Goal: Information Seeking & Learning: Learn about a topic

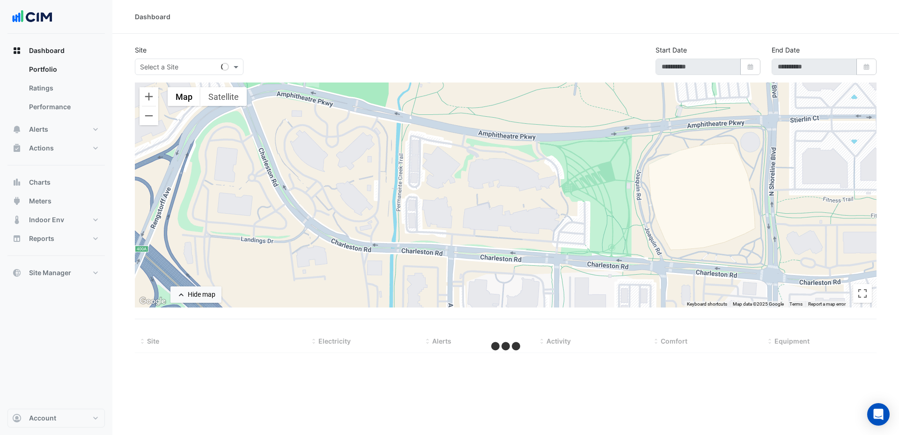
type input "**********"
select select "***"
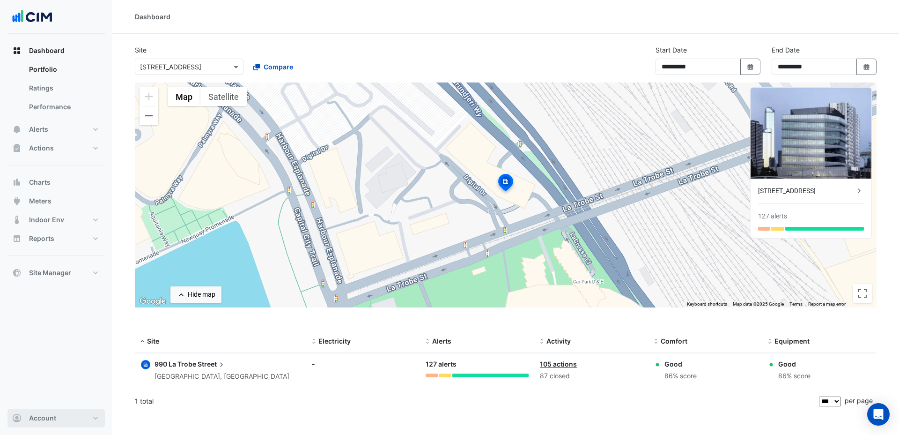
click at [97, 417] on button "Account" at bounding box center [55, 417] width 97 height 19
click at [40, 401] on link "Sign Out" at bounding box center [56, 393] width 89 height 19
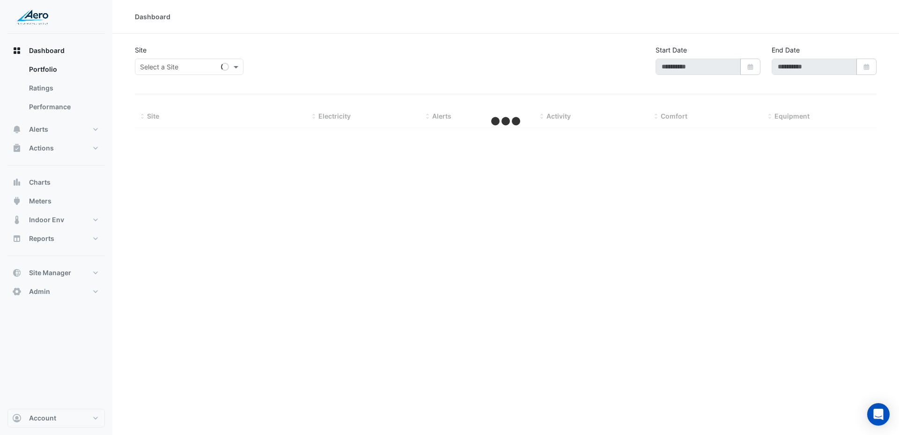
type input "**********"
select select "***"
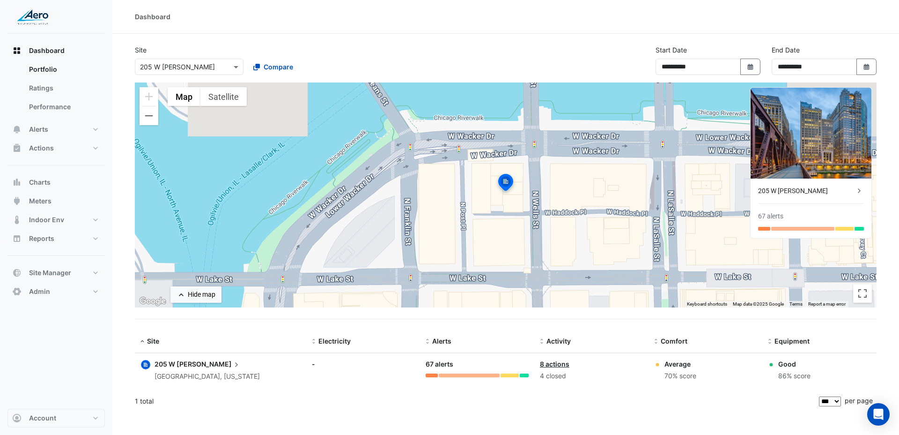
click at [158, 71] on div "× 205 W Wacker" at bounding box center [177, 67] width 75 height 10
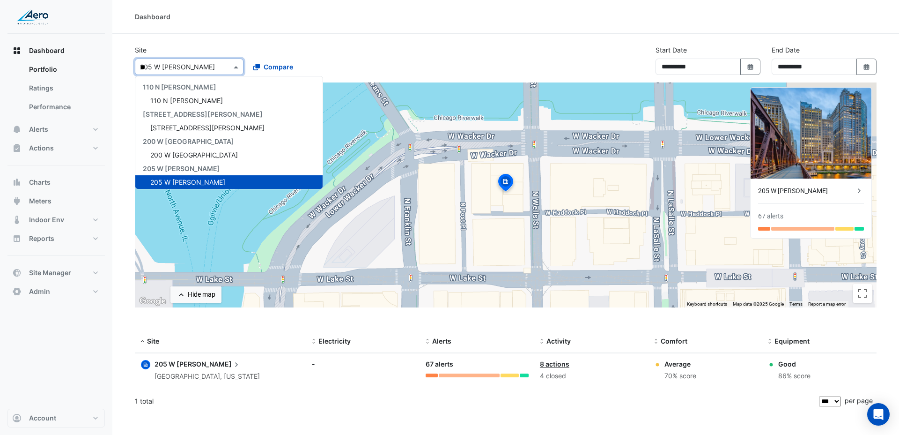
type input "***"
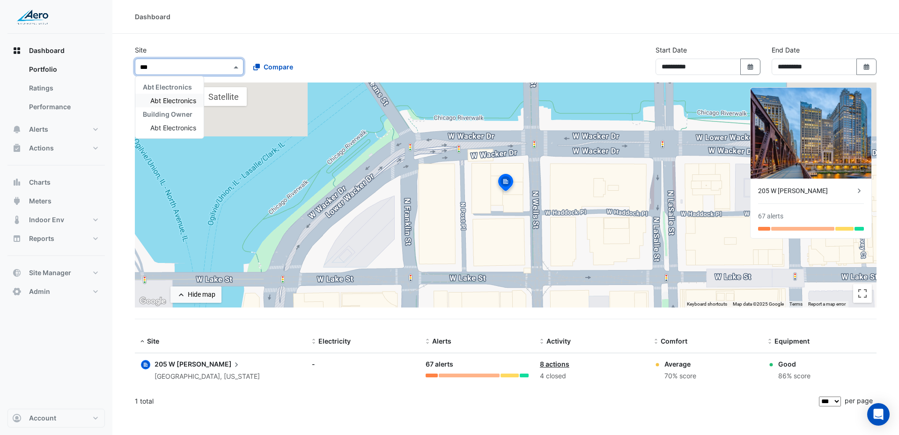
click at [162, 102] on span "Abt Electronics" at bounding box center [173, 100] width 46 height 8
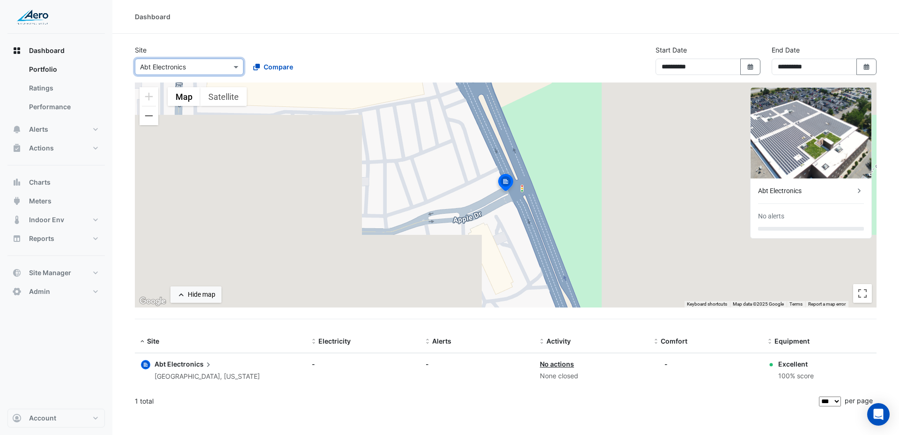
click at [807, 194] on div "Abt Electronics" at bounding box center [806, 191] width 96 height 10
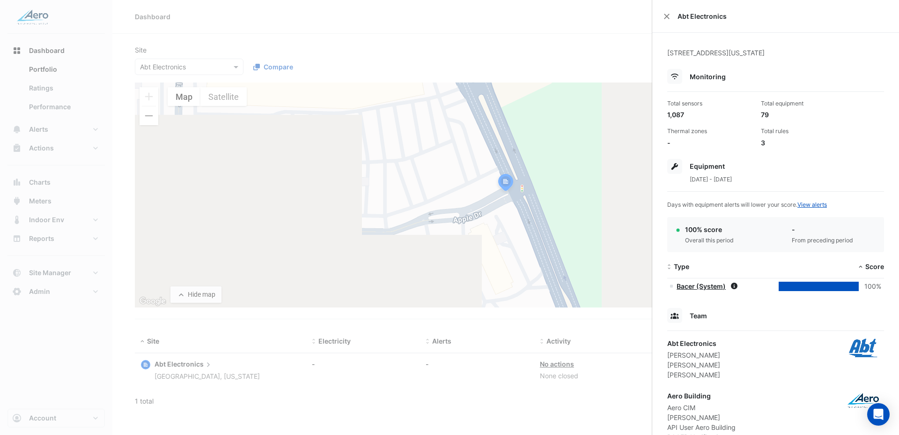
click at [45, 139] on ngb-offcanvas-backdrop at bounding box center [449, 217] width 899 height 435
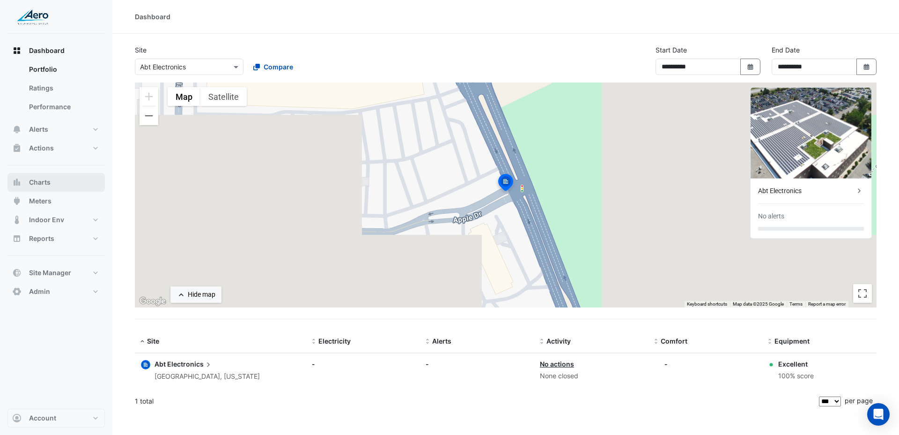
click at [45, 176] on button "Charts" at bounding box center [55, 182] width 97 height 19
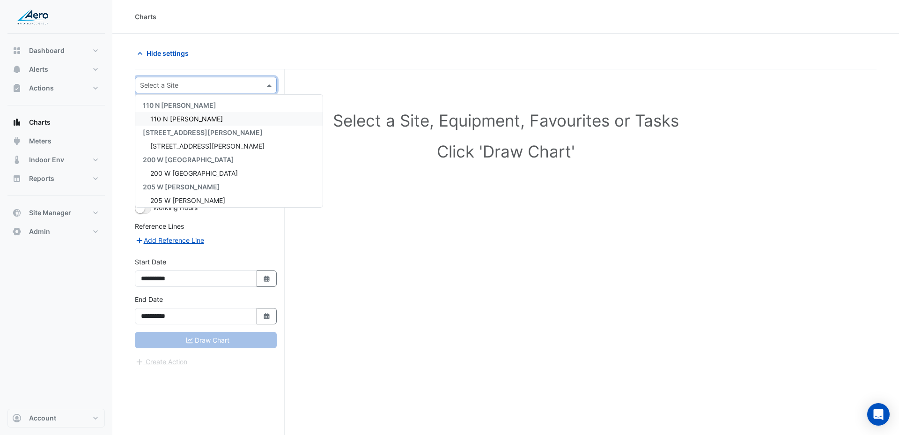
click at [216, 87] on input "text" at bounding box center [196, 86] width 113 height 10
type input "***"
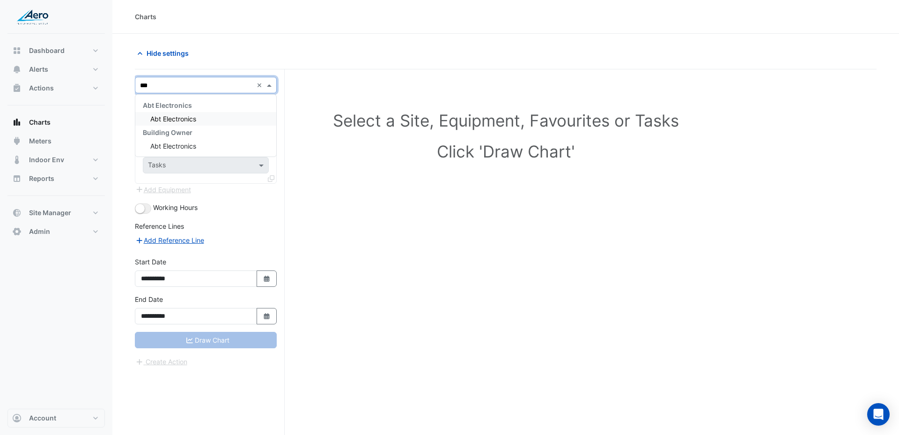
click at [217, 122] on div "Abt Electronics" at bounding box center [205, 119] width 141 height 14
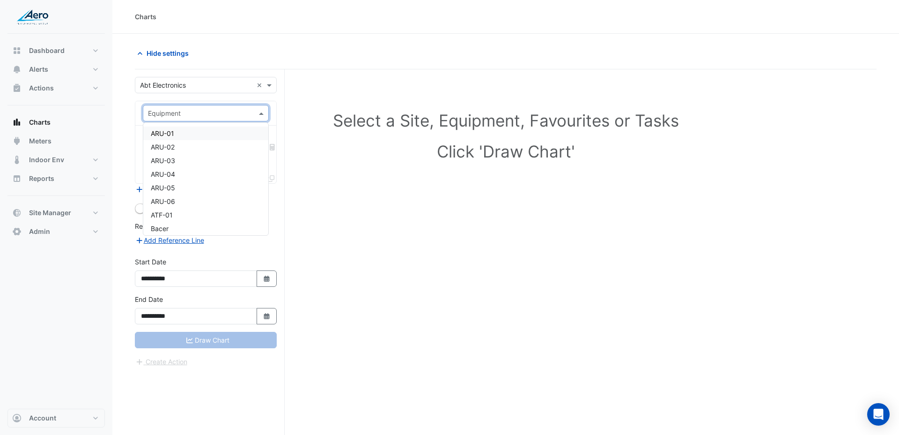
click at [207, 113] on input "text" at bounding box center [196, 114] width 97 height 10
click at [198, 131] on div "ARU-01" at bounding box center [205, 133] width 125 height 14
click at [198, 140] on input "text" at bounding box center [200, 142] width 105 height 10
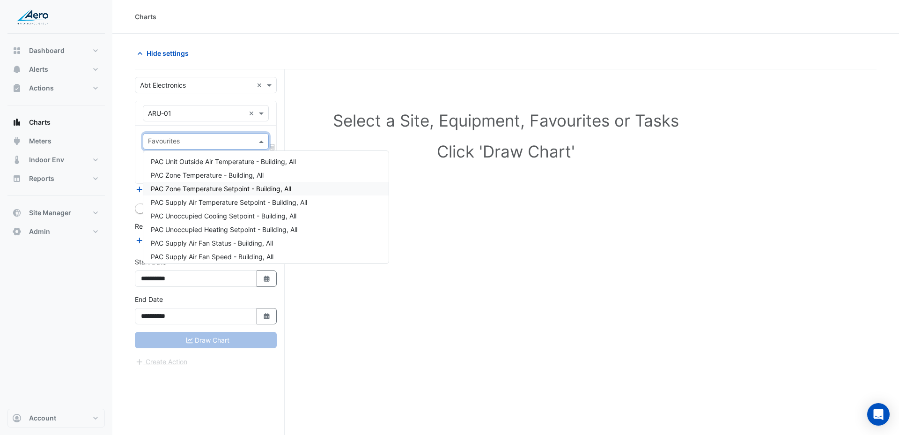
click at [93, 252] on div "Dashboard Portfolio Ratings Performance Alerts Site Rules Templates Actions Sit…" at bounding box center [55, 221] width 97 height 375
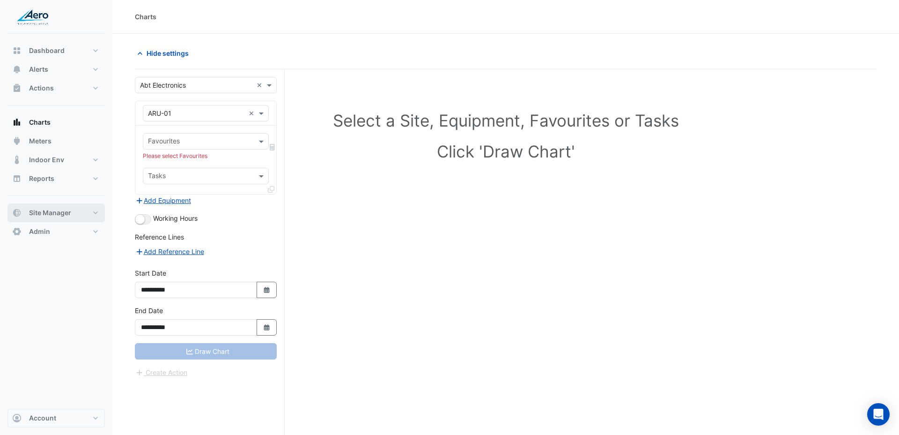
click at [73, 214] on button "Site Manager" at bounding box center [55, 212] width 97 height 19
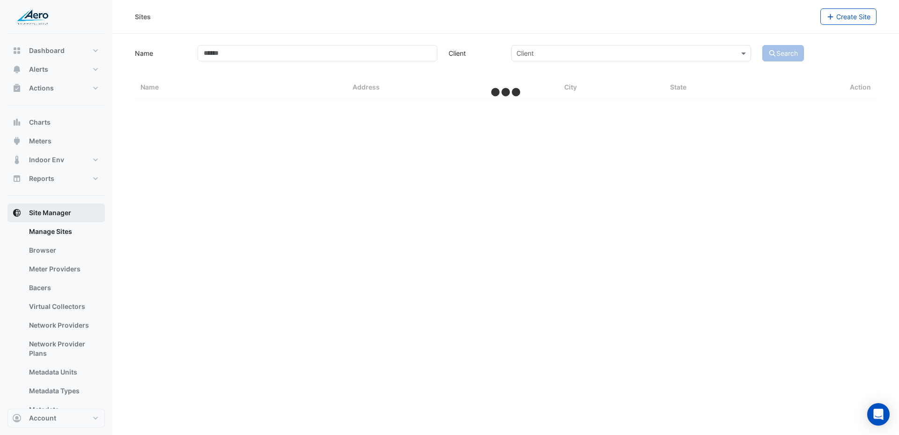
select select "***"
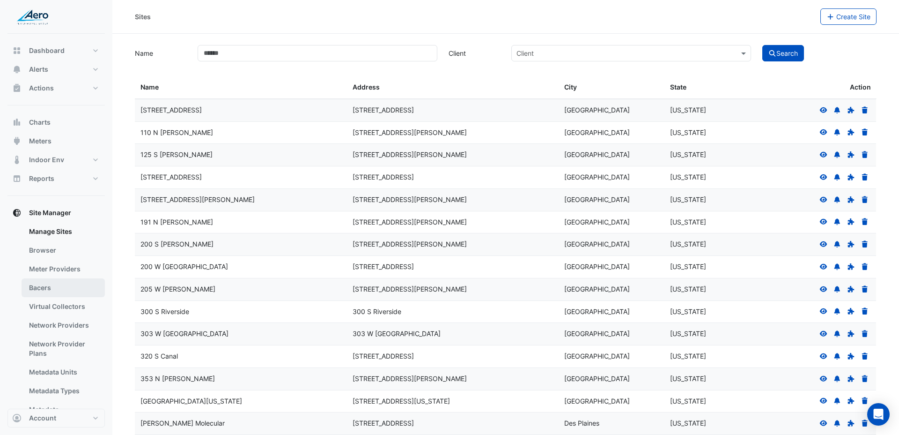
click at [60, 284] on link "Bacers" at bounding box center [63, 287] width 83 height 19
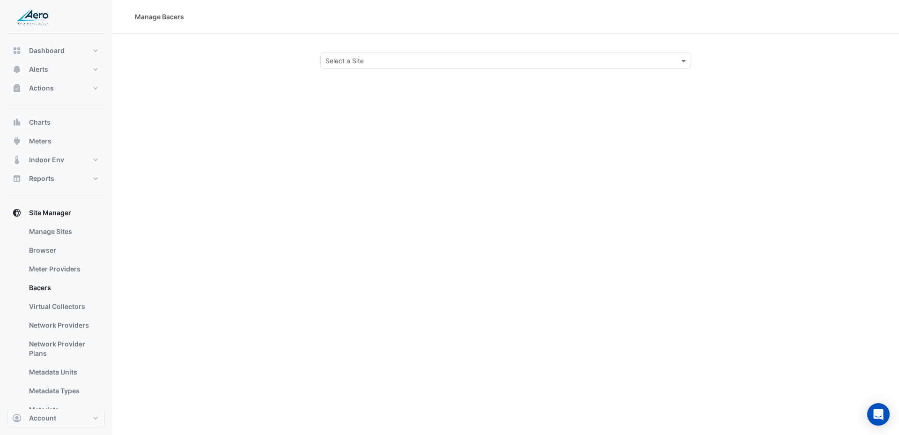
click at [391, 57] on input "text" at bounding box center [496, 61] width 342 height 10
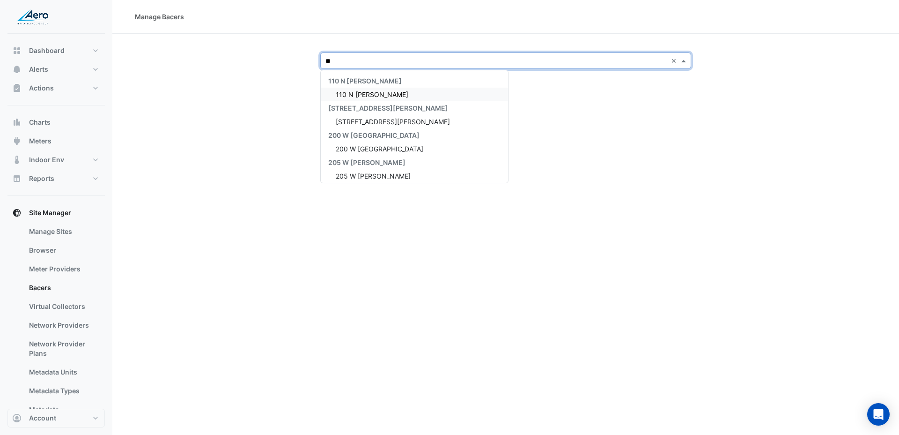
type input "***"
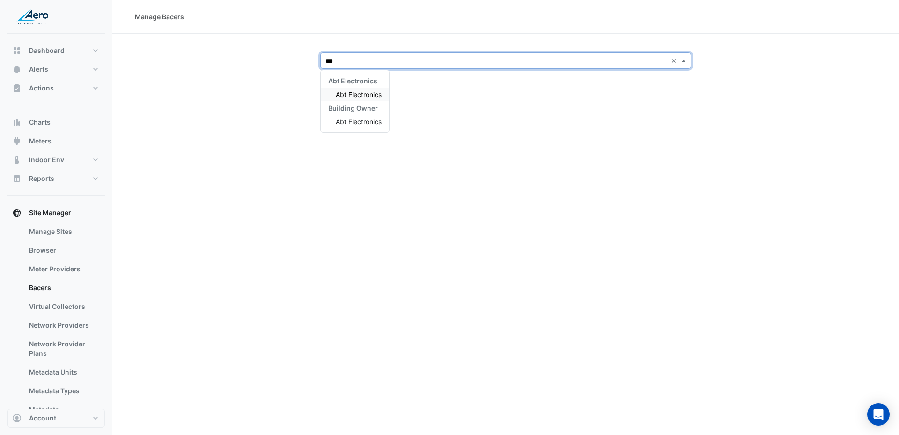
click at [378, 92] on span "Abt Electronics" at bounding box center [359, 94] width 46 height 8
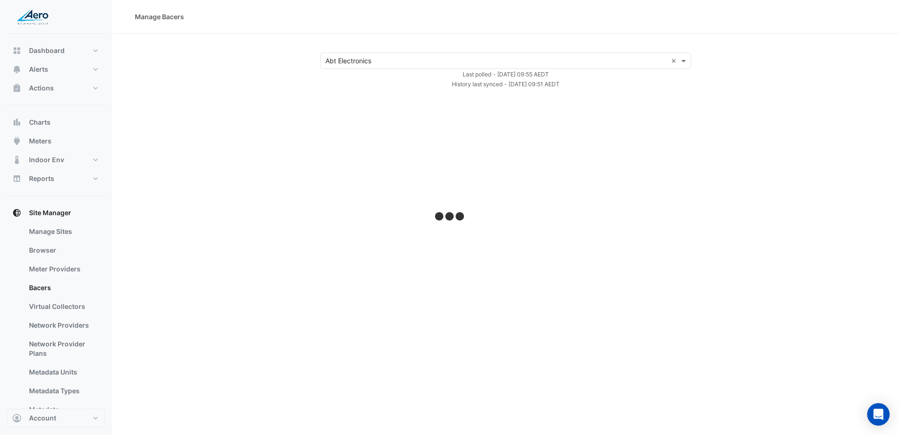
select select "***"
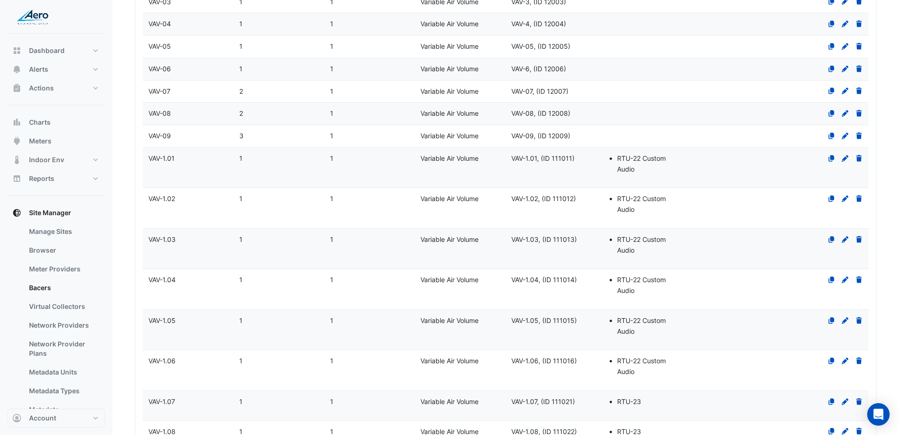
scroll to position [2521, 0]
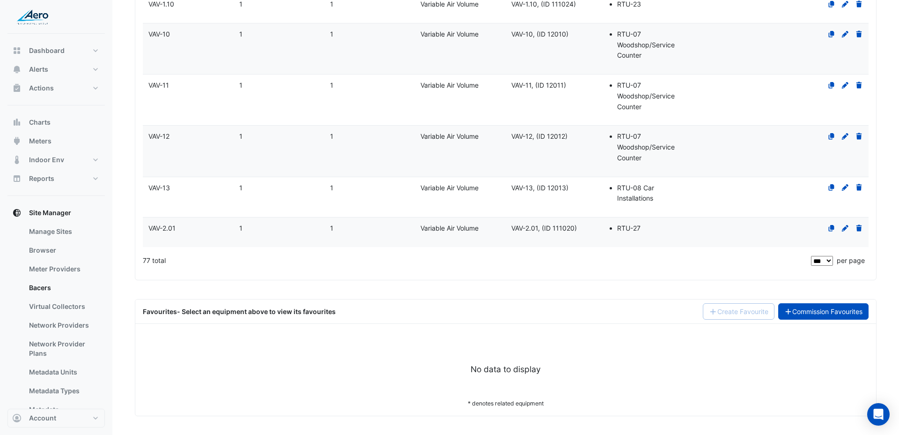
click at [820, 303] on link "Commission Favourites" at bounding box center [823, 311] width 91 height 16
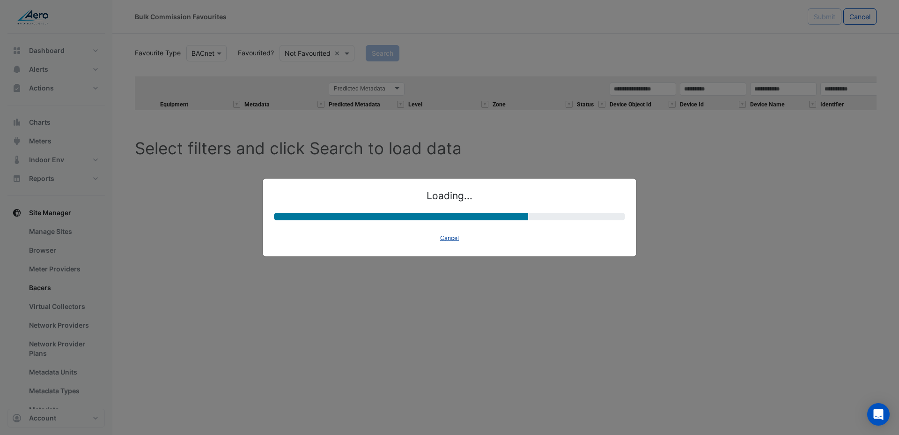
click at [455, 237] on button "Cancel" at bounding box center [449, 237] width 27 height 13
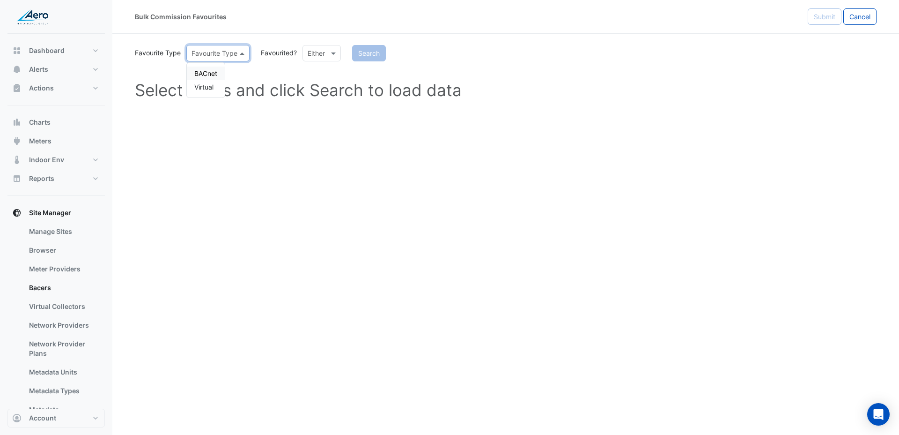
click at [226, 57] on div at bounding box center [218, 53] width 62 height 11
click at [218, 73] on div "BACnet" at bounding box center [206, 73] width 38 height 14
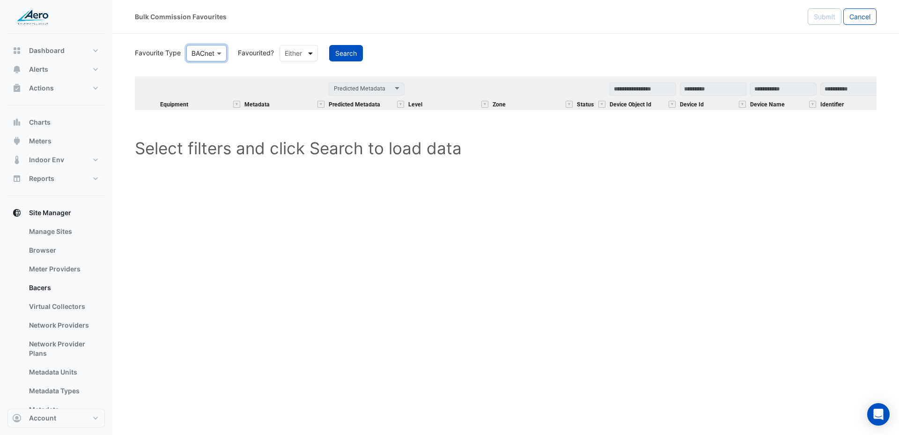
click at [315, 49] on span at bounding box center [312, 53] width 12 height 10
click at [315, 75] on div "Favourited" at bounding box center [310, 73] width 61 height 14
click at [371, 57] on button "Search" at bounding box center [370, 53] width 34 height 16
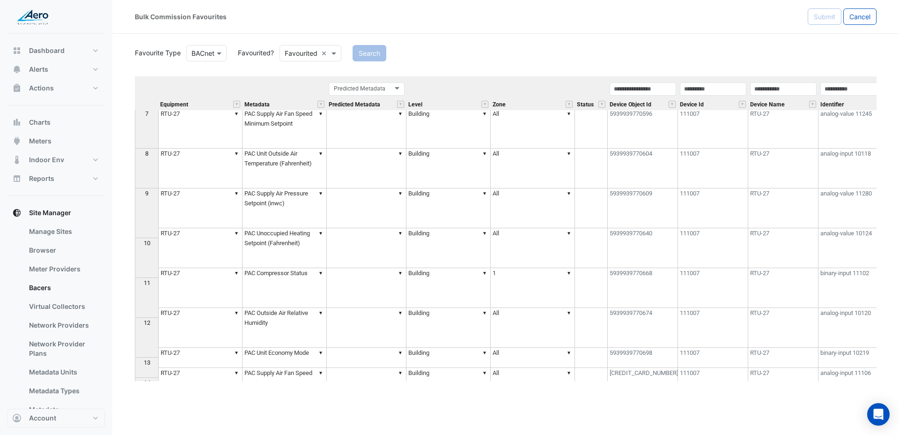
scroll to position [278, 0]
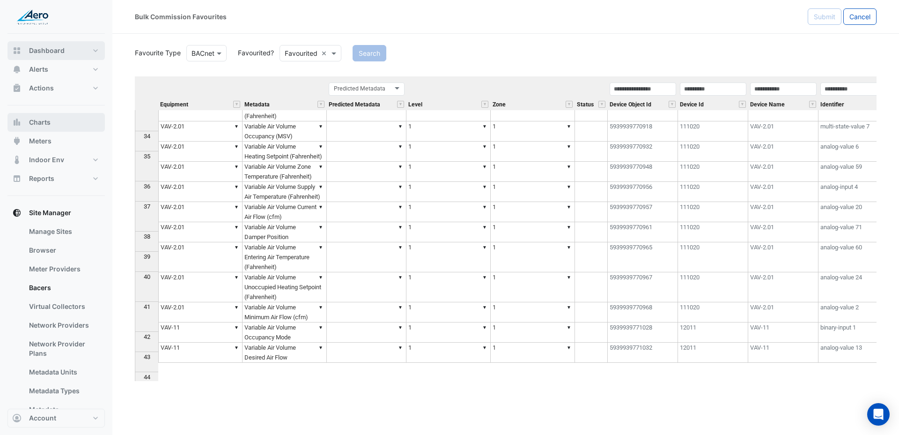
drag, startPoint x: 68, startPoint y: 53, endPoint x: 43, endPoint y: 124, distance: 74.8
click at [58, 71] on div "Dashboard Portfolio Ratings Performance Alerts Site Rules Templates Actions Sit…" at bounding box center [55, 264] width 97 height 447
click at [69, 59] on button "Dashboard" at bounding box center [55, 50] width 97 height 19
select select "***"
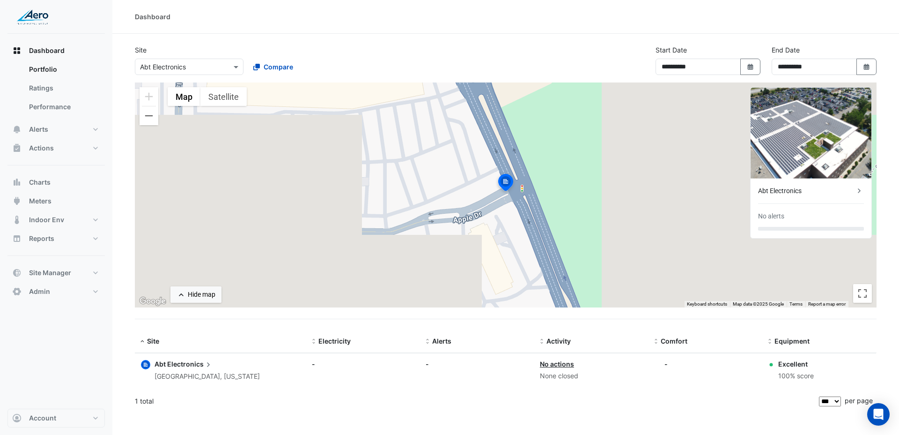
click at [164, 75] on div "**********" at bounding box center [505, 63] width 753 height 37
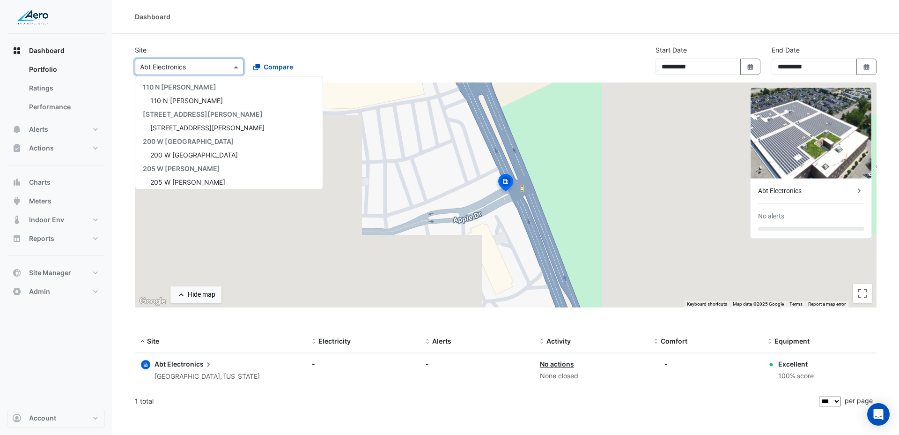
click at [177, 64] on input "text" at bounding box center [180, 67] width 80 height 10
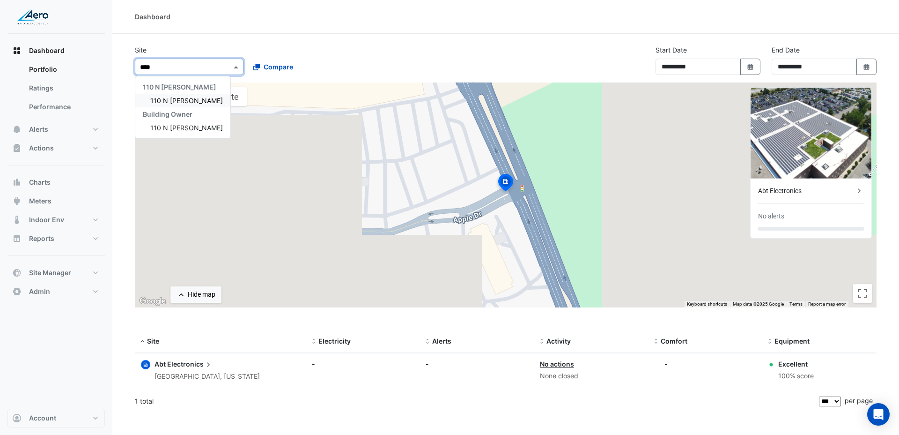
type input "*****"
click at [162, 103] on span "110 N Wacker" at bounding box center [186, 100] width 73 height 8
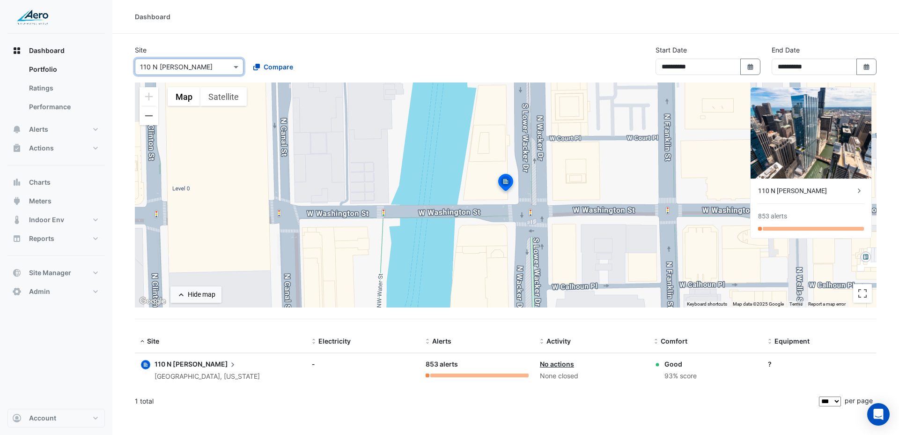
click at [804, 205] on div "110 N Wacker 853 alerts" at bounding box center [811, 207] width 121 height 59
click at [810, 199] on div "110 N Wacker 853 alerts" at bounding box center [811, 207] width 121 height 59
click at [810, 187] on div "110 N Wacker" at bounding box center [806, 191] width 96 height 10
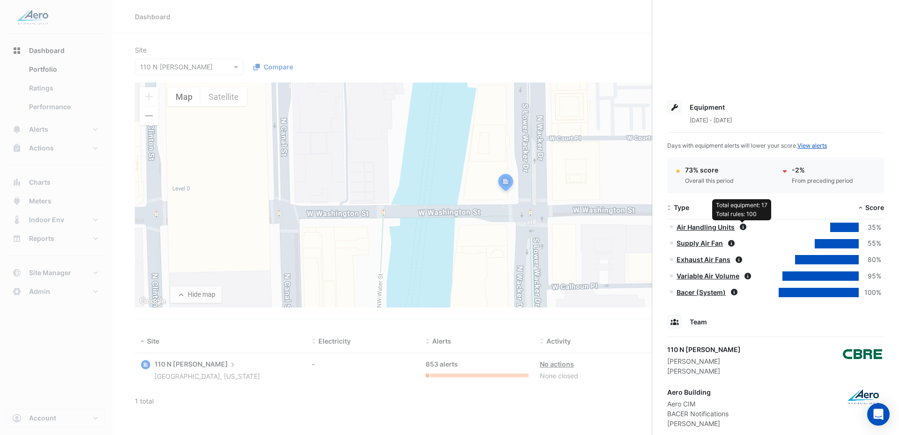
click at [740, 229] on icon at bounding box center [743, 226] width 7 height 7
click at [65, 173] on ngb-offcanvas-backdrop at bounding box center [449, 217] width 899 height 435
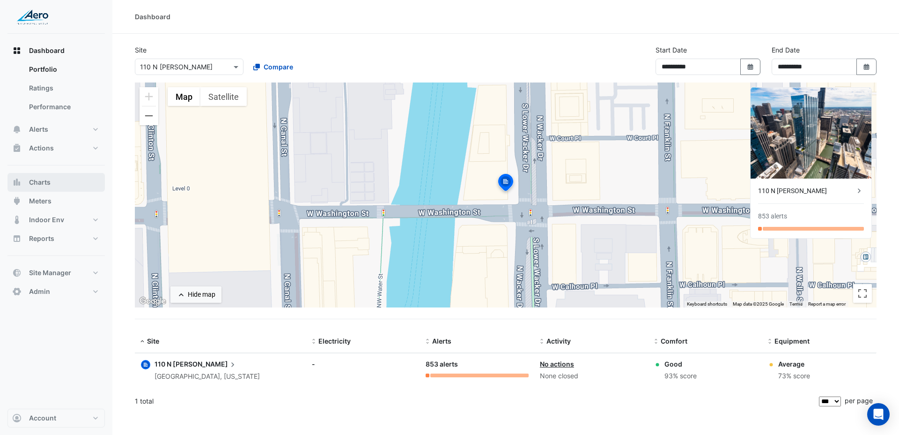
click at [47, 185] on span "Charts" at bounding box center [40, 181] width 22 height 9
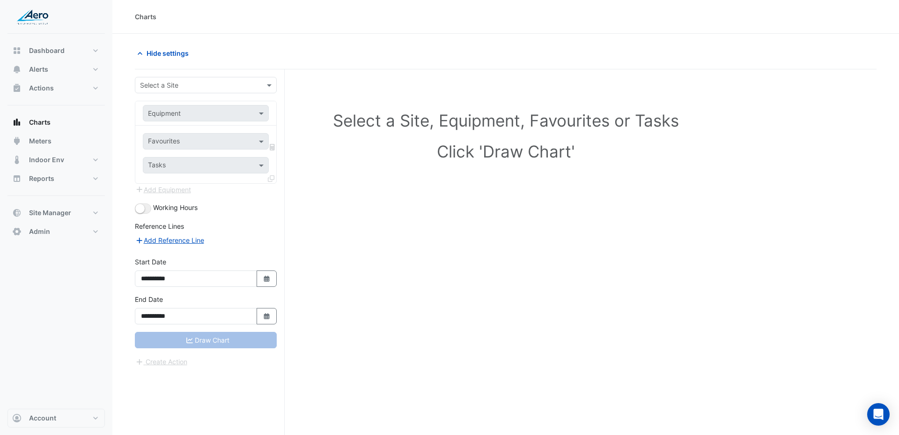
click at [196, 89] on input "text" at bounding box center [196, 86] width 113 height 10
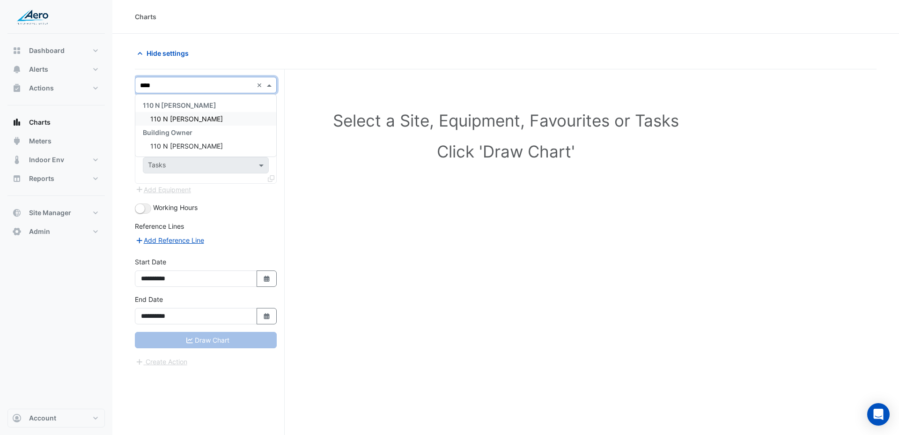
type input "*****"
click at [186, 117] on span "110 N Wacker" at bounding box center [186, 119] width 73 height 8
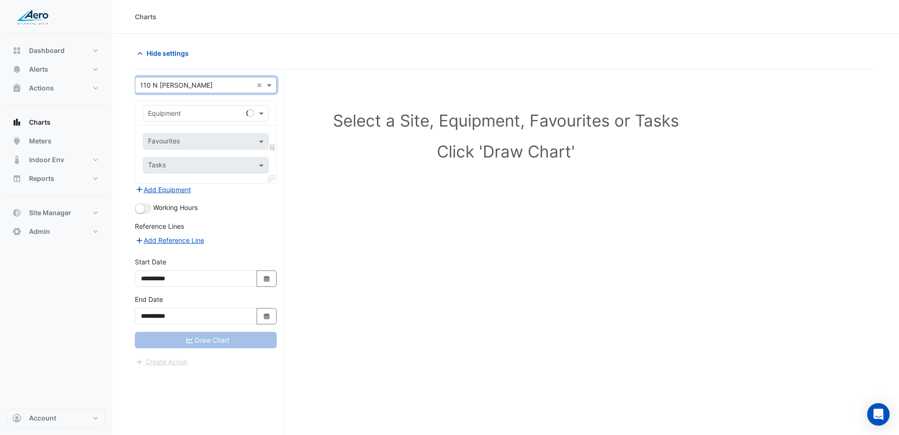
click at [187, 112] on input "text" at bounding box center [196, 114] width 97 height 10
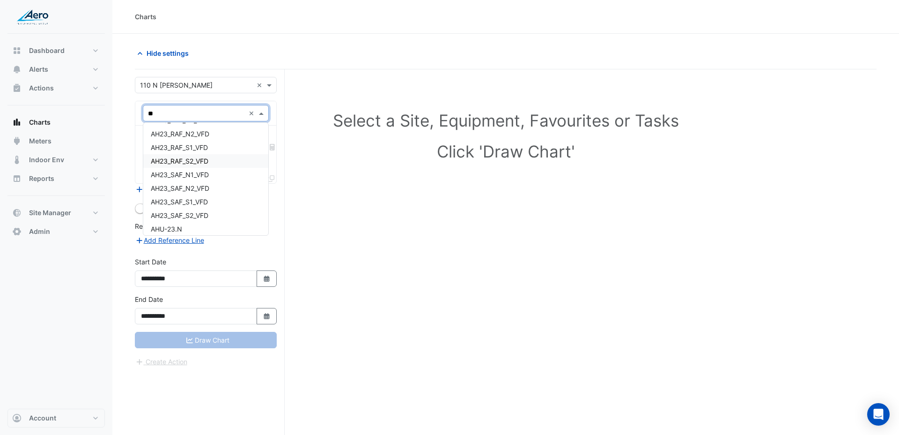
type input "***"
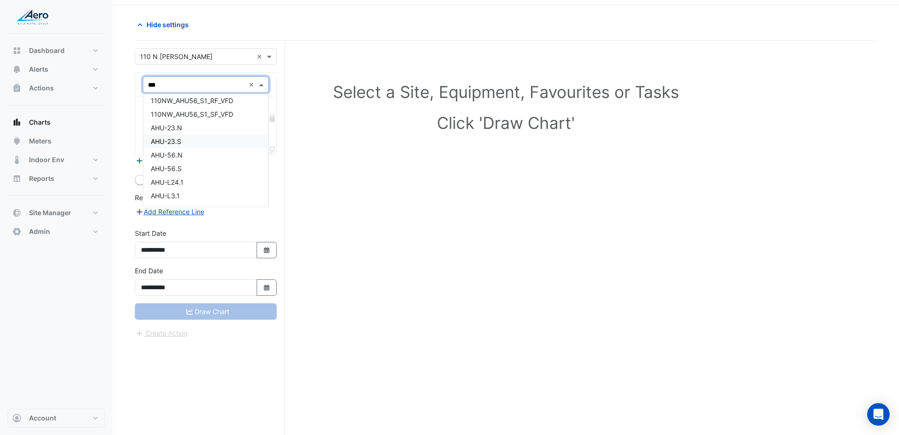
click at [186, 143] on div "AHU-23.S" at bounding box center [205, 141] width 125 height 14
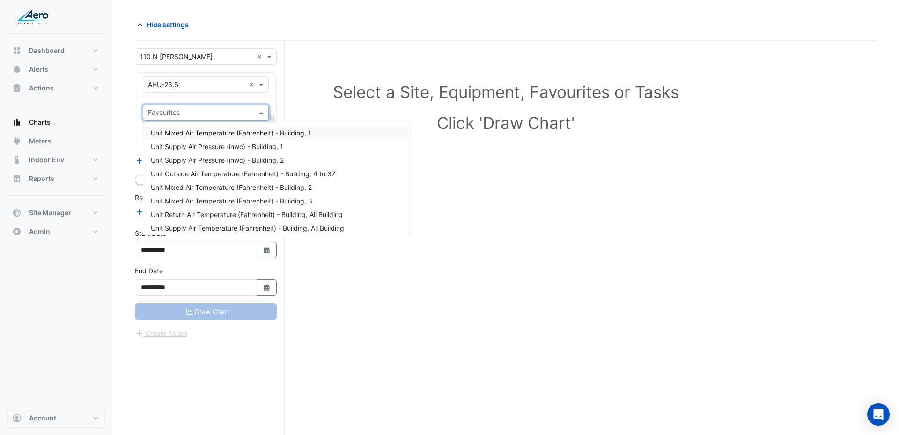
click at [189, 116] on input "text" at bounding box center [200, 114] width 105 height 10
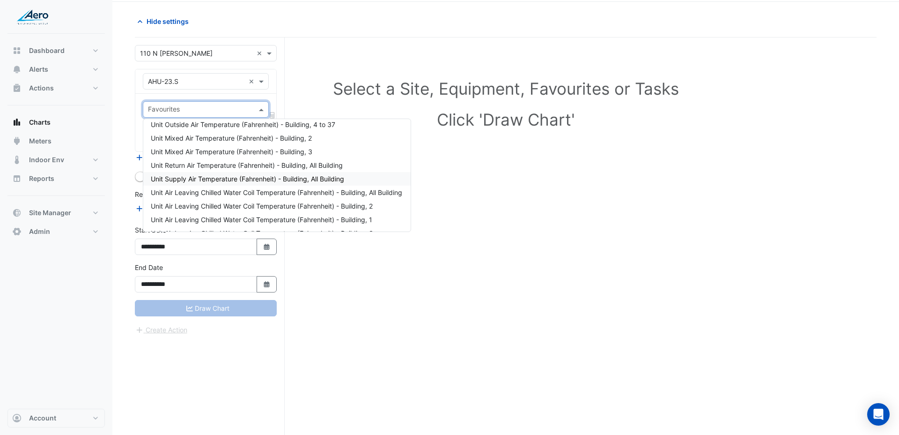
click at [217, 177] on span "Unit Supply Air Temperature (Fahrenheit) - Building, All Building" at bounding box center [247, 179] width 193 height 8
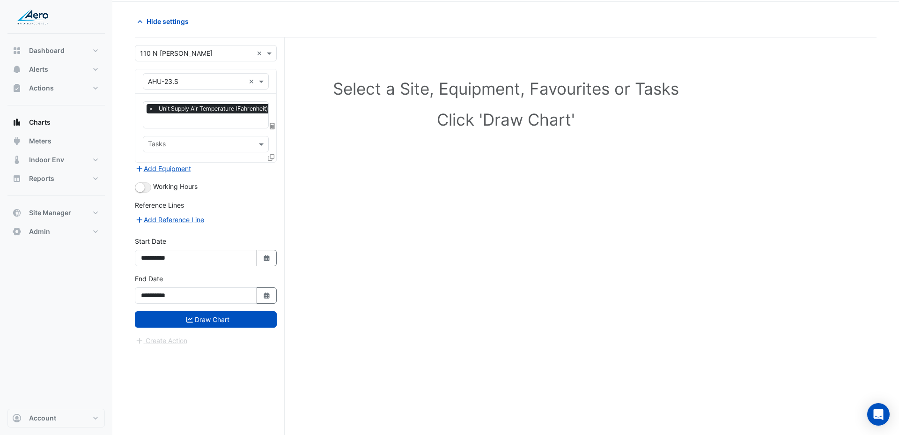
click at [273, 158] on icon at bounding box center [271, 157] width 7 height 7
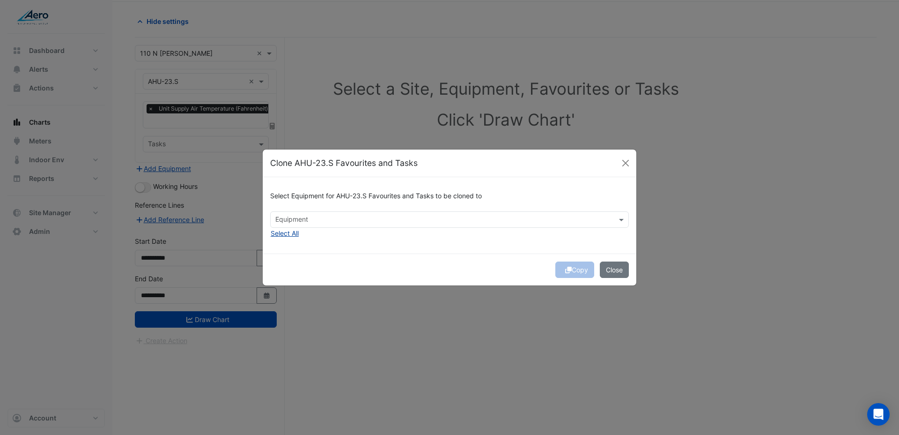
click at [288, 230] on button "Select All" at bounding box center [284, 233] width 29 height 11
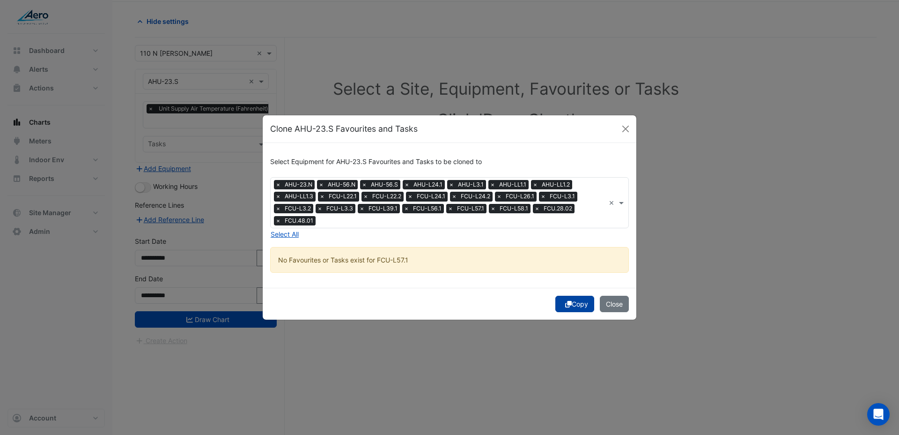
click at [569, 301] on button "Copy" at bounding box center [574, 303] width 39 height 16
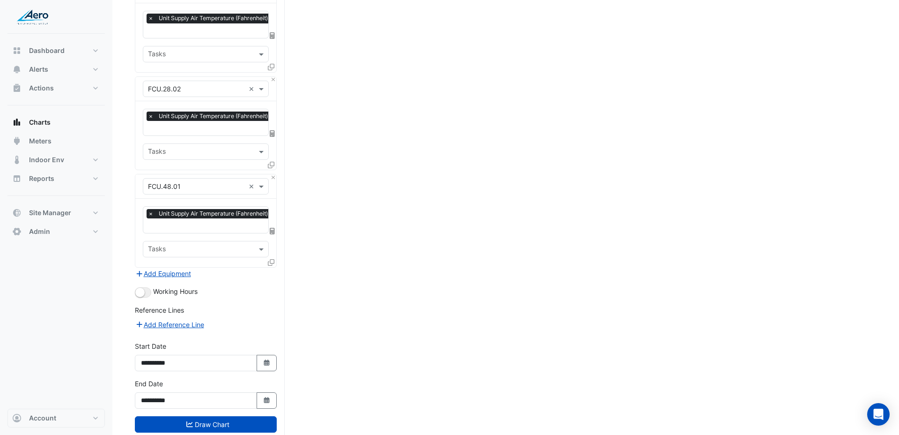
scroll to position [1979, 0]
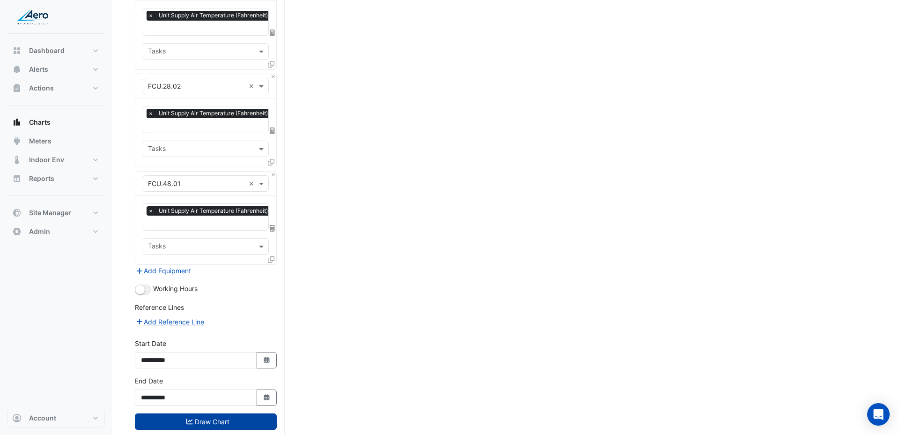
click at [168, 413] on button "Draw Chart" at bounding box center [206, 421] width 142 height 16
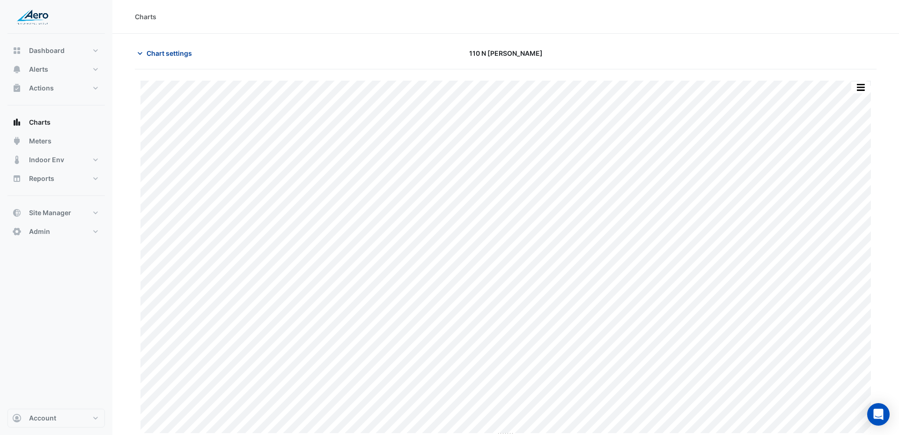
click at [172, 54] on span "Chart settings" at bounding box center [169, 53] width 45 height 10
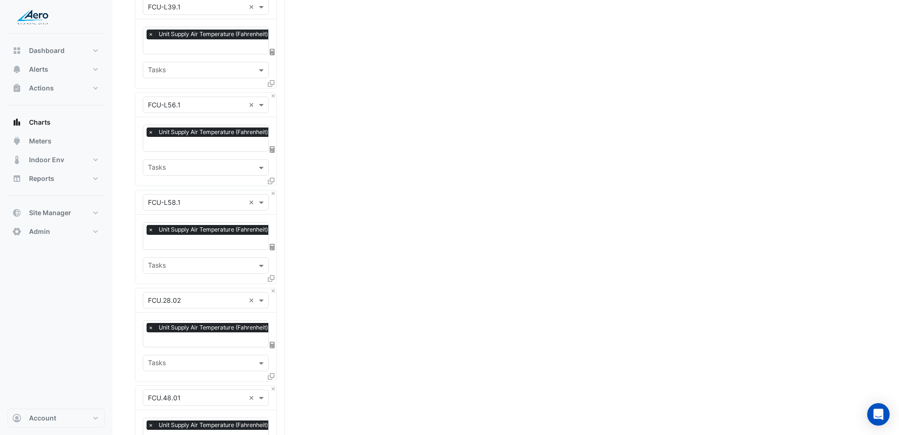
scroll to position [1979, 0]
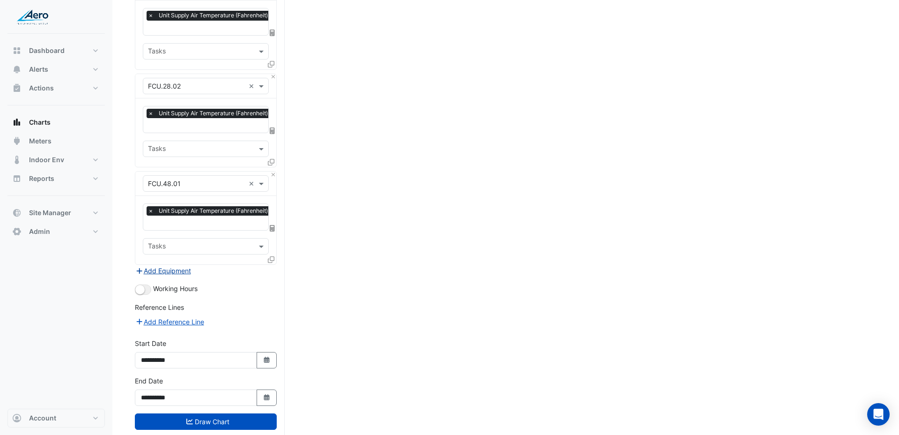
click at [185, 265] on button "Add Equipment" at bounding box center [163, 270] width 57 height 11
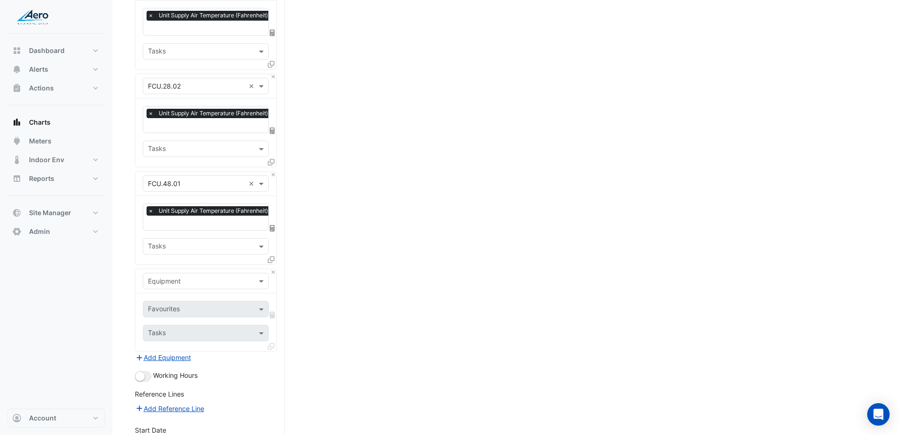
click at [187, 276] on input "text" at bounding box center [196, 281] width 97 height 10
type input "****"
click at [184, 280] on div "Weather" at bounding box center [205, 280] width 125 height 14
click at [189, 305] on input "text" at bounding box center [200, 310] width 105 height 10
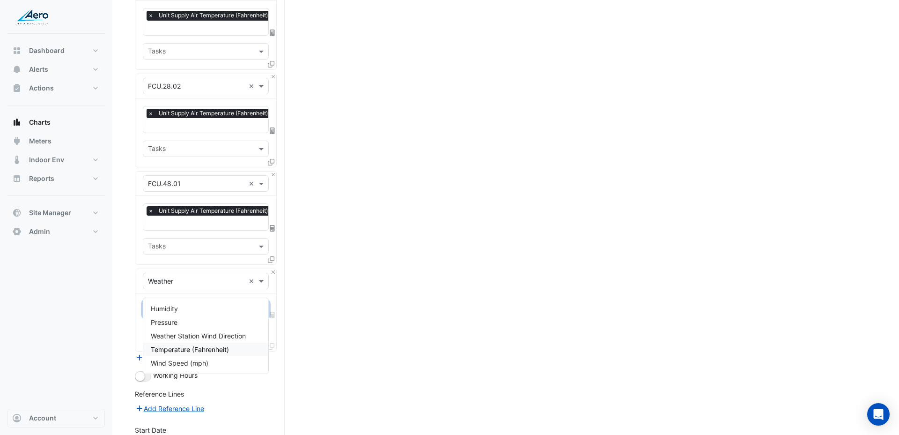
click at [185, 350] on span "Temperature (Fahrenheit)" at bounding box center [190, 349] width 78 height 8
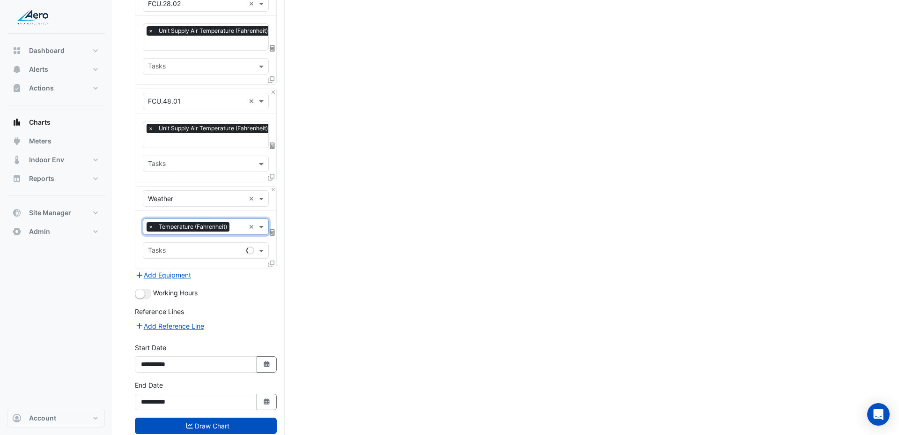
scroll to position [2066, 0]
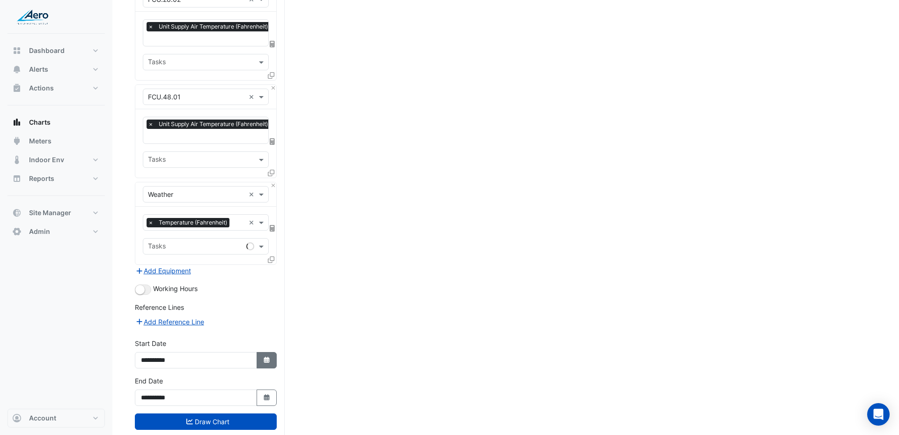
click at [264, 352] on button "Select Date" at bounding box center [267, 360] width 21 height 16
select select "*"
select select "****"
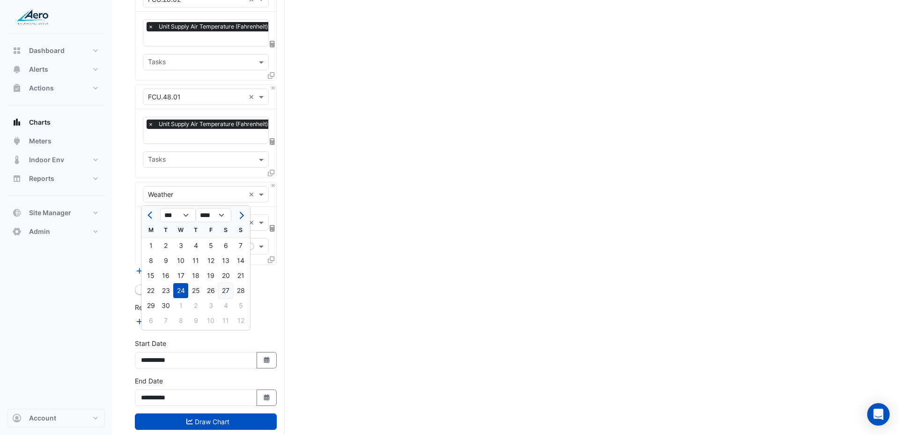
click at [227, 290] on div "27" at bounding box center [225, 290] width 15 height 15
type input "**********"
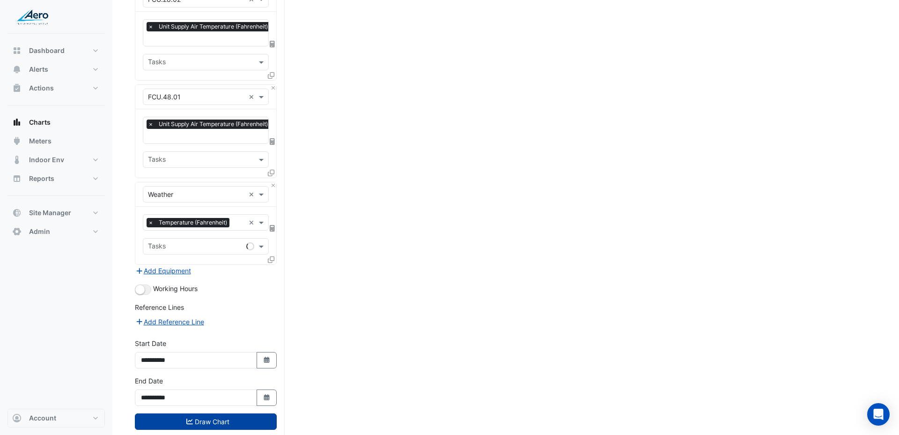
click at [197, 413] on button "Draw Chart" at bounding box center [206, 421] width 142 height 16
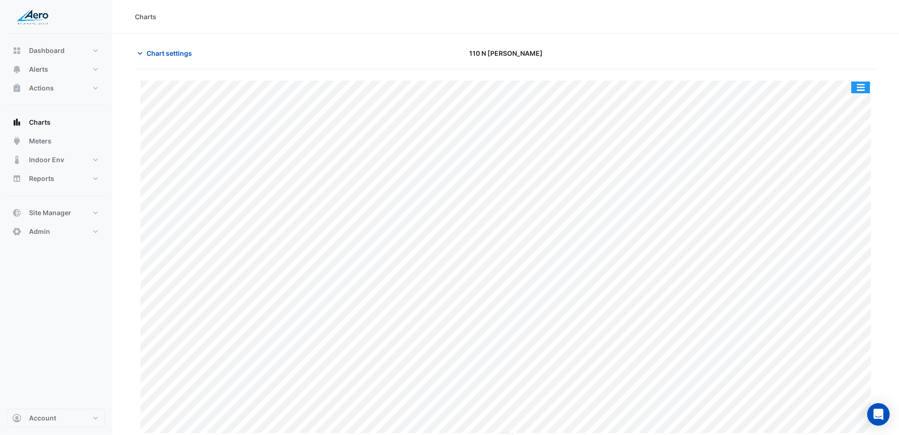
click at [864, 85] on button "button" at bounding box center [860, 87] width 19 height 12
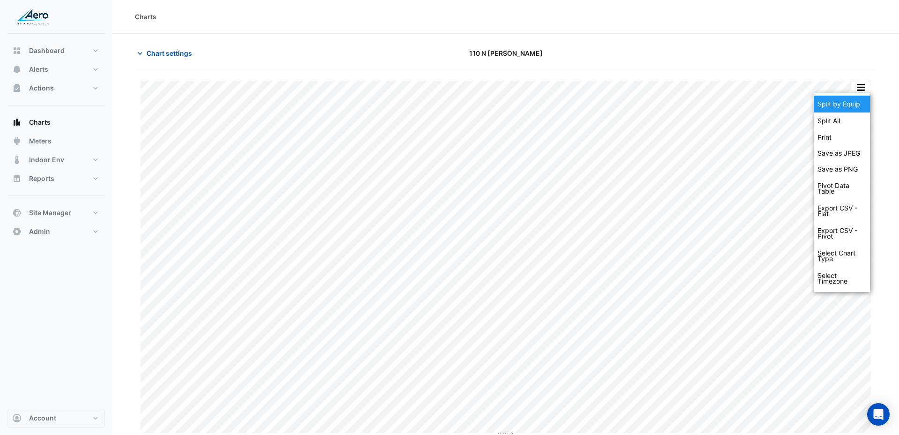
click at [850, 99] on div "Split by Equip" at bounding box center [842, 104] width 56 height 17
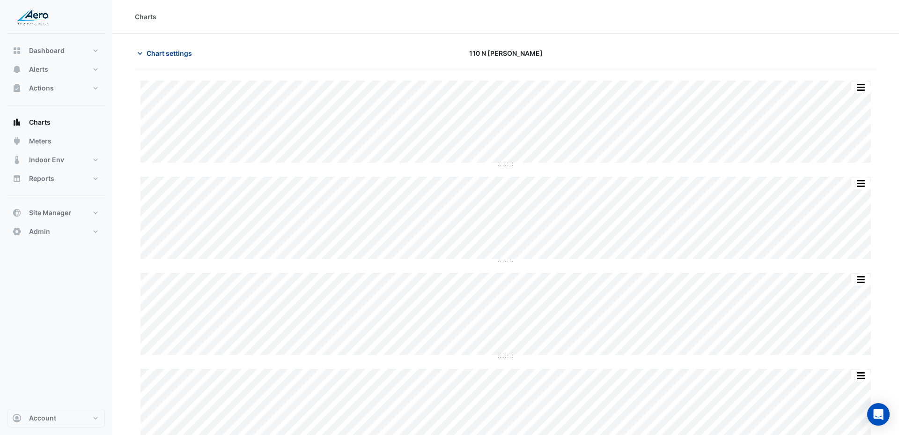
click at [177, 54] on span "Chart settings" at bounding box center [169, 53] width 45 height 10
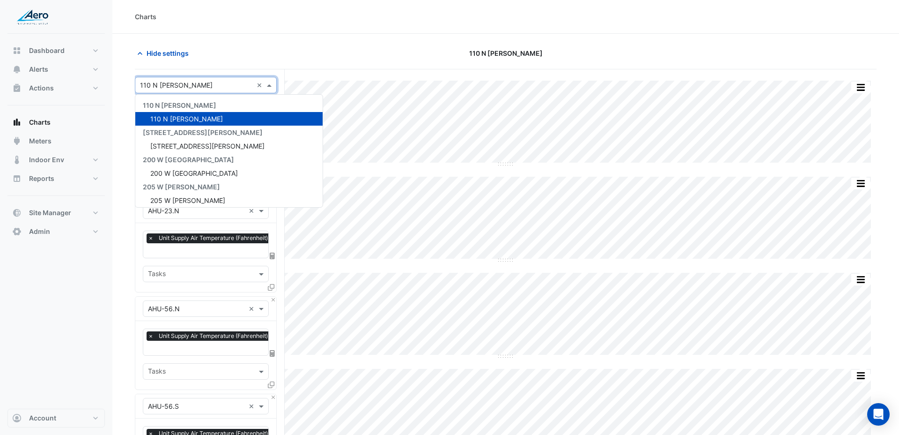
click at [177, 86] on input "text" at bounding box center [196, 86] width 113 height 10
type input "**"
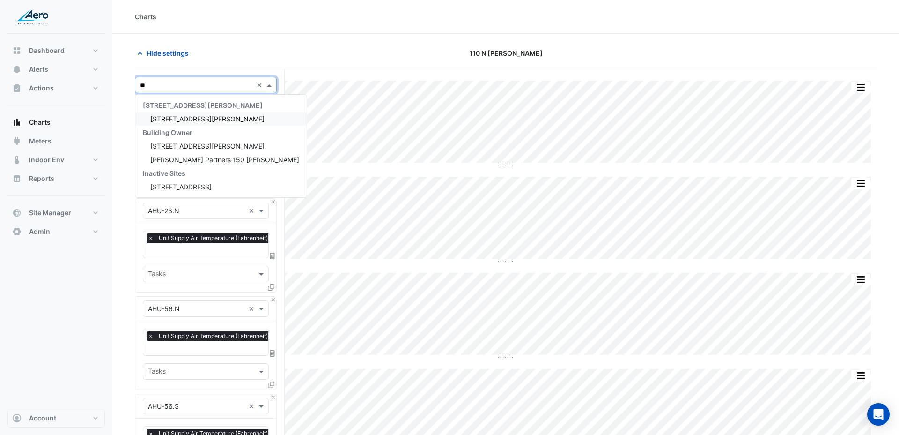
click at [177, 121] on span "155 N Wacker" at bounding box center [207, 119] width 114 height 8
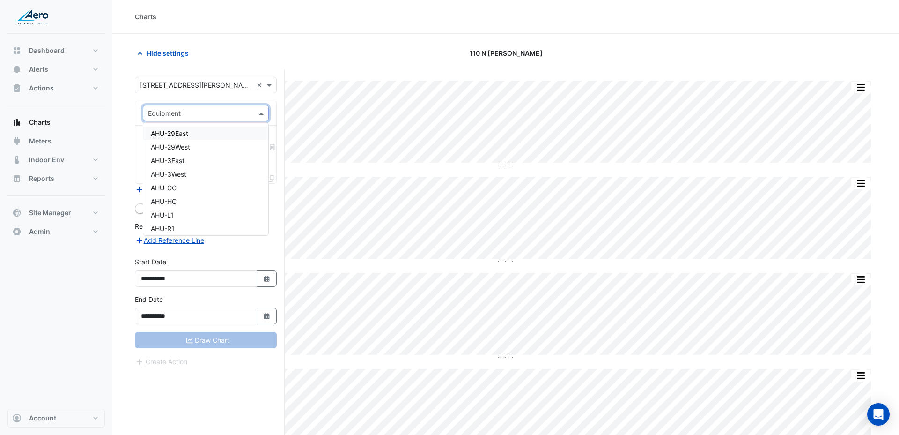
click at [186, 112] on input "text" at bounding box center [196, 114] width 97 height 10
click at [181, 132] on span "AHU-29East" at bounding box center [169, 133] width 37 height 8
click at [260, 147] on div "Favourites" at bounding box center [206, 141] width 126 height 16
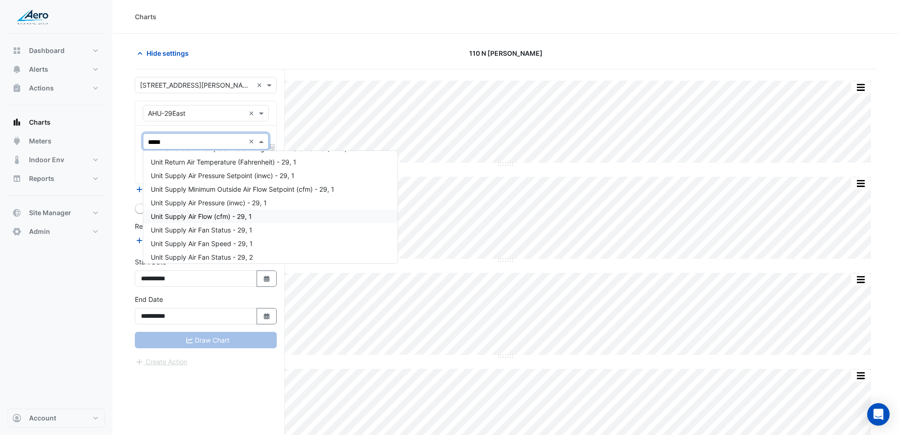
scroll to position [13, 0]
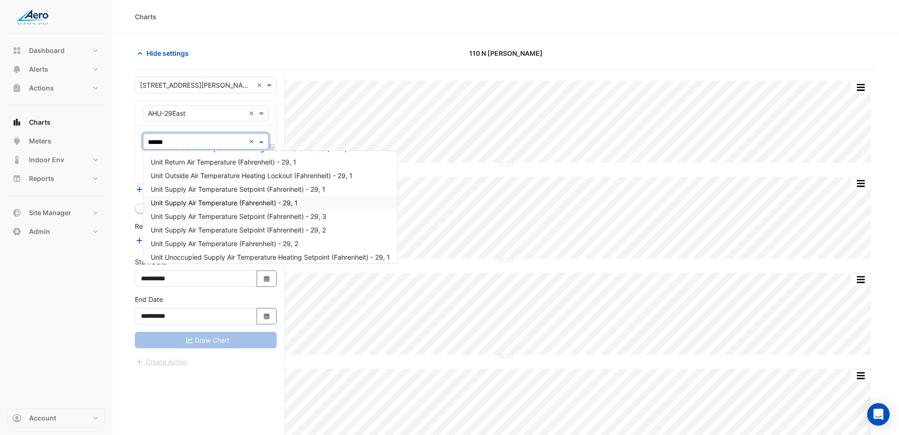
type input "*******"
click at [237, 203] on span "Unit Supply Air Temperature (Fahrenheit) - 29, 1" at bounding box center [224, 203] width 147 height 8
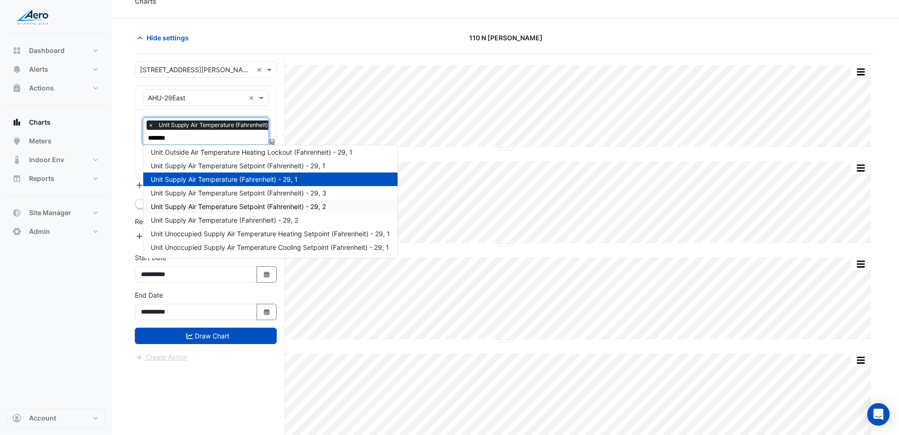
scroll to position [18, 0]
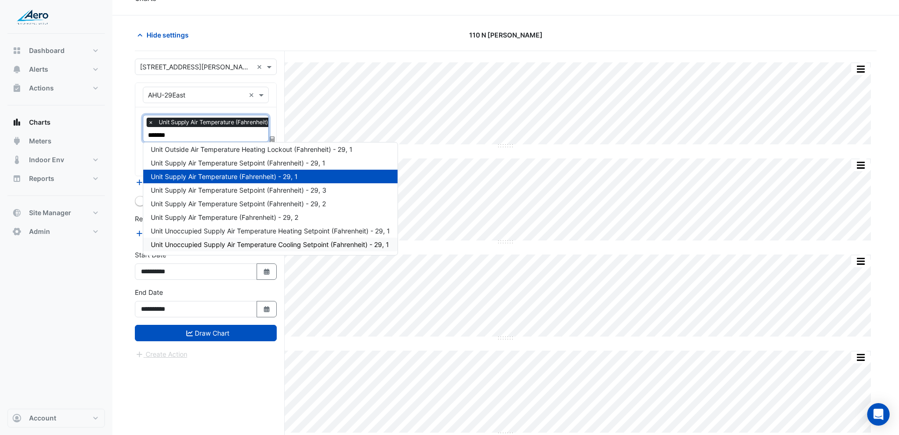
type input "*******"
click at [63, 293] on div "Dashboard Portfolio Ratings Performance Alerts Site Rules Templates Actions Sit…" at bounding box center [55, 221] width 97 height 375
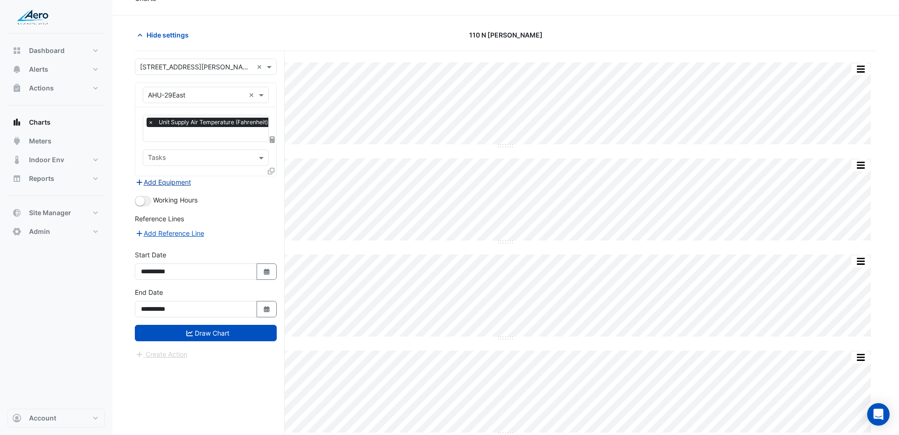
click at [177, 180] on button "Add Equipment" at bounding box center [163, 182] width 57 height 11
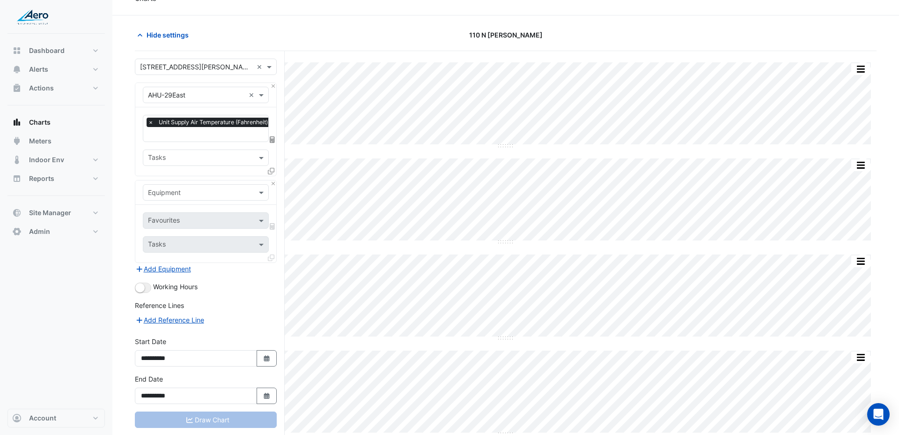
click at [223, 192] on input "text" at bounding box center [196, 193] width 97 height 10
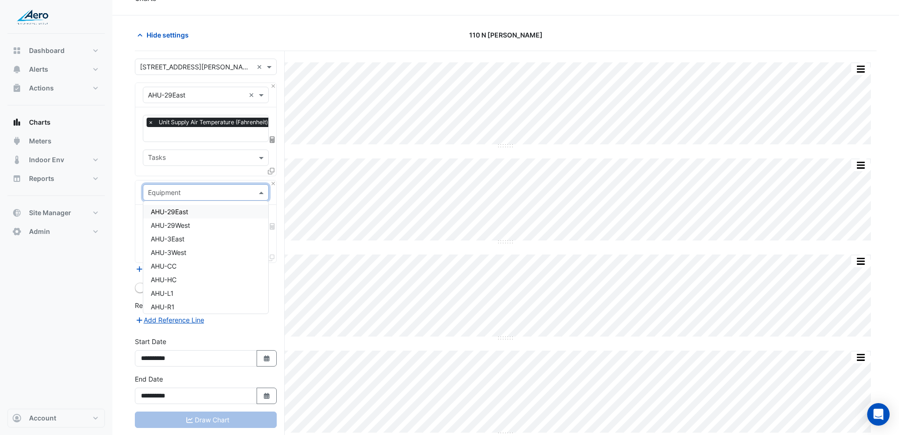
click at [109, 259] on nav "Dashboard Portfolio Ratings Performance Alerts Site Rules Templates Actions Sit…" at bounding box center [56, 217] width 112 height 435
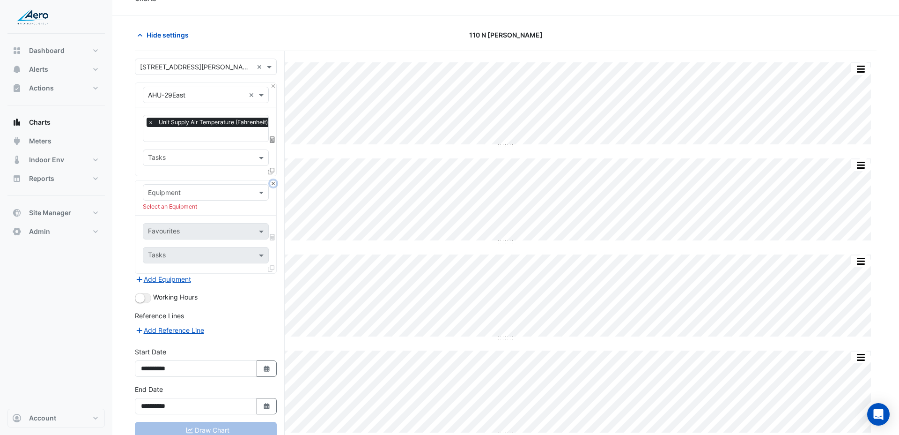
click at [273, 181] on button "Close" at bounding box center [273, 183] width 6 height 6
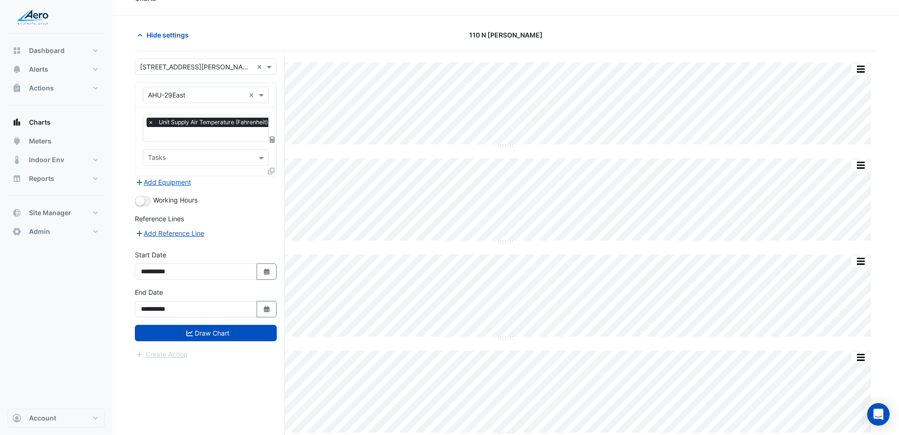
click at [272, 168] on icon at bounding box center [271, 171] width 7 height 7
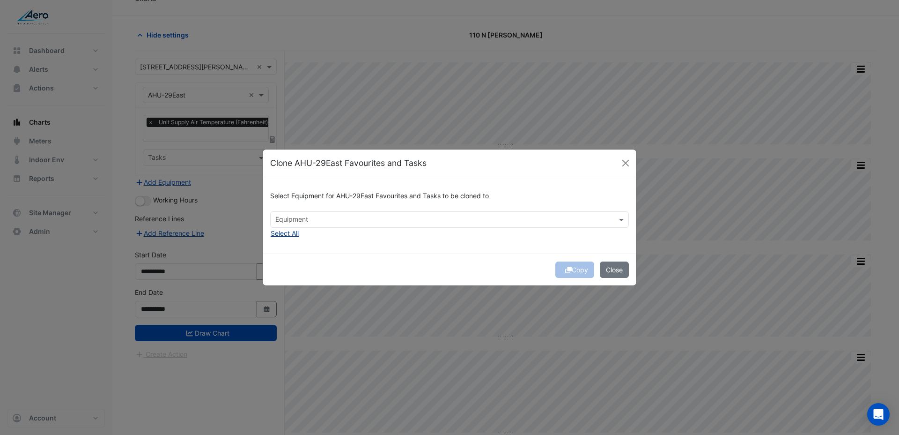
click at [288, 235] on button "Select All" at bounding box center [284, 233] width 29 height 11
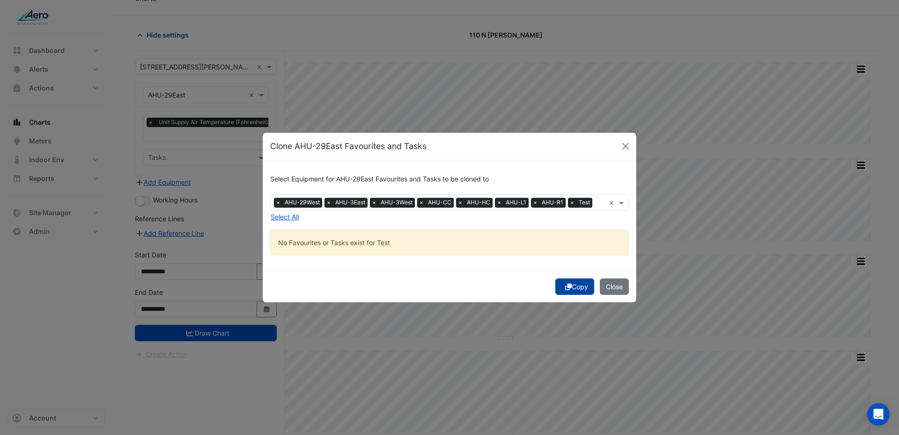
click at [572, 289] on button "Copy" at bounding box center [574, 286] width 39 height 16
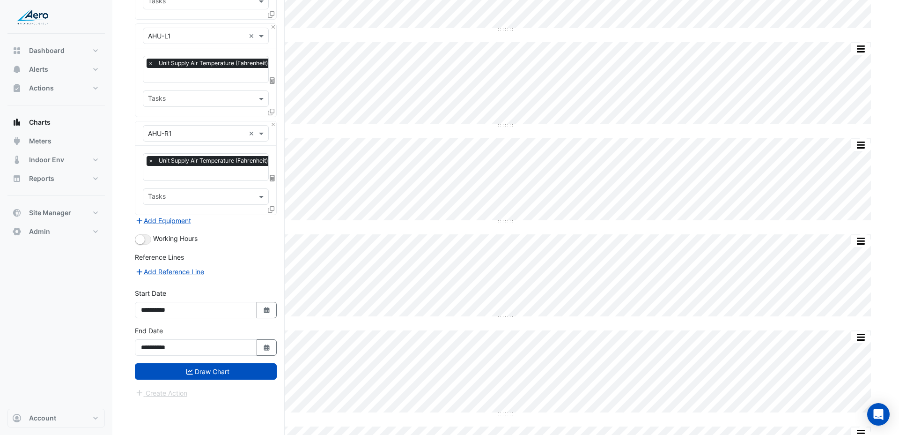
scroll to position [707, 0]
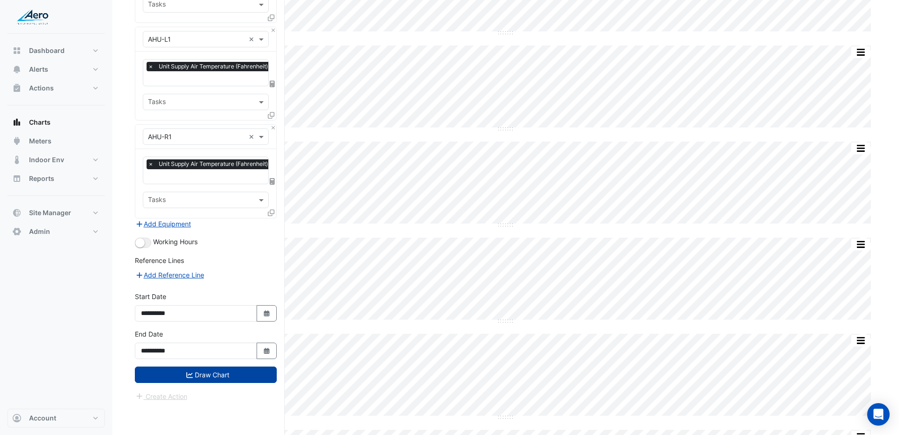
click at [175, 366] on button "Draw Chart" at bounding box center [206, 374] width 142 height 16
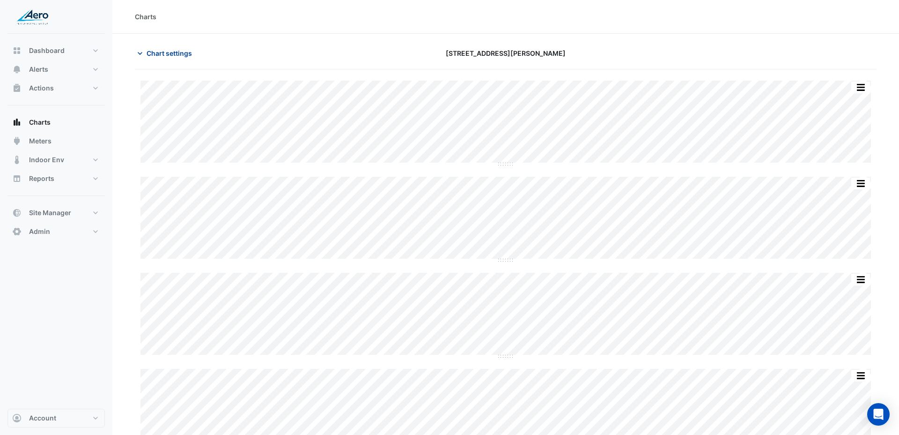
click at [176, 54] on span "Chart settings" at bounding box center [169, 53] width 45 height 10
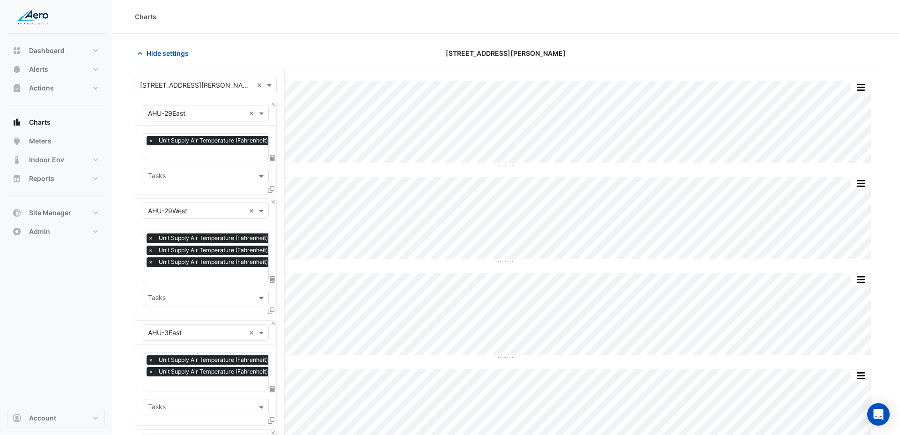
click at [174, 82] on input "text" at bounding box center [196, 86] width 113 height 10
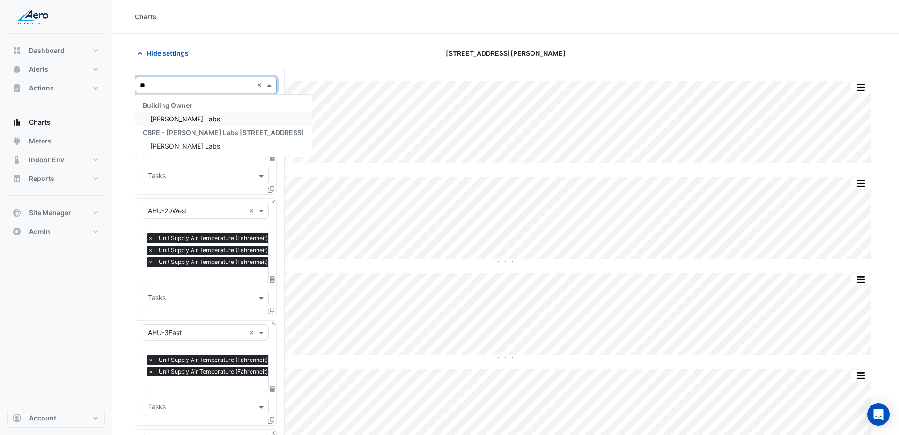
type input "***"
click at [182, 119] on span "Fulton Labs" at bounding box center [185, 119] width 70 height 8
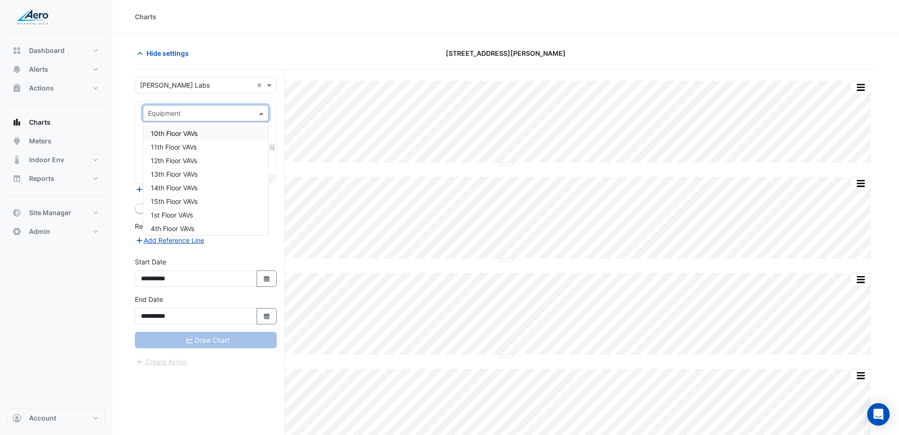
click at [190, 116] on input "text" at bounding box center [196, 114] width 97 height 10
type input "***"
click at [186, 132] on div "AHU16_1" at bounding box center [205, 133] width 125 height 14
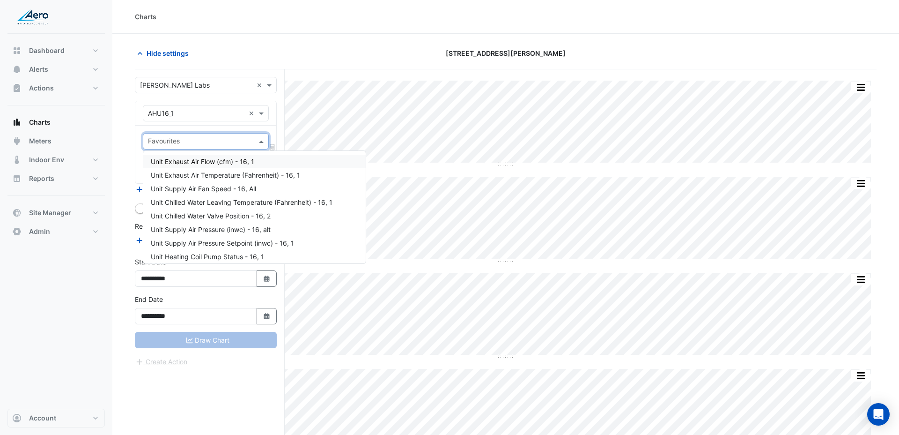
click at [206, 139] on input "text" at bounding box center [200, 142] width 105 height 10
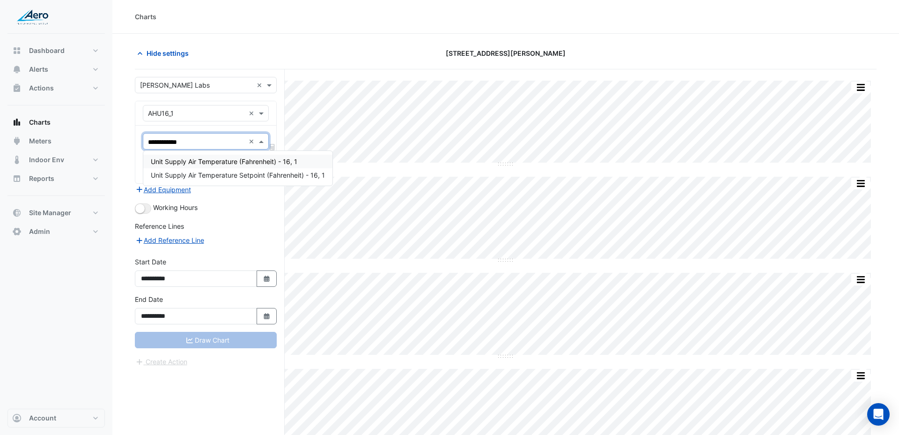
type input "**********"
click at [220, 162] on span "Unit Supply Air Temperature (Fahrenheit) - 16, 1" at bounding box center [224, 161] width 147 height 8
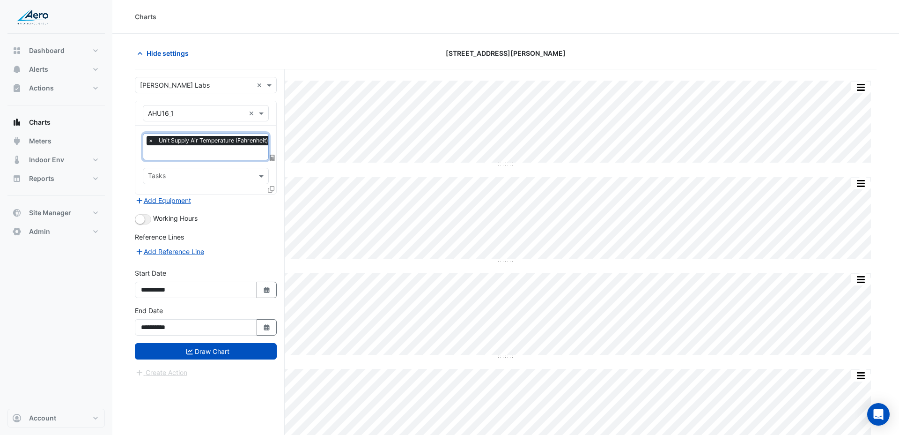
click at [274, 186] on div at bounding box center [272, 191] width 8 height 14
click at [272, 187] on icon at bounding box center [271, 189] width 7 height 7
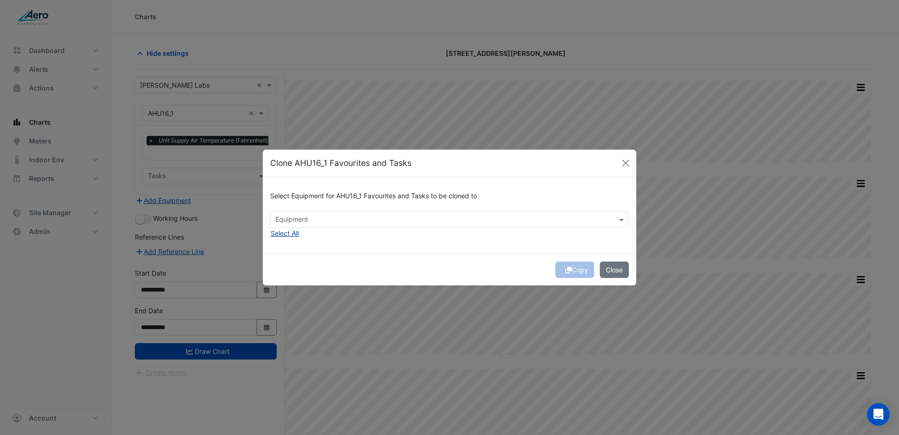
click at [294, 234] on button "Select All" at bounding box center [284, 233] width 29 height 11
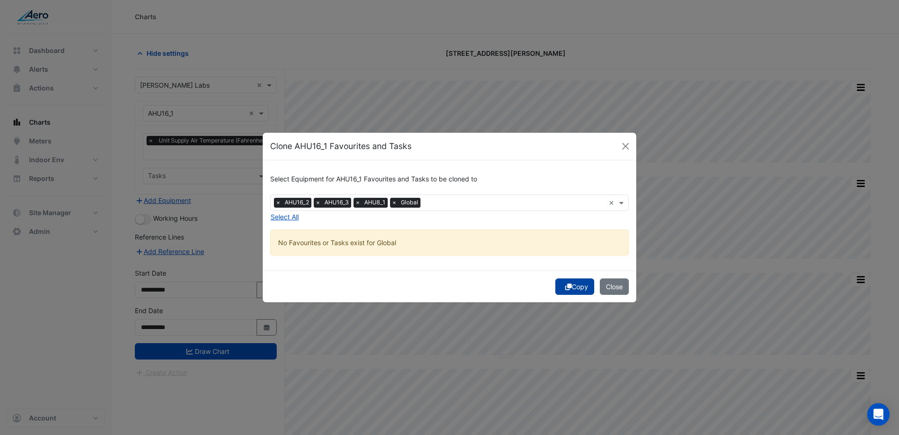
click at [575, 287] on button "Copy" at bounding box center [574, 286] width 39 height 16
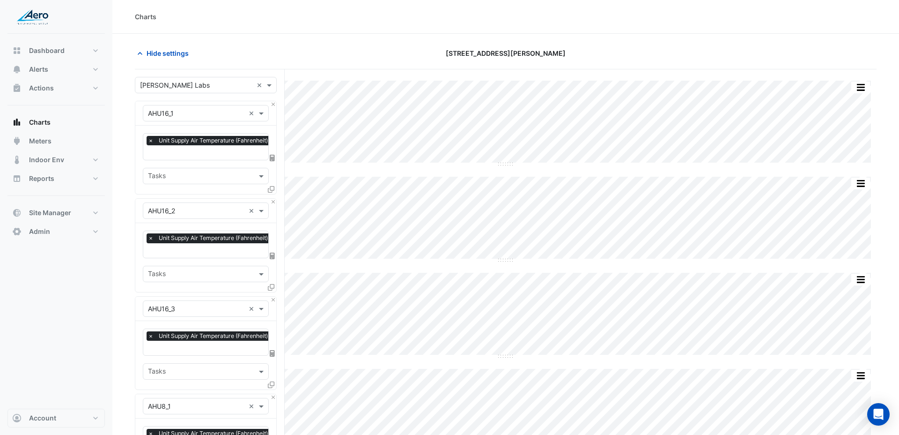
scroll to position [414, 0]
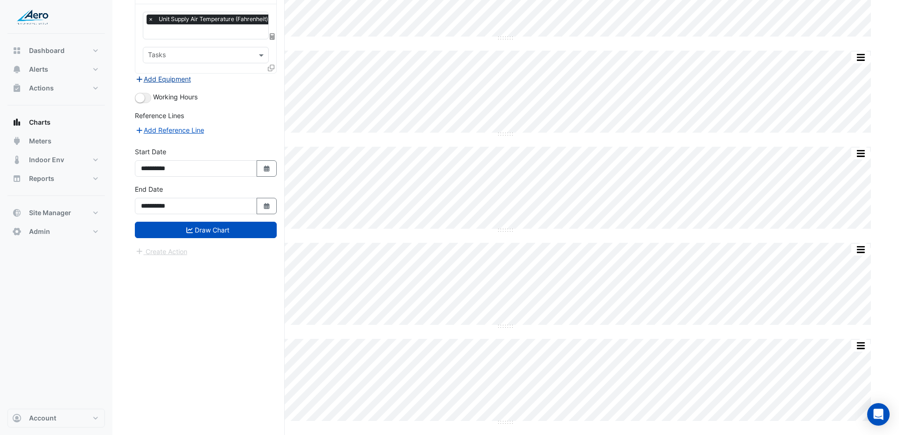
click at [189, 74] on button "Add Equipment" at bounding box center [163, 79] width 57 height 11
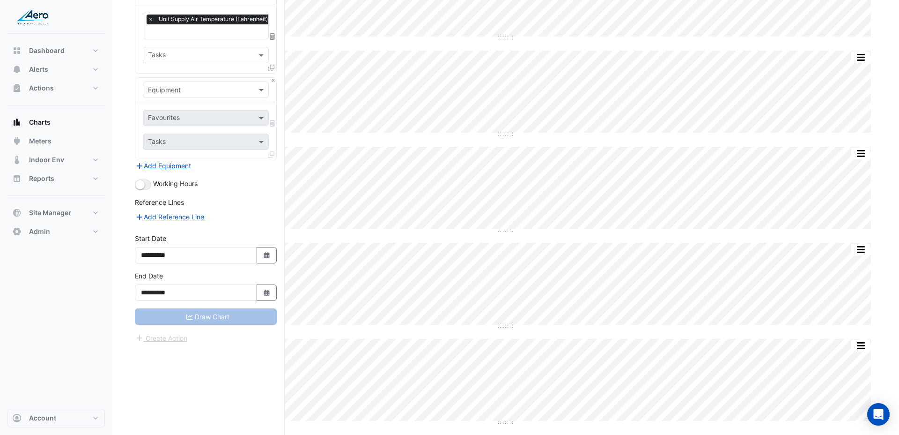
click at [187, 85] on input "text" at bounding box center [196, 90] width 97 height 10
type input "***"
click at [184, 103] on div "Weather" at bounding box center [205, 106] width 125 height 14
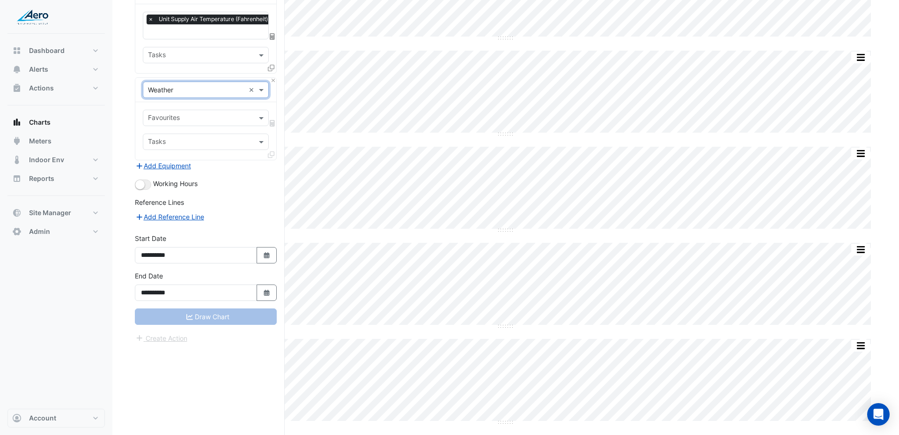
click at [186, 114] on input "text" at bounding box center [200, 119] width 105 height 10
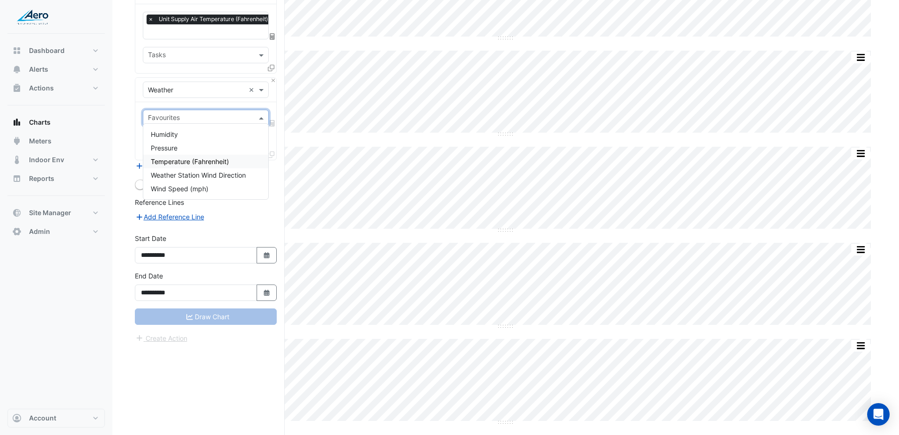
click at [195, 162] on span "Temperature (Fahrenheit)" at bounding box center [190, 161] width 78 height 8
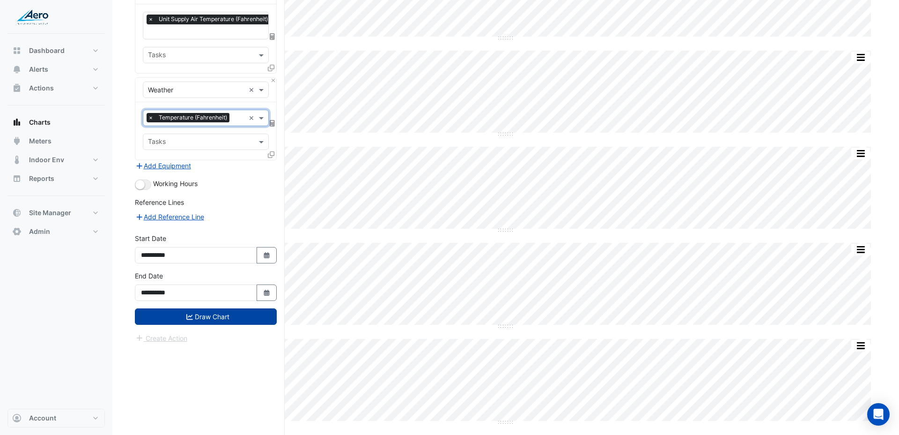
click at [201, 313] on button "Draw Chart" at bounding box center [206, 316] width 142 height 16
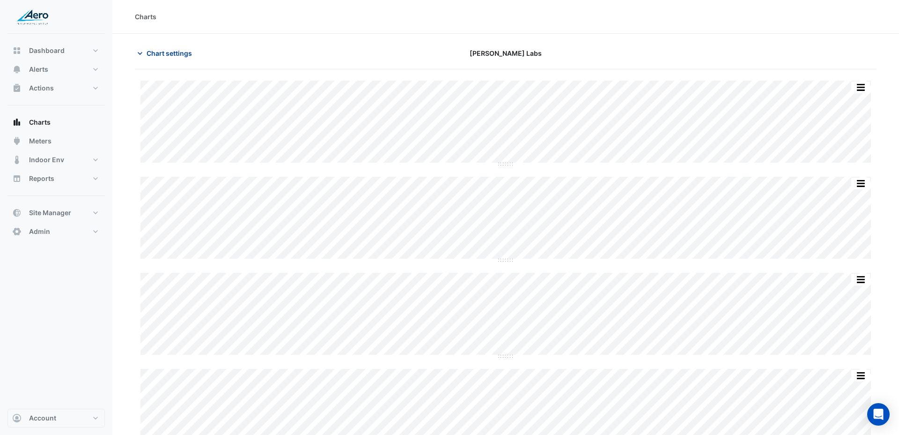
click at [168, 56] on span "Chart settings" at bounding box center [169, 53] width 45 height 10
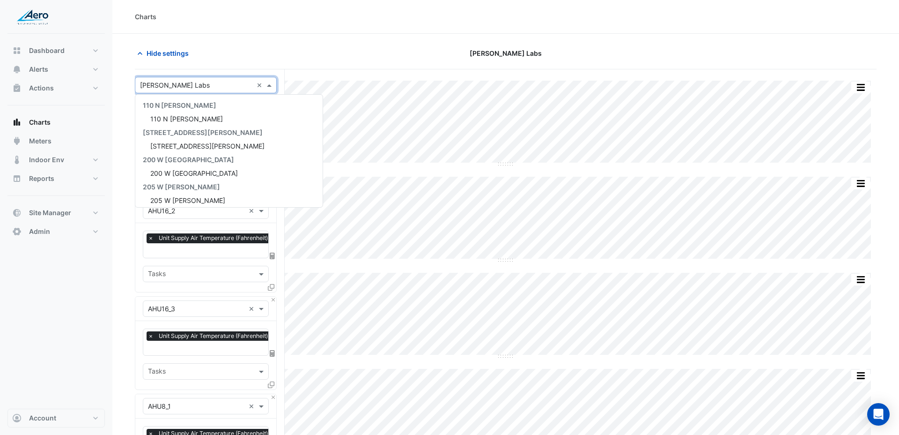
click at [171, 85] on input "text" at bounding box center [196, 86] width 113 height 10
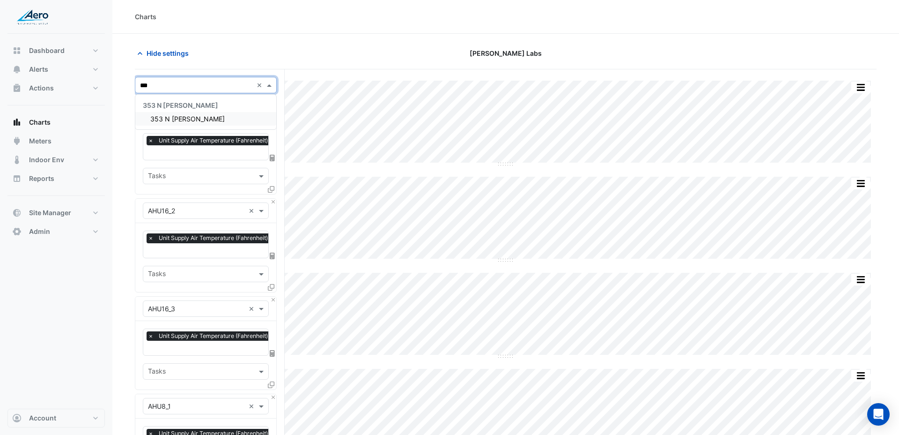
type input "***"
click at [179, 118] on span "353 N Clark" at bounding box center [187, 119] width 74 height 8
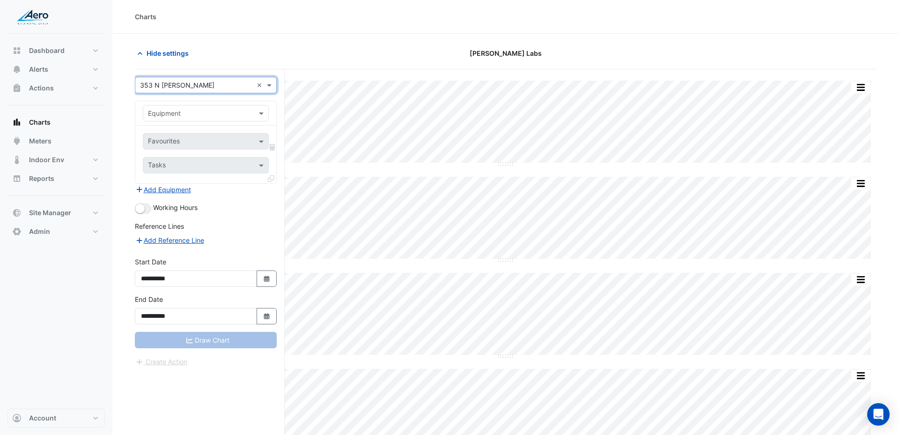
click at [188, 116] on input "text" at bounding box center [196, 114] width 97 height 10
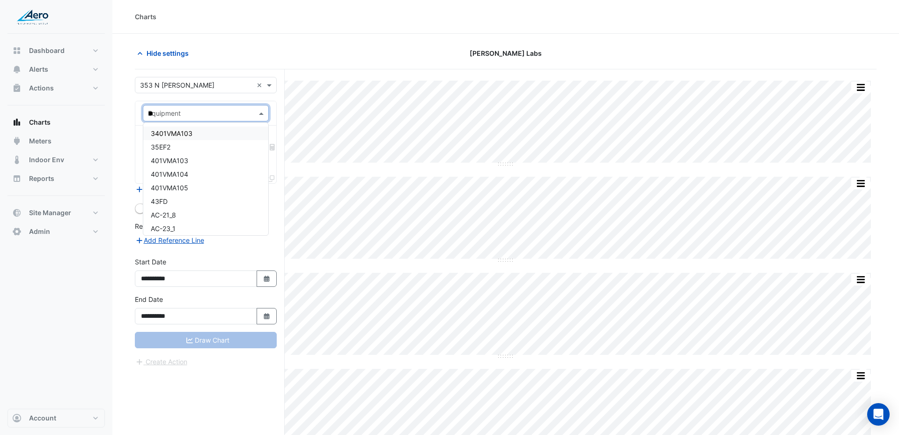
type input "***"
click at [192, 131] on div "AHU-B1" at bounding box center [205, 133] width 125 height 14
click at [181, 188] on button "Add Equipment" at bounding box center [163, 189] width 57 height 11
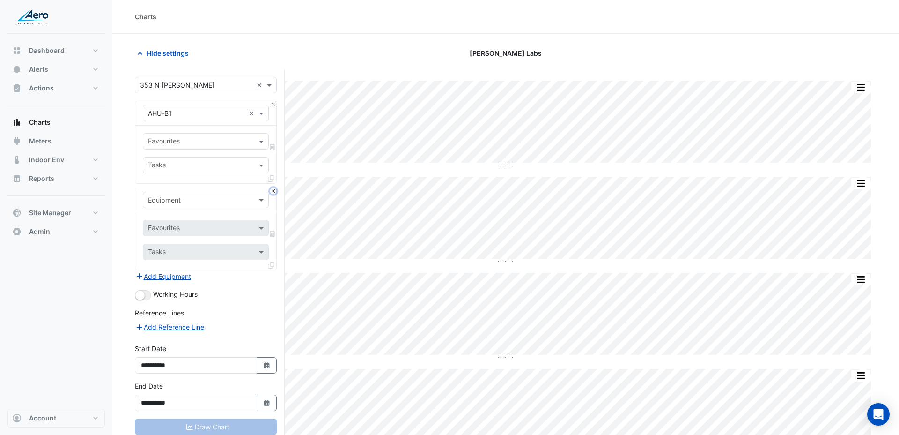
click at [274, 192] on button "Close" at bounding box center [273, 191] width 6 height 6
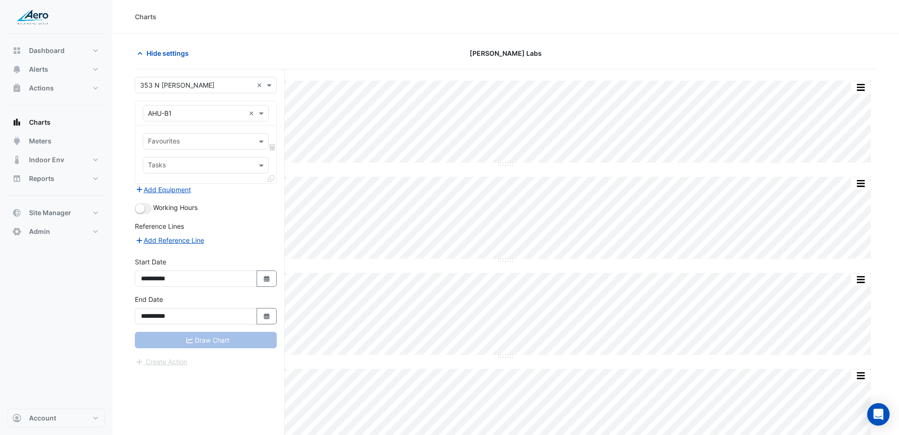
click at [274, 177] on icon at bounding box center [271, 178] width 7 height 7
click at [216, 135] on div "Favourites" at bounding box center [198, 141] width 110 height 15
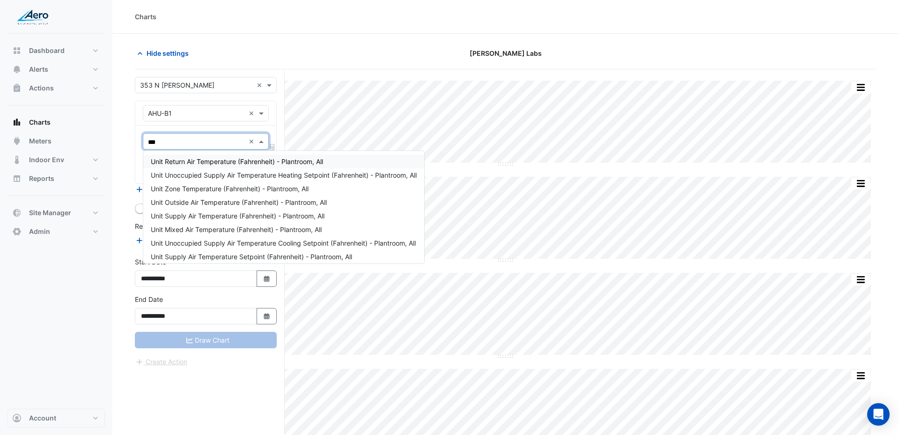
type input "****"
click at [214, 217] on span "Unit Supply Air Temperature (Fahrenheit) - Plantroom, All" at bounding box center [238, 216] width 174 height 8
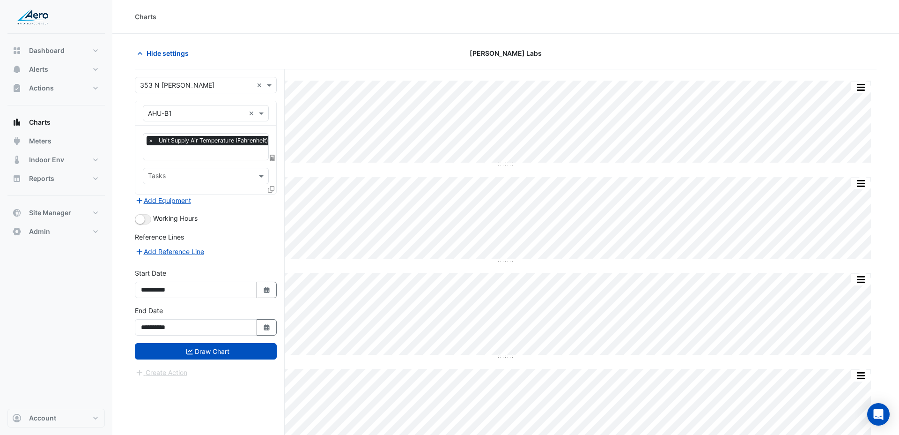
click at [271, 191] on icon at bounding box center [271, 189] width 7 height 7
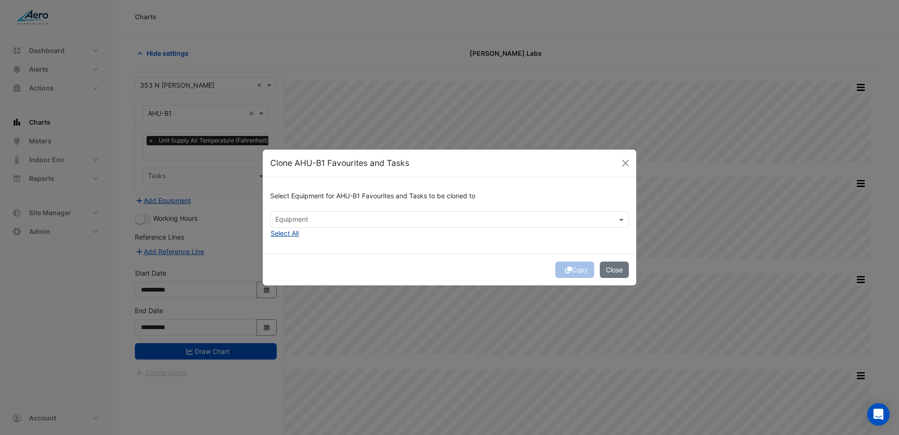
click at [290, 229] on button "Select All" at bounding box center [284, 233] width 29 height 11
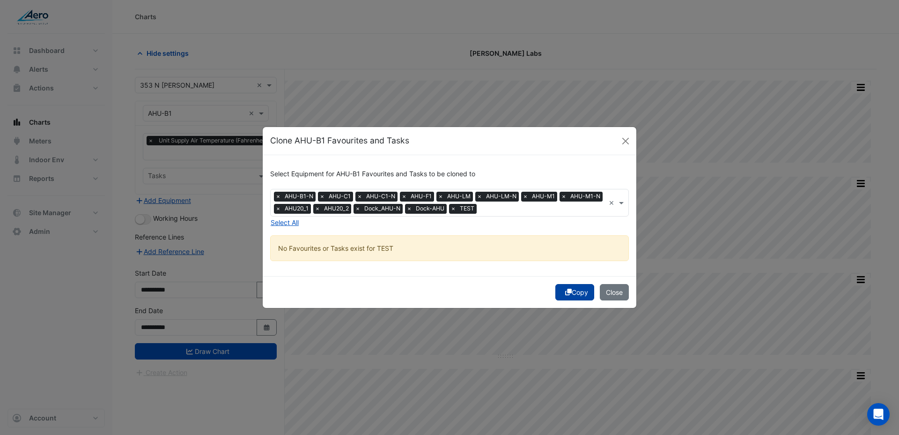
click at [572, 295] on button "Copy" at bounding box center [574, 292] width 39 height 16
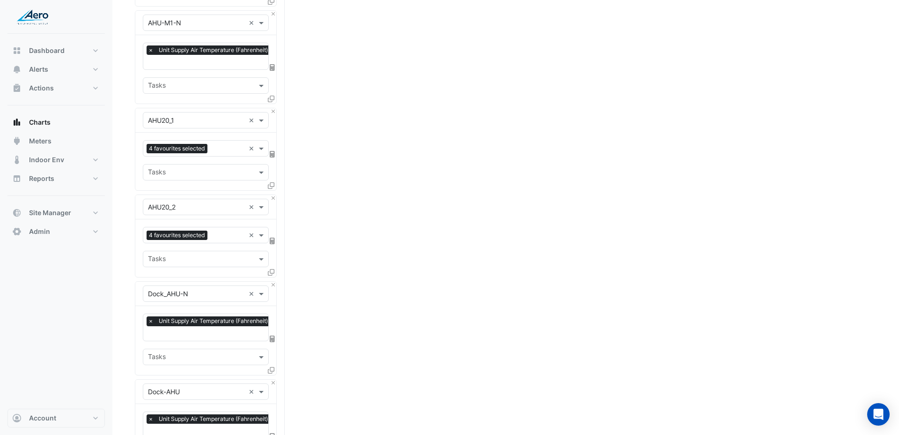
scroll to position [1089, 0]
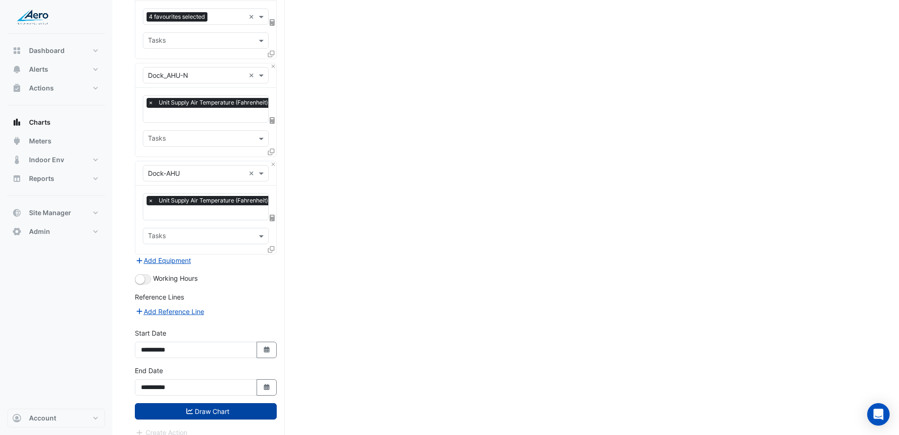
click at [190, 407] on icon "submit" at bounding box center [189, 410] width 7 height 7
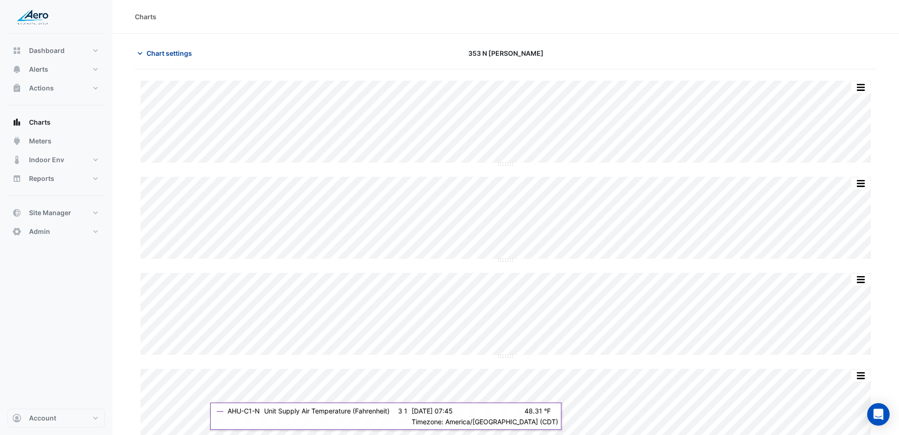
click at [154, 50] on span "Chart settings" at bounding box center [169, 53] width 45 height 10
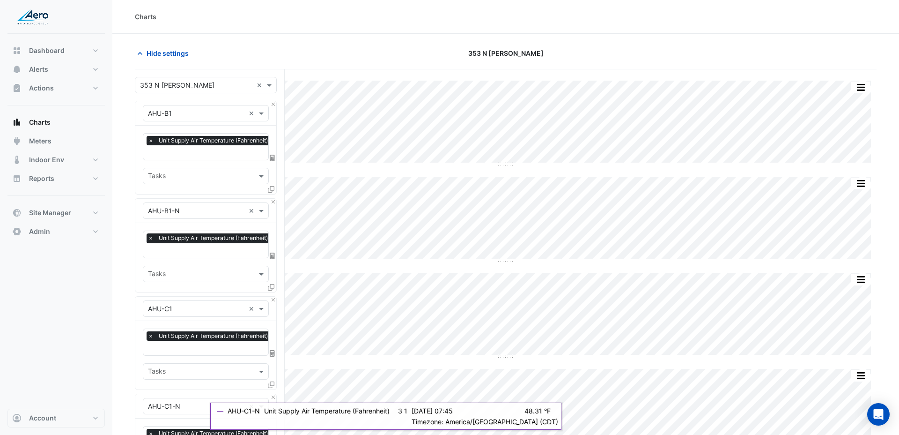
click at [183, 90] on div "× 353 N Clark ×" at bounding box center [206, 85] width 142 height 16
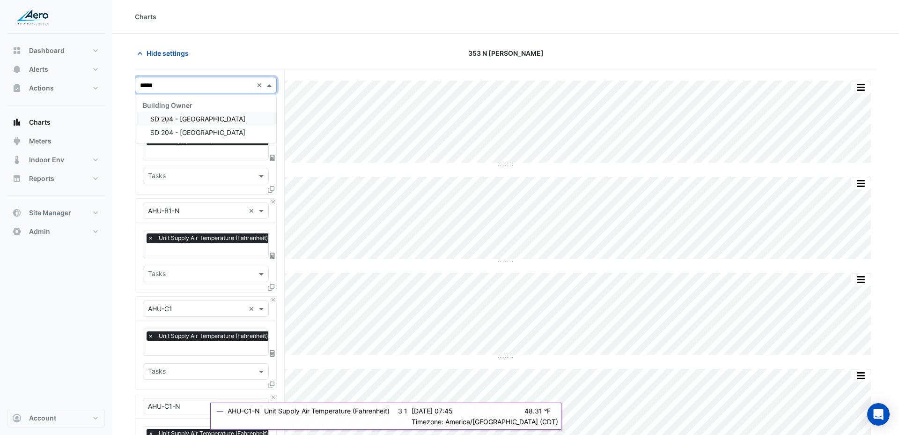
type input "*****"
click at [214, 117] on span "SD 204 - Joliet Central High School" at bounding box center [197, 119] width 95 height 8
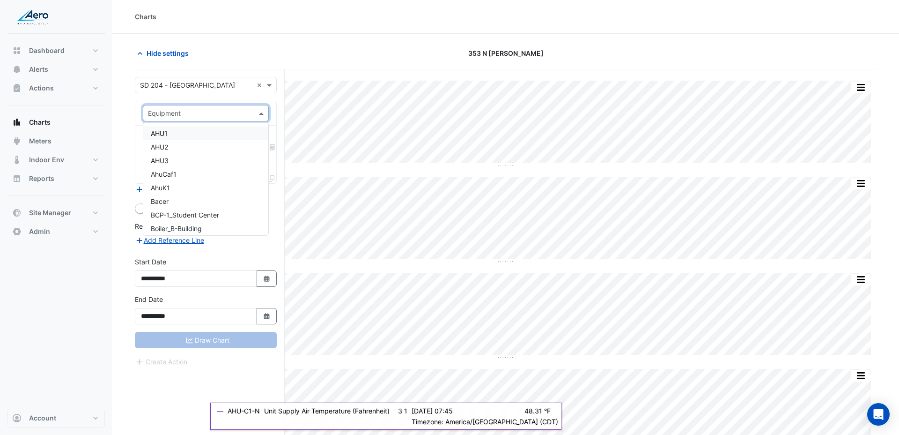
click at [212, 115] on input "text" at bounding box center [196, 114] width 97 height 10
click at [209, 135] on div "AHU1" at bounding box center [205, 133] width 125 height 14
click at [211, 145] on input "text" at bounding box center [200, 142] width 105 height 10
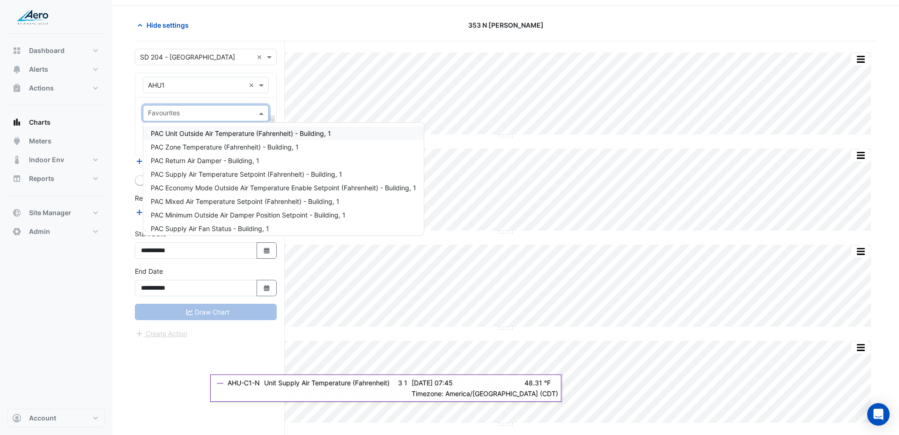
click at [213, 84] on input "text" at bounding box center [196, 86] width 97 height 10
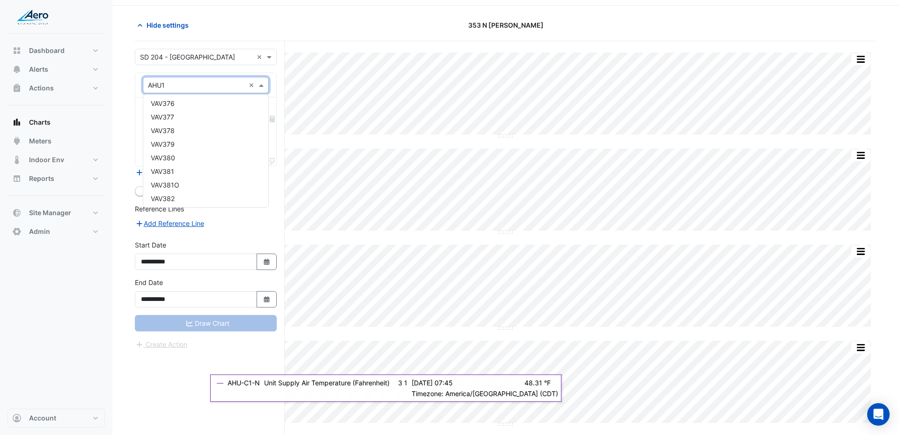
scroll to position [5274, 0]
click at [194, 79] on div "× AHU1 ×" at bounding box center [206, 85] width 126 height 16
type input "***"
click at [160, 129] on span "RTU5" at bounding box center [159, 129] width 17 height 8
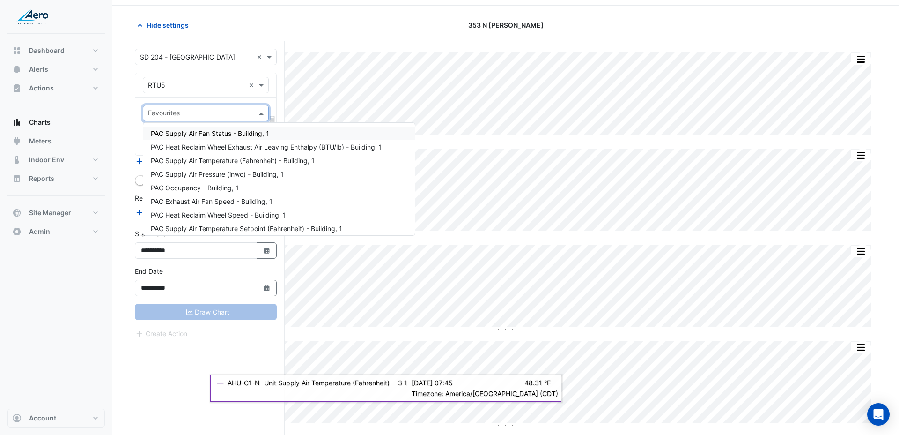
click at [181, 117] on input "text" at bounding box center [200, 114] width 105 height 10
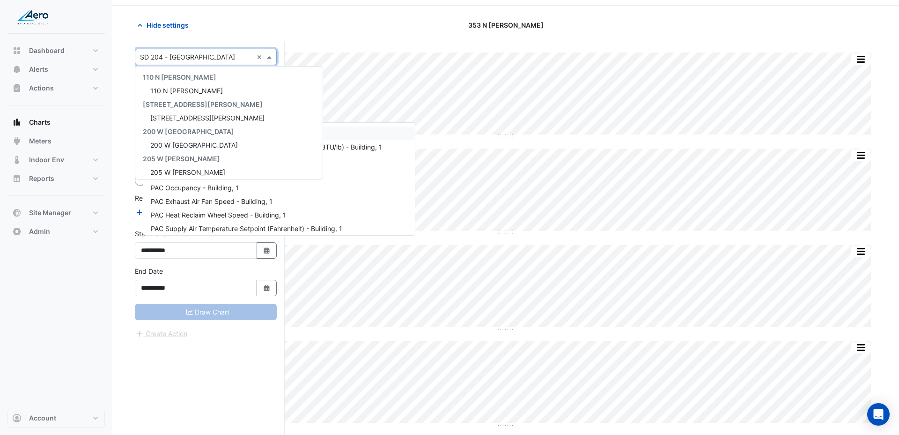
click at [198, 55] on input "text" at bounding box center [196, 57] width 113 height 10
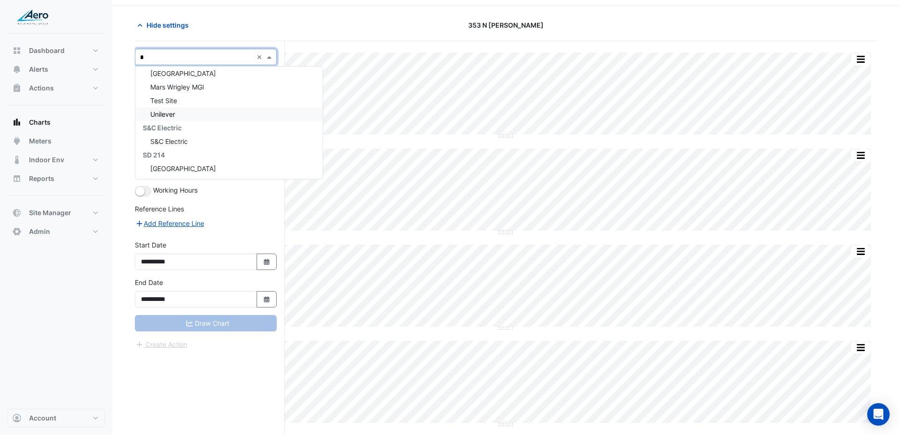
scroll to position [0, 0]
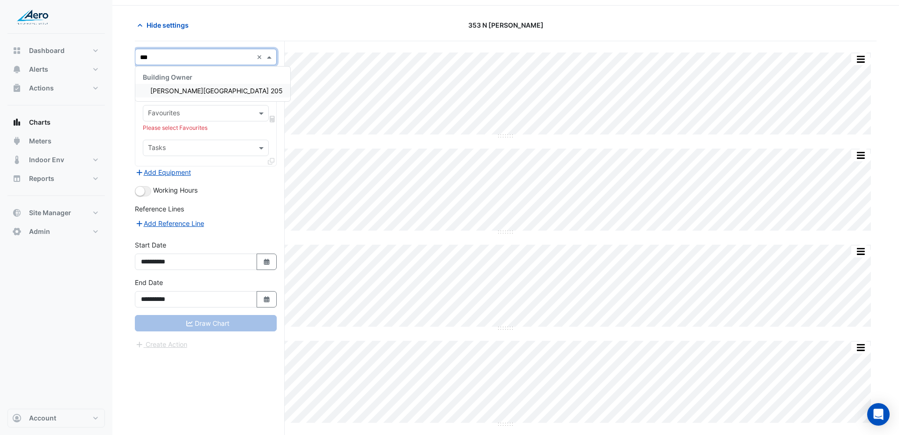
type input "****"
click at [192, 90] on span "Thornton Township High School District 205" at bounding box center [216, 91] width 133 height 8
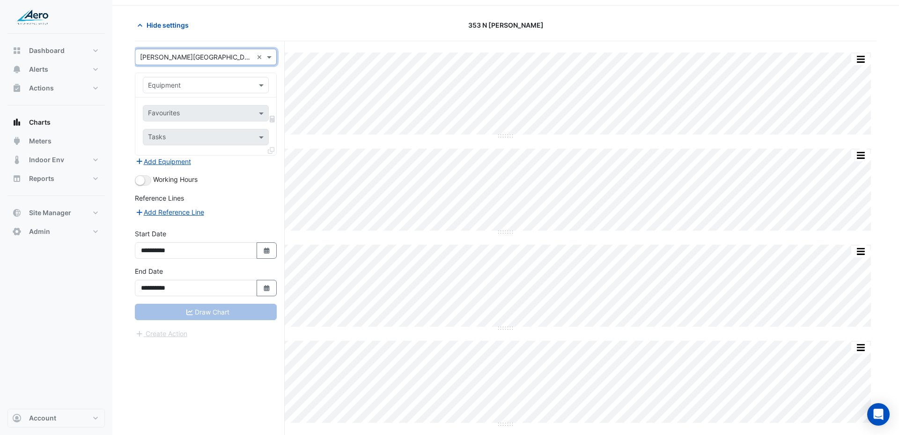
click at [192, 89] on input "text" at bounding box center [196, 86] width 97 height 10
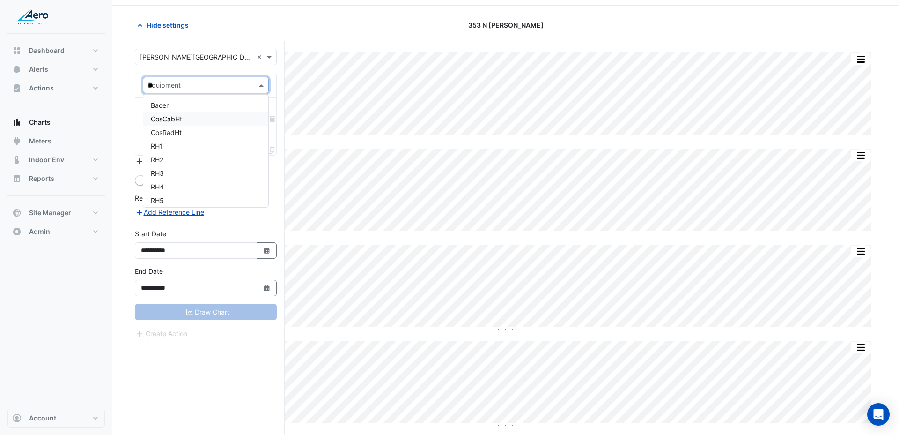
type input "***"
click at [196, 122] on div "TW_AhuS1_2" at bounding box center [205, 119] width 125 height 14
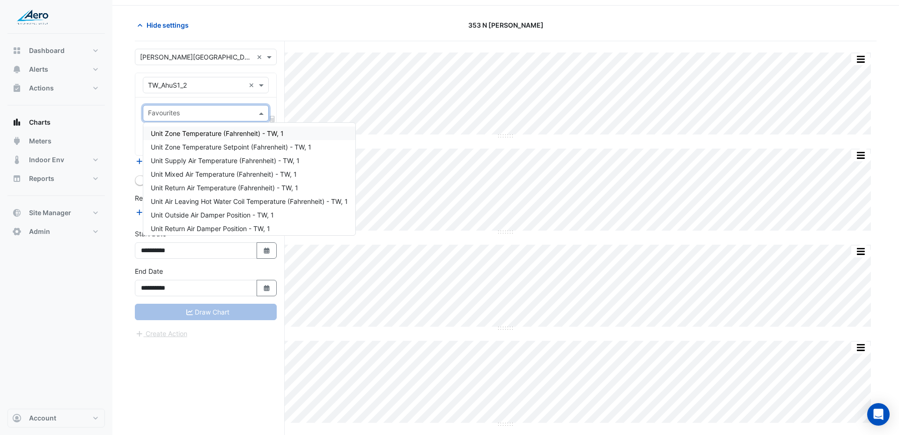
click at [198, 113] on input "text" at bounding box center [200, 114] width 105 height 10
click at [215, 159] on span "Unit Supply Air Temperature (Fahrenheit) - TW, 1" at bounding box center [225, 160] width 149 height 8
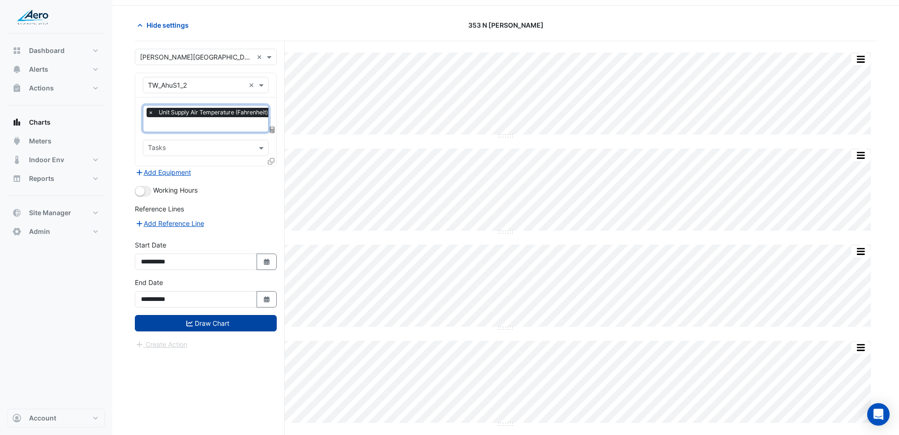
click at [272, 162] on icon at bounding box center [271, 161] width 7 height 7
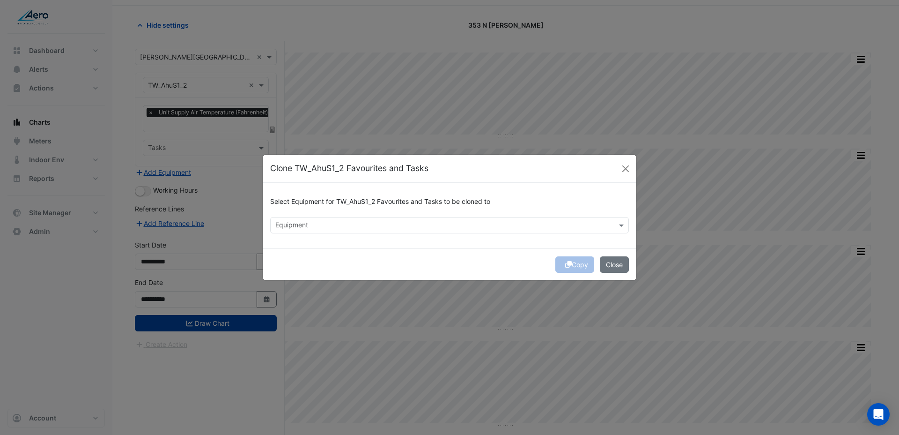
click at [303, 223] on input "text" at bounding box center [444, 226] width 338 height 10
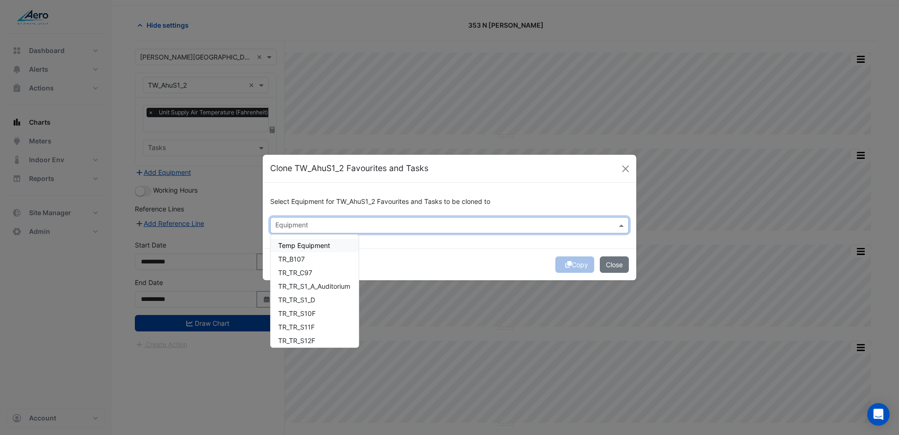
click at [303, 223] on input "text" at bounding box center [444, 226] width 338 height 10
click at [389, 259] on div "Copy Close" at bounding box center [450, 264] width 374 height 32
click at [323, 229] on input "text" at bounding box center [444, 226] width 338 height 10
click at [435, 275] on div "Copy Close" at bounding box center [450, 264] width 374 height 32
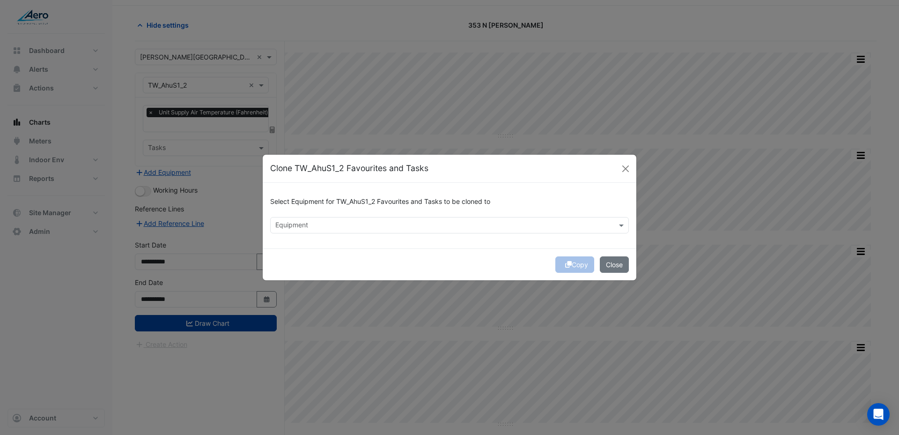
click at [419, 232] on div "Equipment" at bounding box center [449, 225] width 359 height 16
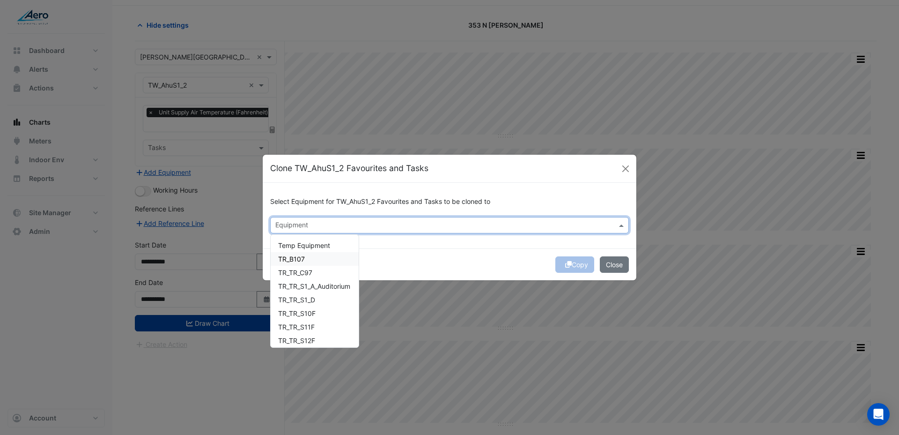
click at [318, 259] on div "TR_B107" at bounding box center [315, 259] width 88 height 14
click at [301, 304] on div "TR_TR_S1_D" at bounding box center [315, 300] width 88 height 14
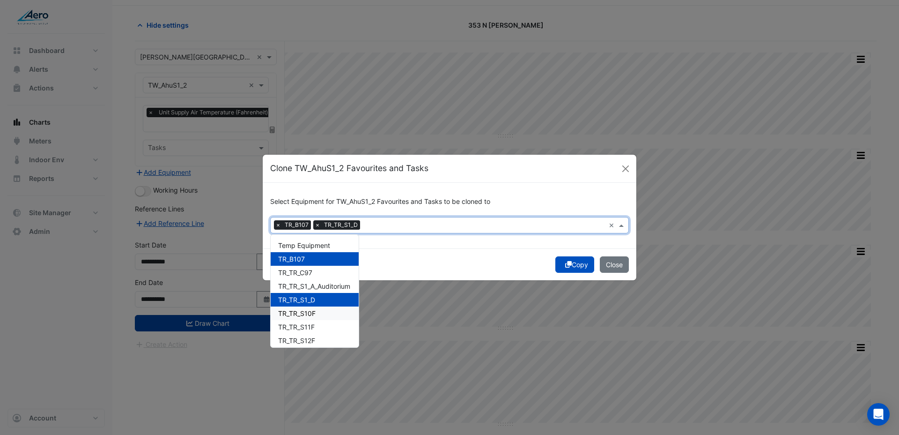
click at [301, 315] on span "TR_TR_S10F" at bounding box center [296, 313] width 37 height 8
click at [299, 330] on span "TR_TR_S11F" at bounding box center [296, 327] width 37 height 8
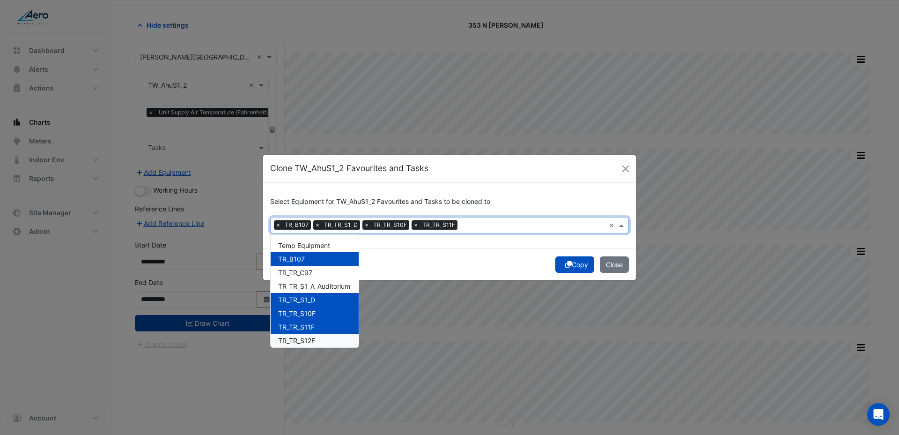
click at [299, 343] on span "TR_TR_S12F" at bounding box center [296, 340] width 37 height 8
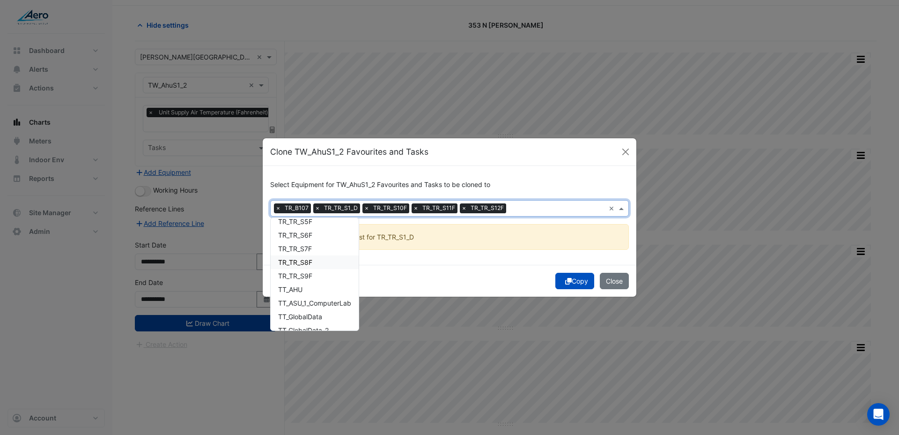
scroll to position [520, 0]
click at [308, 256] on div "TW_AhuS4_2" at bounding box center [315, 252] width 88 height 14
click at [310, 226] on span "TW_AhuS3_3" at bounding box center [298, 225] width 40 height 8
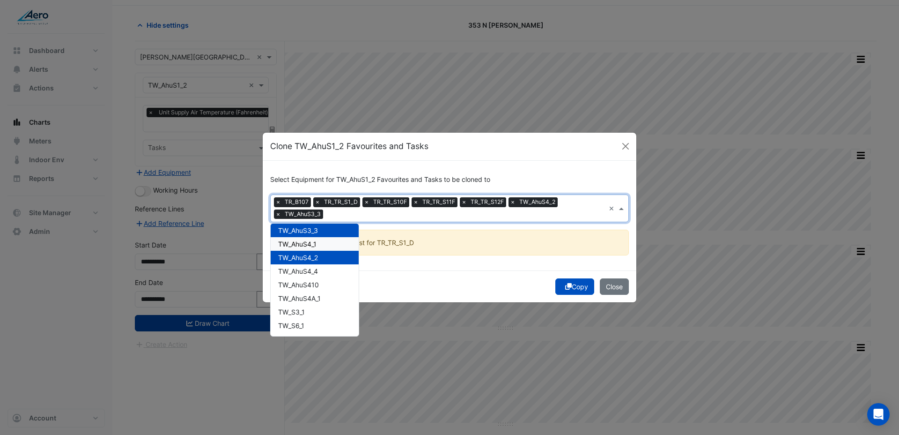
click at [306, 248] on div "TW_AhuS4_1" at bounding box center [315, 244] width 88 height 14
click at [303, 278] on div "TW_AhuS410" at bounding box center [315, 285] width 88 height 14
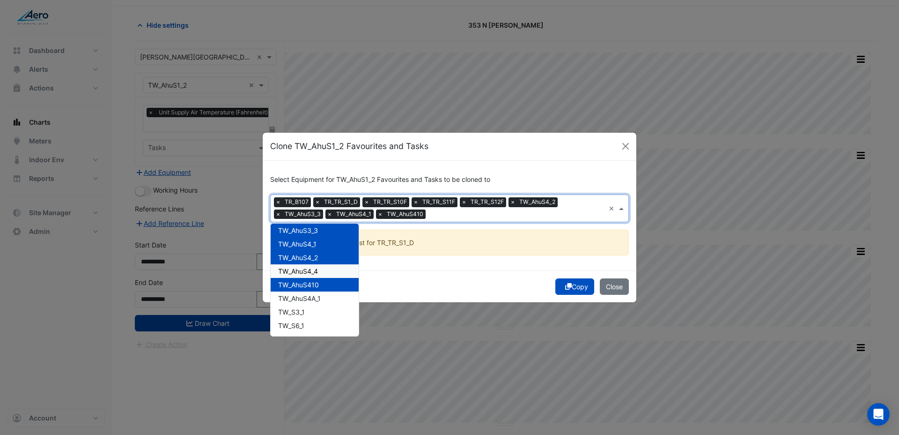
click at [313, 276] on div "TW_AhuS4_4" at bounding box center [315, 271] width 88 height 14
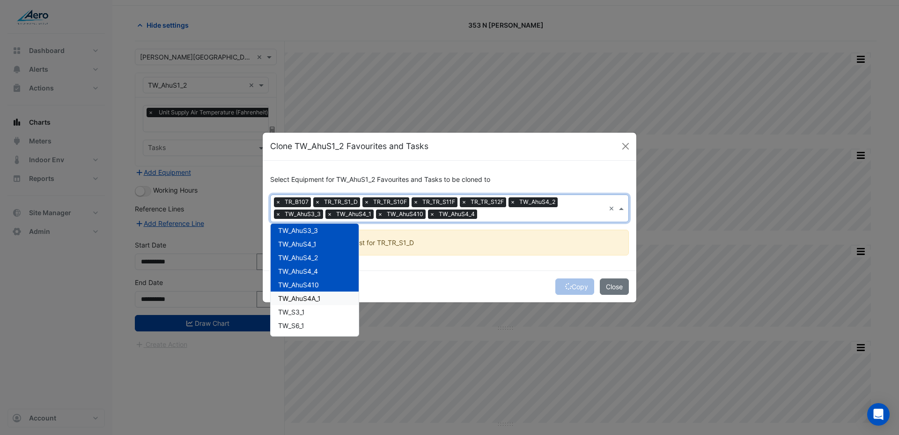
click at [569, 289] on div "Copy Close" at bounding box center [450, 286] width 374 height 32
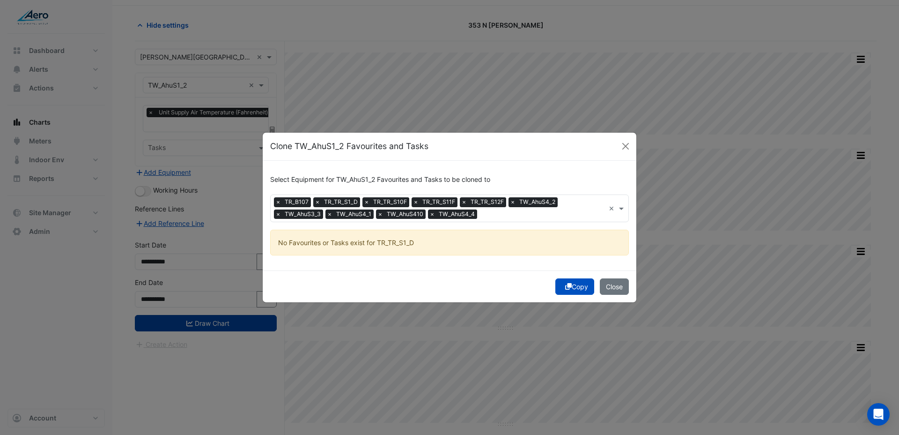
click at [569, 289] on button "Copy" at bounding box center [574, 286] width 39 height 16
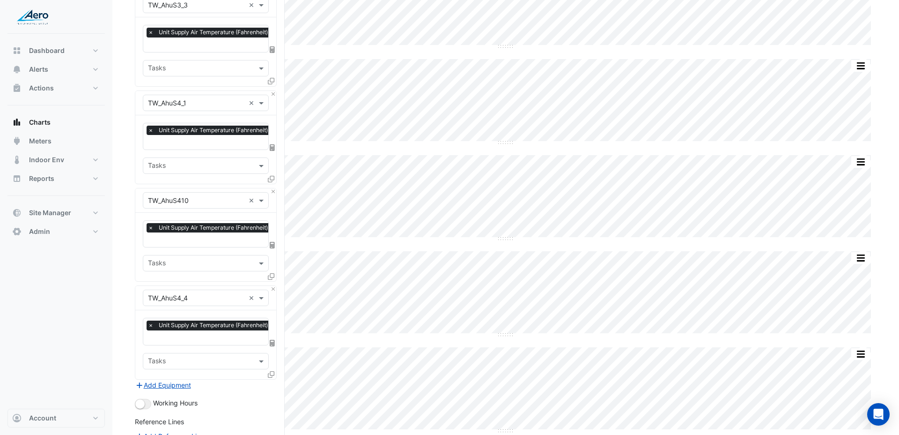
scroll to position [894, 0]
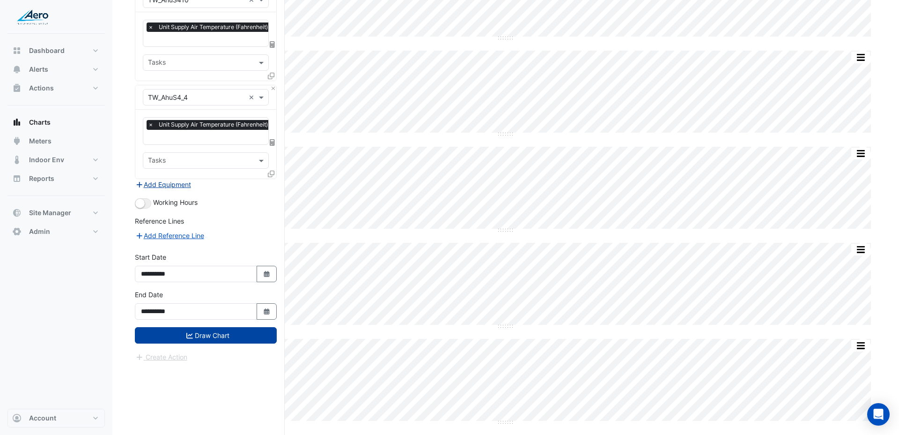
click at [185, 179] on button "Add Equipment" at bounding box center [163, 184] width 57 height 11
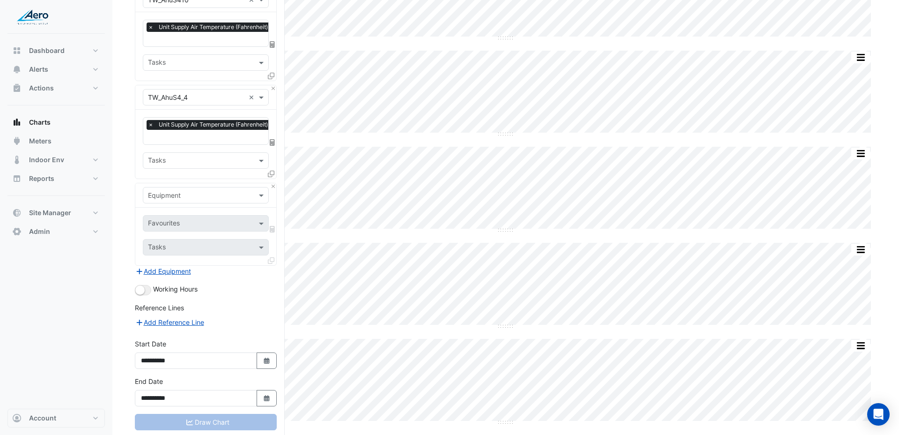
click at [182, 191] on input "text" at bounding box center [196, 196] width 97 height 10
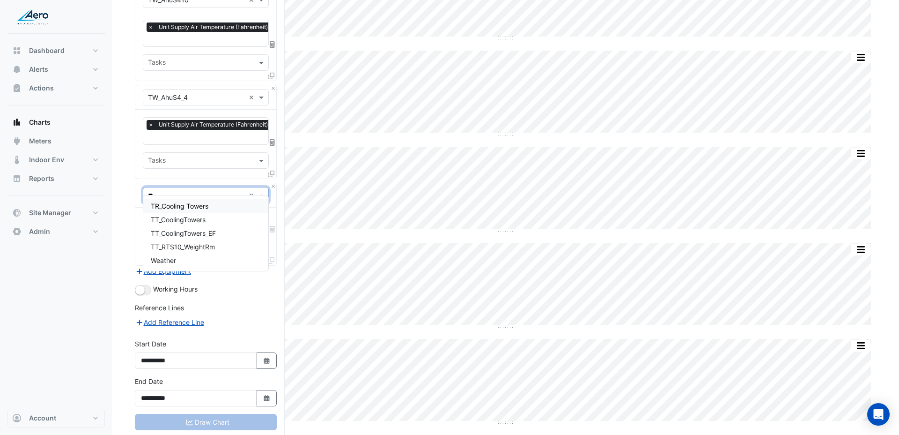
type input "***"
click at [177, 203] on div "Weather" at bounding box center [205, 206] width 125 height 14
click at [177, 219] on input "text" at bounding box center [200, 224] width 105 height 10
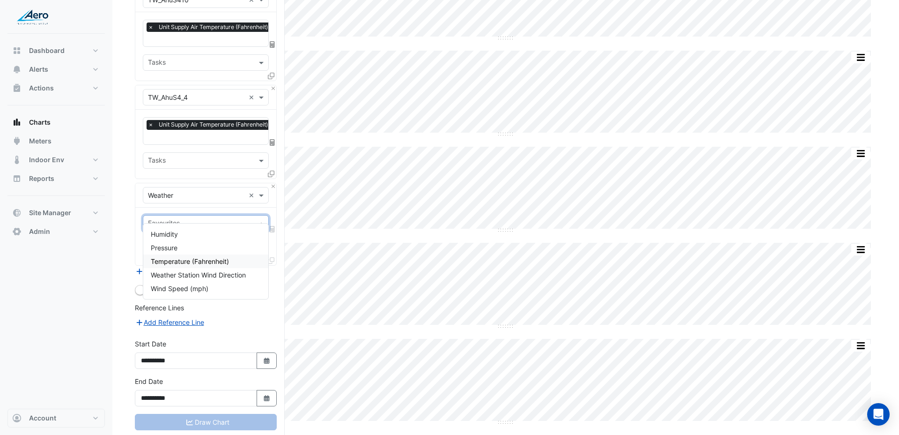
click at [177, 258] on span "Temperature (Fahrenheit)" at bounding box center [190, 261] width 78 height 8
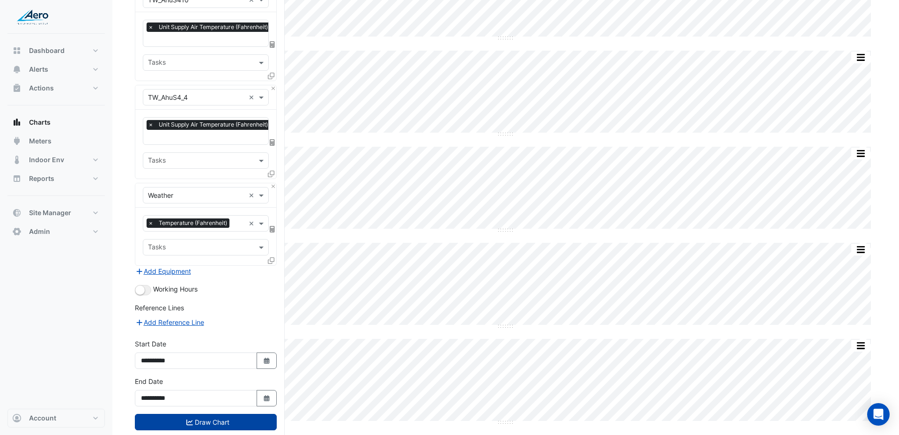
click at [184, 413] on button "Draw Chart" at bounding box center [206, 421] width 142 height 16
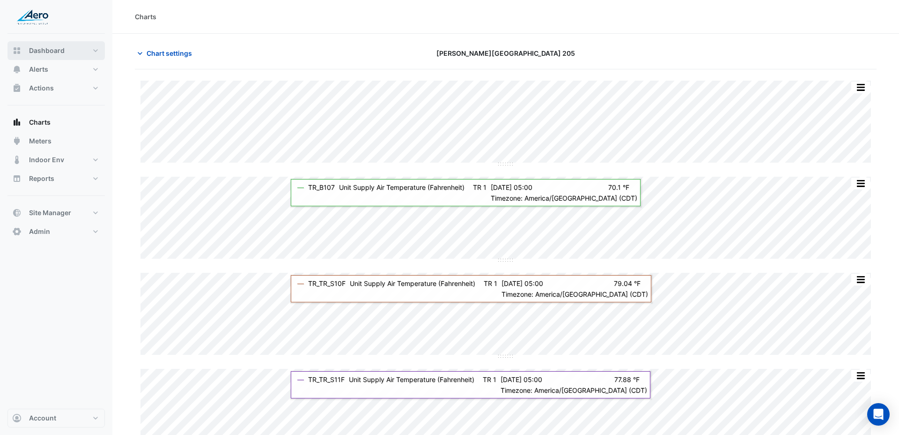
click at [56, 50] on span "Dashboard" at bounding box center [47, 50] width 36 height 9
select select "***"
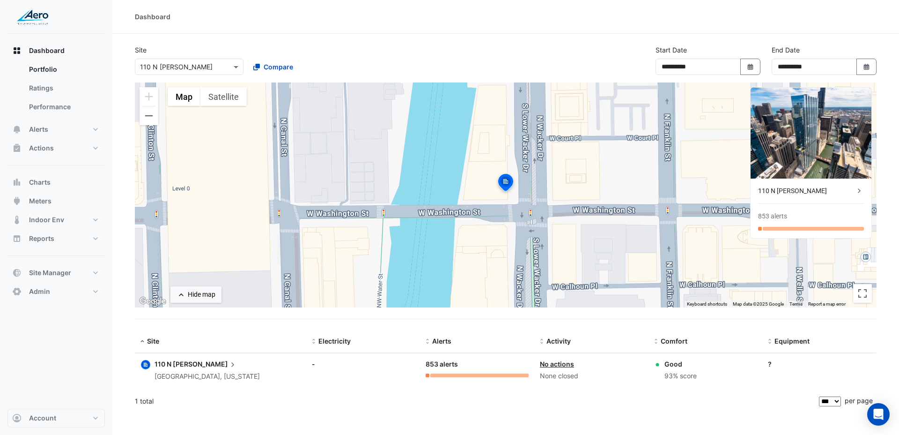
click at [170, 63] on input "text" at bounding box center [180, 67] width 80 height 10
type input "*****"
click at [172, 104] on span "Thornton Township High School District 205" at bounding box center [216, 100] width 133 height 8
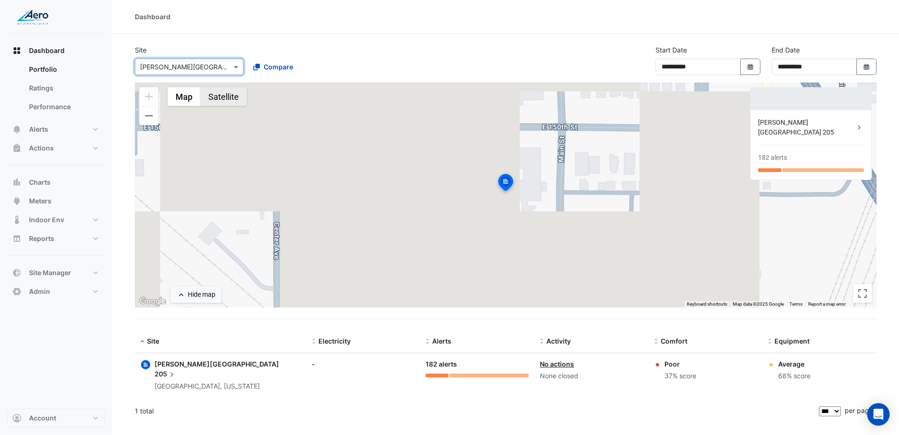
click at [222, 102] on button "Satellite" at bounding box center [223, 96] width 46 height 19
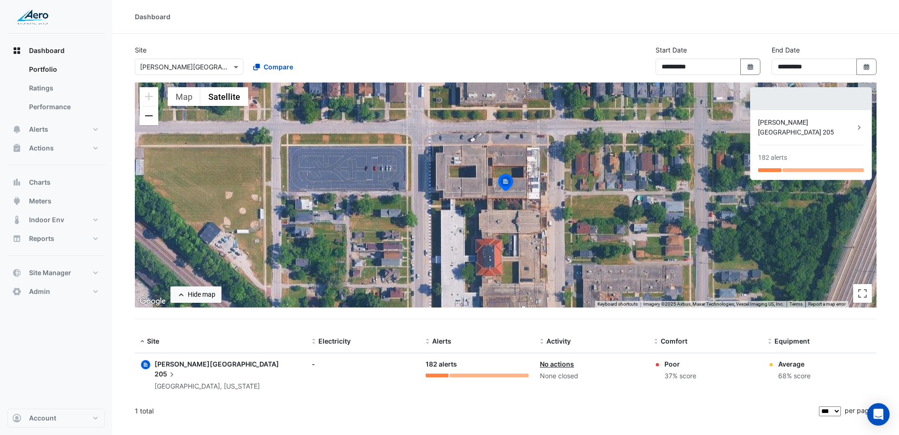
click at [149, 118] on button "Zoom out" at bounding box center [149, 115] width 19 height 19
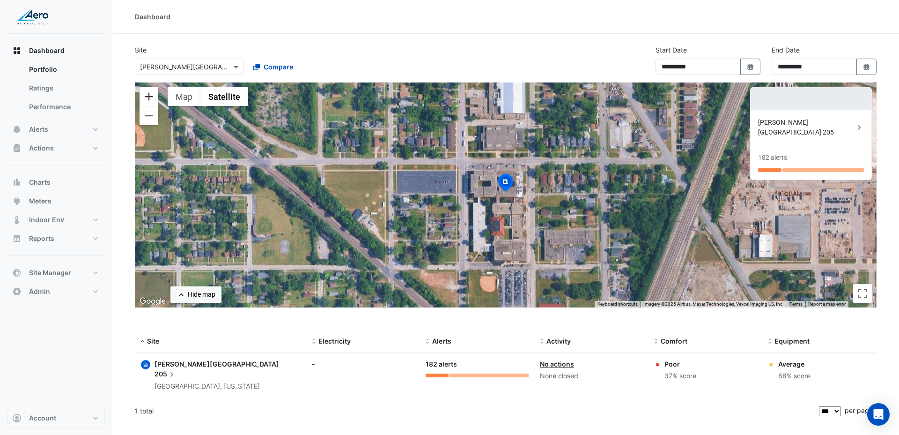
click at [153, 98] on button "Zoom in" at bounding box center [149, 96] width 19 height 19
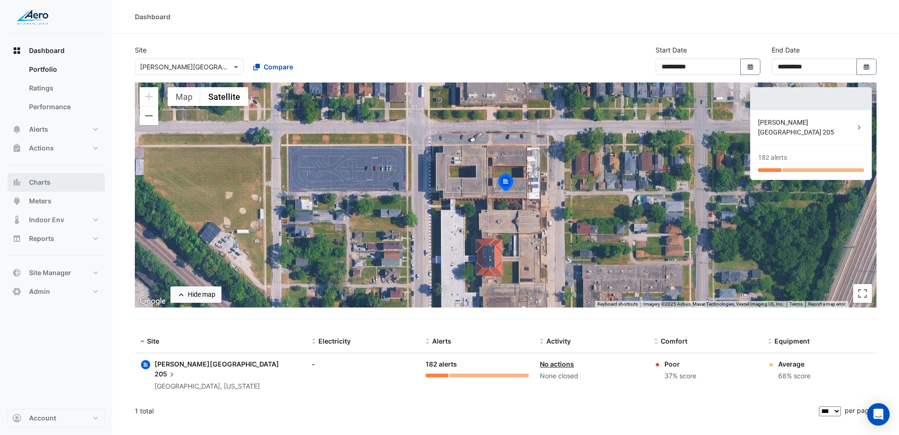
click at [55, 185] on button "Charts" at bounding box center [55, 182] width 97 height 19
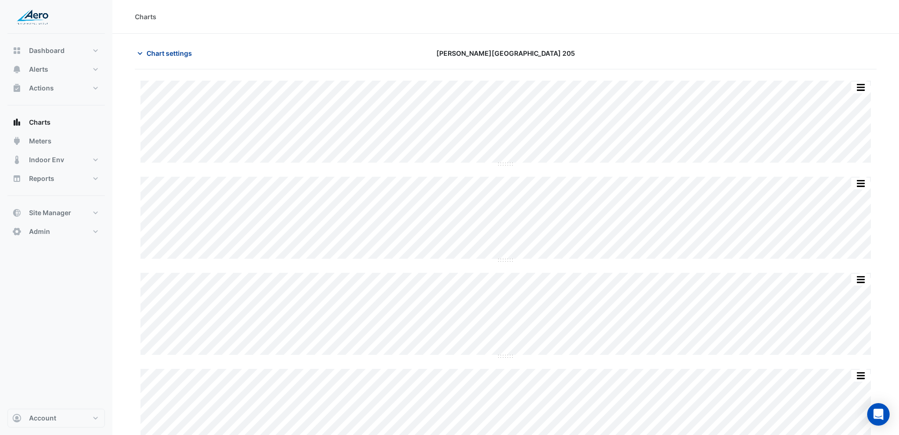
click at [173, 54] on span "Chart settings" at bounding box center [169, 53] width 45 height 10
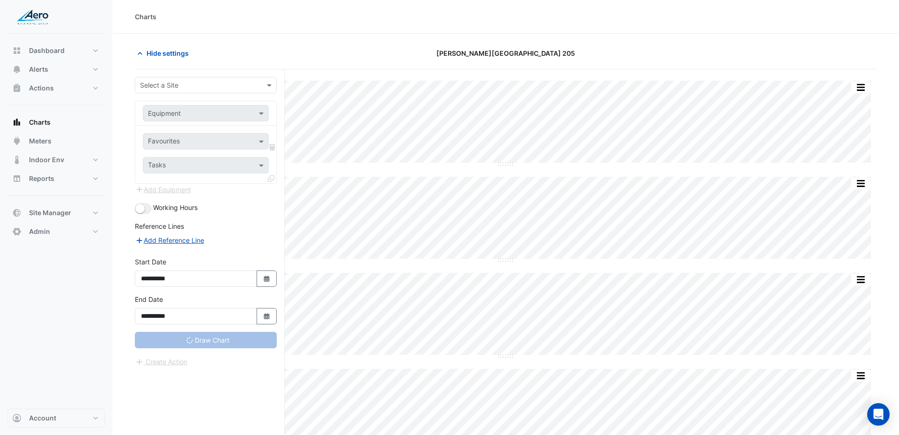
type input "**********"
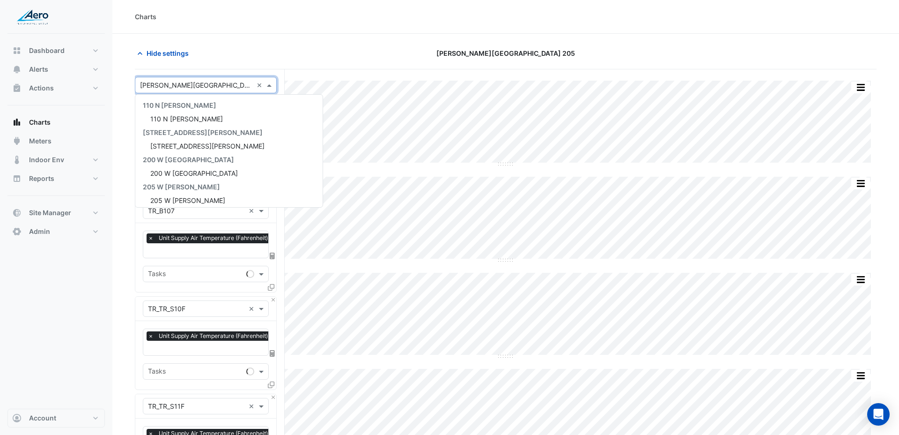
click at [175, 84] on input "text" at bounding box center [196, 86] width 113 height 10
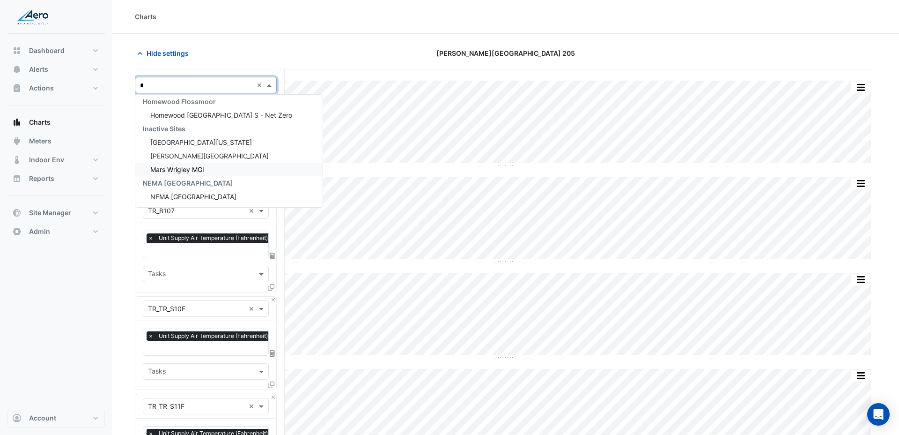
scroll to position [438, 0]
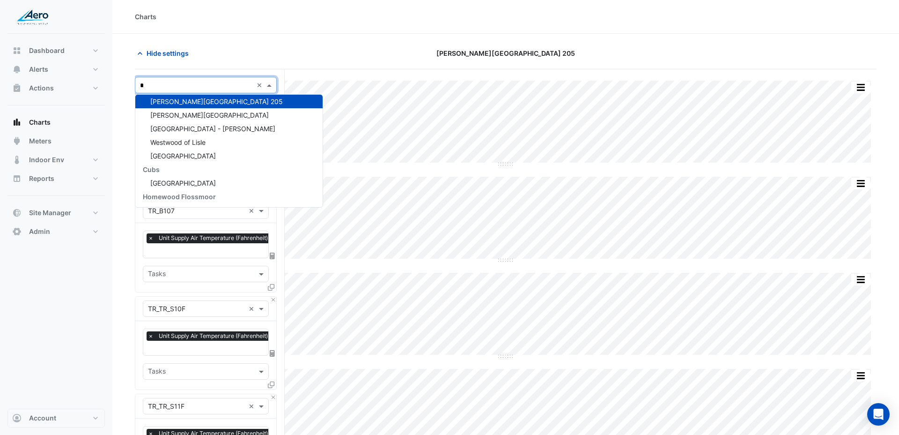
type input "**"
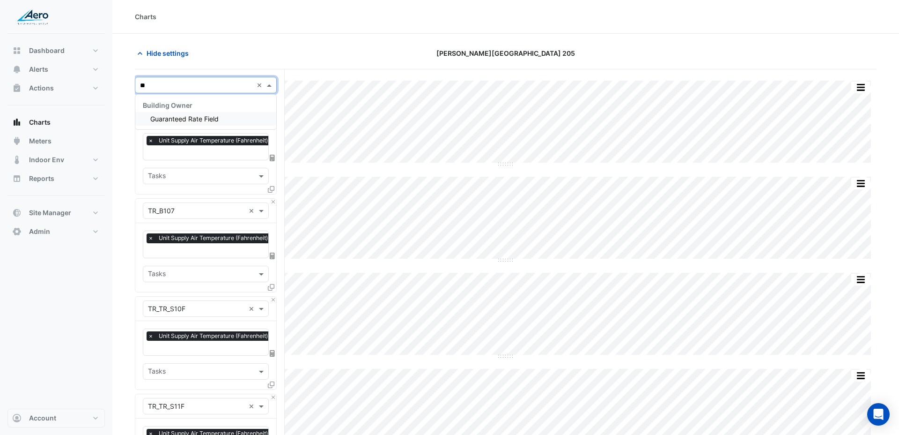
click at [185, 119] on span "Guaranteed Rate Field" at bounding box center [184, 119] width 68 height 8
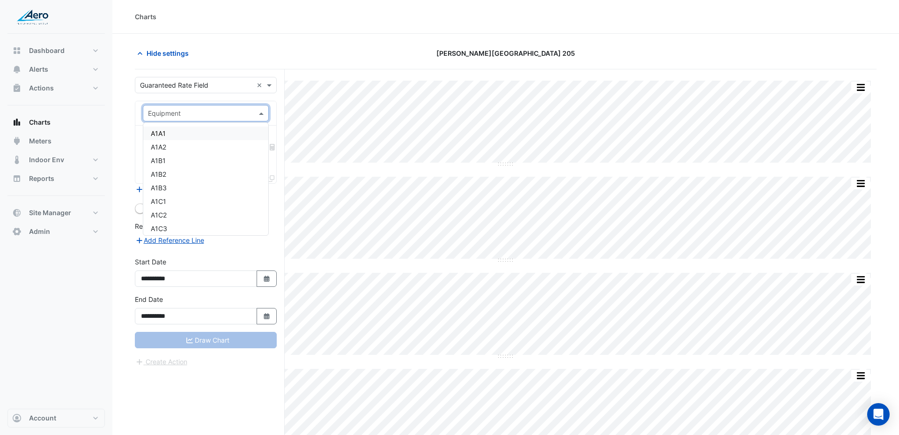
click at [186, 113] on input "text" at bounding box center [196, 114] width 97 height 10
type input "***"
click at [189, 135] on div "AHU 1A-1" at bounding box center [205, 133] width 125 height 14
click at [189, 141] on input "text" at bounding box center [200, 142] width 105 height 10
type input "*****"
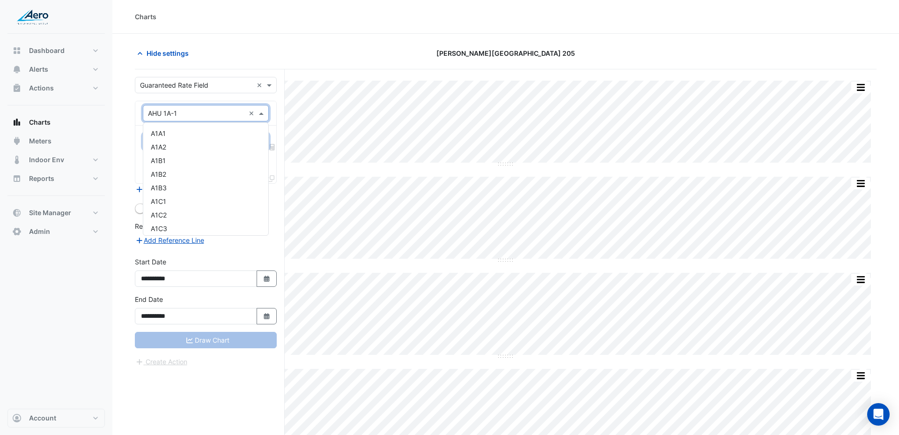
click at [189, 116] on input "text" at bounding box center [196, 114] width 97 height 10
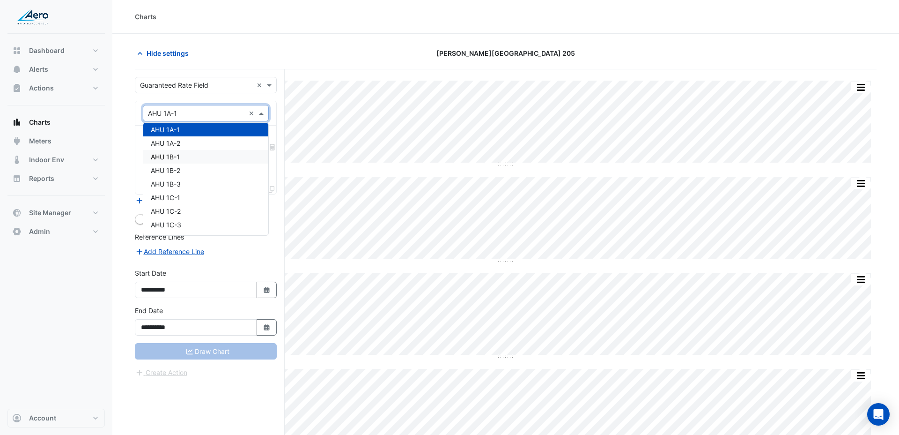
click at [190, 155] on div "AHU 1B-1" at bounding box center [205, 157] width 125 height 14
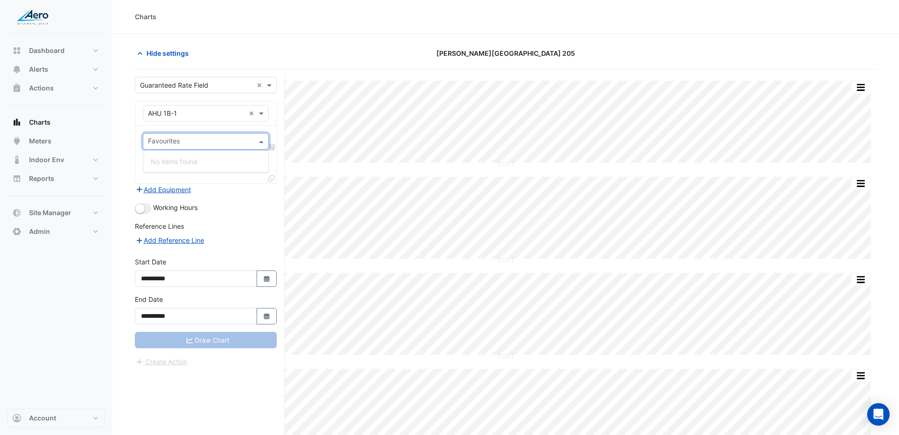
click at [194, 138] on input "text" at bounding box center [200, 142] width 105 height 10
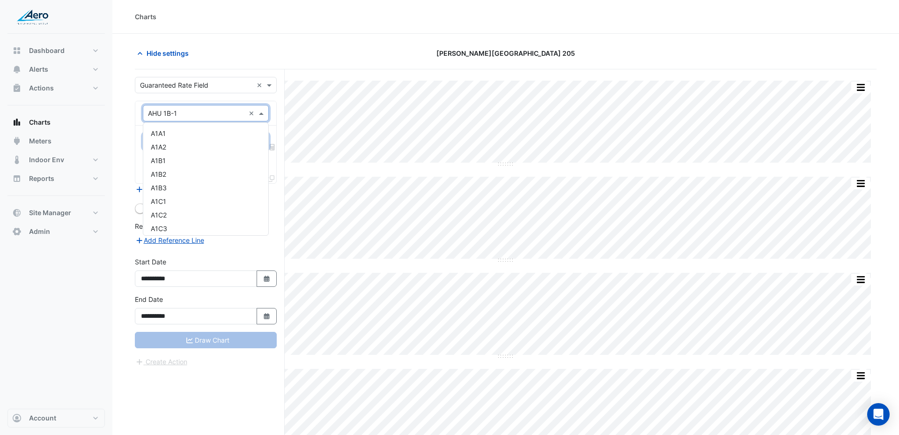
click at [201, 112] on input "text" at bounding box center [196, 114] width 97 height 10
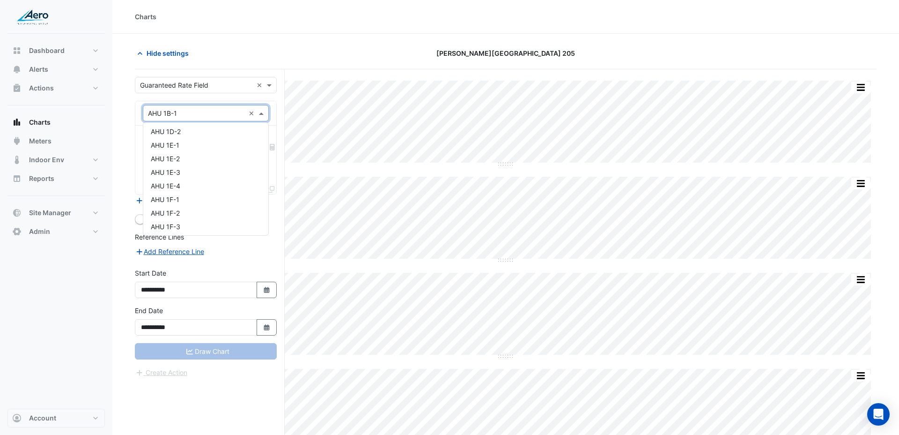
scroll to position [1229, 0]
click at [189, 199] on div "AHU 1H-5" at bounding box center [205, 194] width 125 height 14
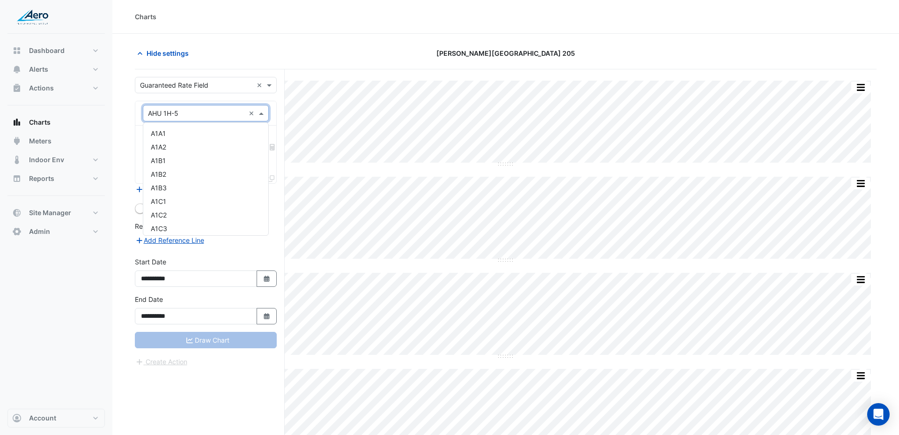
click at [196, 111] on input "text" at bounding box center [196, 114] width 97 height 10
click at [182, 170] on div "AHU 1J-2" at bounding box center [205, 170] width 125 height 14
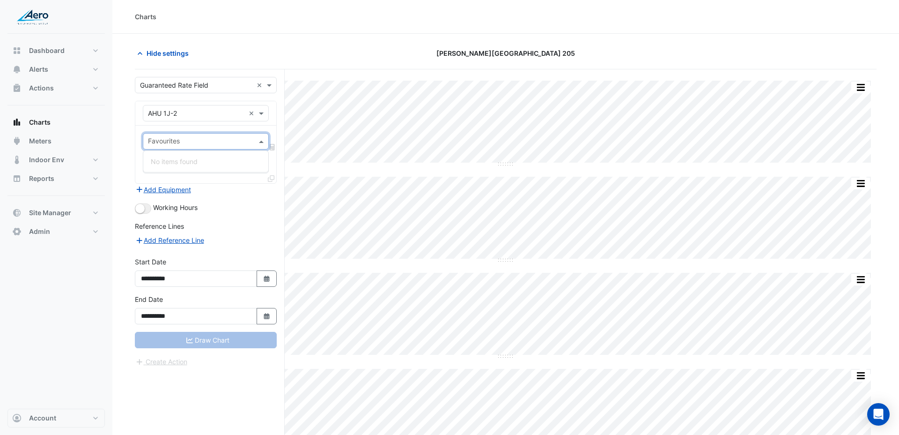
click at [198, 142] on input "text" at bounding box center [200, 142] width 105 height 10
click at [199, 114] on input "text" at bounding box center [196, 114] width 97 height 10
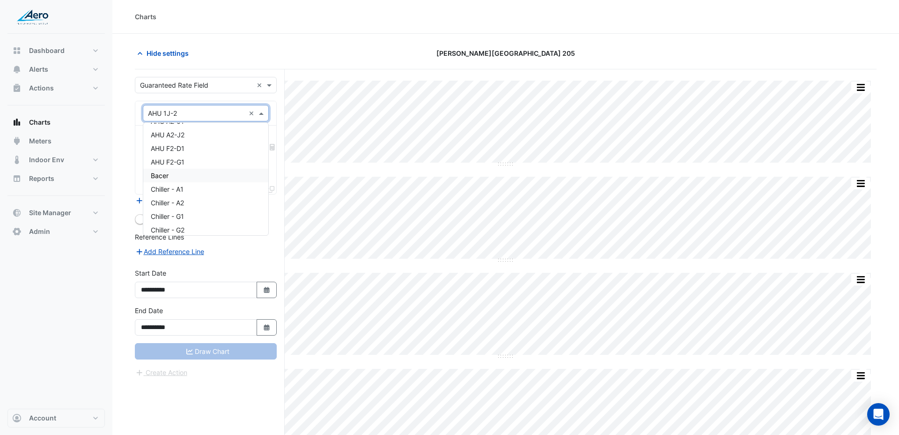
scroll to position [1900, 0]
click at [202, 142] on div "AHU F2-D1" at bounding box center [205, 148] width 125 height 14
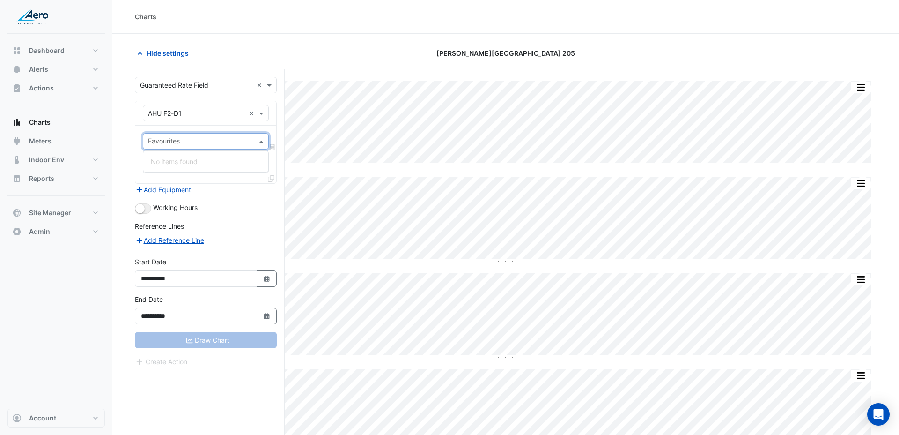
click at [202, 142] on input "text" at bounding box center [200, 142] width 105 height 10
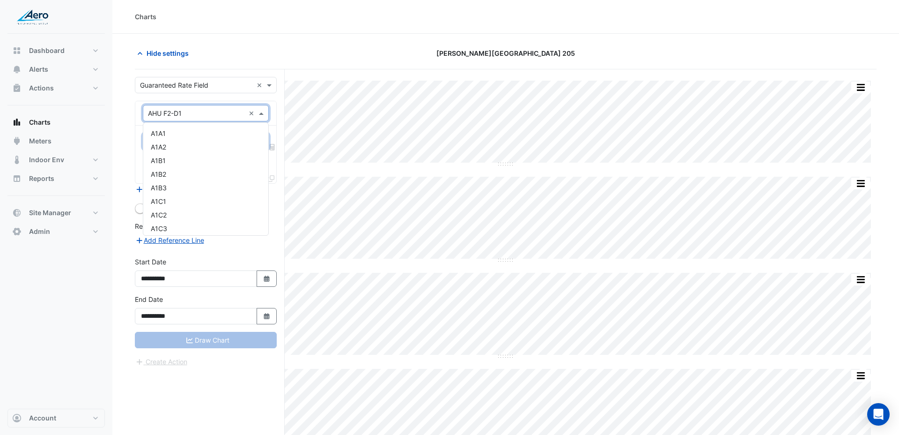
click at [205, 111] on input "text" at bounding box center [196, 114] width 97 height 10
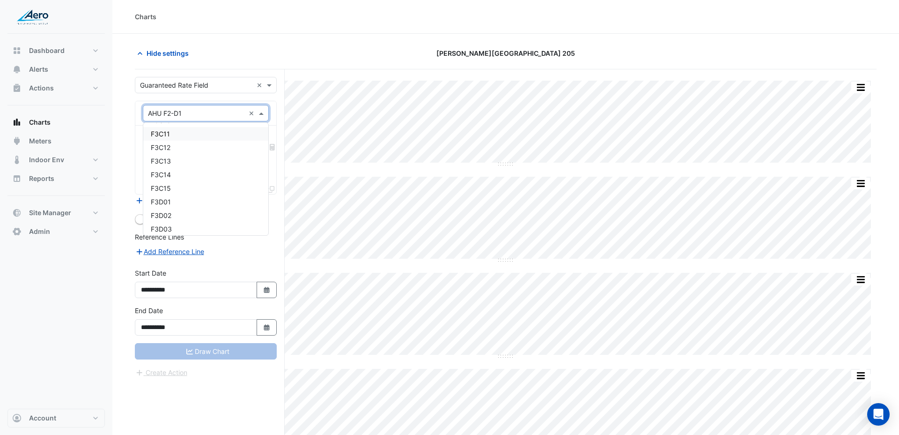
scroll to position [2428, 0]
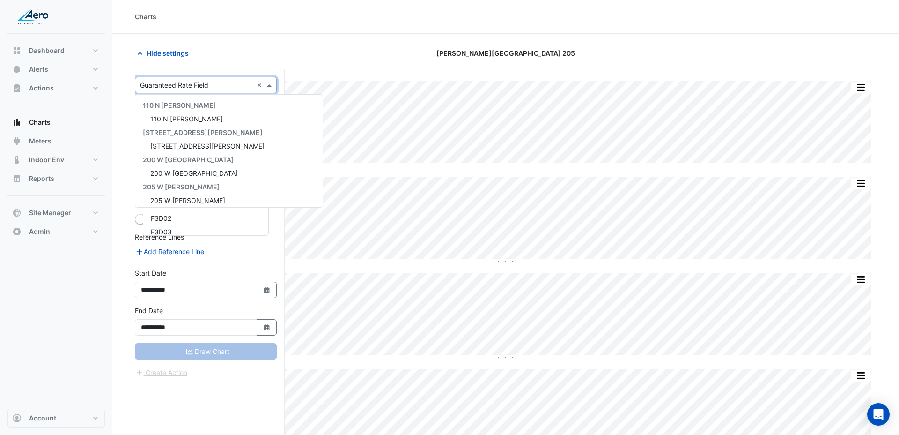
click at [197, 82] on input "text" at bounding box center [196, 86] width 113 height 10
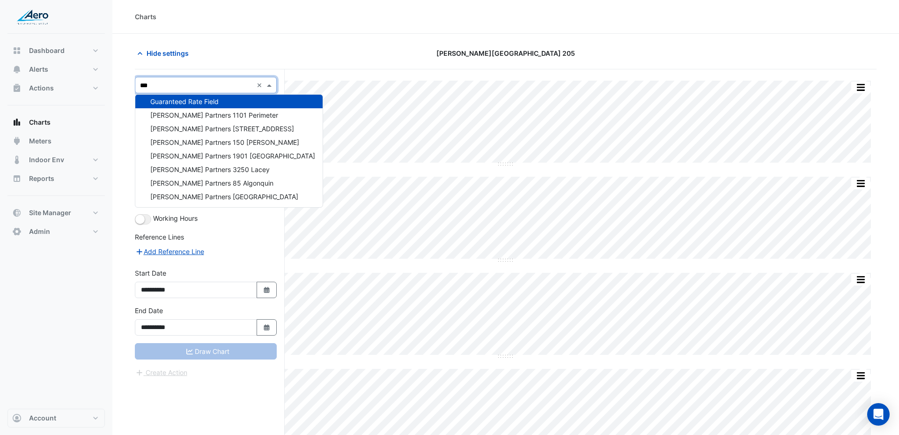
scroll to position [0, 0]
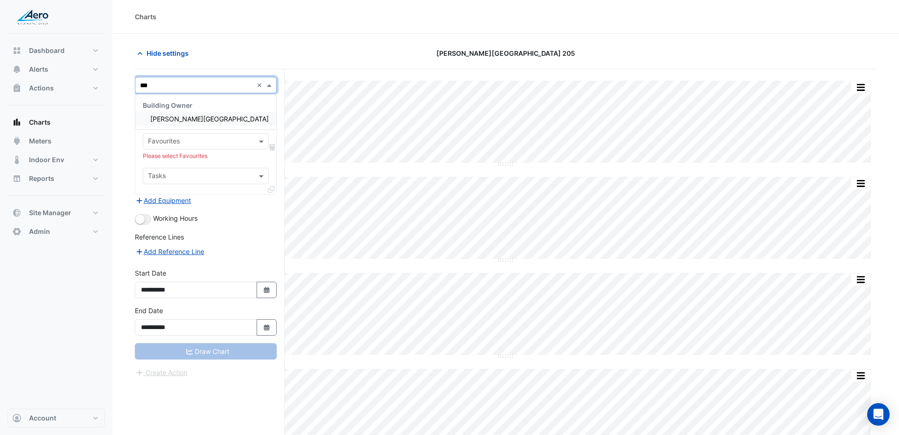
type input "****"
click at [188, 121] on span "Trump Tower Chicago" at bounding box center [209, 119] width 118 height 8
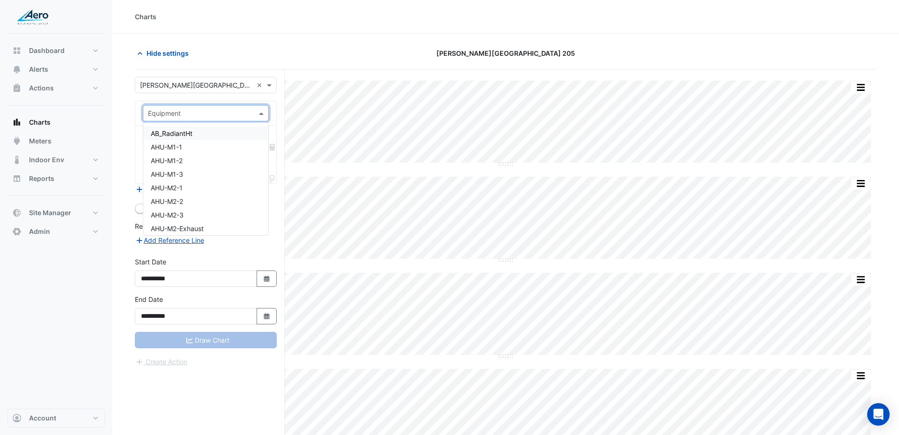
click at [188, 113] on input "text" at bounding box center [196, 114] width 97 height 10
click at [200, 141] on div "AHU-M1-1" at bounding box center [205, 147] width 125 height 14
click at [200, 141] on input "text" at bounding box center [200, 142] width 105 height 10
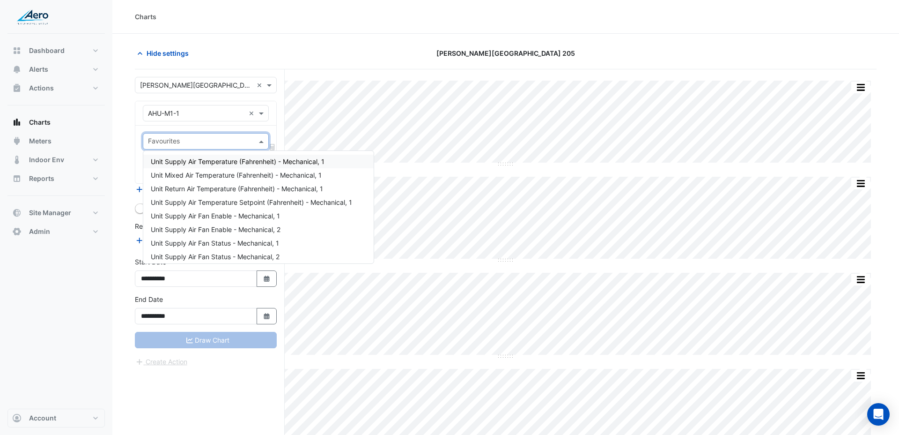
click at [207, 162] on span "Unit Supply Air Temperature (Fahrenheit) - Mechanical, 1" at bounding box center [238, 161] width 174 height 8
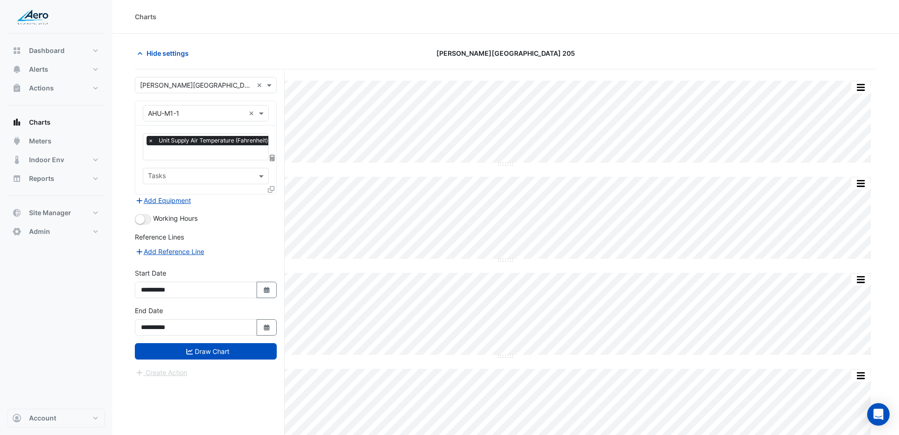
click at [273, 186] on icon at bounding box center [271, 189] width 7 height 7
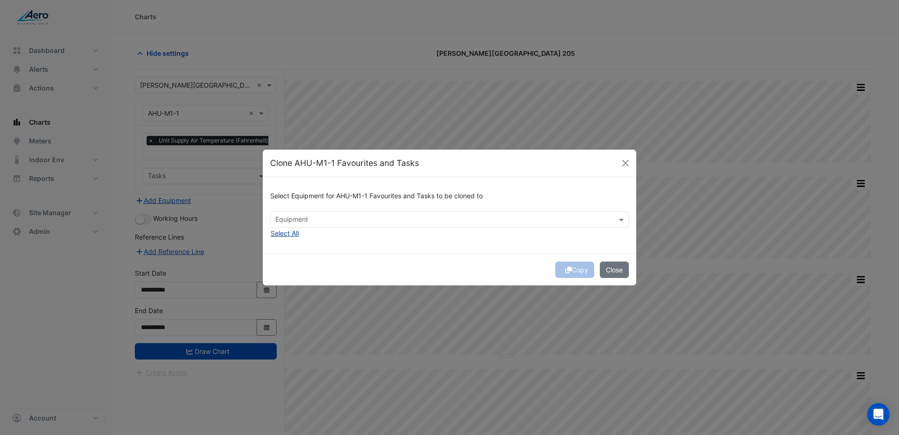
click at [291, 235] on button "Select All" at bounding box center [284, 233] width 29 height 11
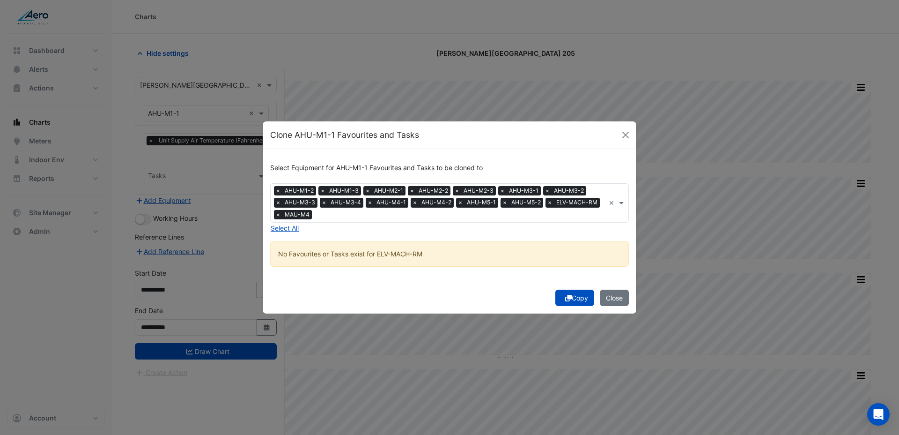
click at [581, 282] on div "Copy Close" at bounding box center [450, 297] width 374 height 32
click at [579, 292] on button "Copy" at bounding box center [574, 297] width 39 height 16
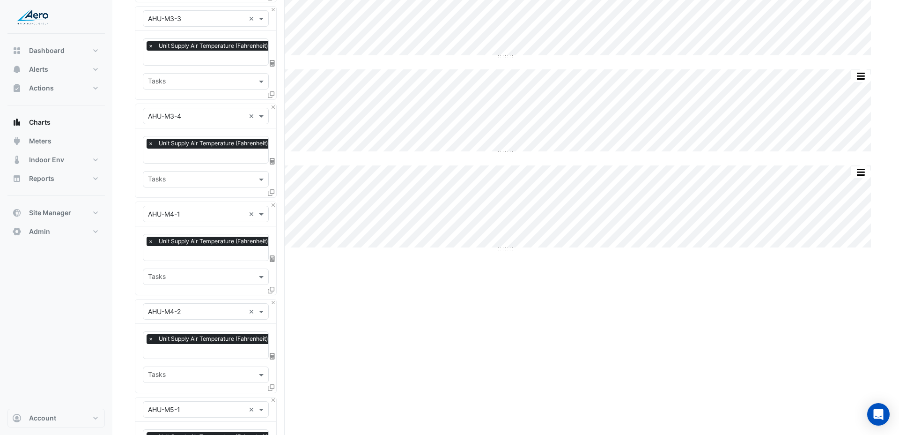
scroll to position [1303, 0]
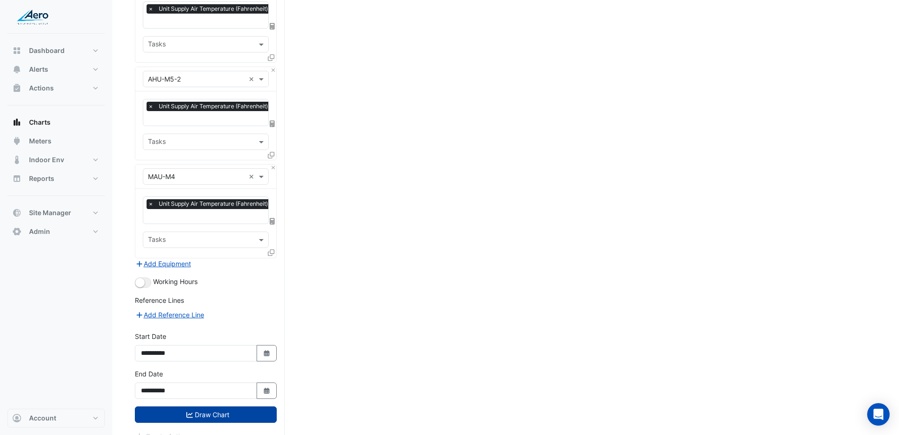
click at [202, 406] on button "Draw Chart" at bounding box center [206, 414] width 142 height 16
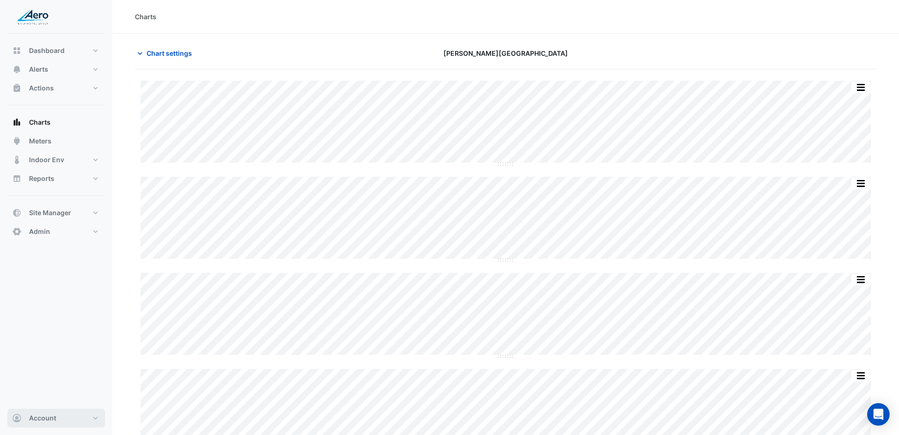
click at [57, 418] on button "Account" at bounding box center [55, 417] width 97 height 19
click at [50, 390] on link "Sign Out" at bounding box center [56, 393] width 89 height 19
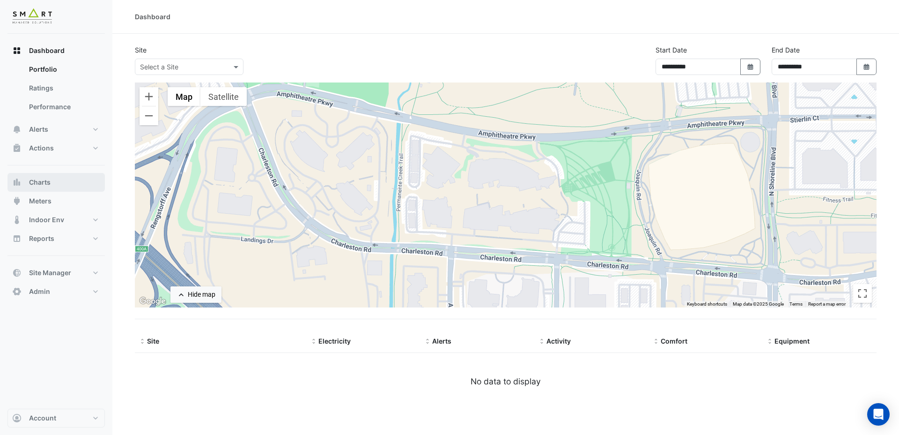
click at [66, 181] on button "Charts" at bounding box center [55, 182] width 97 height 19
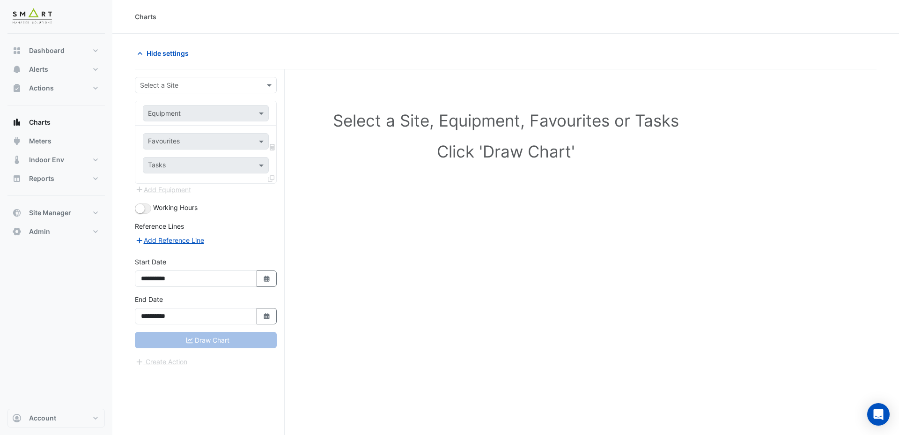
click at [154, 81] on input "text" at bounding box center [196, 86] width 113 height 10
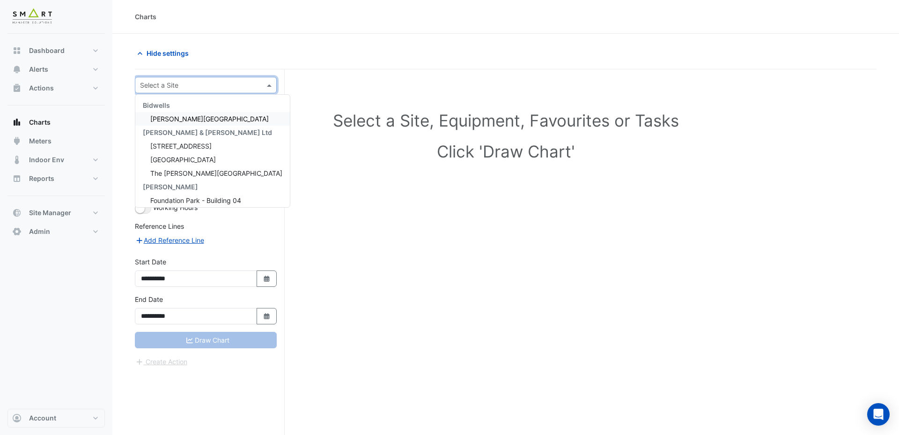
type input "*"
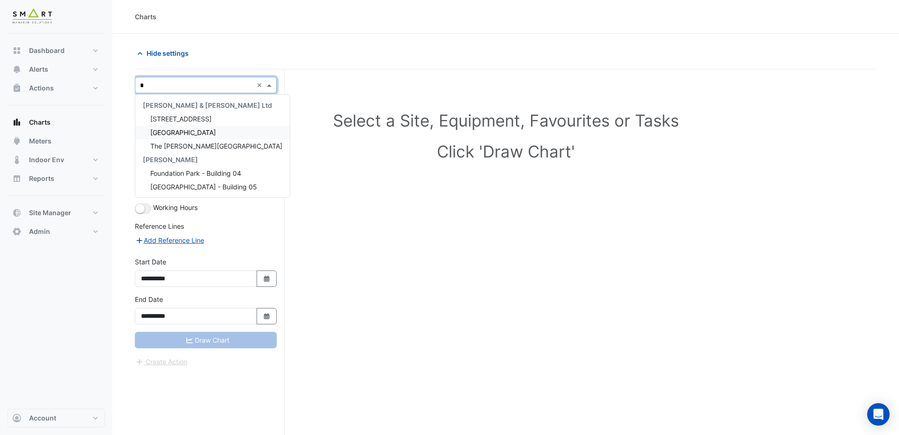
click at [166, 132] on span "Thames Tower" at bounding box center [183, 132] width 66 height 8
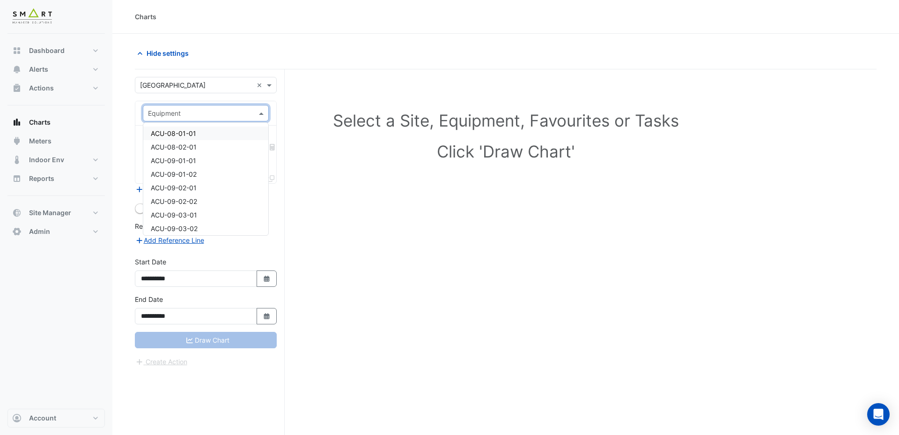
click at [188, 117] on input "text" at bounding box center [196, 114] width 97 height 10
type input "***"
click at [179, 147] on div "AHU-01" at bounding box center [205, 147] width 125 height 14
click at [179, 142] on input "text" at bounding box center [200, 142] width 105 height 10
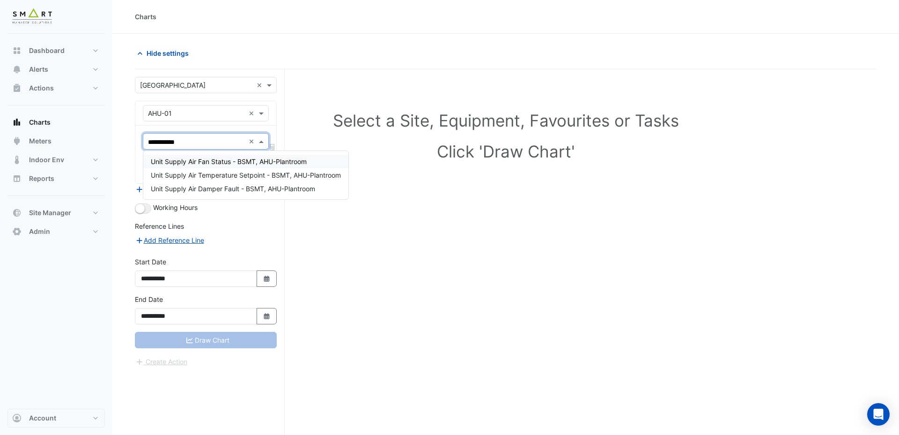
type input "**********"
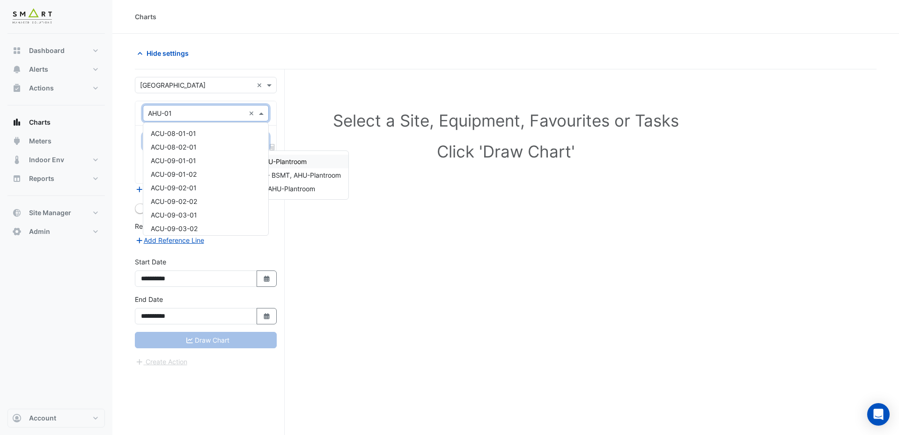
click at [199, 117] on input "text" at bounding box center [196, 114] width 97 height 10
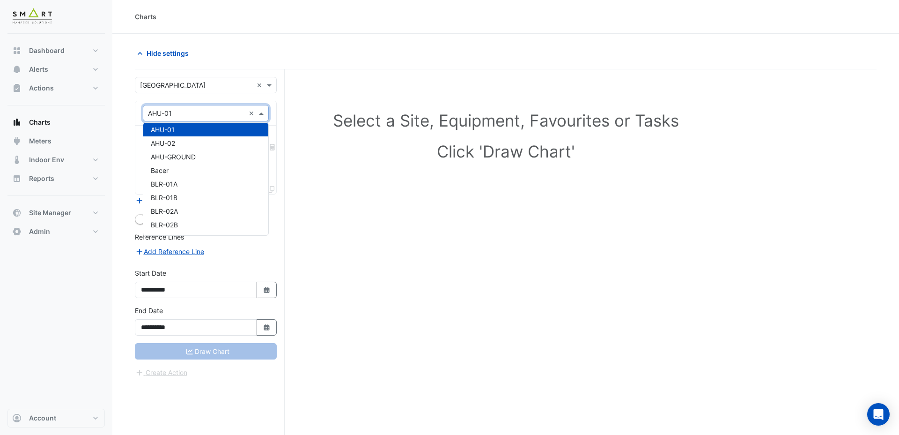
click at [126, 143] on section "**********" at bounding box center [505, 252] width 787 height 436
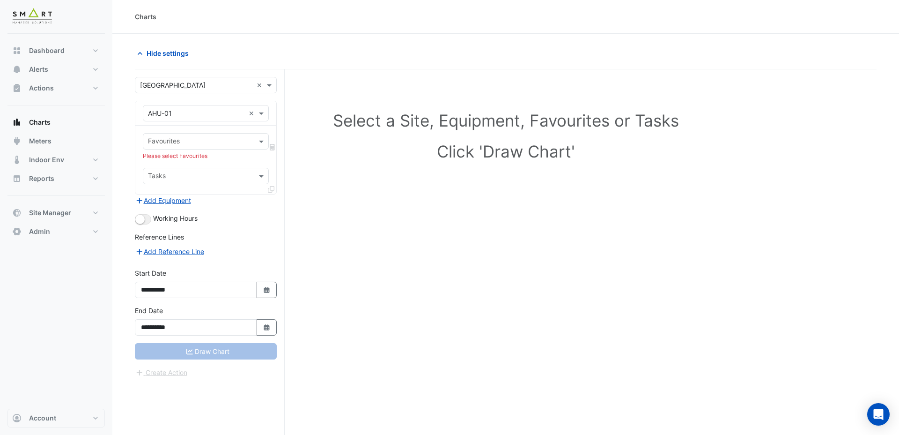
click at [180, 141] on input "text" at bounding box center [200, 142] width 105 height 10
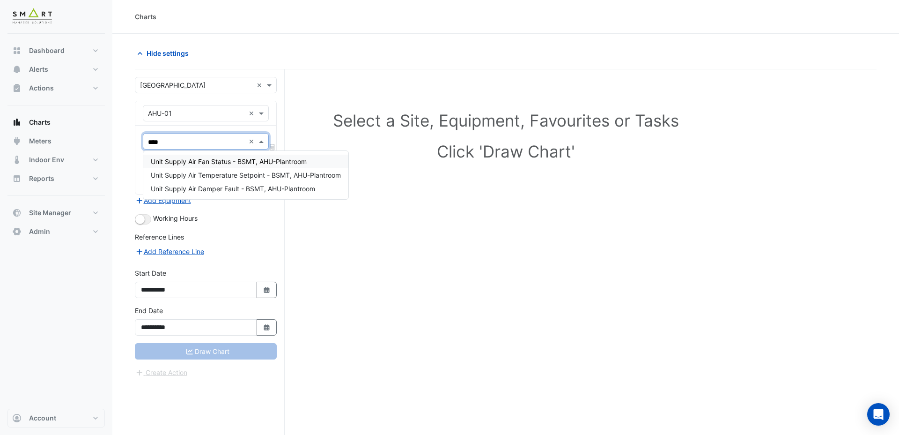
type input "*****"
click at [217, 174] on span "Unit Supply Air Temperature Setpoint - BSMT, AHU-Plantroom" at bounding box center [246, 175] width 190 height 8
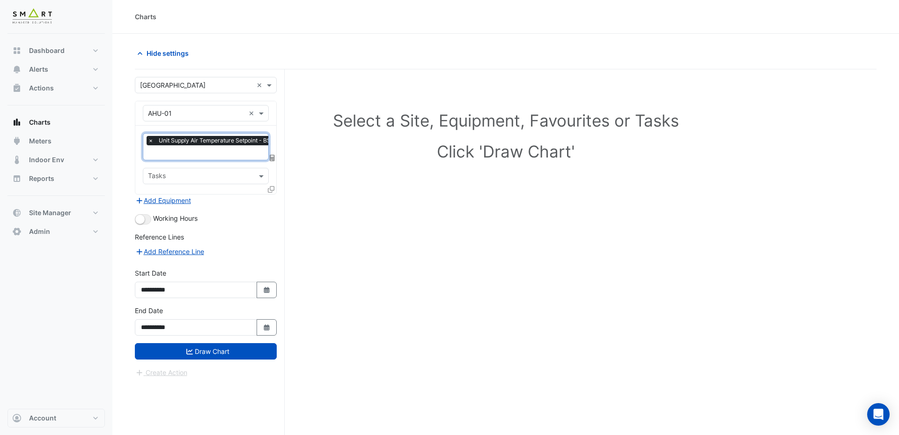
click at [272, 188] on icon at bounding box center [271, 189] width 7 height 7
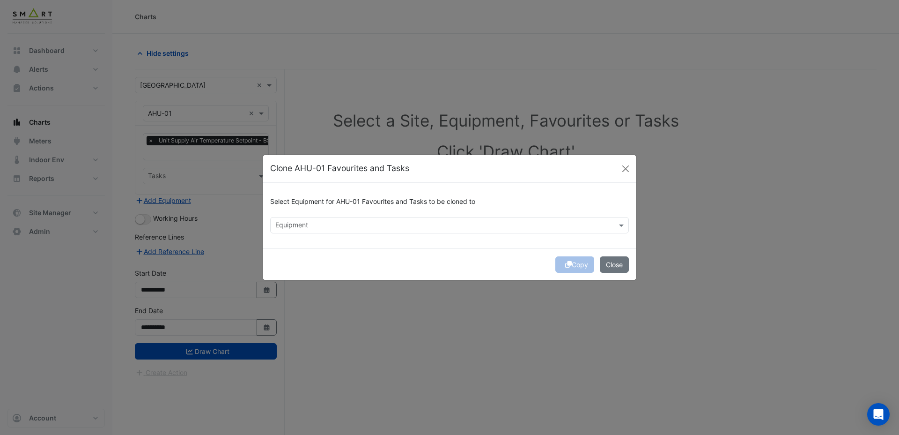
click at [384, 224] on input "text" at bounding box center [444, 226] width 338 height 10
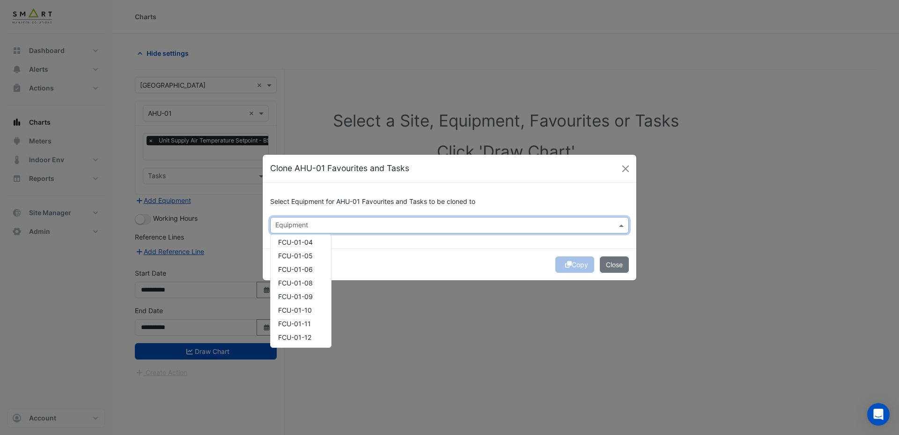
scroll to position [89, 0]
click at [301, 256] on div "FCU-01-05" at bounding box center [301, 252] width 60 height 14
click at [302, 286] on div "FCU-01-09" at bounding box center [301, 293] width 60 height 14
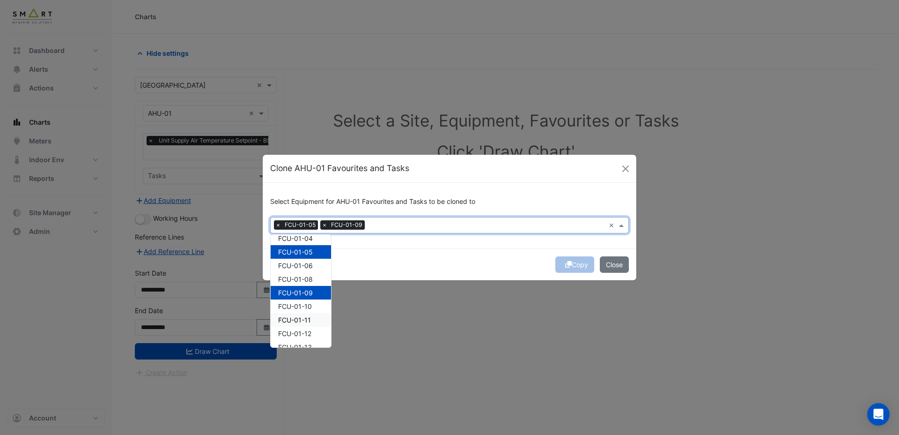
click at [301, 325] on div "FCU-01-11" at bounding box center [301, 320] width 60 height 14
click at [299, 245] on span "FCU-01-14" at bounding box center [295, 241] width 34 height 8
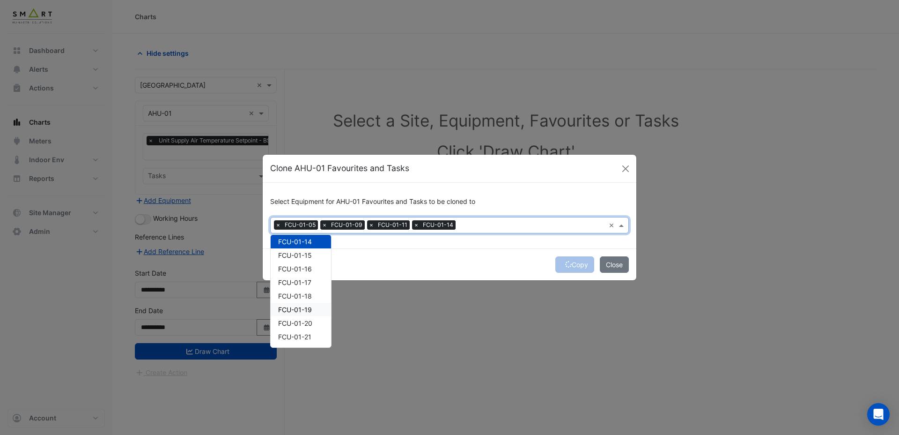
click at [298, 312] on span "FCU-01-19" at bounding box center [295, 309] width 34 height 8
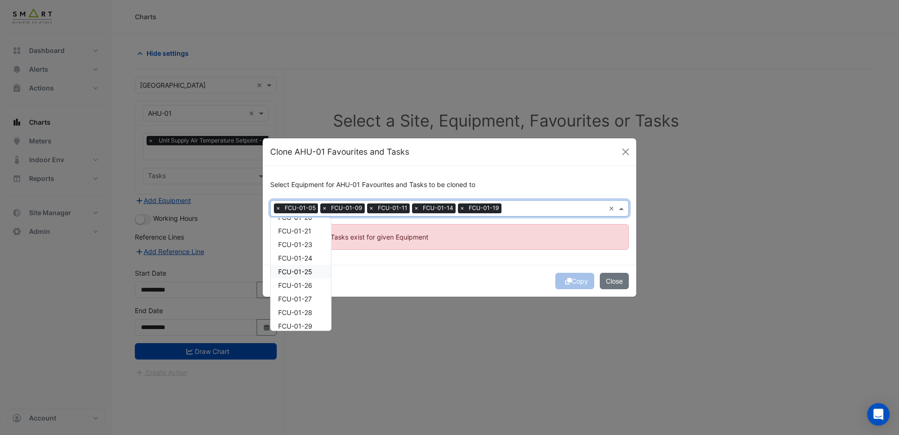
click at [295, 273] on span "FCU-01-25" at bounding box center [295, 271] width 34 height 8
click at [294, 309] on div "FCU-01-29" at bounding box center [301, 316] width 60 height 14
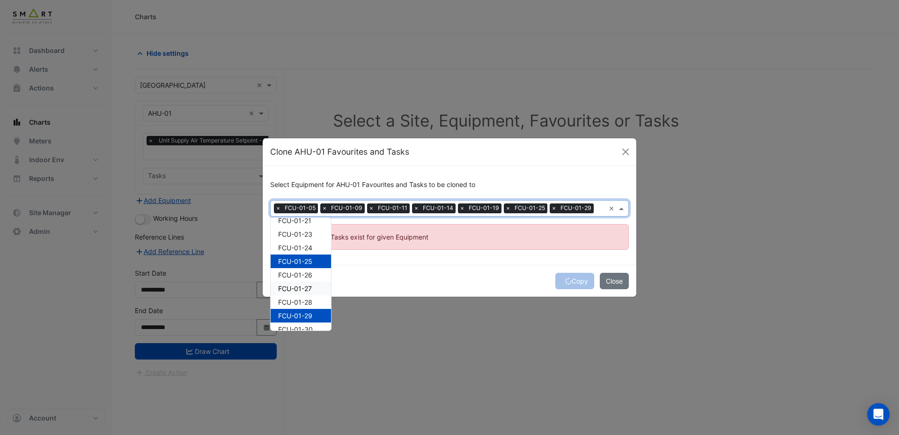
click at [403, 266] on div "Copy Close" at bounding box center [450, 281] width 374 height 32
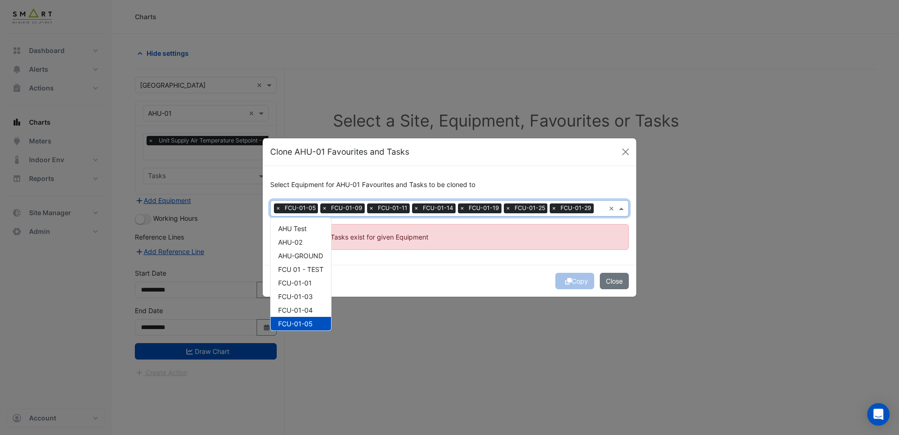
scroll to position [398, 0]
click at [602, 207] on input "text" at bounding box center [601, 209] width 7 height 10
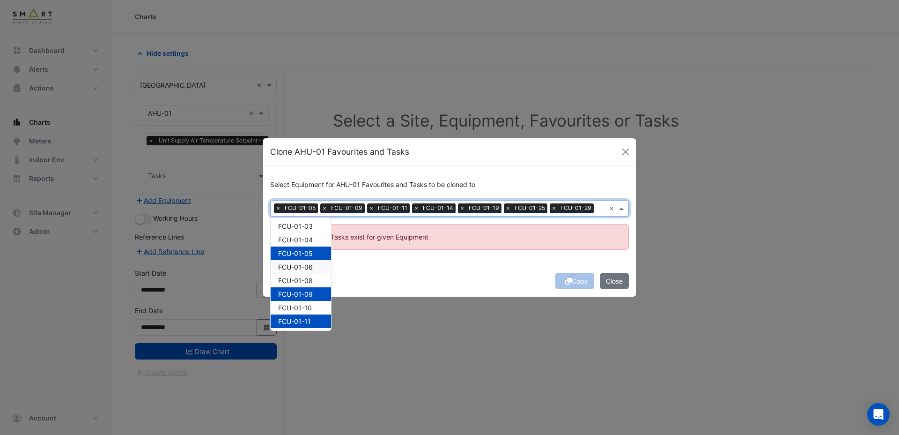
scroll to position [0, 0]
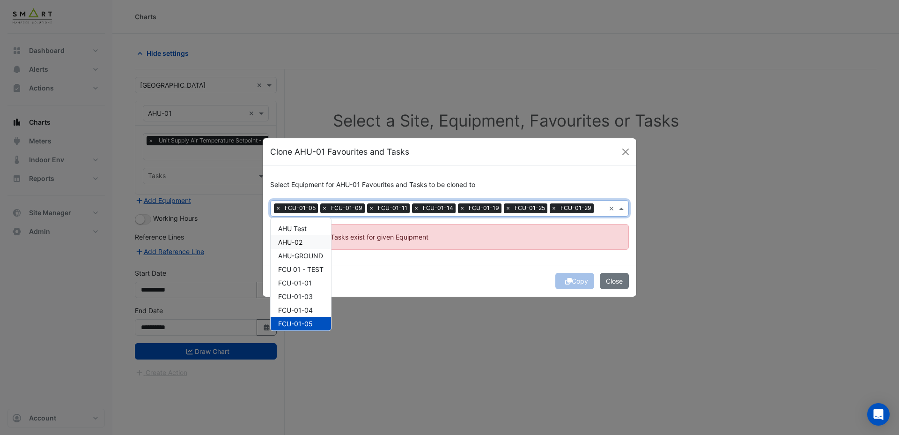
click at [302, 242] on span "AHU-02" at bounding box center [290, 242] width 24 height 8
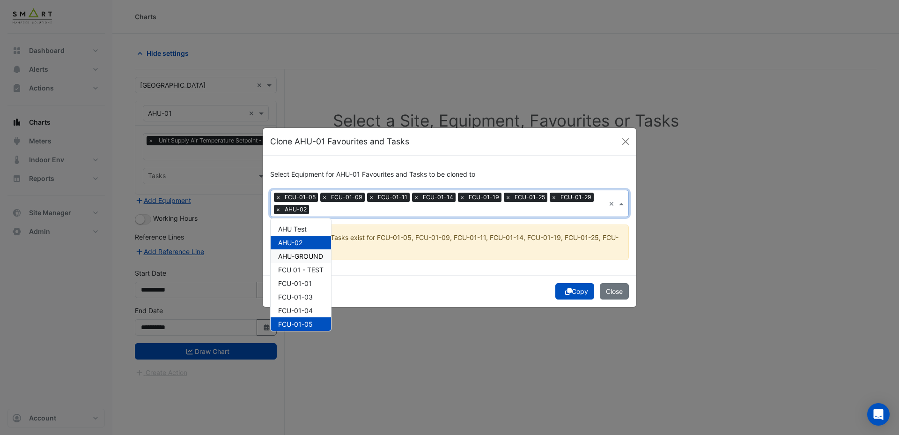
click at [304, 257] on span "AHU-GROUND" at bounding box center [300, 256] width 45 height 8
click at [565, 291] on icon "submit" at bounding box center [568, 291] width 7 height 7
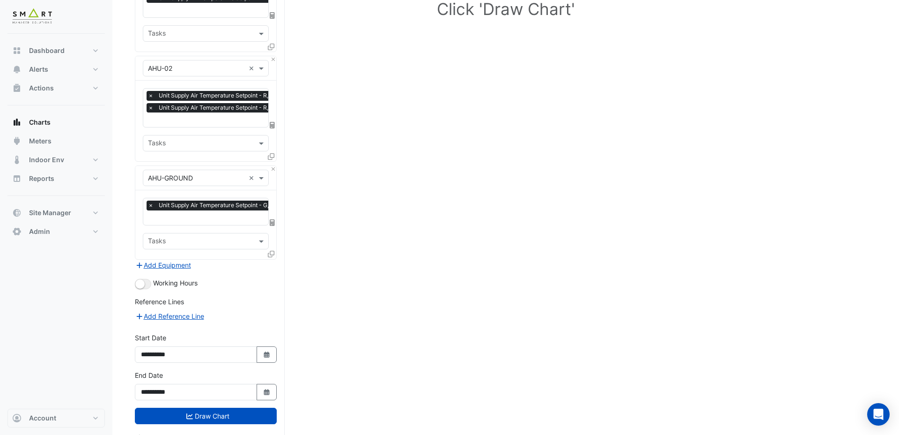
scroll to position [145, 0]
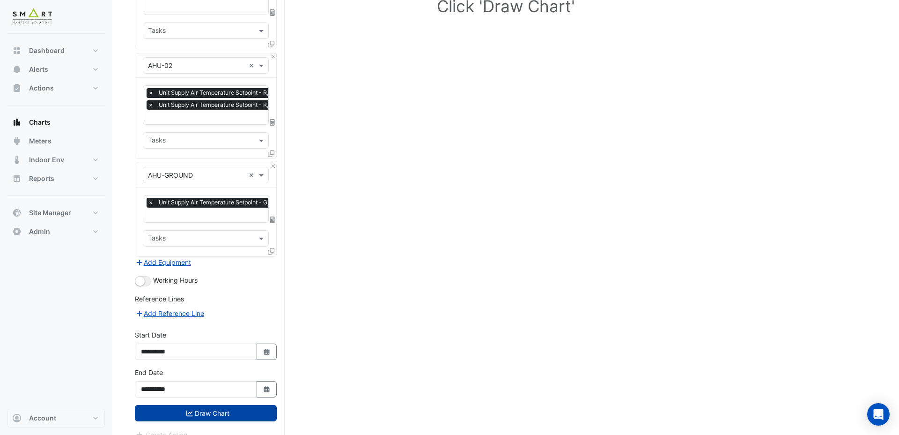
click at [200, 405] on button "Draw Chart" at bounding box center [206, 413] width 142 height 16
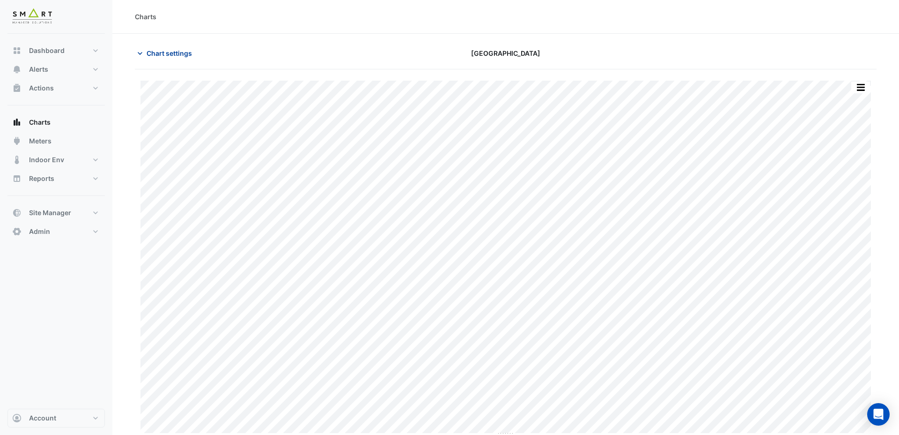
click at [166, 47] on button "Chart settings" at bounding box center [166, 53] width 63 height 16
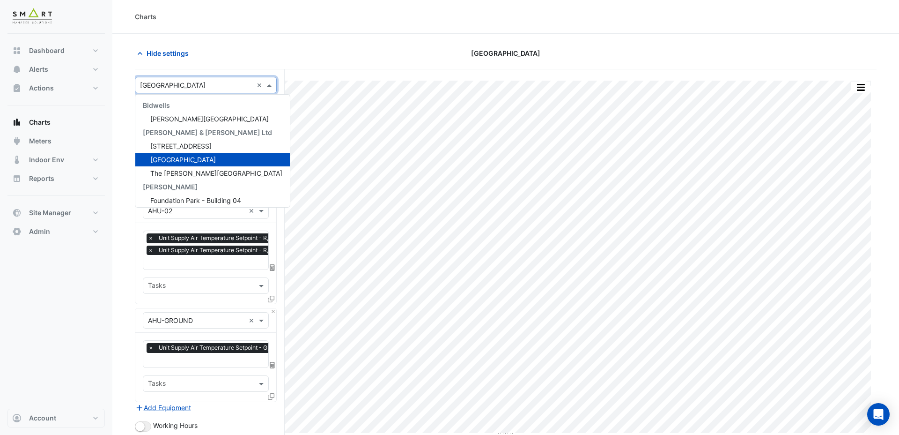
click at [178, 84] on input "text" at bounding box center [196, 86] width 113 height 10
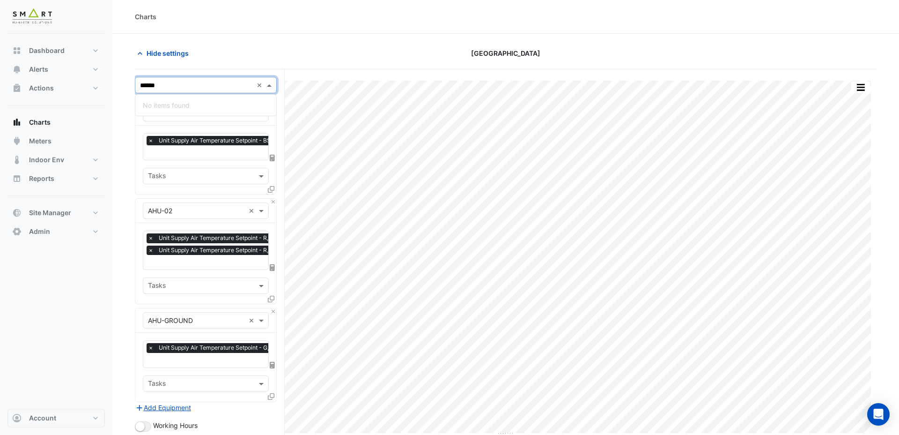
type input "*****"
click at [188, 118] on span "12 Hammersmith Grove" at bounding box center [180, 119] width 61 height 8
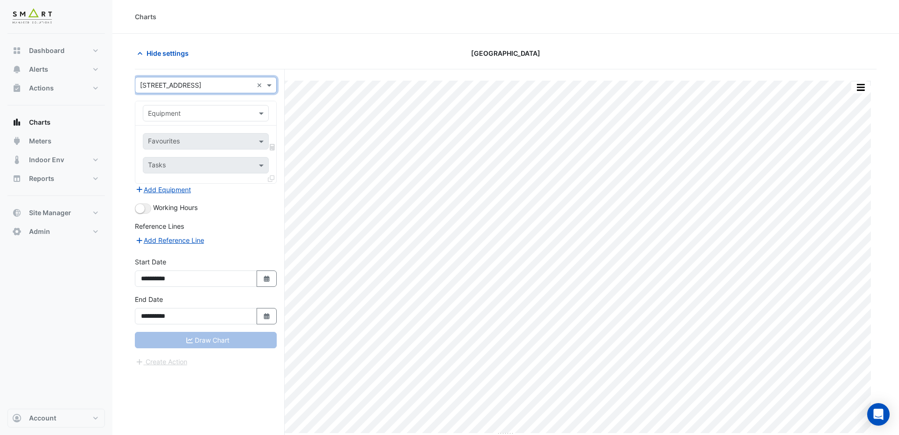
click at [188, 113] on input "text" at bounding box center [196, 114] width 97 height 10
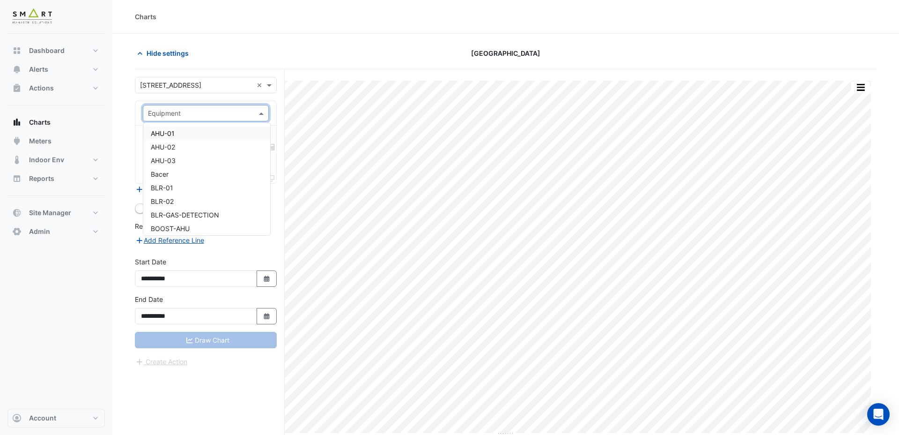
click at [187, 131] on div "AHU-01" at bounding box center [206, 133] width 127 height 14
click at [190, 143] on input "text" at bounding box center [200, 142] width 105 height 10
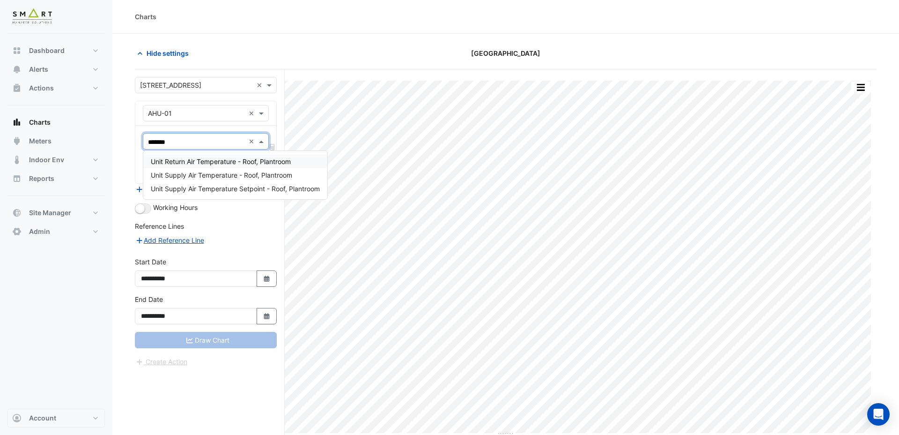
type input "********"
click at [201, 175] on span "Unit Supply Air Temperature - Roof, Plantroom" at bounding box center [221, 175] width 141 height 8
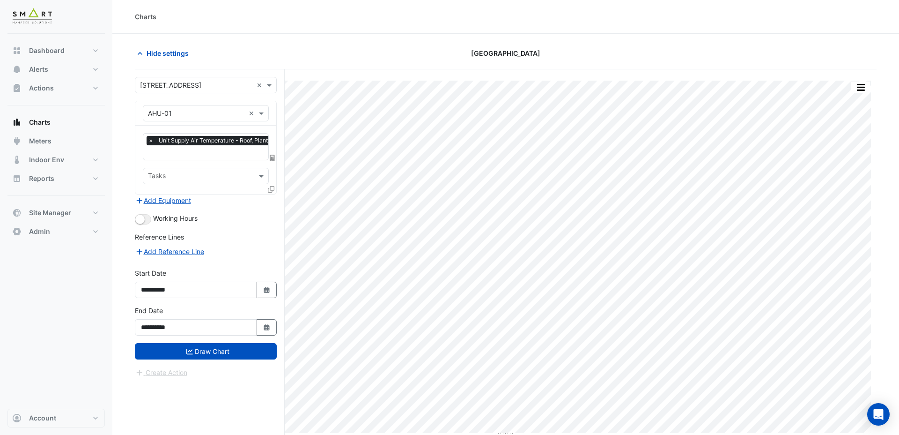
click at [270, 187] on icon at bounding box center [271, 189] width 7 height 7
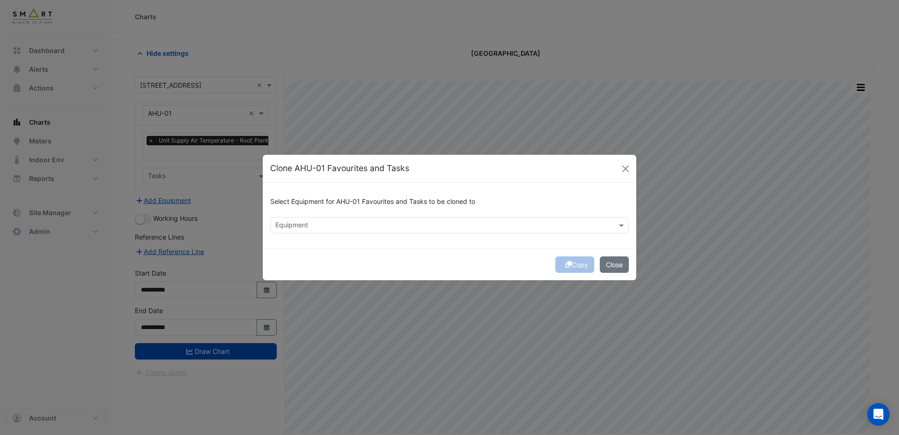
click at [372, 228] on input "text" at bounding box center [444, 226] width 338 height 10
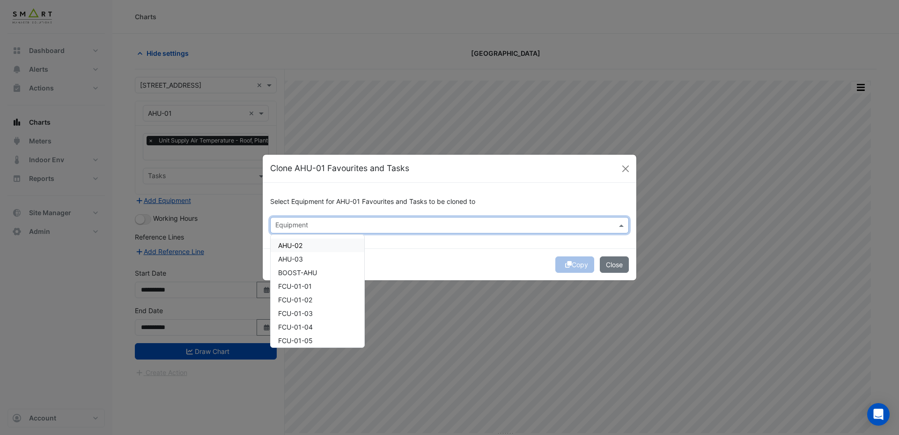
click at [349, 251] on div "AHU-02" at bounding box center [318, 245] width 94 height 14
click at [343, 258] on div "AHU-03" at bounding box center [318, 259] width 94 height 14
click at [336, 287] on div "FCU-01-01" at bounding box center [318, 286] width 94 height 14
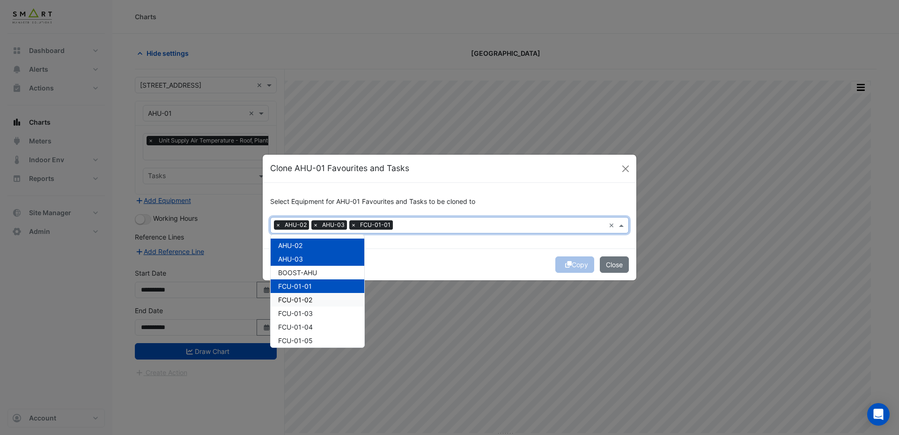
click at [331, 304] on div "FCU-01-02" at bounding box center [318, 300] width 94 height 14
click at [327, 322] on div "FCU-01-04" at bounding box center [318, 327] width 94 height 14
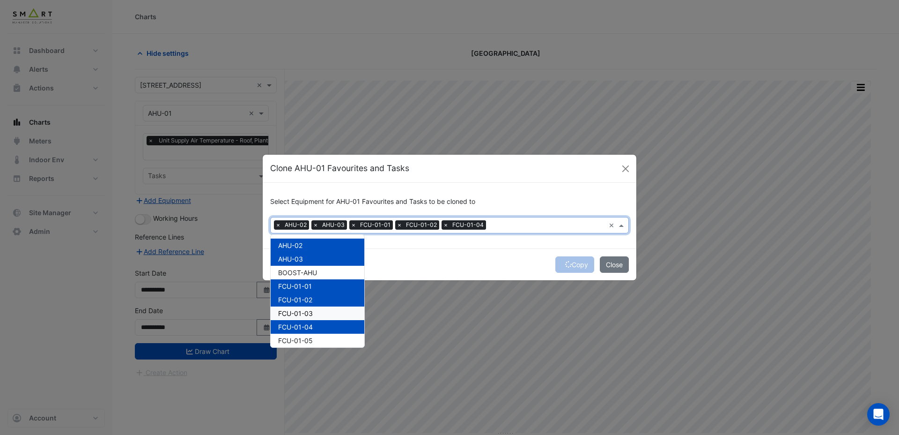
click at [332, 313] on div "FCU-01-03" at bounding box center [318, 313] width 94 height 14
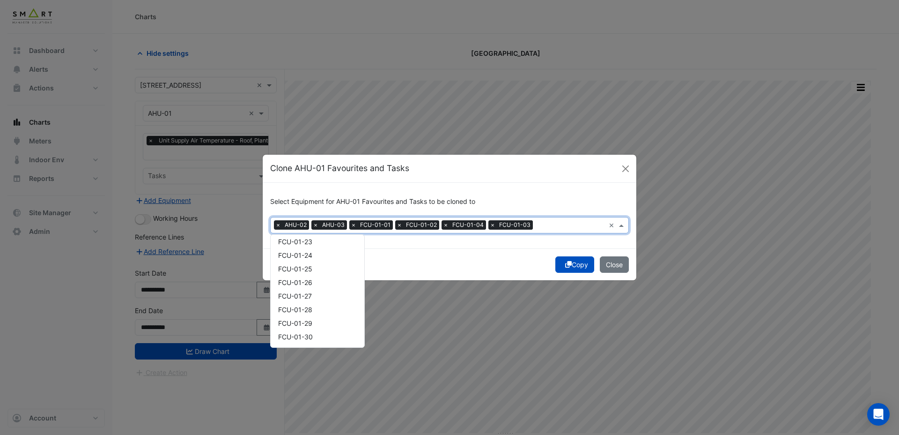
scroll to position [426, 0]
click at [579, 267] on button "Copy" at bounding box center [574, 264] width 39 height 16
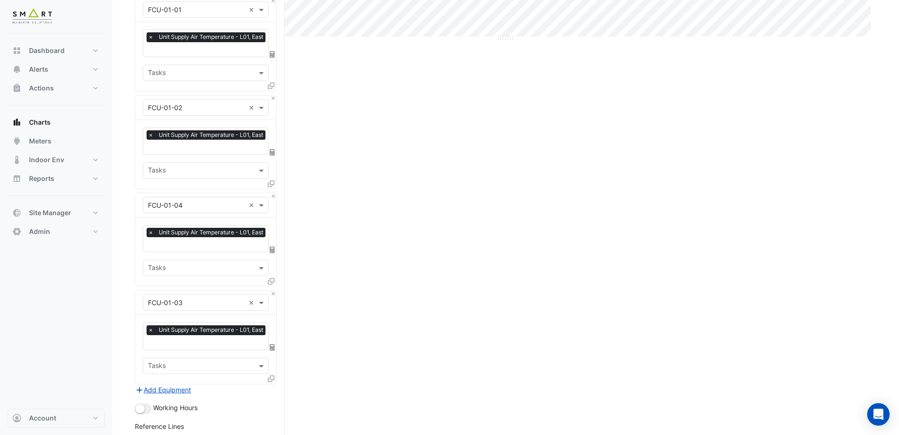
scroll to position [530, 0]
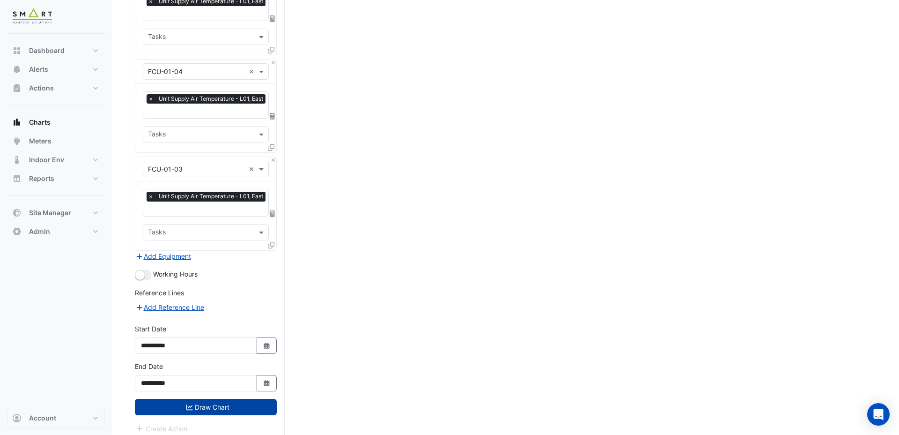
click at [183, 400] on button "Draw Chart" at bounding box center [206, 407] width 142 height 16
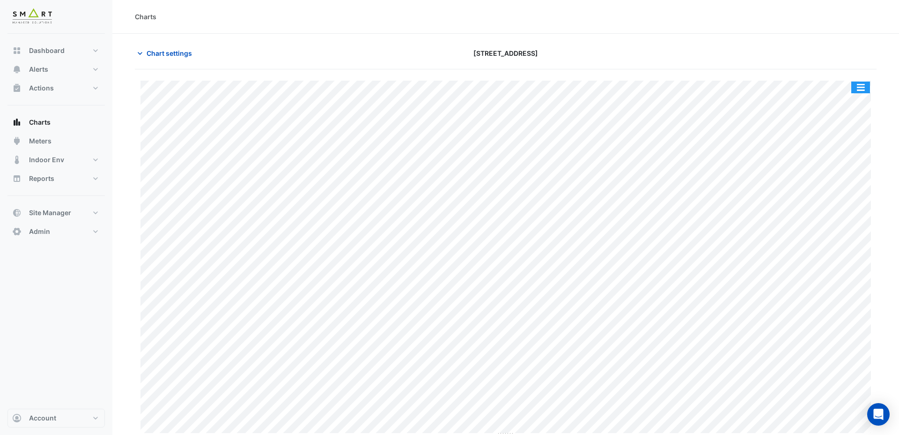
click at [862, 87] on button "button" at bounding box center [860, 87] width 19 height 12
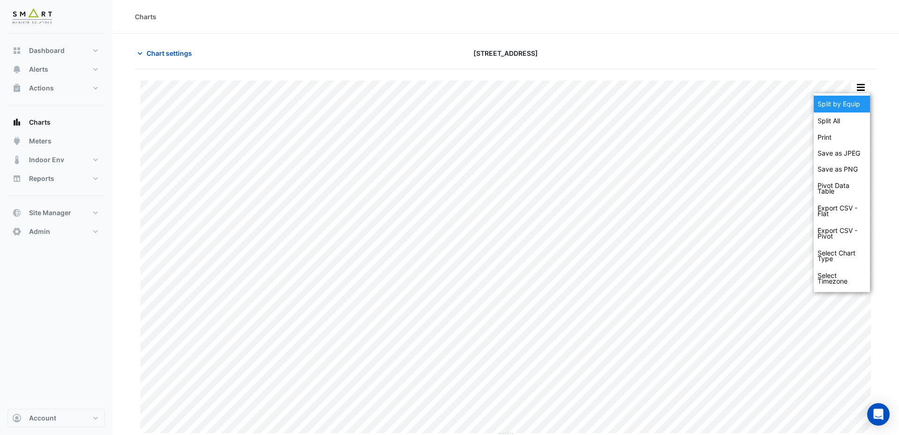
click at [854, 105] on div "Split by Equip" at bounding box center [842, 104] width 56 height 17
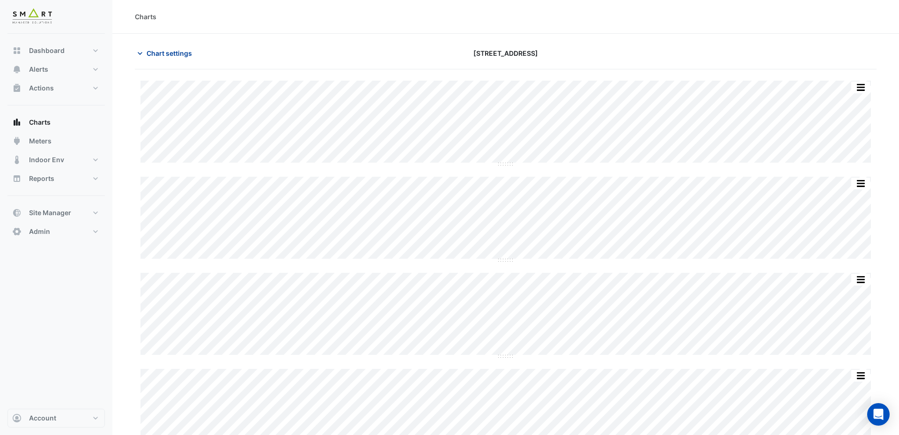
click at [162, 50] on span "Chart settings" at bounding box center [169, 53] width 45 height 10
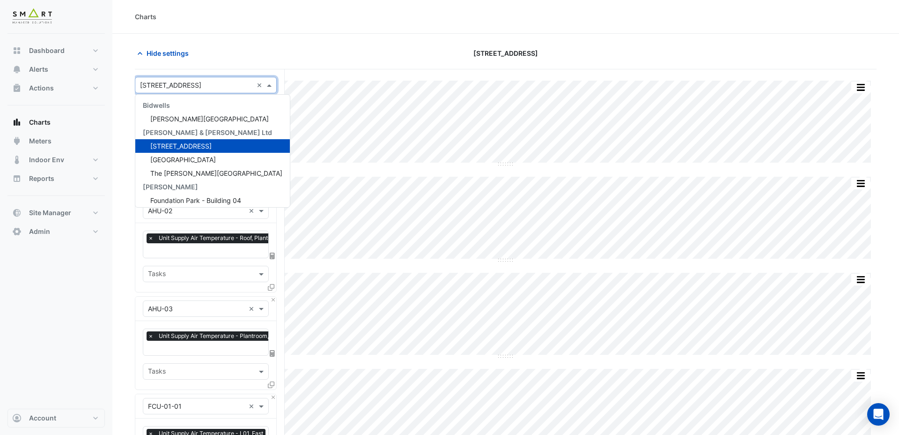
click at [171, 83] on input "text" at bounding box center [196, 86] width 113 height 10
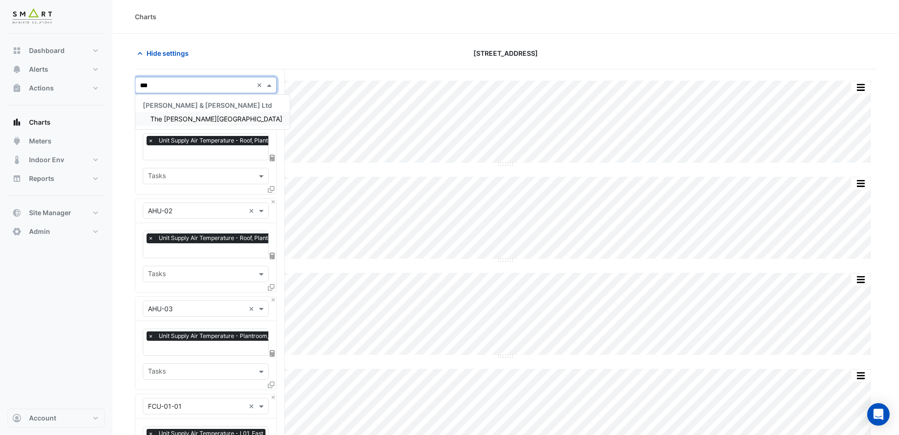
type input "****"
click at [193, 119] on span "The Porter Building" at bounding box center [216, 119] width 132 height 8
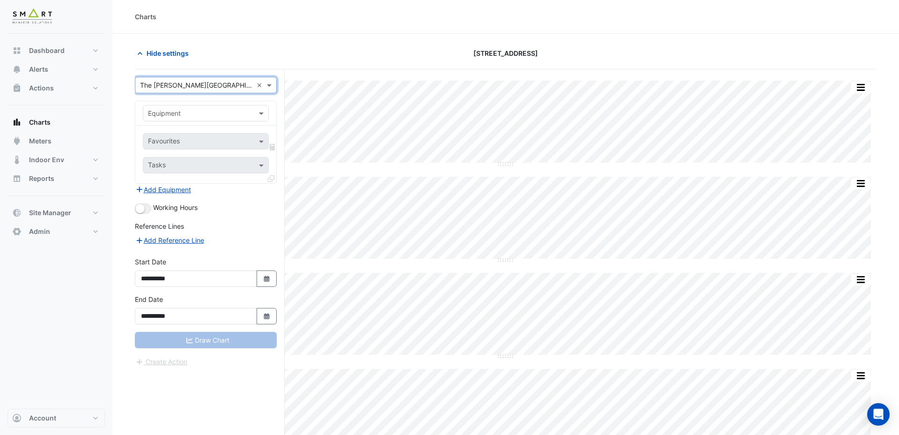
click at [191, 114] on input "text" at bounding box center [196, 114] width 97 height 10
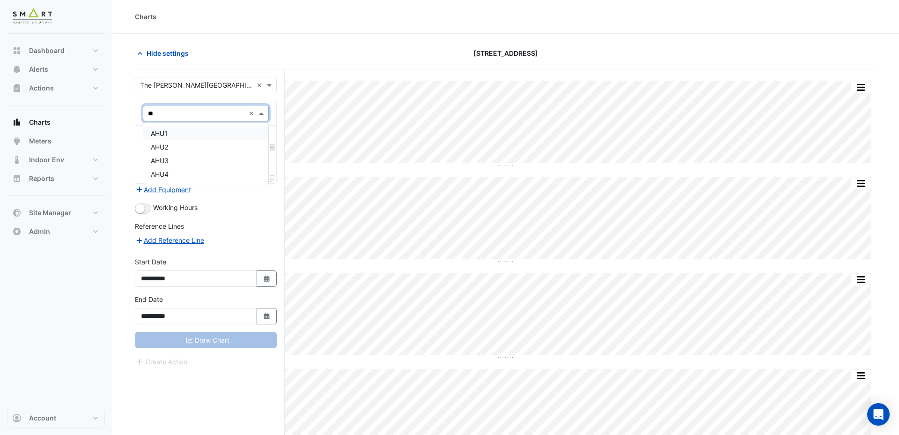
type input "***"
click at [189, 129] on div "AHU1" at bounding box center [205, 133] width 125 height 14
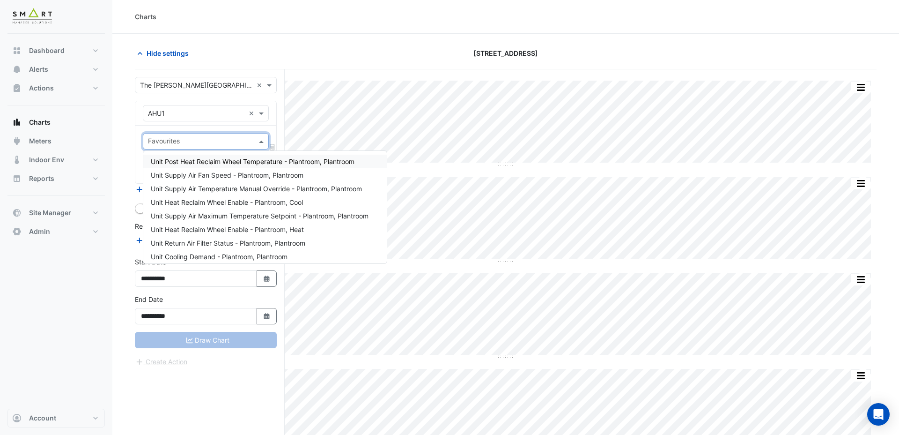
click at [197, 146] on input "text" at bounding box center [200, 142] width 105 height 10
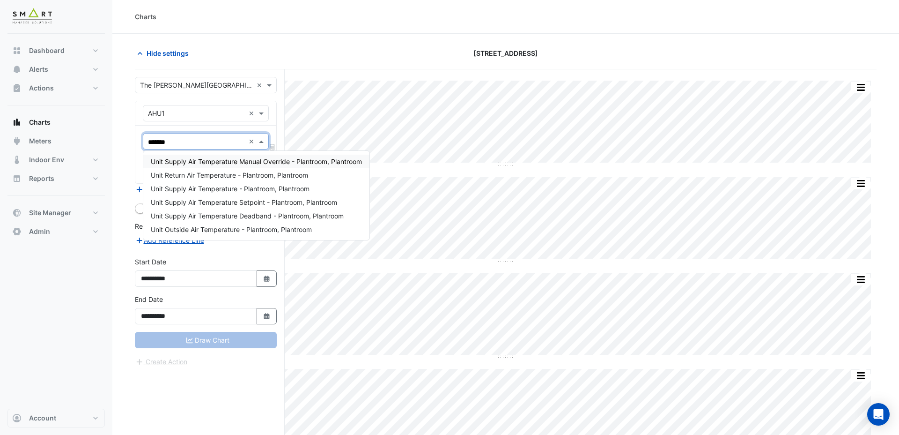
type input "********"
click at [212, 187] on span "Unit Supply Air Temperature - Plantroom, Plantroom" at bounding box center [230, 189] width 159 height 8
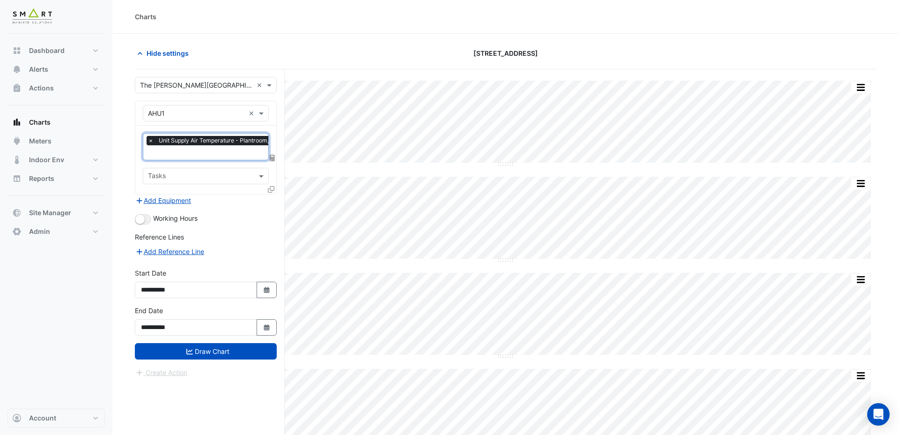
click at [276, 187] on div "× AHU1 × × Unit Supply Air Temperature - Plantroom, Plantroom × Tasks" at bounding box center [206, 148] width 142 height 94
click at [272, 188] on icon at bounding box center [271, 189] width 7 height 7
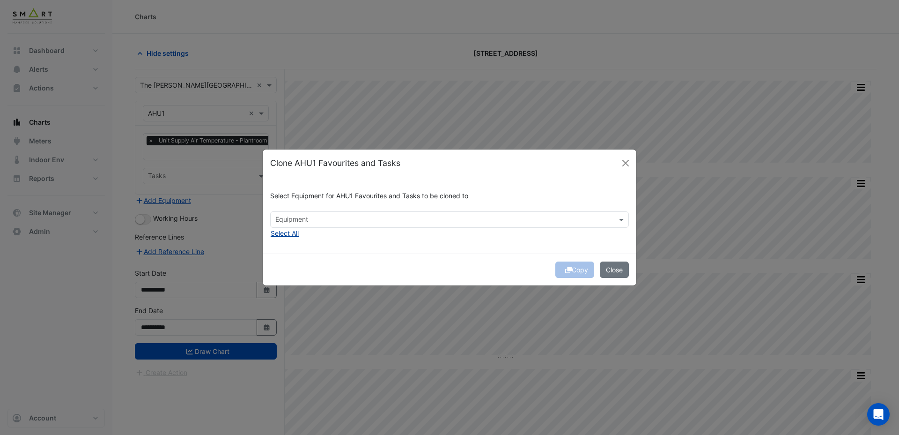
click at [295, 231] on button "Select All" at bounding box center [284, 233] width 29 height 11
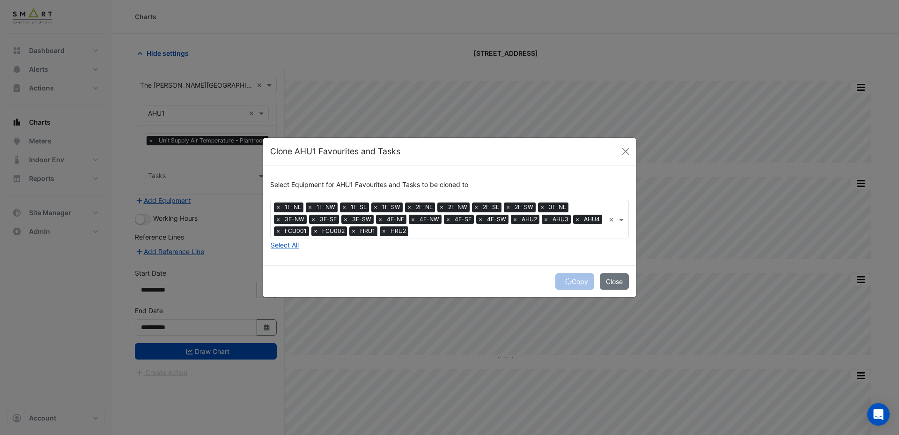
click at [577, 281] on div "Copy Close" at bounding box center [450, 281] width 374 height 32
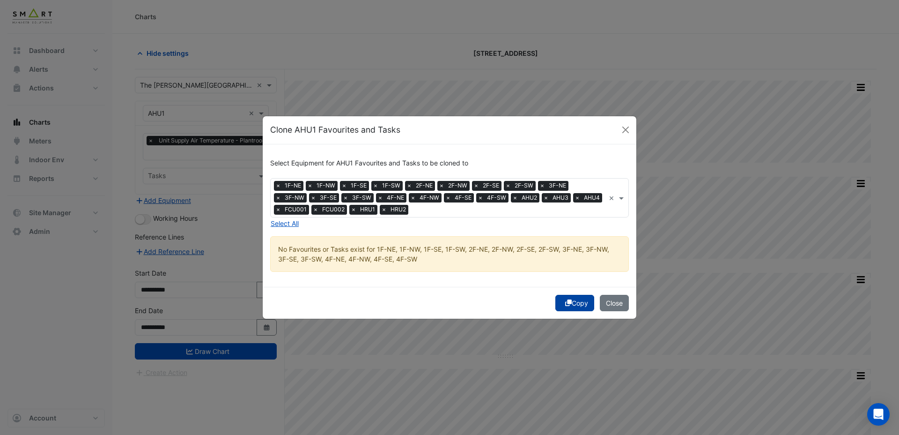
click at [574, 303] on button "Copy" at bounding box center [574, 303] width 39 height 16
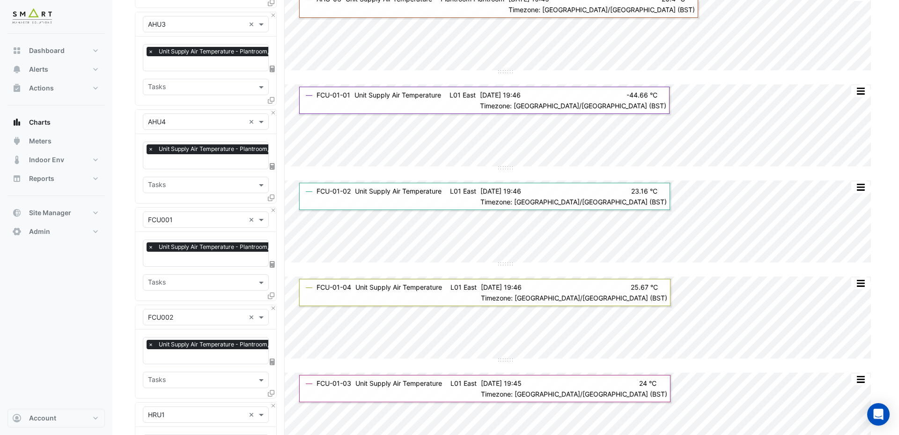
scroll to position [626, 0]
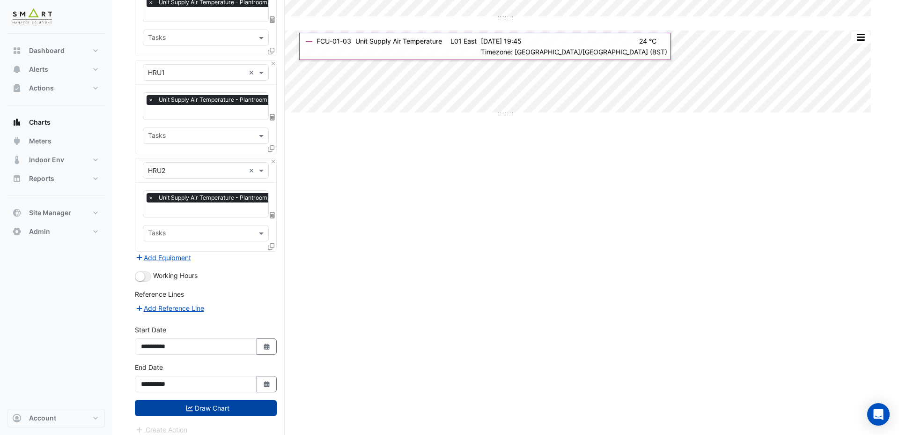
click at [177, 404] on button "Draw Chart" at bounding box center [206, 407] width 142 height 16
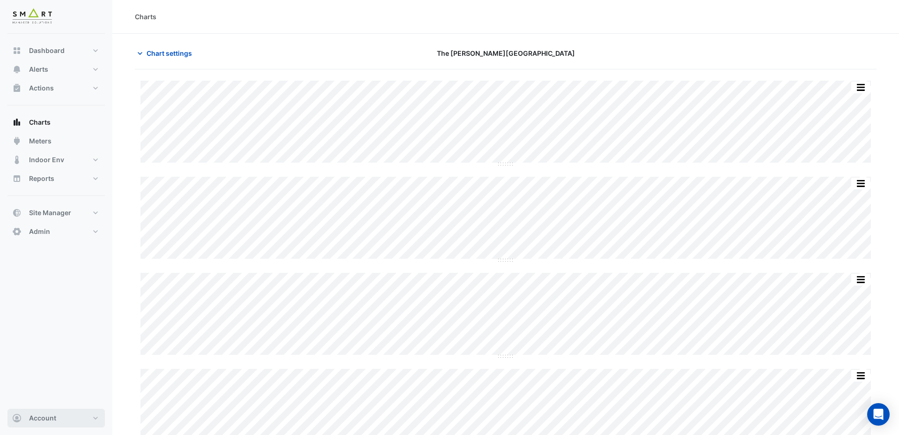
click at [49, 420] on span "Account" at bounding box center [42, 417] width 27 height 9
click at [47, 407] on div "Dashboard Portfolio Ratings Performance Alerts Site Rules Templates Actions Sit…" at bounding box center [55, 221] width 97 height 375
click at [47, 415] on span "Account" at bounding box center [42, 417] width 27 height 9
click at [44, 393] on link "Sign Out" at bounding box center [56, 393] width 89 height 19
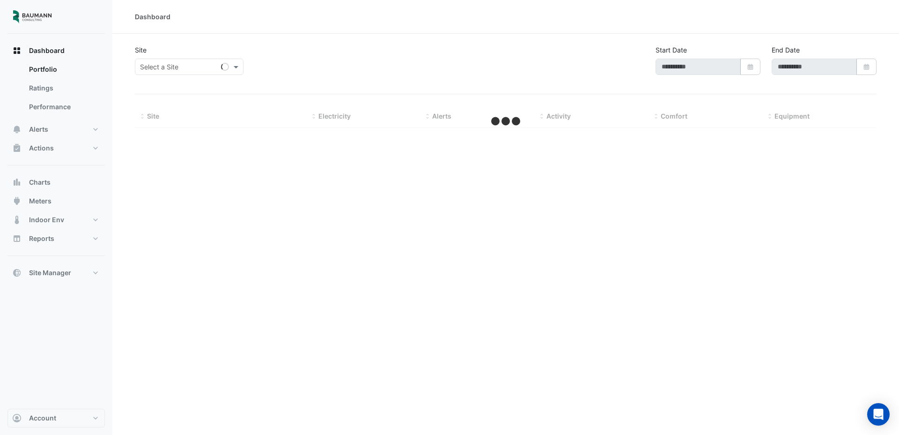
type input "**********"
select select "**"
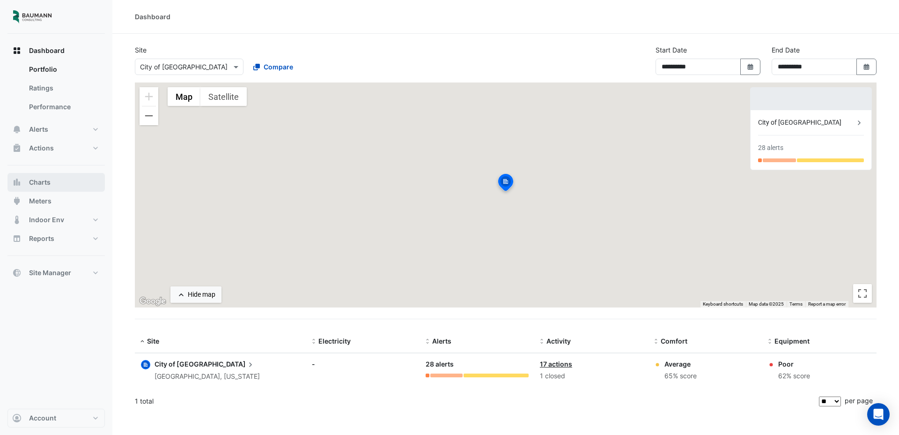
click at [46, 182] on span "Charts" at bounding box center [40, 181] width 22 height 9
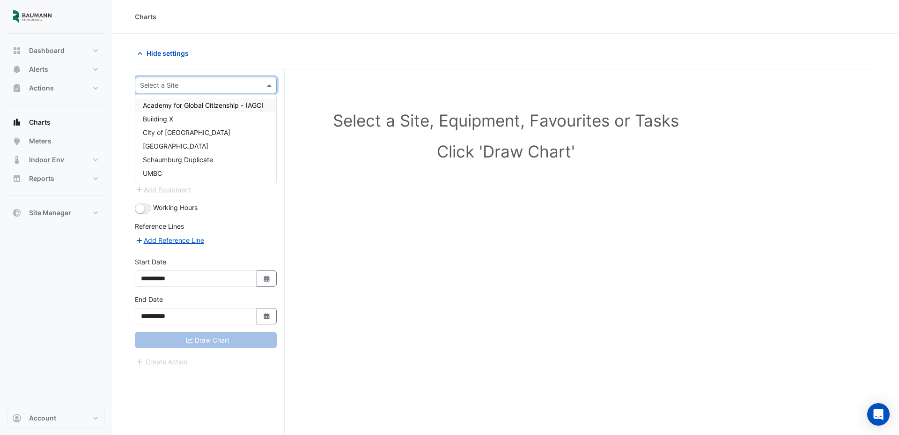
click at [177, 81] on input "text" at bounding box center [196, 86] width 113 height 10
click at [181, 128] on span "City of Madison" at bounding box center [187, 132] width 88 height 8
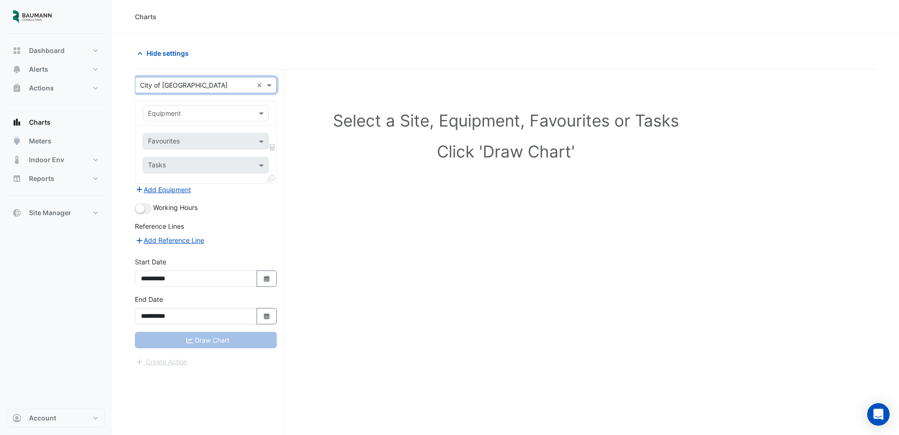
click at [186, 116] on input "text" at bounding box center [196, 114] width 97 height 10
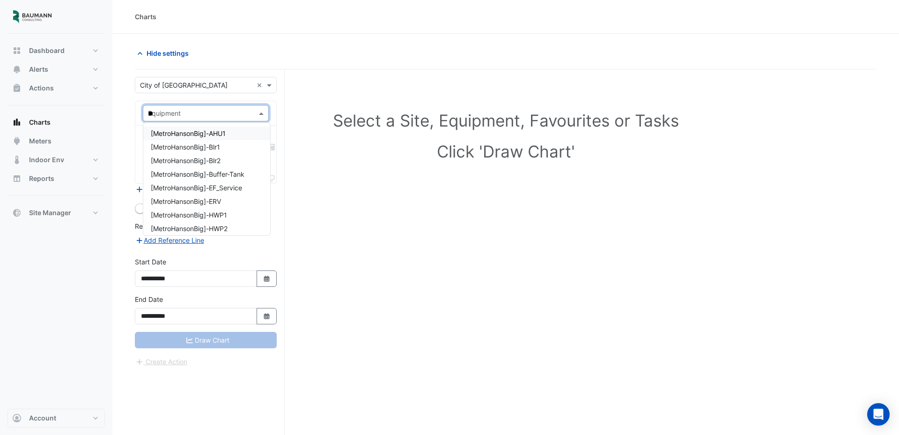
type input "***"
click at [207, 131] on span "[MetroHansonBig]-AHU1" at bounding box center [188, 133] width 75 height 8
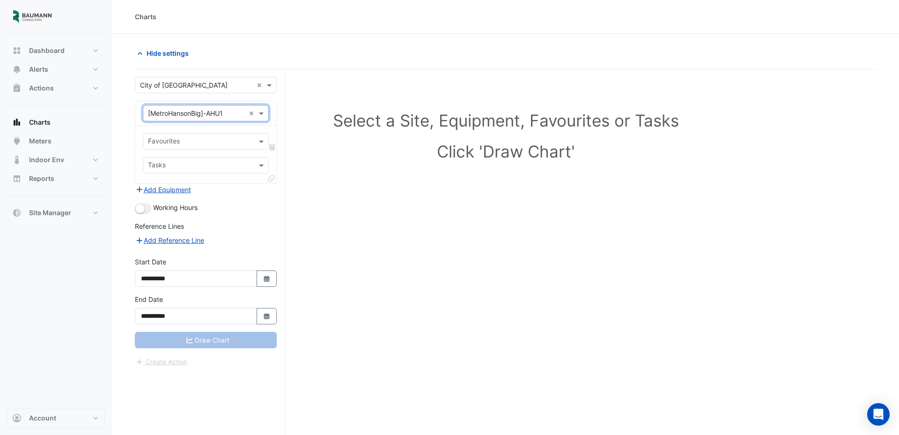
click at [236, 145] on input "text" at bounding box center [200, 142] width 105 height 10
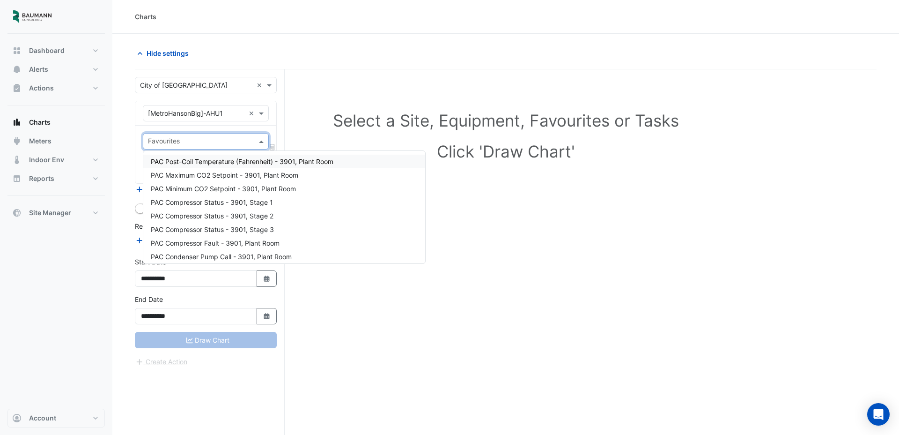
click at [198, 111] on input "text" at bounding box center [196, 114] width 97 height 10
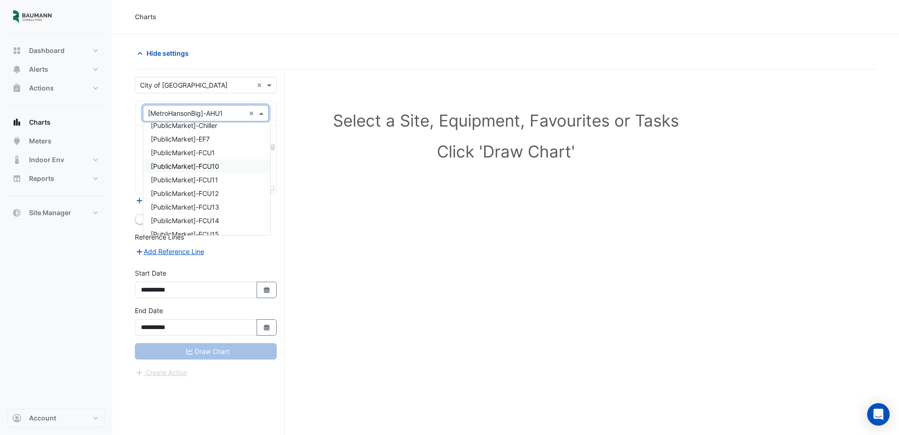
scroll to position [965, 0]
click at [291, 87] on div "Select a Site, Equipment, Favourites or Tasks Click 'Draw Chart'" at bounding box center [505, 138] width 731 height 114
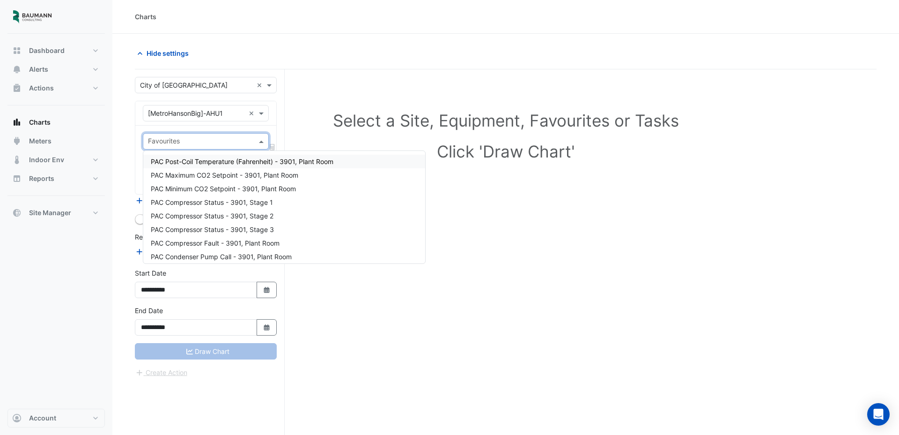
click at [202, 141] on input "text" at bounding box center [200, 142] width 105 height 10
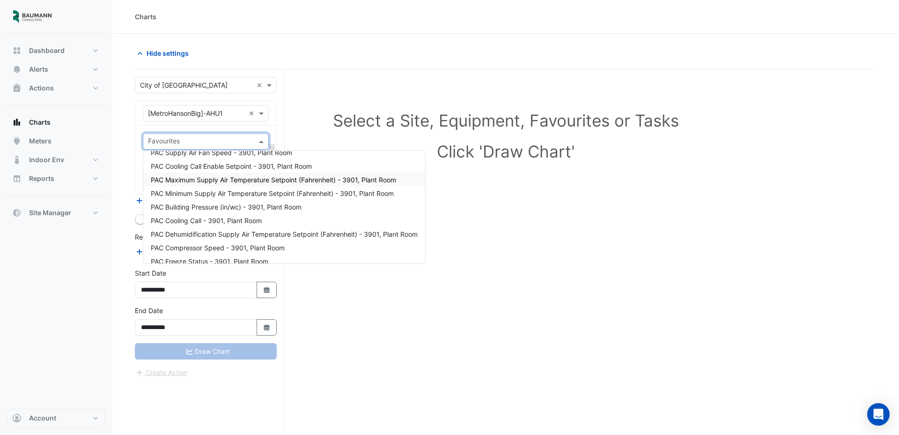
scroll to position [392, 0]
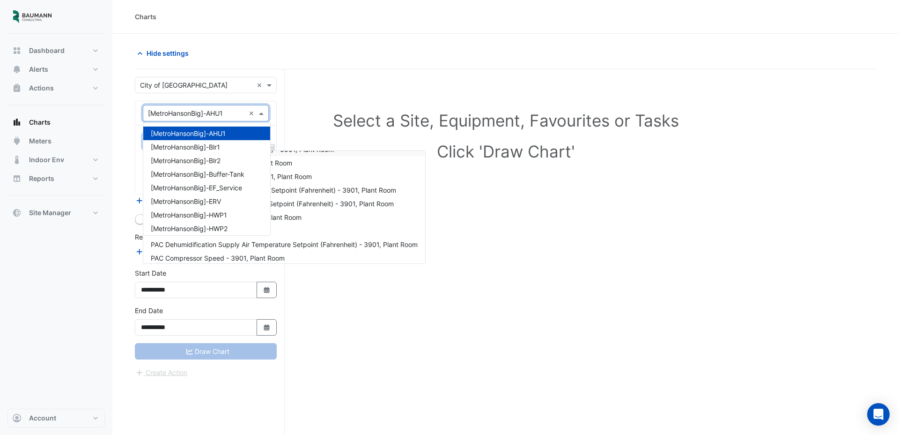
click at [199, 116] on input "text" at bounding box center [196, 114] width 97 height 10
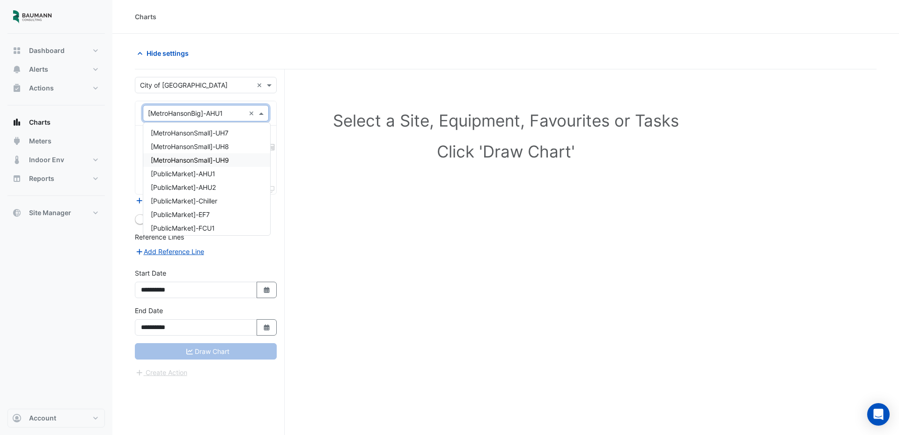
scroll to position [937, 0]
click at [208, 174] on span "[PublicMarket]-AHU1" at bounding box center [183, 174] width 65 height 8
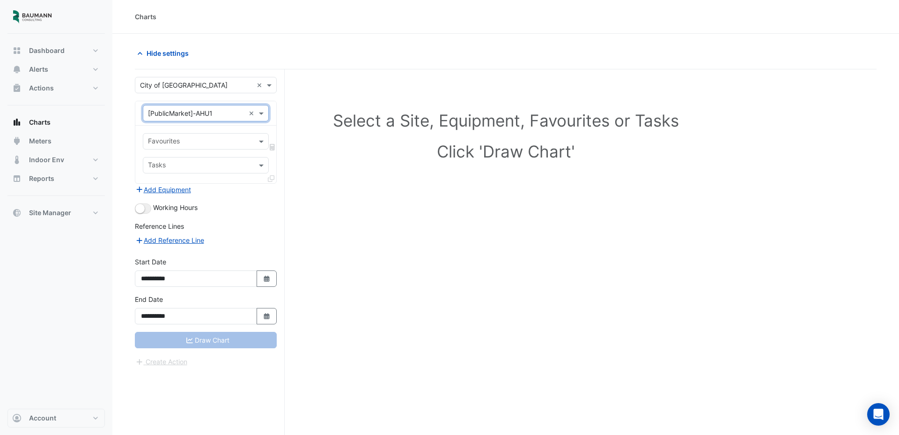
click at [204, 142] on input "text" at bounding box center [200, 142] width 105 height 10
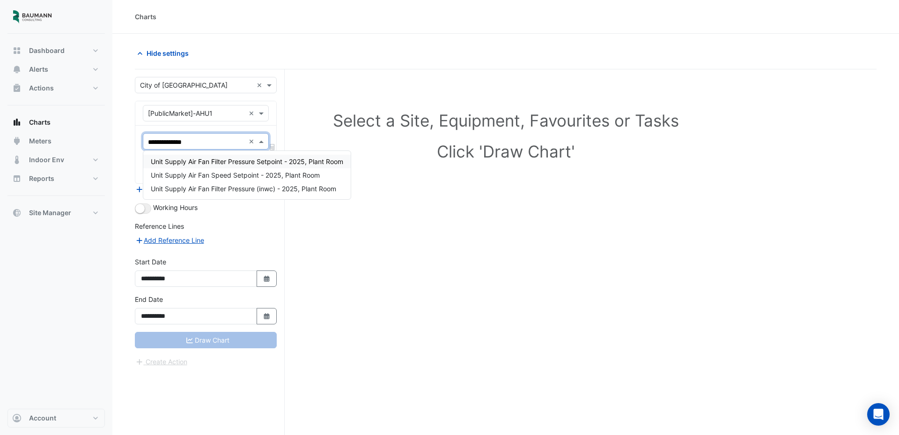
type input "**********"
click at [200, 161] on span "Unit Supply Air Fan Filter Pressure Setpoint - 2025, Plant Room" at bounding box center [247, 161] width 192 height 8
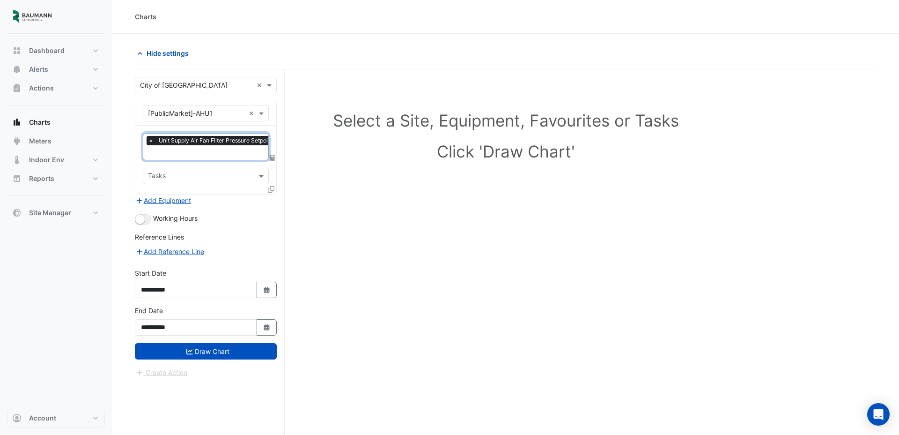
click at [234, 149] on input "text" at bounding box center [239, 153] width 182 height 10
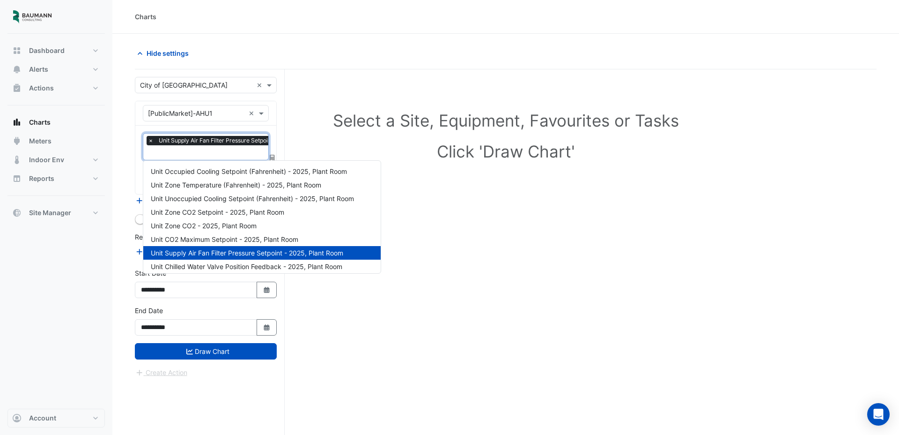
click at [309, 143] on h1 "Click 'Draw Chart'" at bounding box center [505, 151] width 701 height 20
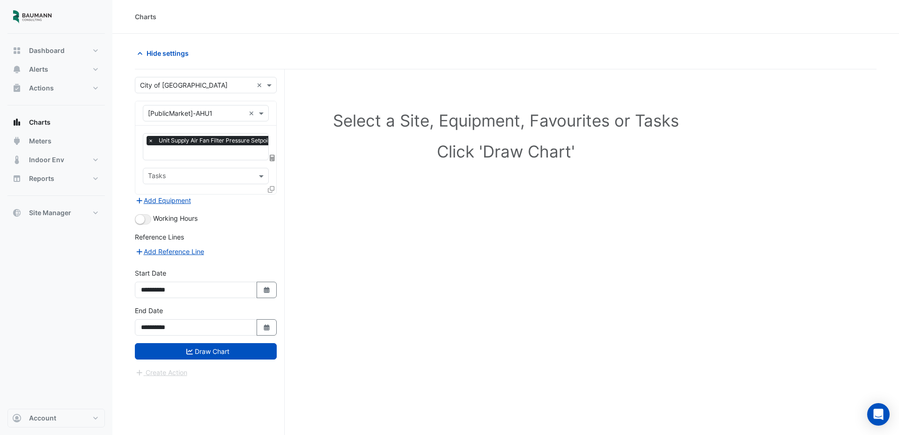
click at [269, 189] on icon at bounding box center [271, 189] width 7 height 7
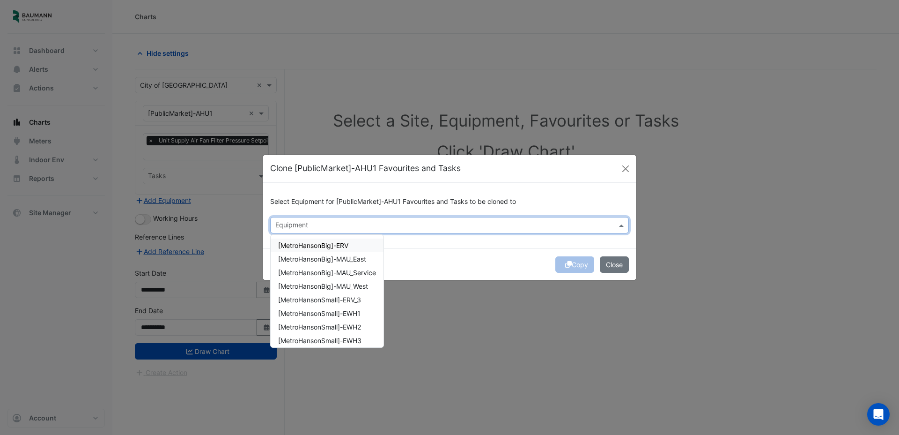
click at [323, 227] on input "text" at bounding box center [444, 226] width 338 height 10
click at [331, 255] on span "[PublicMarket]-AHU2" at bounding box center [310, 254] width 65 height 8
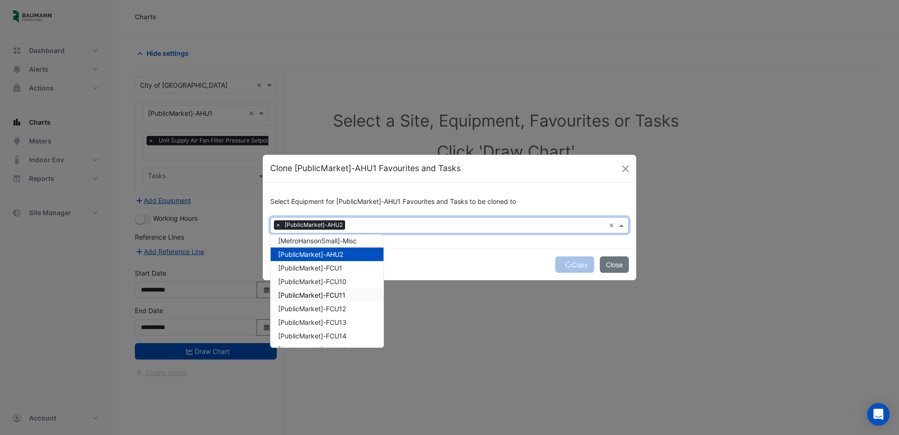
click at [331, 294] on span "[PublicMarket]-FCU11" at bounding box center [311, 295] width 67 height 8
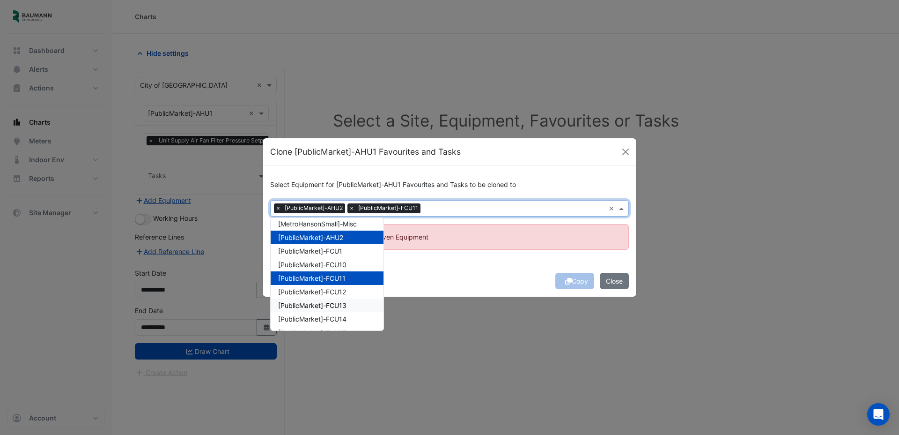
click at [331, 298] on div "[PublicMarket]-FCU13" at bounding box center [327, 305] width 113 height 14
click at [331, 317] on span "[PublicMarket]-FCU14" at bounding box center [312, 319] width 68 height 8
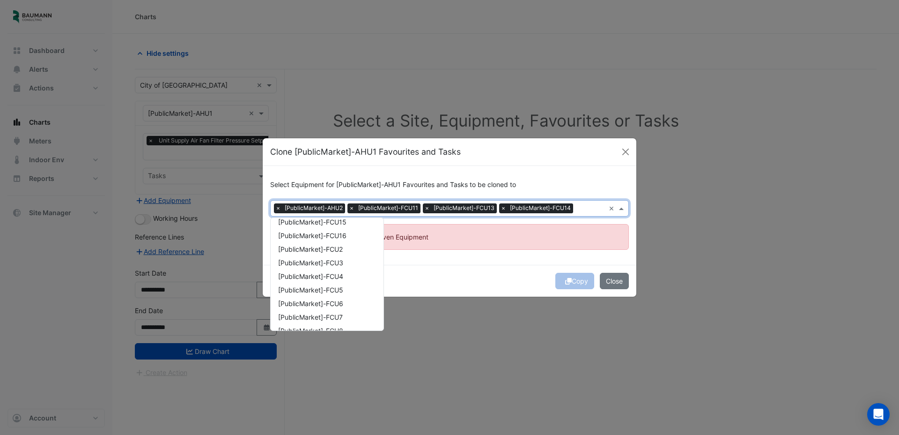
scroll to position [375, 0]
click at [332, 250] on span "[PublicMarket]-FCU3" at bounding box center [310, 248] width 65 height 8
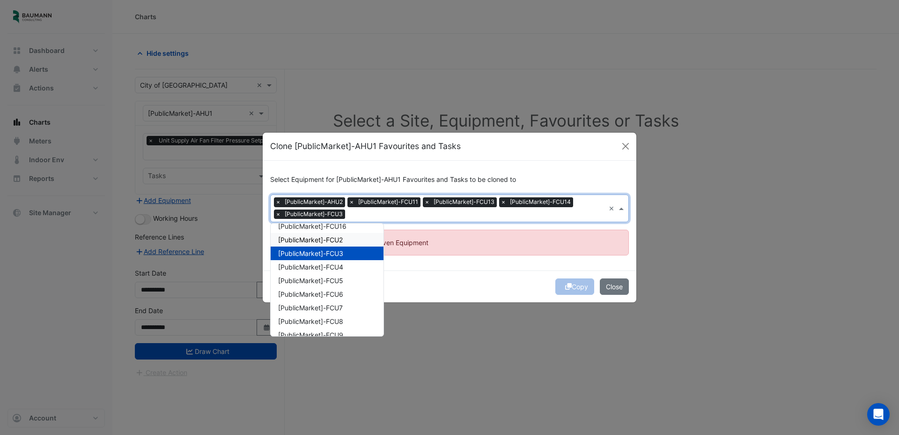
click at [332, 233] on div "[PublicMarket]-FCU2" at bounding box center [327, 240] width 113 height 14
click at [326, 296] on span "[PublicMarket]-FCU6" at bounding box center [310, 294] width 65 height 8
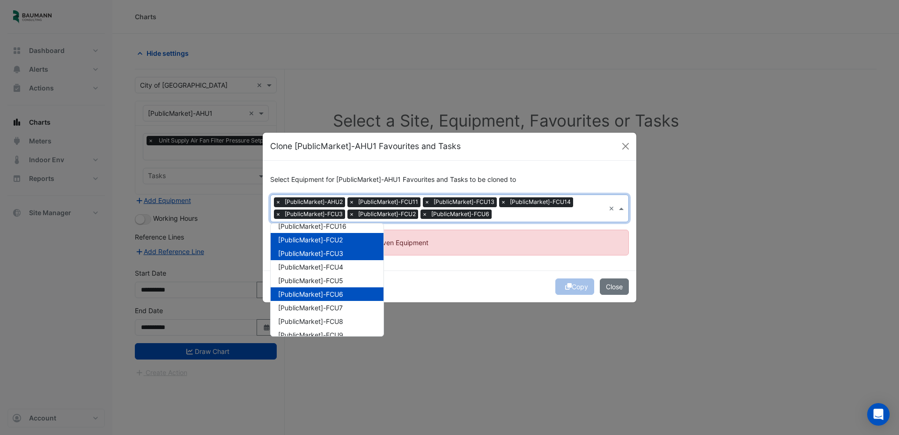
scroll to position [384, 0]
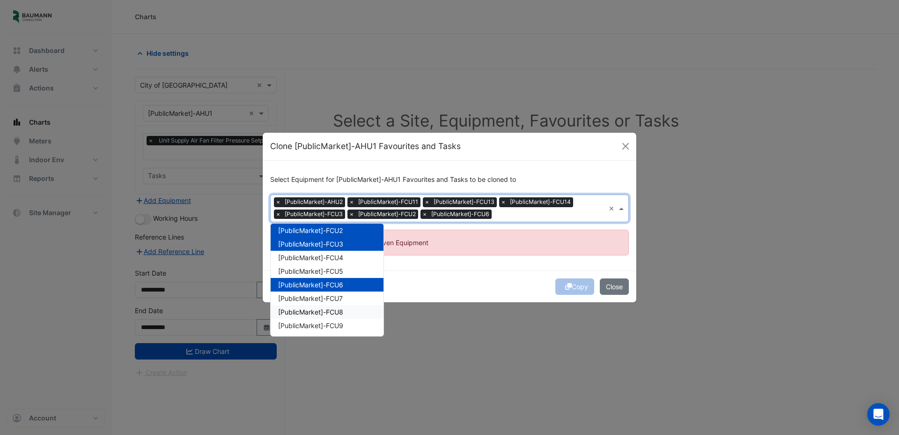
click at [324, 308] on span "[PublicMarket]-FCU8" at bounding box center [310, 312] width 65 height 8
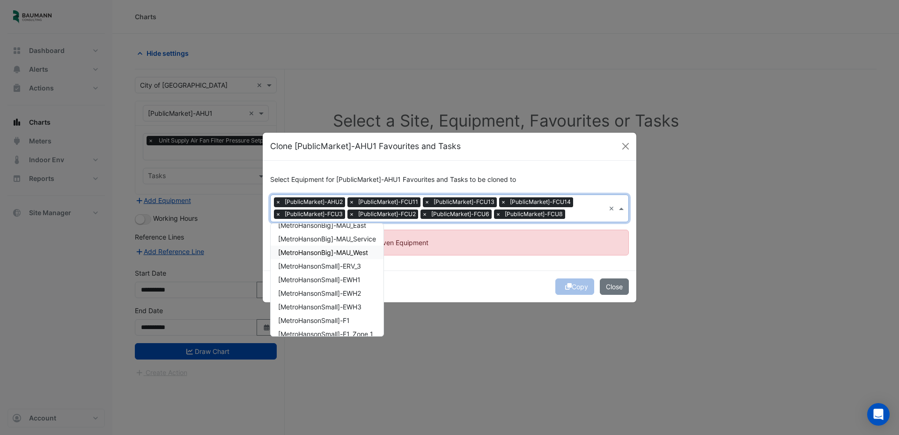
scroll to position [20, 0]
click at [344, 245] on div "[MetroHansonBig]-MAU_Service" at bounding box center [327, 242] width 113 height 14
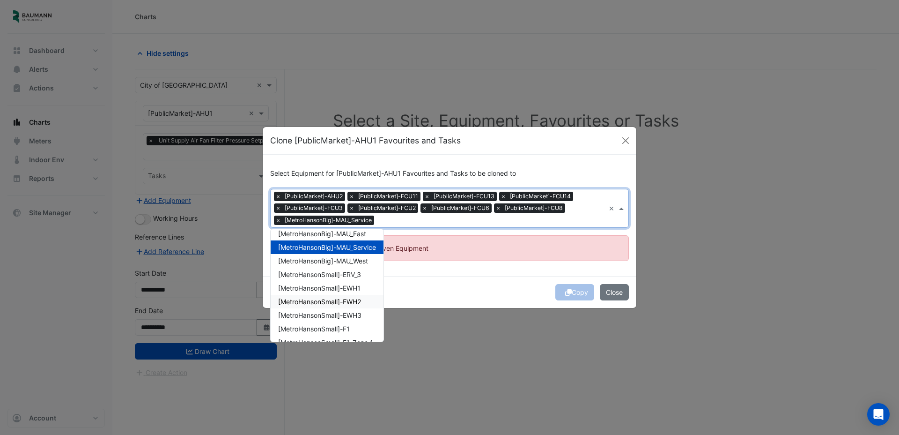
click at [345, 296] on div "[MetroHansonSmall]-EWH2" at bounding box center [327, 302] width 113 height 14
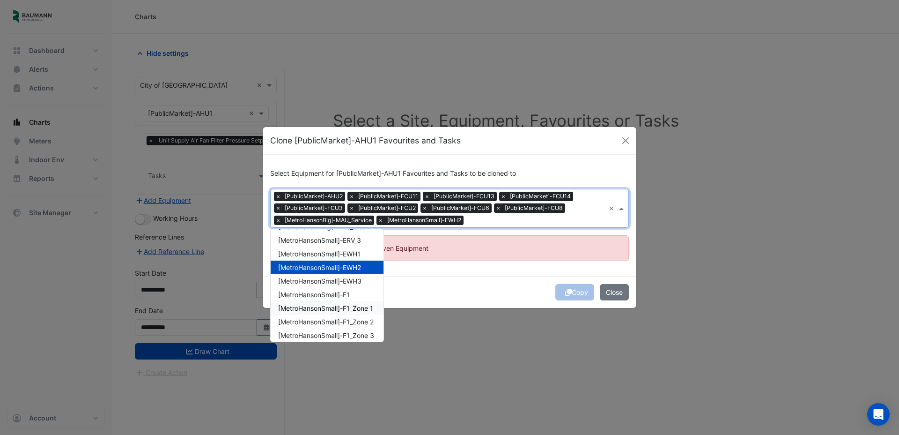
click at [341, 314] on div "[MetroHansonSmall]-F1_Zone 1" at bounding box center [327, 308] width 113 height 14
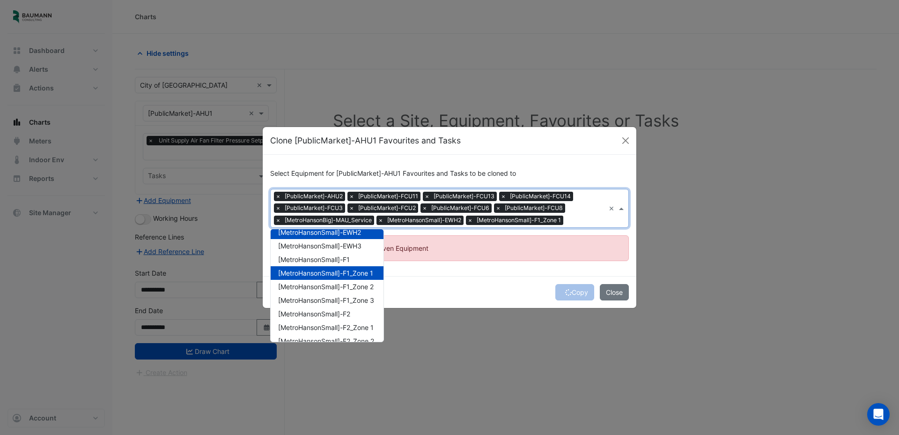
scroll to position [102, 0]
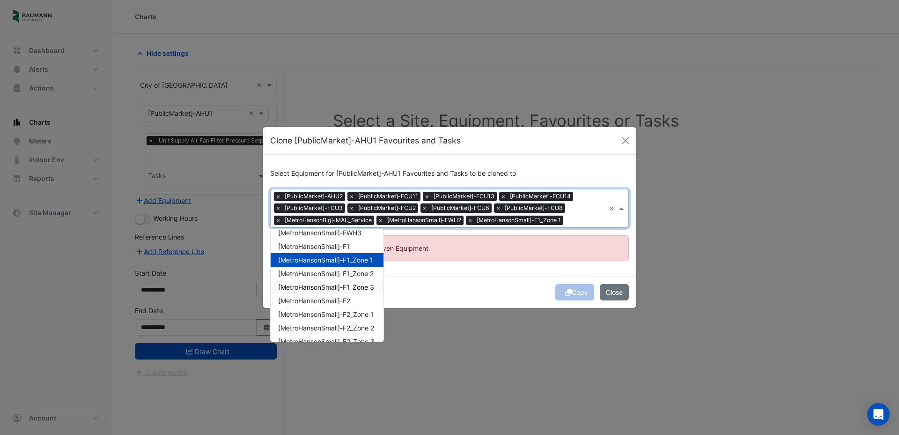
click at [341, 280] on div "[MetroHansonSmall]-F1_Zone 3" at bounding box center [327, 287] width 113 height 14
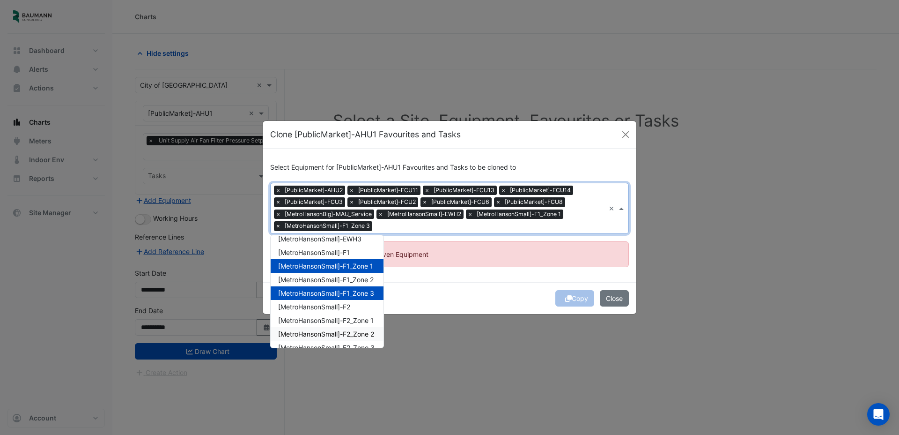
click at [332, 335] on span "[MetroHansonSmall]-F2_Zone 2" at bounding box center [326, 334] width 96 height 8
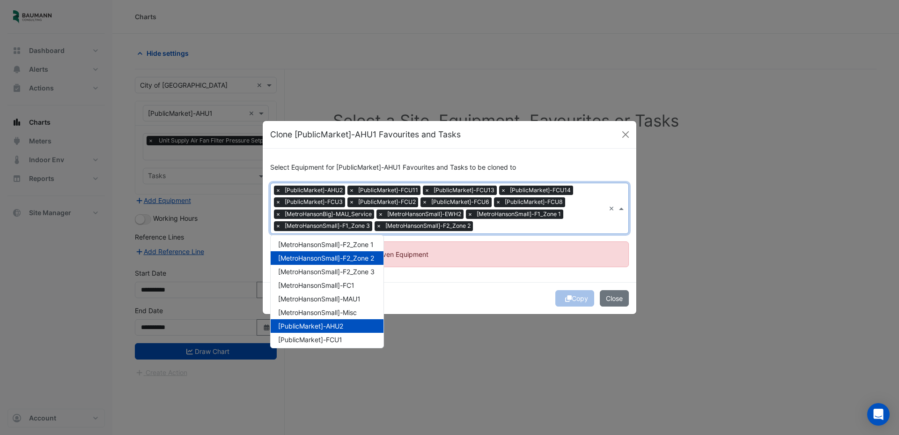
scroll to position [179, 0]
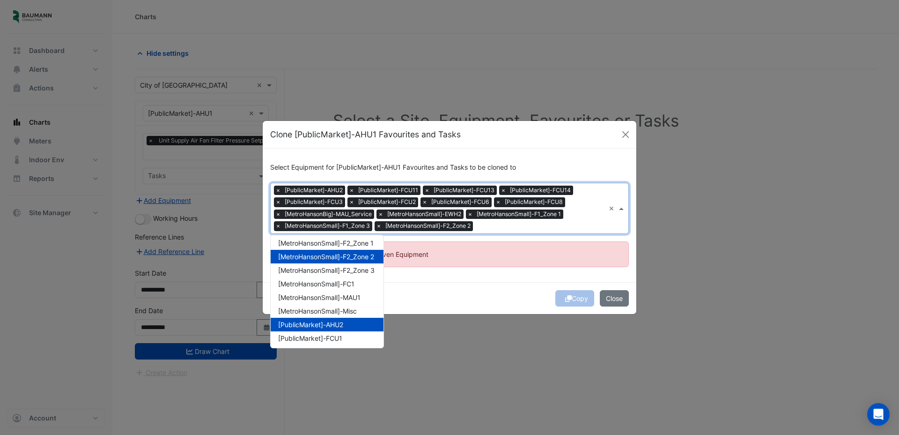
click at [571, 303] on div "Copy Close" at bounding box center [450, 298] width 374 height 32
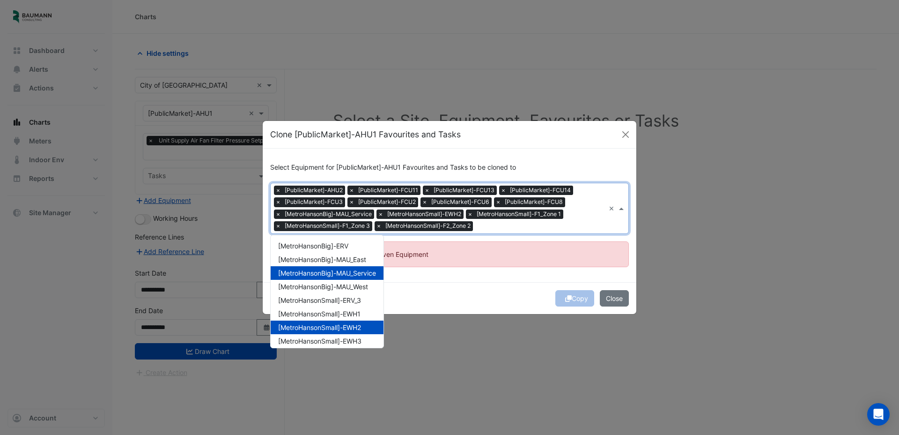
click at [510, 231] on div at bounding box center [540, 227] width 130 height 12
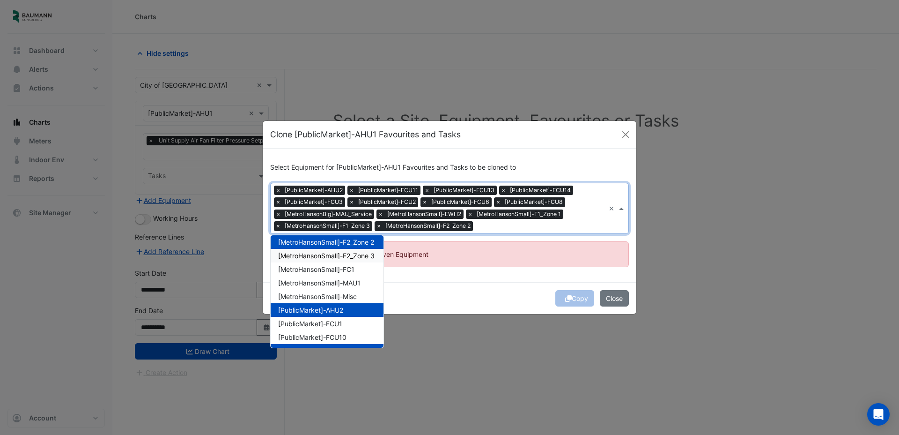
click at [345, 256] on span "[MetroHansonSmall]-F2_Zone 3" at bounding box center [326, 255] width 96 height 8
click at [348, 282] on span "[MetroHansonSmall]-MAU1" at bounding box center [319, 283] width 82 height 8
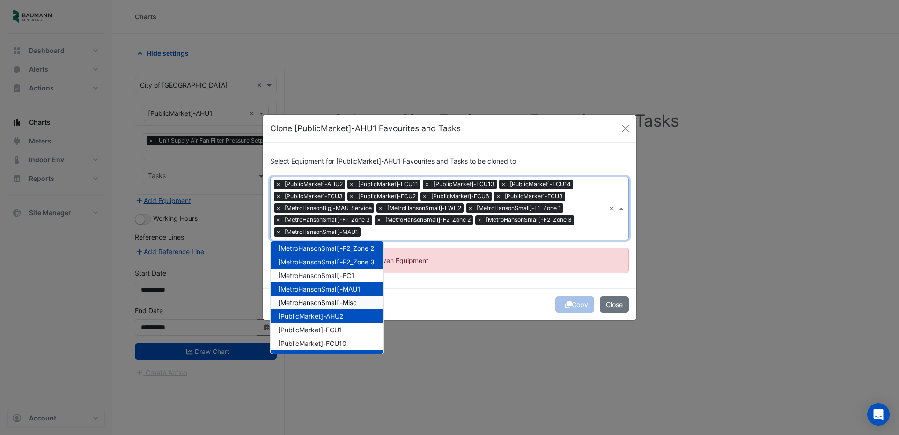
click at [351, 300] on span "[MetroHansonSmall]-Misc" at bounding box center [317, 302] width 79 height 8
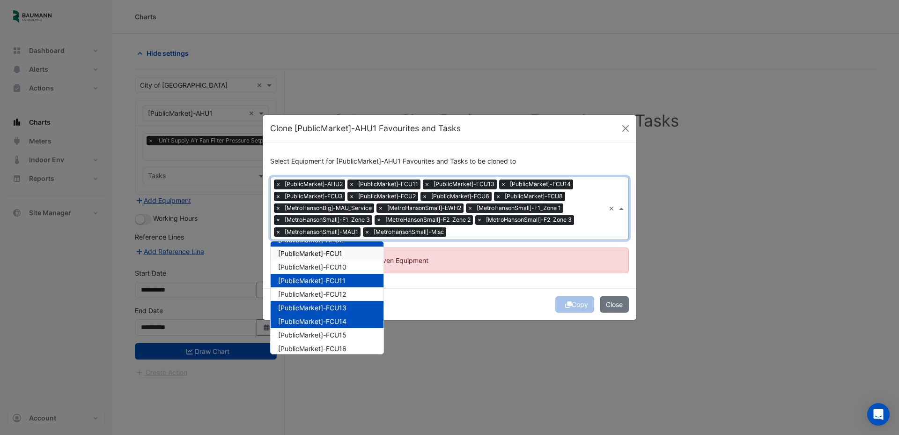
scroll to position [271, 0]
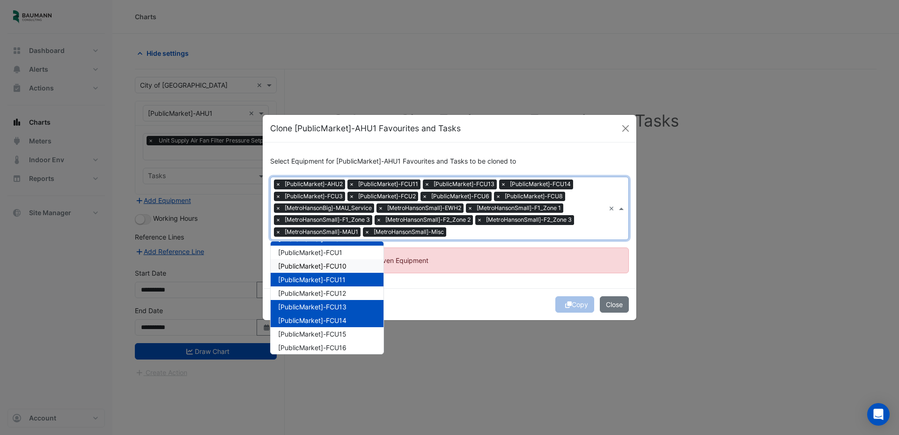
click at [348, 262] on div "[PublicMarket]-FCU10" at bounding box center [327, 266] width 113 height 14
click at [344, 289] on span "[PublicMarket]-FCU12" at bounding box center [312, 293] width 68 height 8
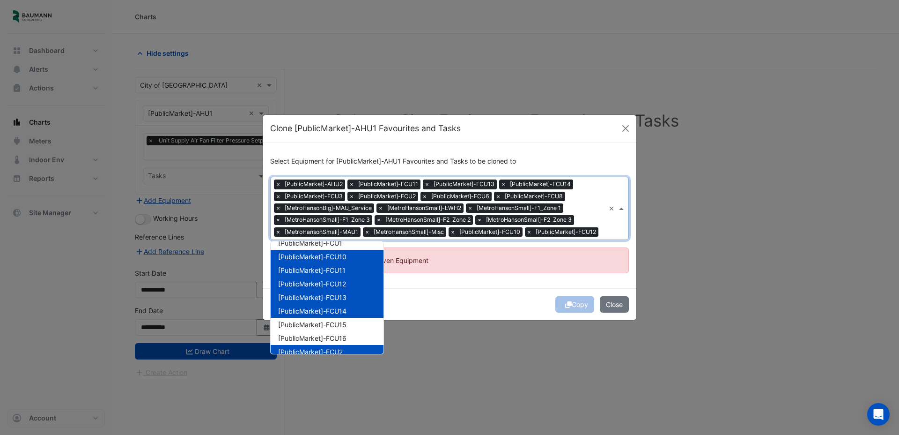
scroll to position [281, 0]
click at [338, 322] on span "[PublicMarket]-FCU15" at bounding box center [312, 323] width 68 height 8
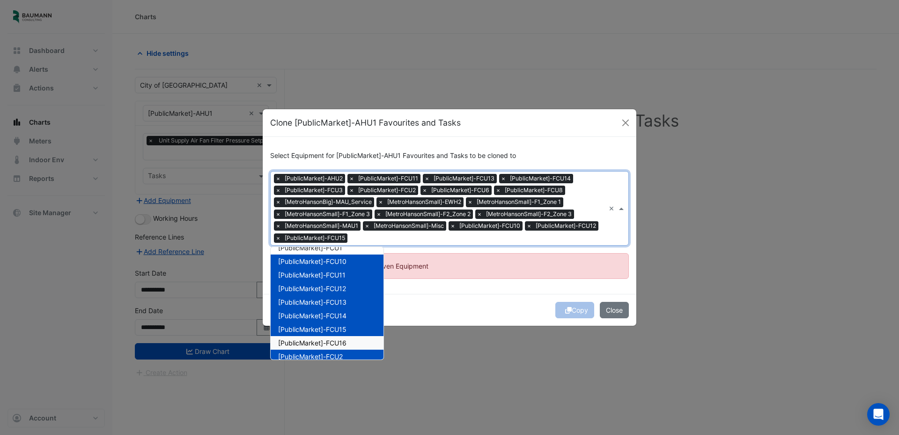
click at [337, 339] on span "[PublicMarket]-FCU16" at bounding box center [312, 343] width 68 height 8
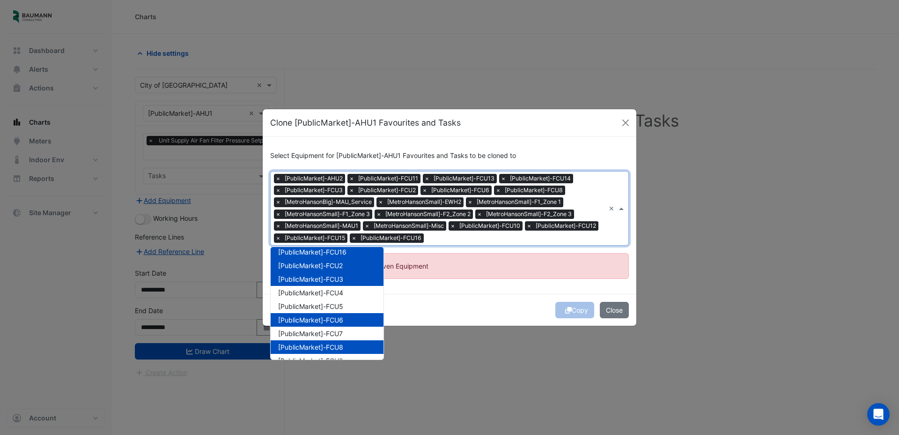
scroll to position [373, 0]
click at [343, 303] on span "[PublicMarket]-FCU5" at bounding box center [310, 306] width 65 height 8
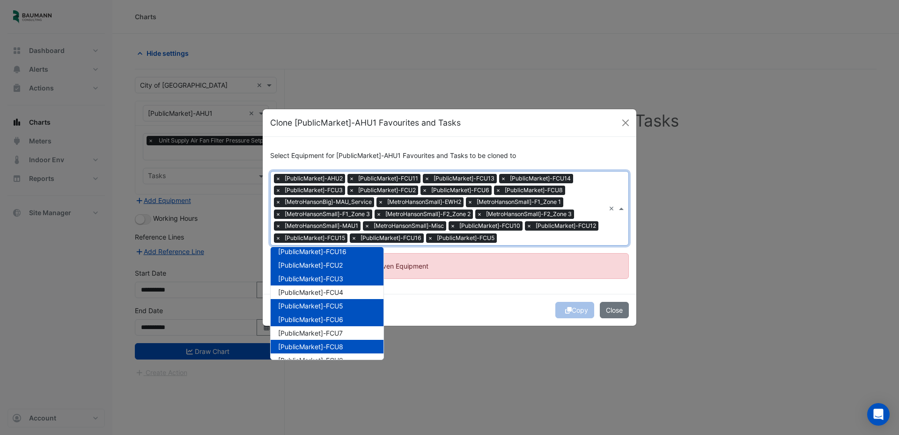
scroll to position [384, 0]
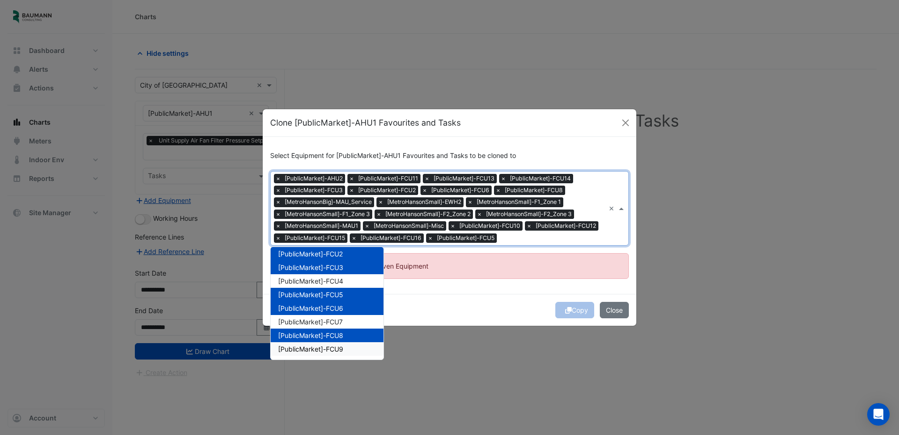
click at [339, 345] on span "[PublicMarket]-FCU9" at bounding box center [310, 349] width 65 height 8
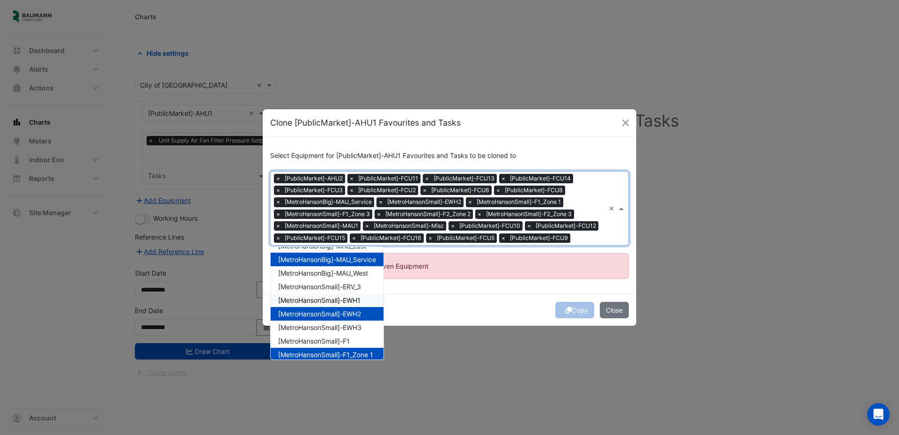
scroll to position [15, 0]
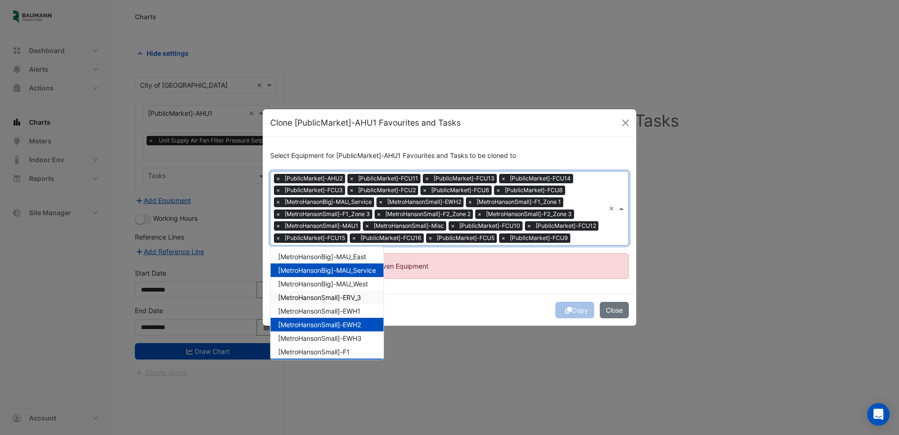
click at [352, 302] on div "[MetroHansonSmall]-ERV_3" at bounding box center [327, 297] width 113 height 14
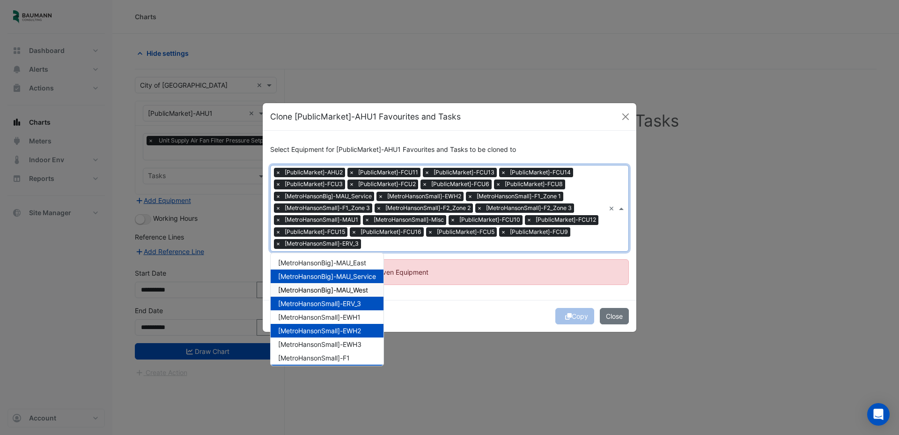
click at [352, 286] on span "[MetroHansonBig]-MAU_West" at bounding box center [323, 290] width 90 height 8
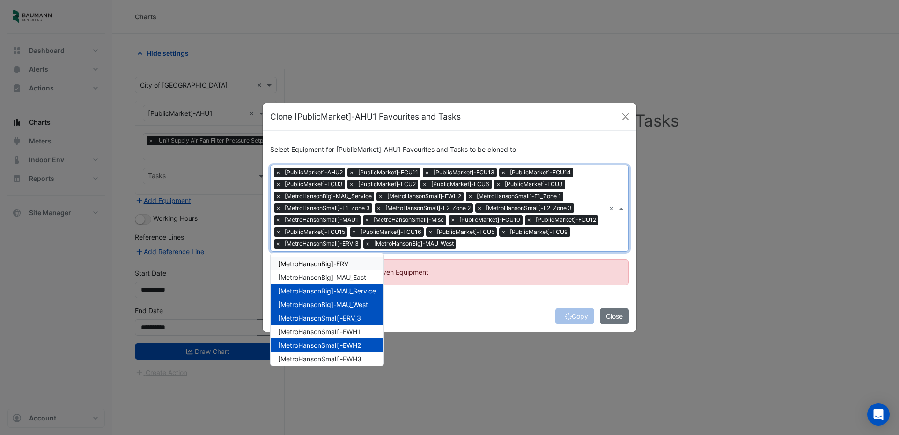
click at [354, 264] on div "[MetroHansonBig]-ERV" at bounding box center [327, 264] width 113 height 14
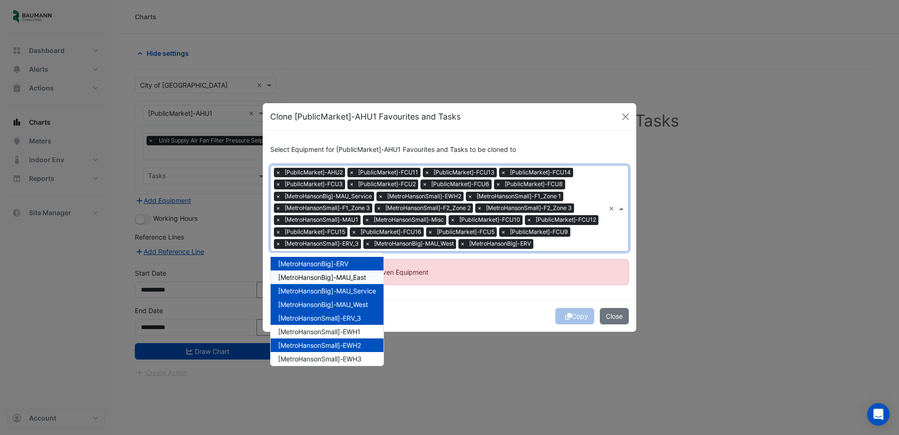
click at [354, 275] on span "[MetroHansonBig]-MAU_East" at bounding box center [322, 277] width 88 height 8
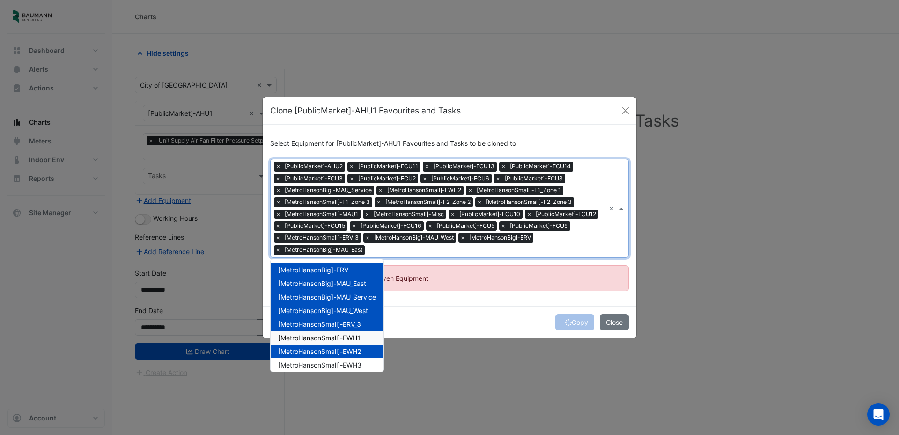
click at [343, 333] on span "[MetroHansonSmall]-EWH1" at bounding box center [319, 337] width 82 height 8
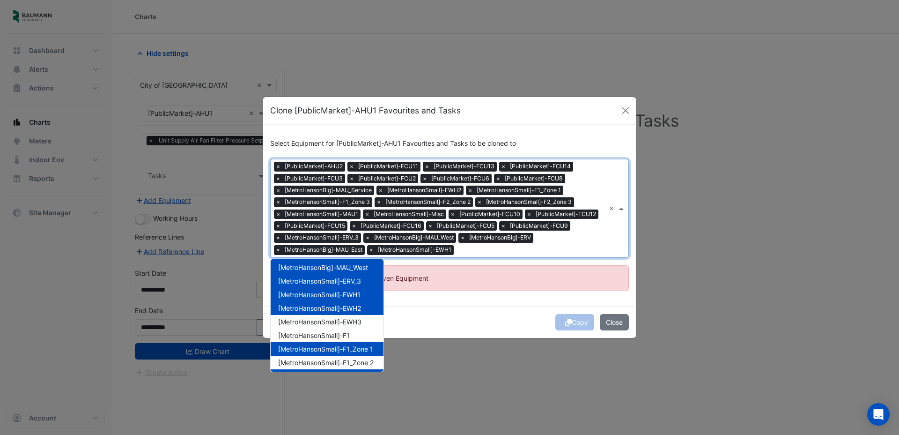
scroll to position [53, 0]
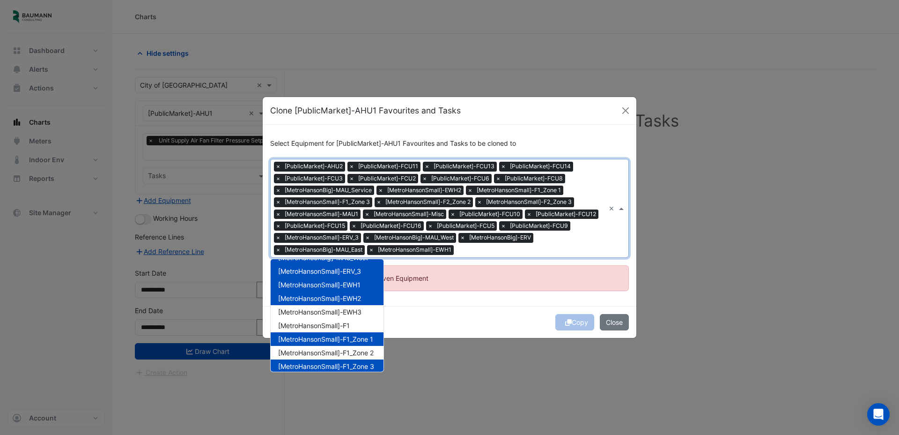
click at [436, 316] on div "Copy Close" at bounding box center [450, 322] width 374 height 32
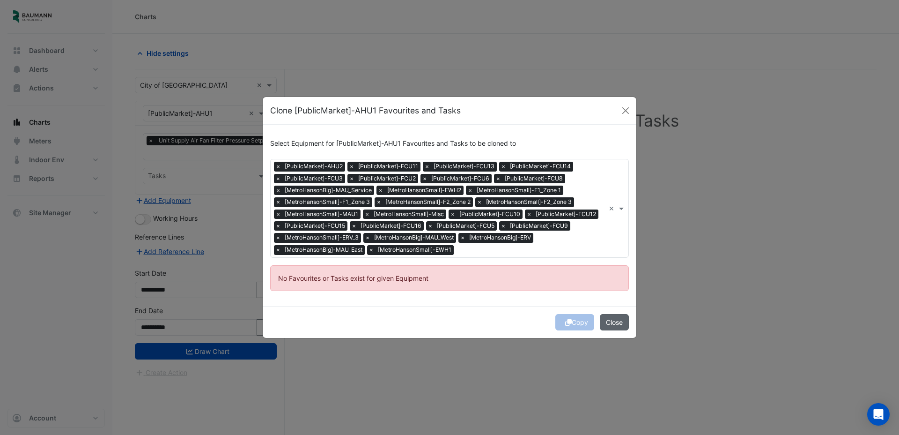
click at [618, 316] on button "Close" at bounding box center [614, 322] width 29 height 16
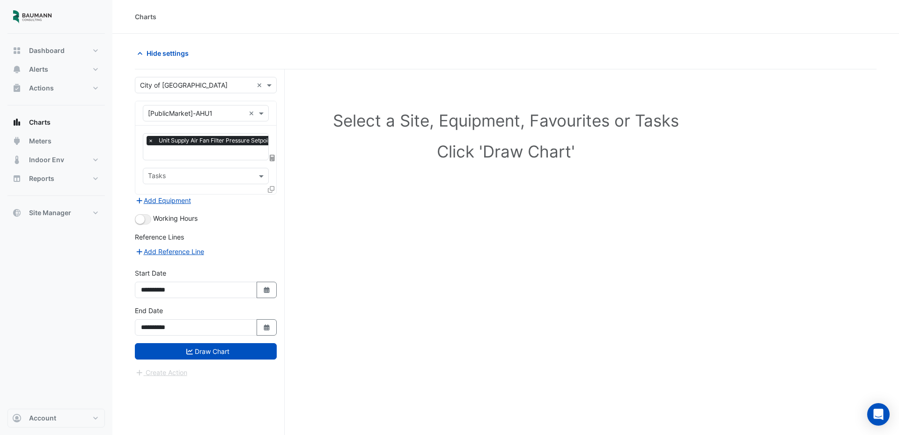
scroll to position [0, 5]
click at [235, 150] on input "text" at bounding box center [234, 153] width 182 height 10
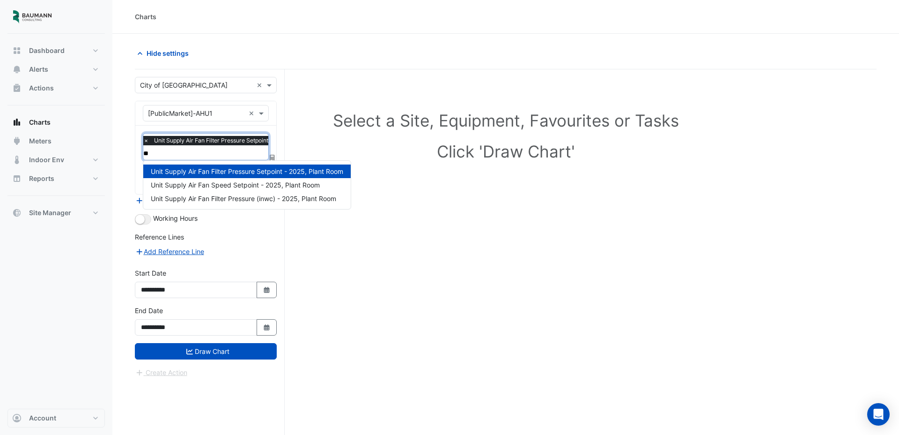
type input "*"
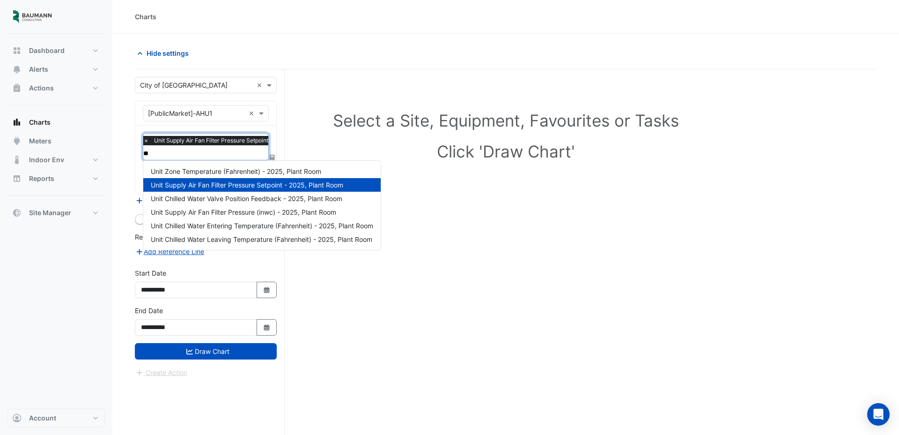
type input "*"
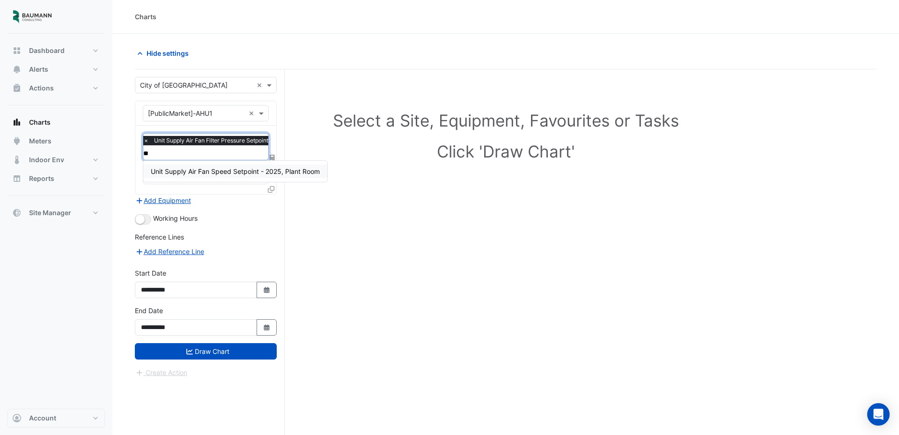
type input "*"
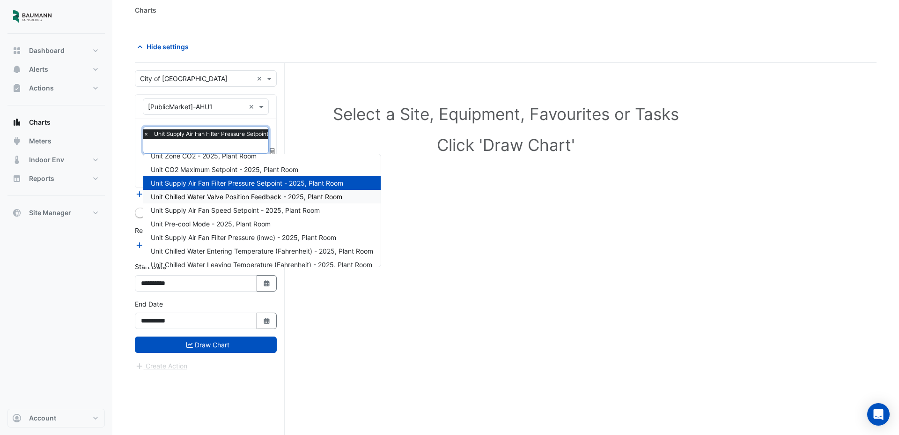
scroll to position [57, 0]
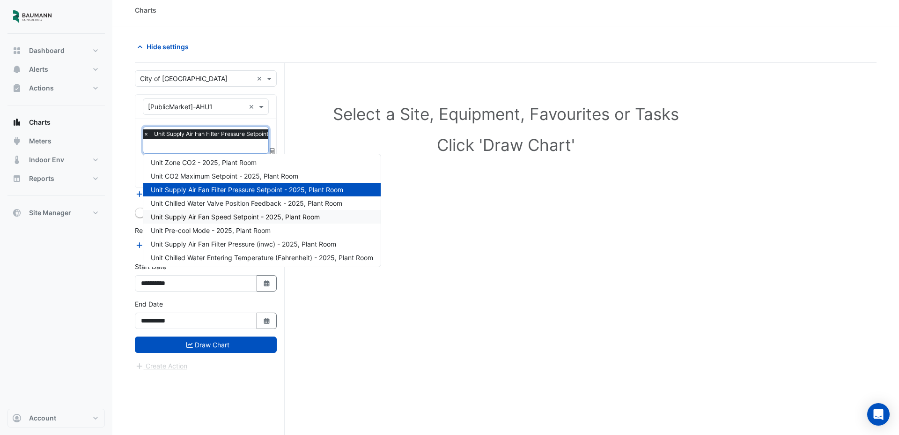
click at [253, 218] on span "Unit Supply Air Fan Speed Setpoint - 2025, Plant Room" at bounding box center [235, 217] width 169 height 8
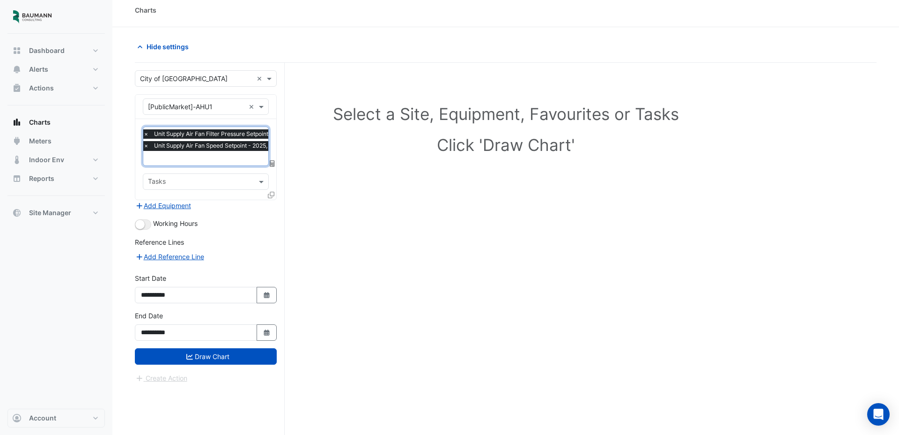
click at [144, 133] on span "×" at bounding box center [146, 133] width 8 height 9
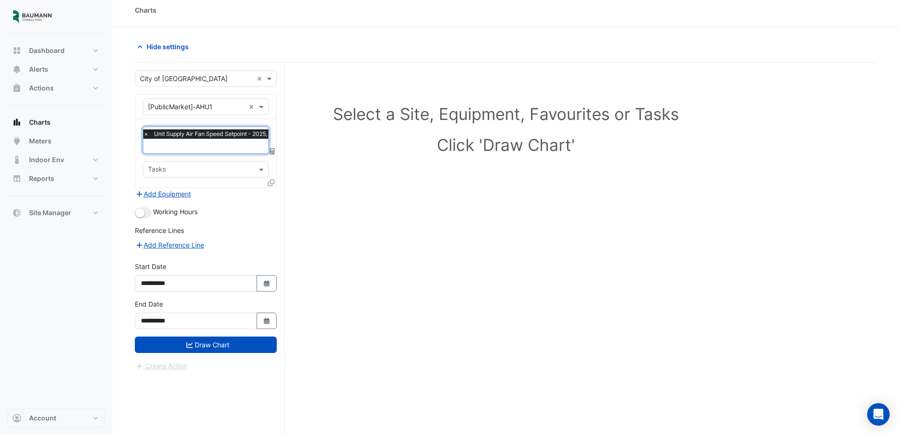
click at [272, 182] on icon at bounding box center [271, 182] width 7 height 7
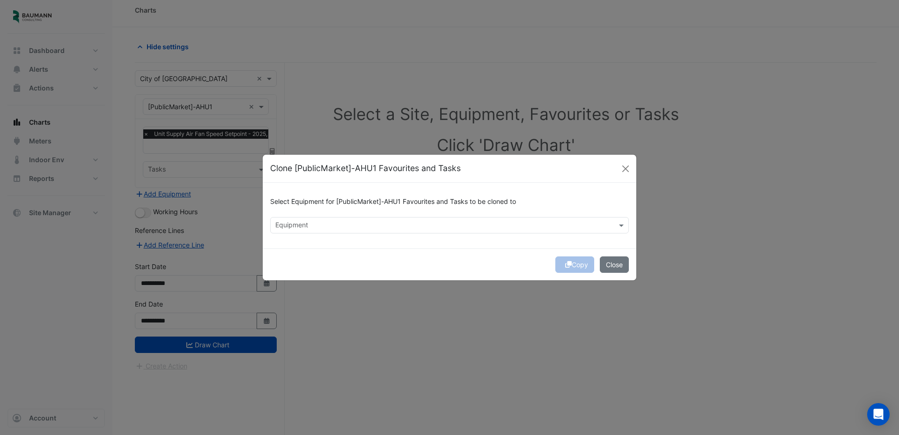
click at [312, 228] on input "text" at bounding box center [444, 226] width 338 height 10
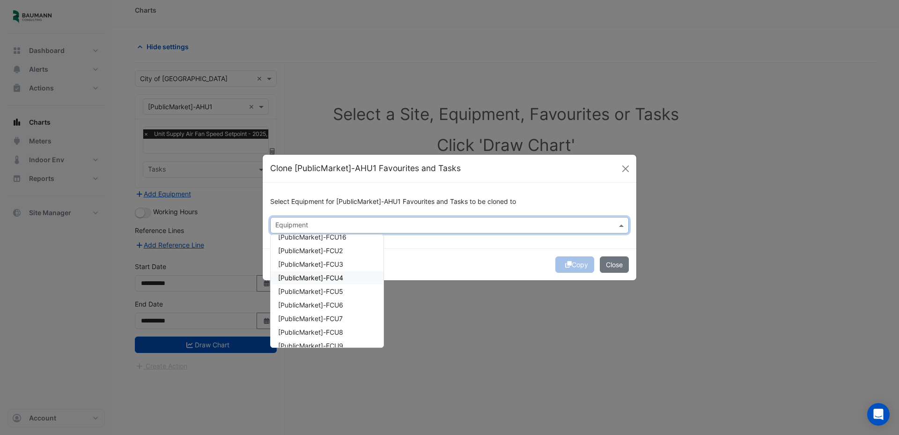
scroll to position [367, 0]
click at [319, 251] on div "[PublicMarket]-FCU2" at bounding box center [327, 258] width 113 height 14
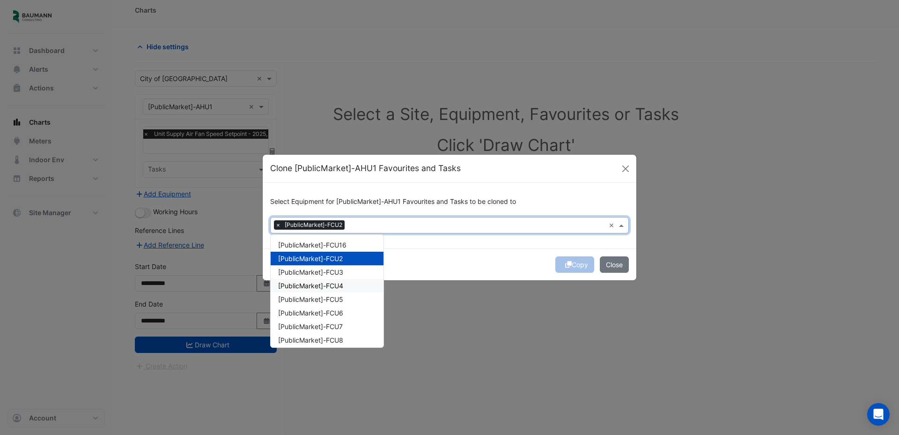
click at [318, 280] on div "[PublicMarket]-FCU4" at bounding box center [327, 286] width 113 height 14
click at [315, 333] on div "[PublicMarket]-FCU8" at bounding box center [327, 340] width 113 height 14
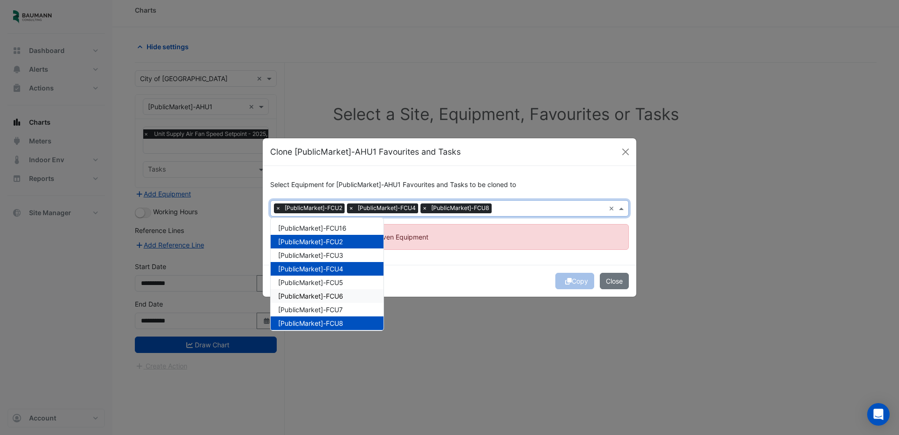
click at [319, 300] on div "[PublicMarket]-FCU6" at bounding box center [327, 296] width 113 height 14
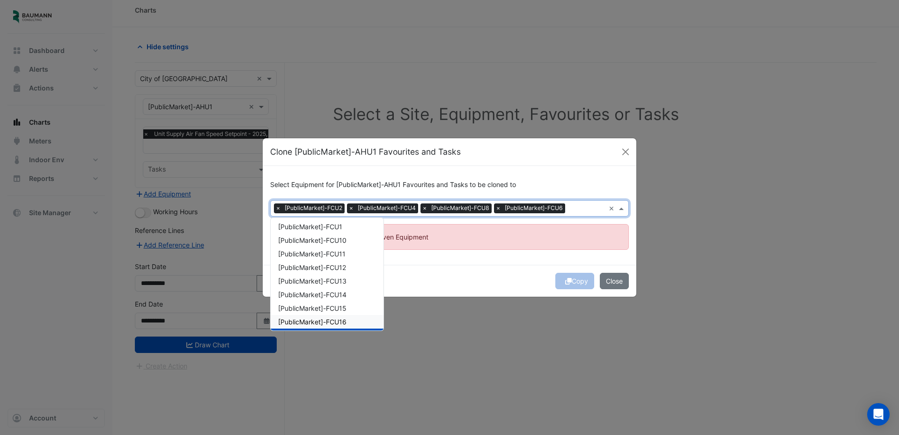
scroll to position [258, 0]
click at [317, 288] on div "[PublicMarket]-FCU12" at bounding box center [327, 282] width 113 height 14
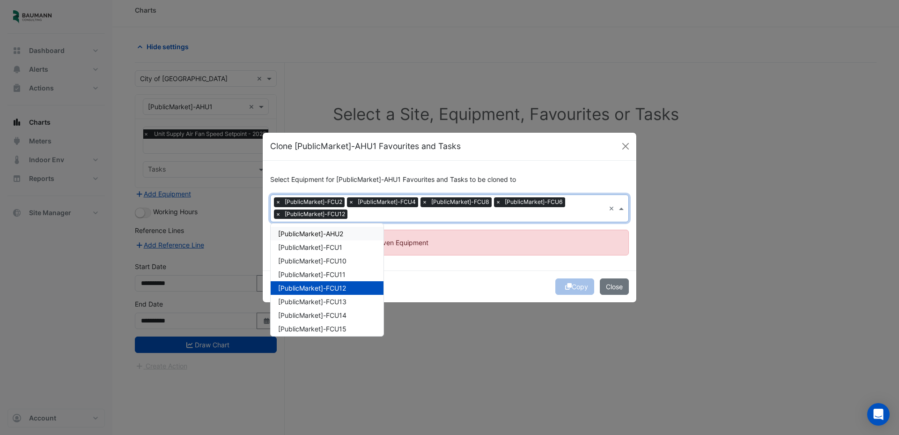
click at [322, 232] on span "[PublicMarket]-AHU2" at bounding box center [310, 233] width 65 height 8
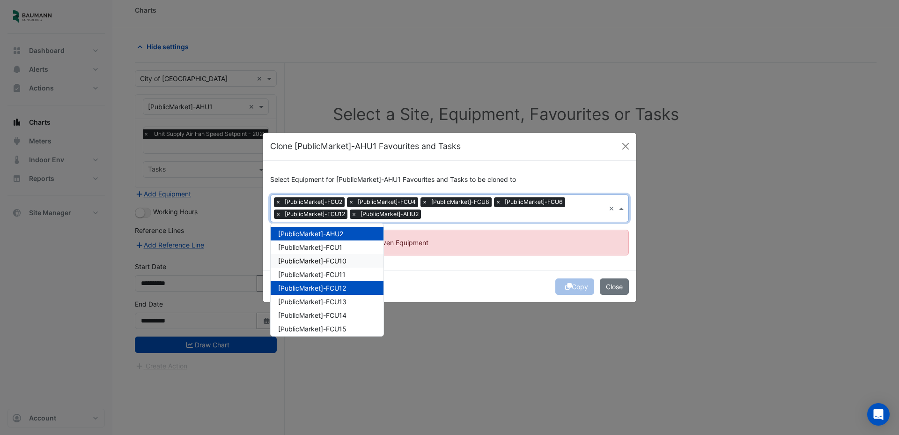
click at [323, 254] on div "[PublicMarket]-FCU10" at bounding box center [327, 261] width 113 height 14
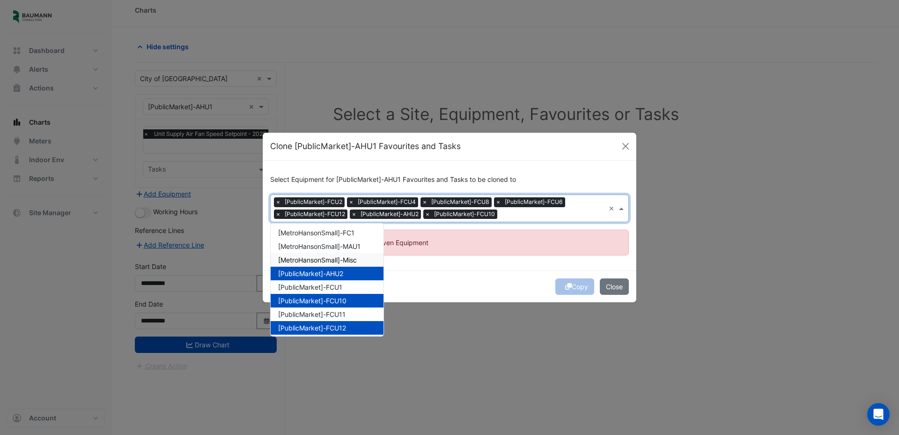
scroll to position [207, 0]
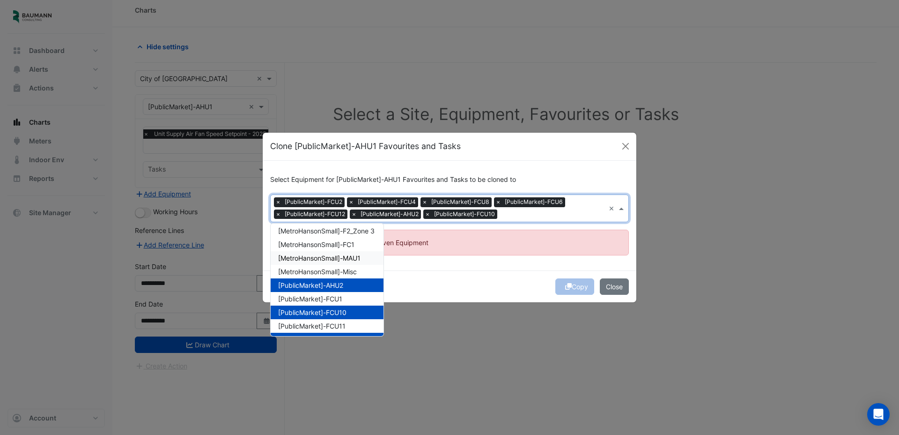
click at [323, 254] on span "[MetroHansonSmall]-MAU1" at bounding box center [319, 258] width 82 height 8
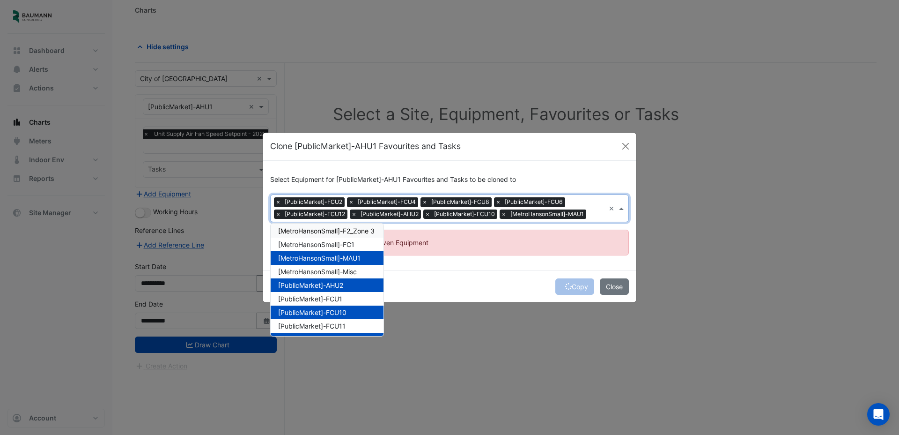
click at [327, 234] on span "[MetroHansonSmall]-F2_Zone 3" at bounding box center [326, 231] width 96 height 8
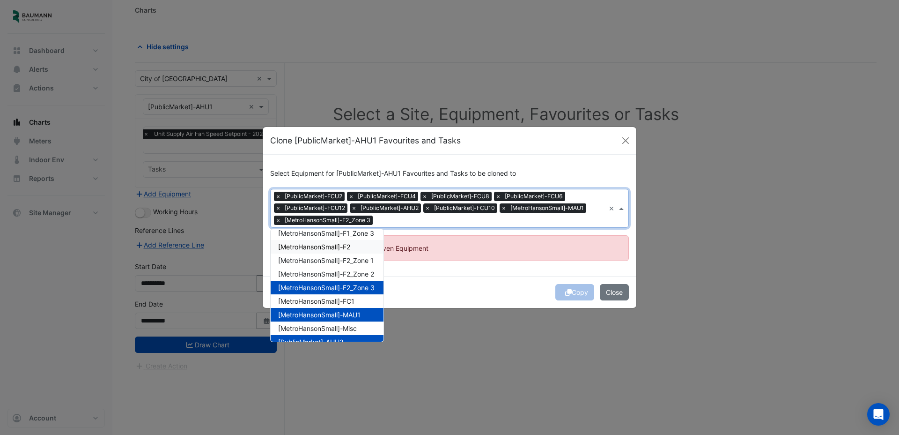
scroll to position [155, 0]
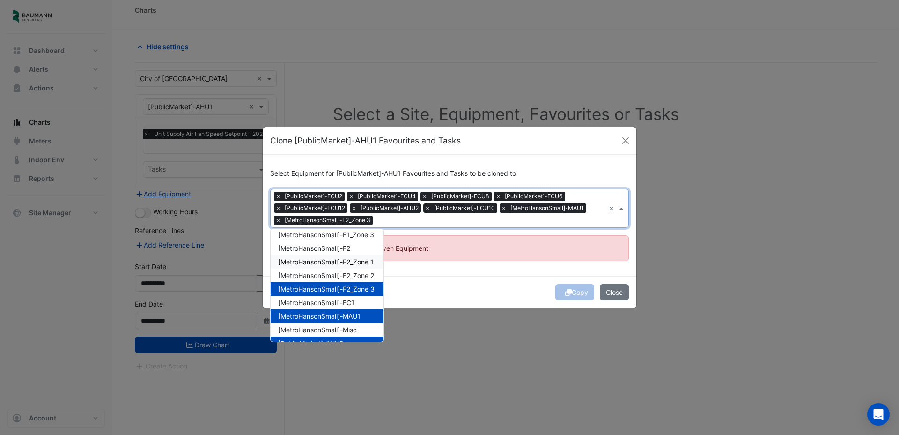
click at [325, 255] on div "[MetroHansonSmall]-F2_Zone 1" at bounding box center [327, 262] width 113 height 14
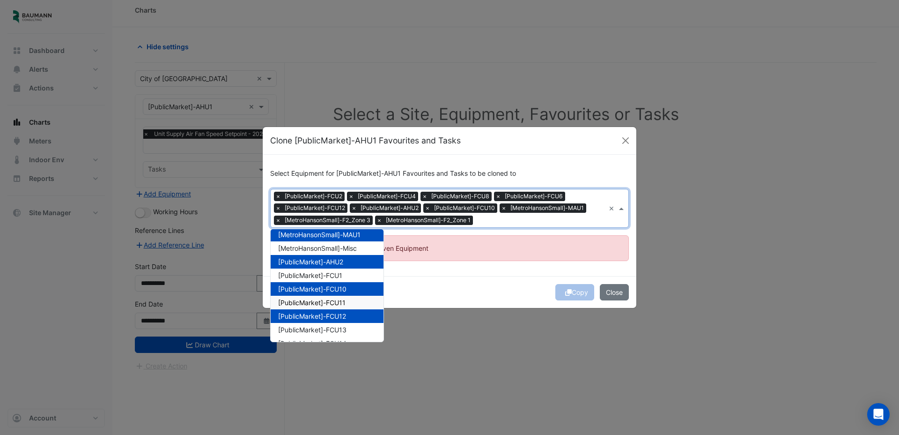
scroll to position [225, 0]
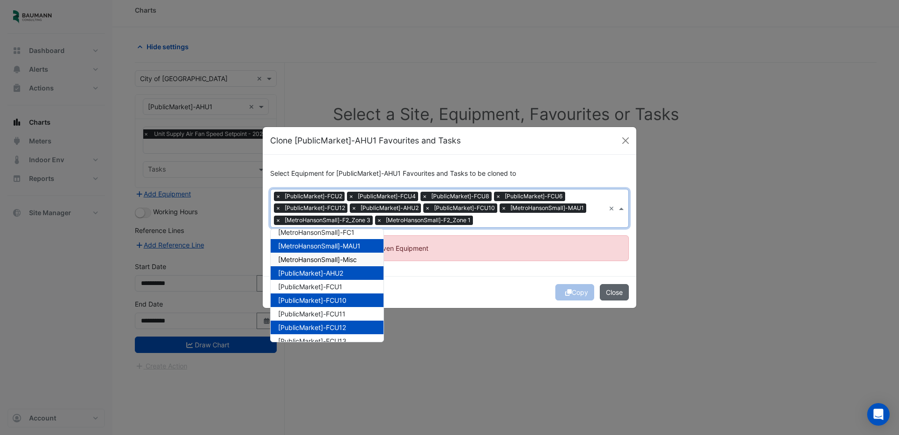
click at [613, 290] on button "Close" at bounding box center [614, 292] width 29 height 16
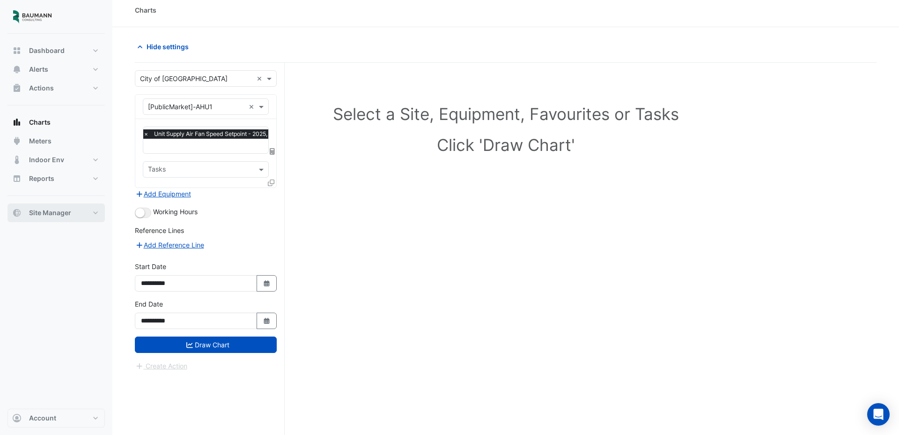
click at [50, 213] on span "Site Manager" at bounding box center [50, 212] width 42 height 9
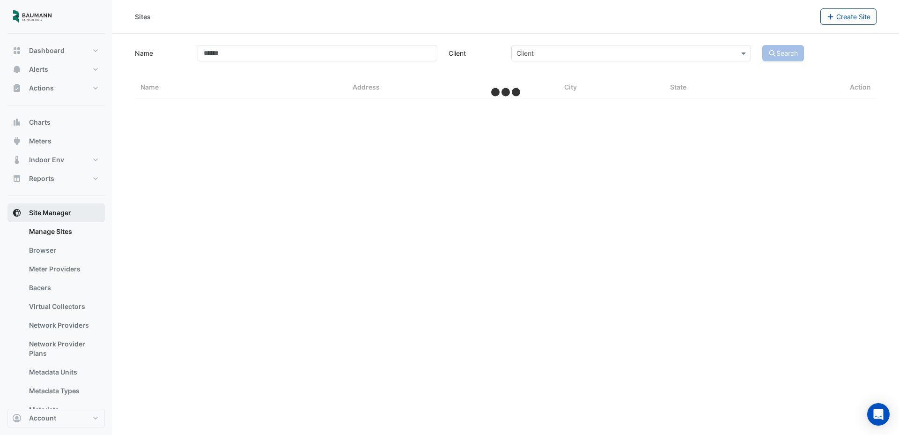
select select "**"
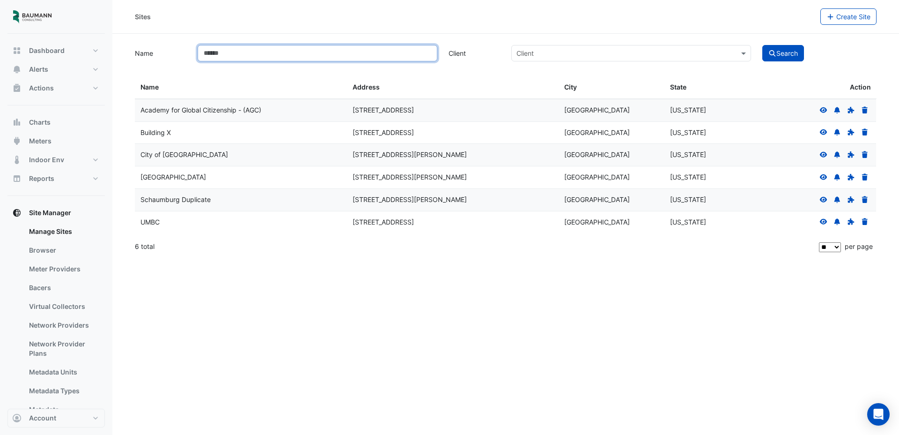
click at [228, 51] on input "Name" at bounding box center [318, 53] width 240 height 16
click at [47, 290] on link "Bacers" at bounding box center [63, 287] width 83 height 19
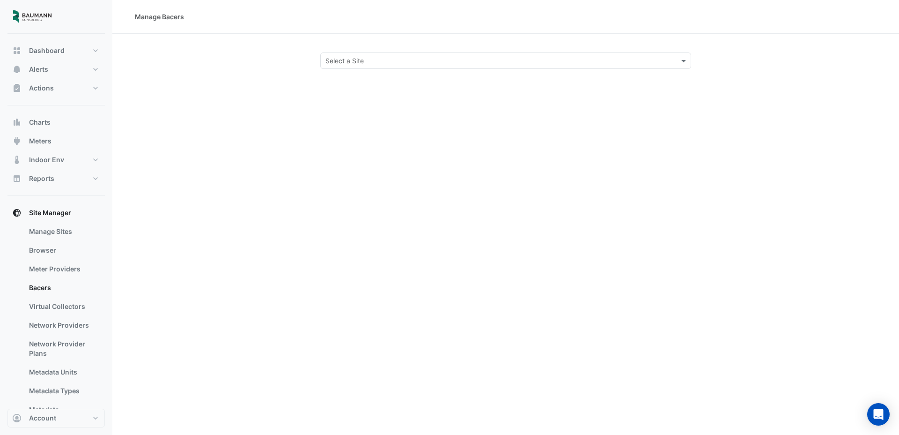
click at [360, 58] on input "text" at bounding box center [496, 61] width 342 height 10
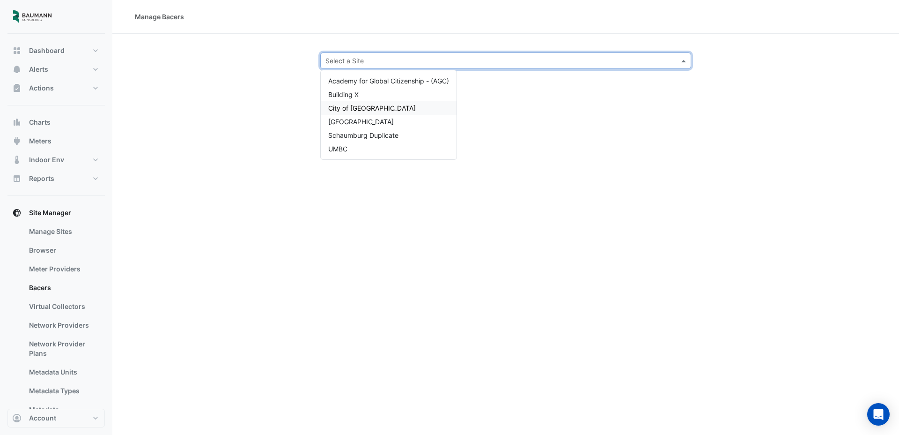
click at [364, 105] on span "City of Madison" at bounding box center [372, 108] width 88 height 8
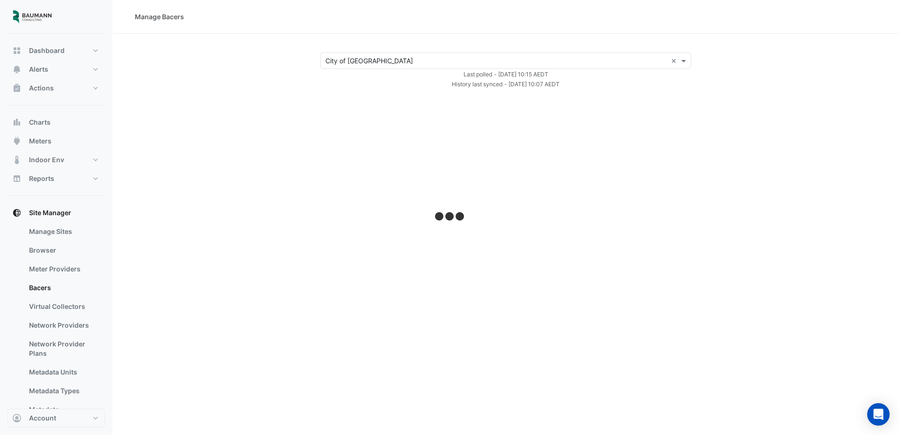
select select "**"
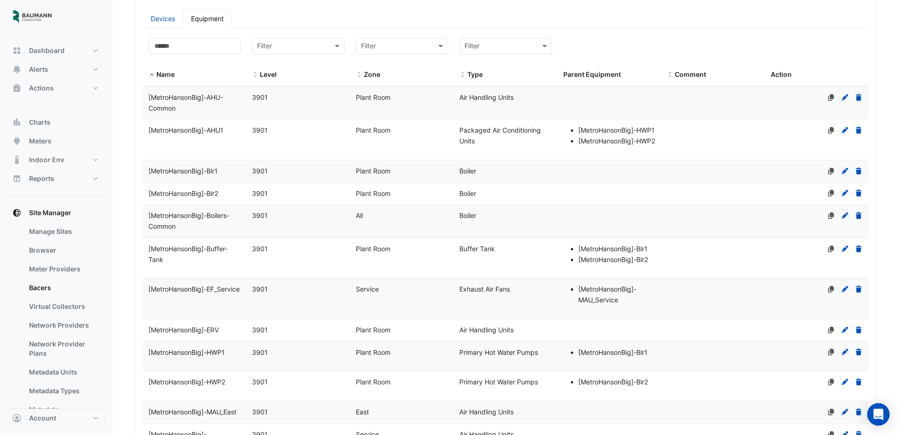
scroll to position [164, 0]
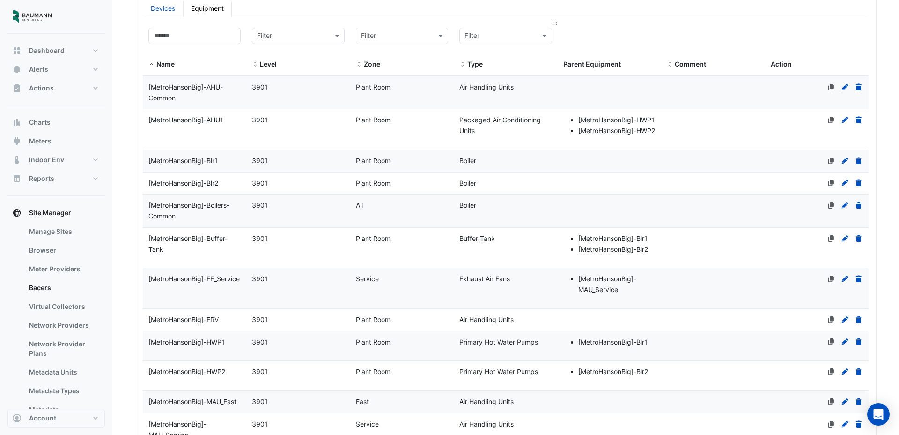
click at [476, 39] on input "text" at bounding box center [496, 36] width 63 height 11
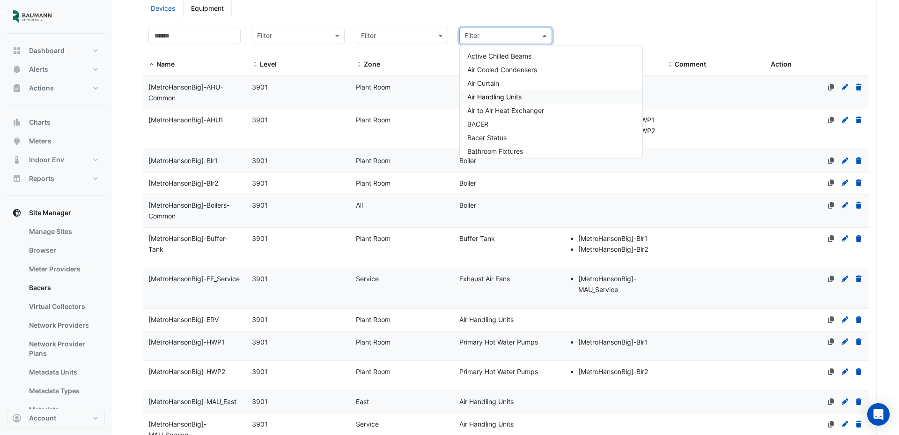
click at [487, 100] on span "Air Handling Units" at bounding box center [494, 97] width 54 height 8
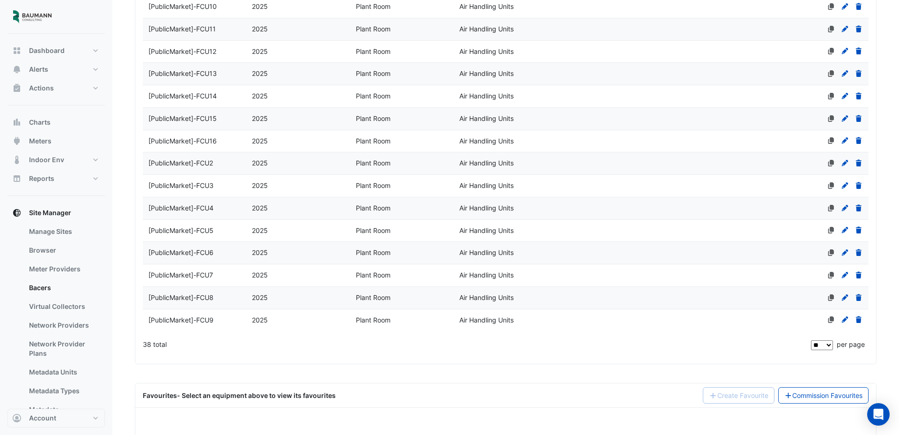
scroll to position [821, 0]
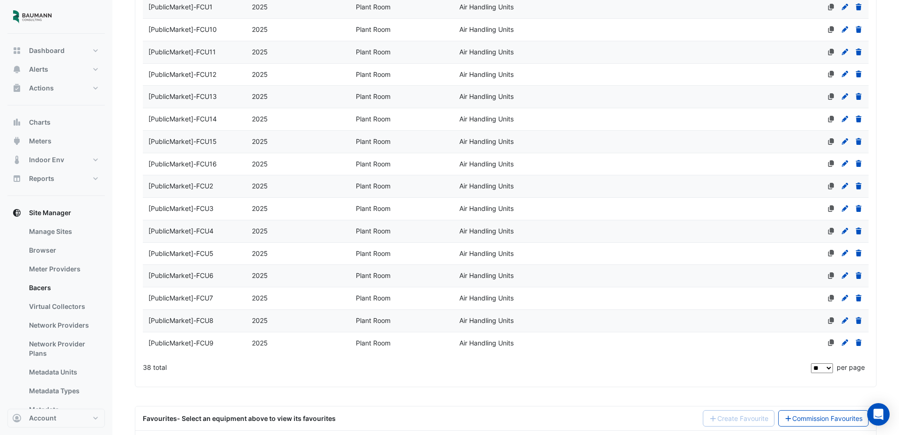
click at [205, 123] on span "[PublicMarket]-FCU14" at bounding box center [182, 119] width 68 height 8
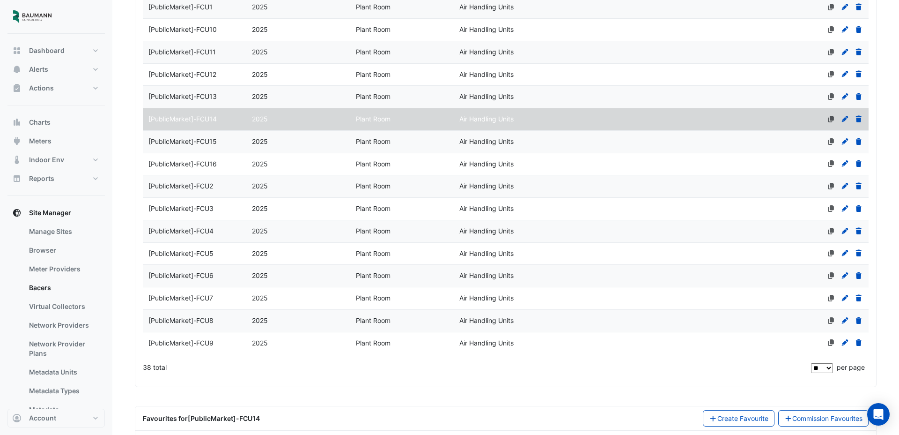
select select "**"
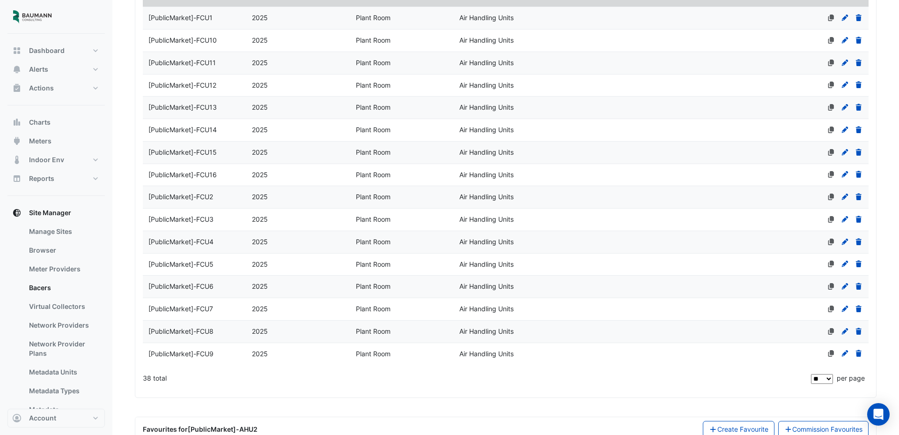
select select "**"
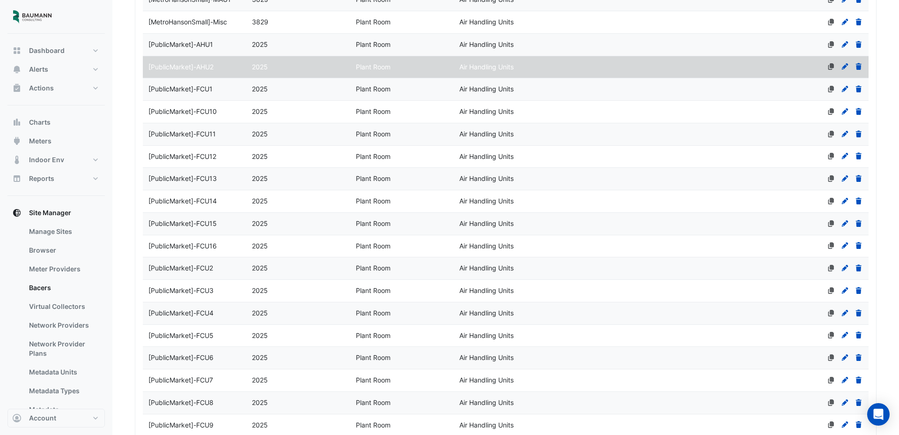
scroll to position [733, 0]
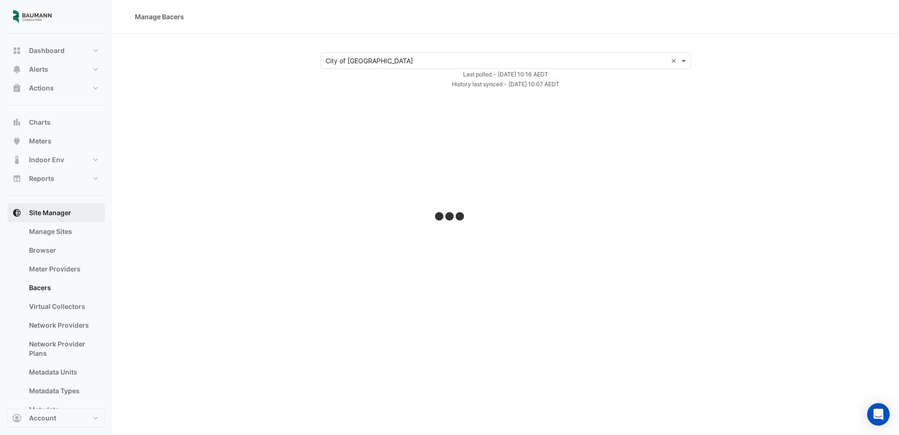
select select "**"
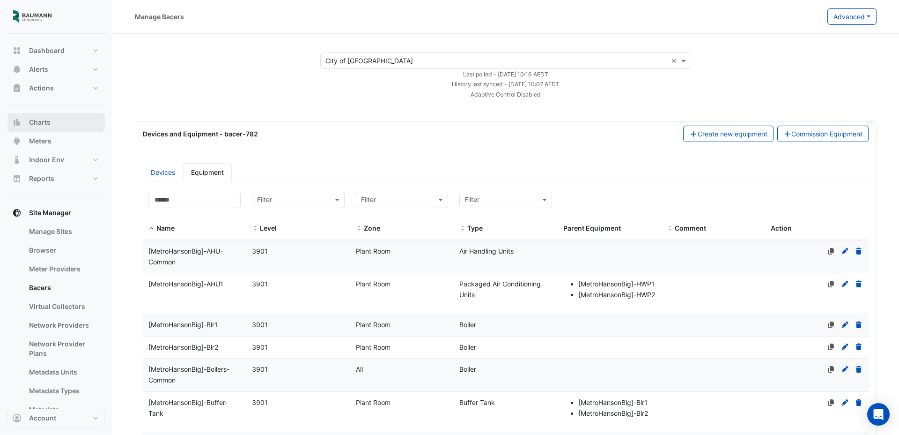
click at [59, 120] on button "Charts" at bounding box center [55, 122] width 97 height 19
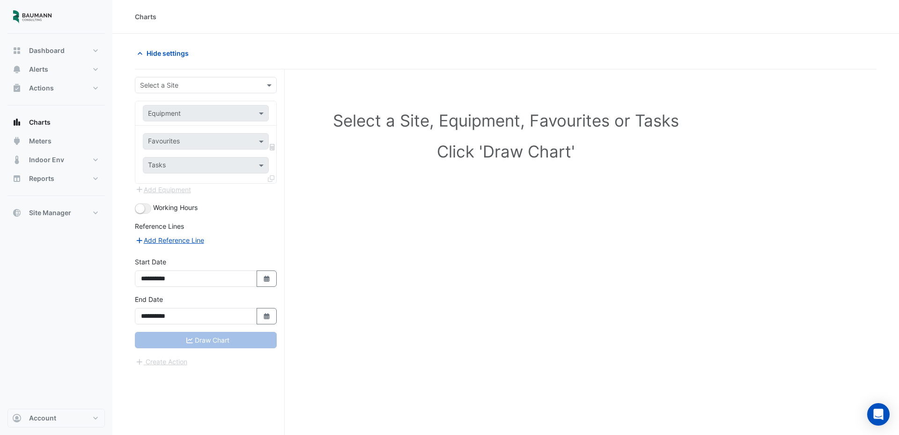
click at [166, 83] on input "text" at bounding box center [196, 86] width 113 height 10
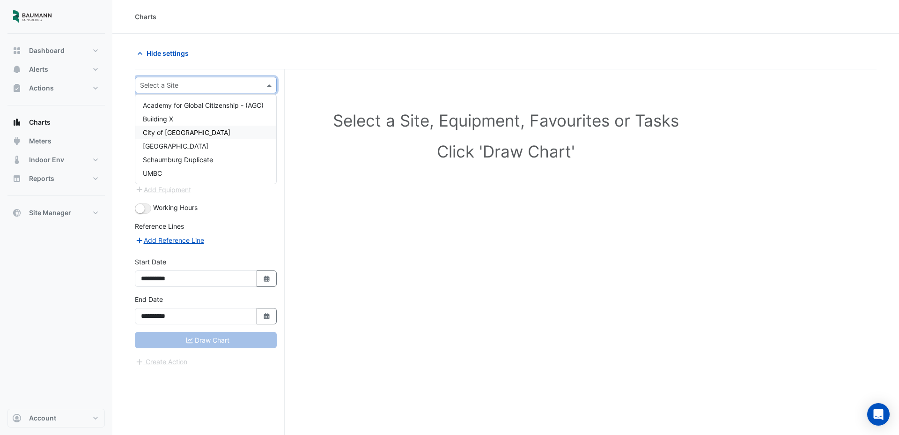
click at [167, 131] on span "City of [GEOGRAPHIC_DATA]" at bounding box center [187, 132] width 88 height 8
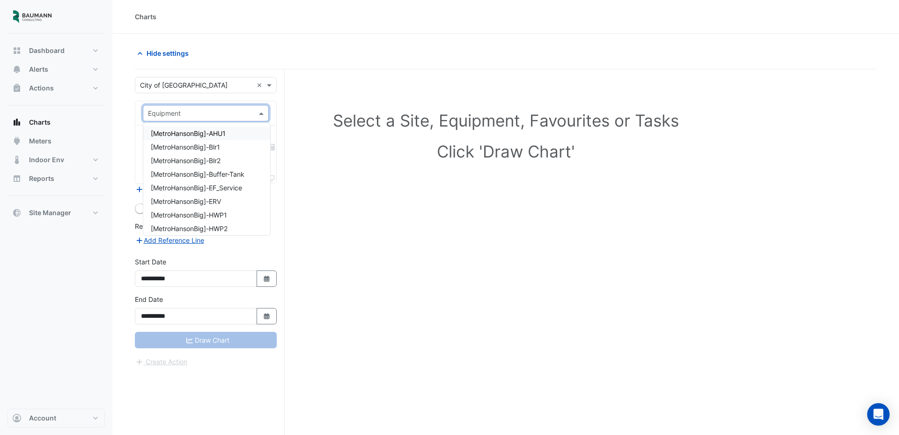
click at [172, 118] on div "Equipment" at bounding box center [206, 113] width 126 height 16
type input "***"
click at [196, 158] on span "[PublicMarket]-AHU2" at bounding box center [183, 160] width 65 height 8
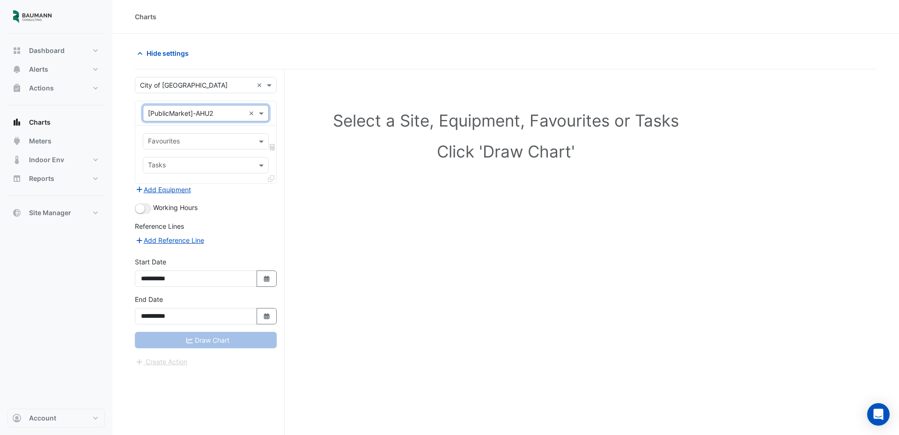
click at [199, 142] on input "text" at bounding box center [200, 142] width 105 height 10
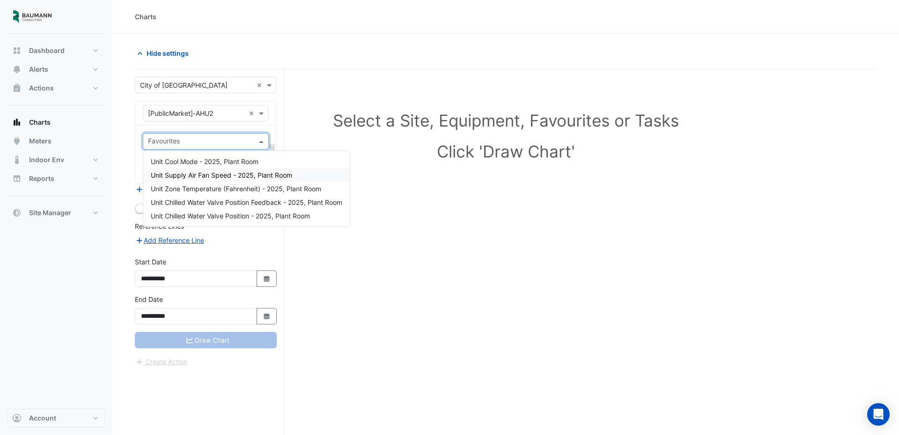
click at [254, 172] on span "Unit Supply Air Fan Speed - 2025, Plant Room" at bounding box center [221, 175] width 141 height 8
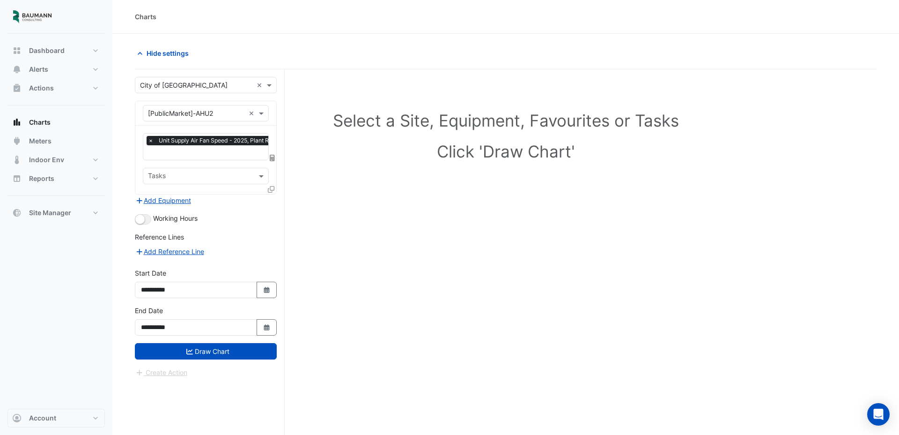
click at [272, 189] on icon at bounding box center [271, 189] width 7 height 7
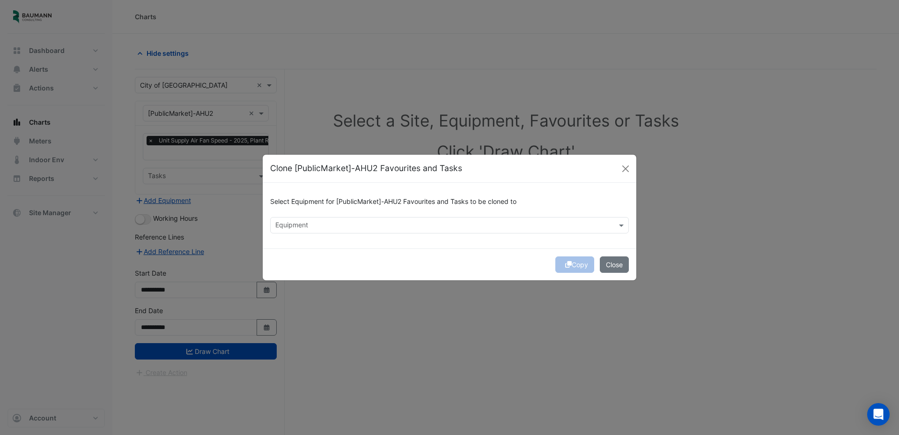
click at [308, 227] on input "text" at bounding box center [444, 226] width 338 height 10
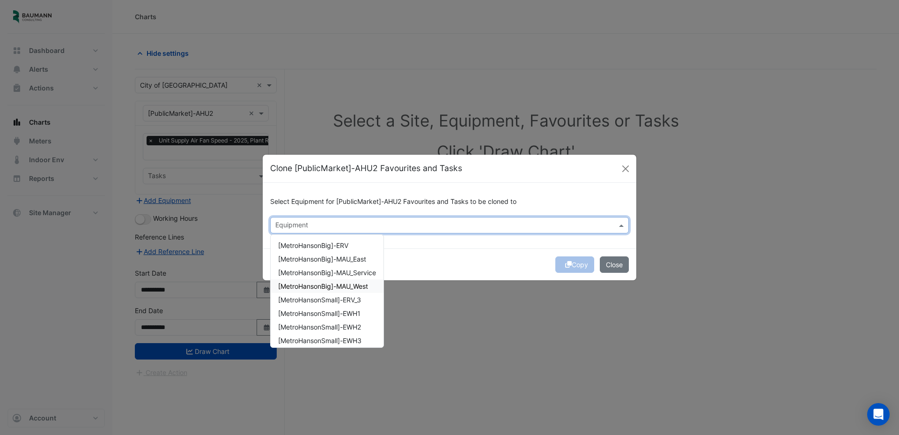
click at [318, 282] on span "[MetroHansonBig]-MAU_West" at bounding box center [323, 286] width 90 height 8
click at [317, 306] on div "[MetroHansonSmall]-EWH1" at bounding box center [327, 313] width 113 height 14
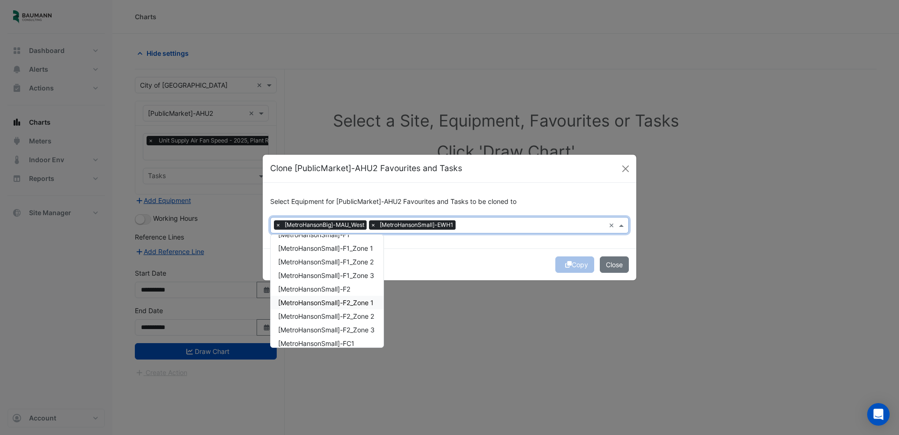
click at [317, 306] on div "[MetroHansonSmall]-F2_Zone 1" at bounding box center [327, 302] width 113 height 14
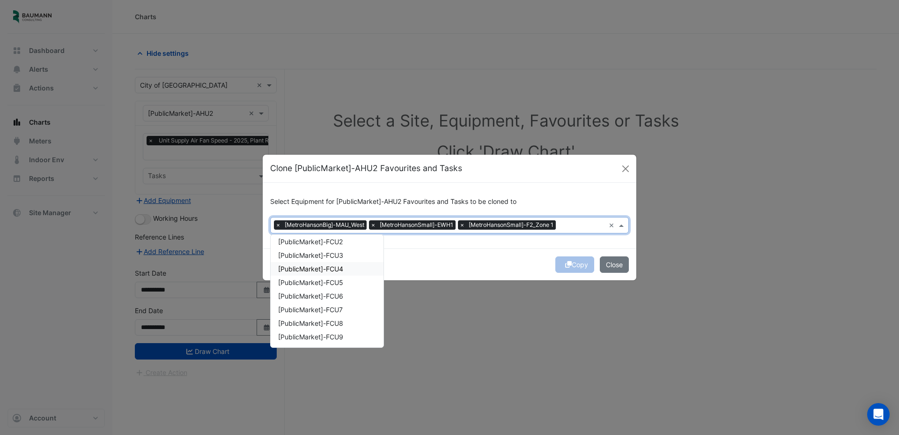
click at [320, 262] on div "[PublicMarket]-FCU4" at bounding box center [327, 269] width 113 height 14
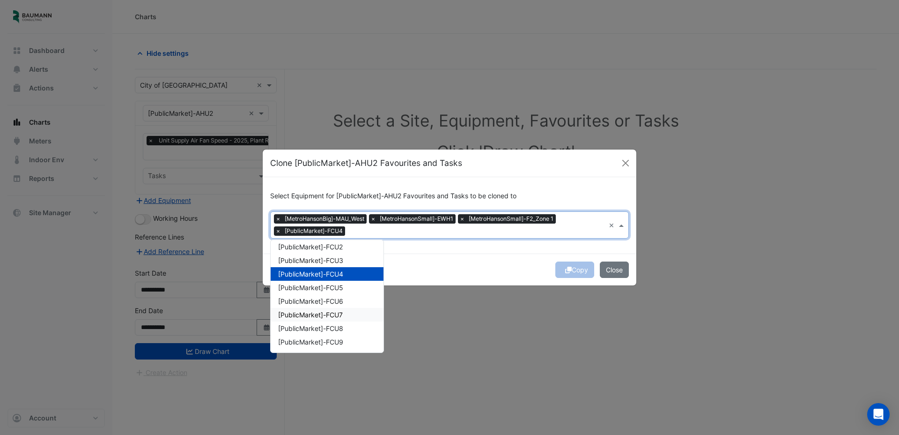
click at [318, 316] on span "[PublicMarket]-FCU7" at bounding box center [310, 314] width 65 height 8
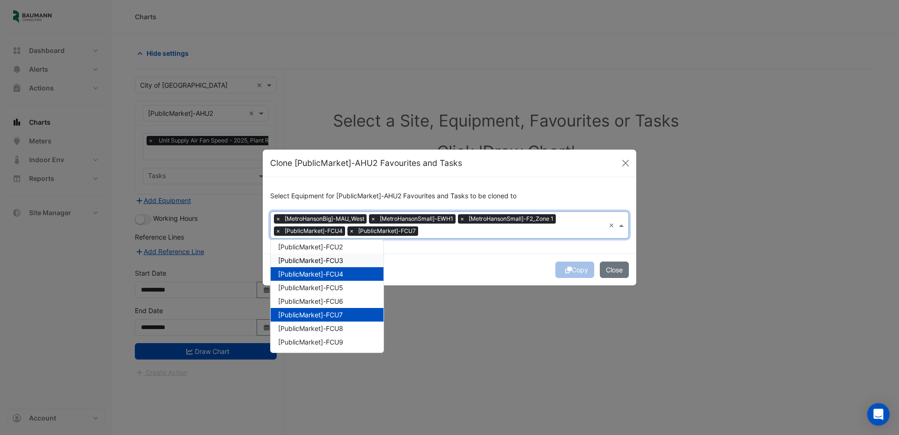
click at [328, 256] on span "[PublicMarket]-FCU3" at bounding box center [310, 260] width 65 height 8
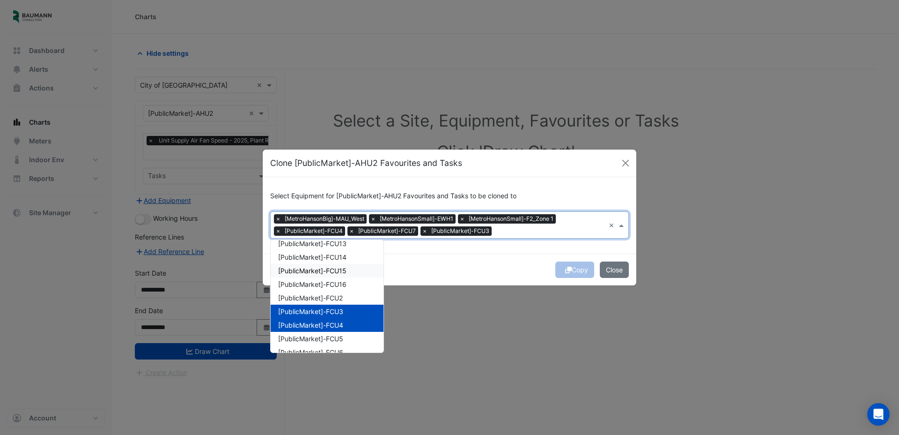
click at [323, 268] on span "[PublicMarket]-FCU15" at bounding box center [312, 270] width 68 height 8
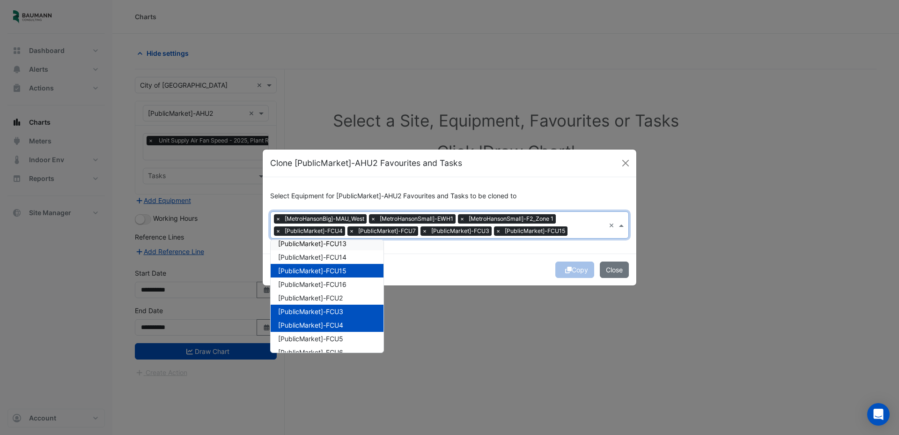
click at [326, 249] on div "[PublicMarket]-FCU13" at bounding box center [327, 243] width 113 height 14
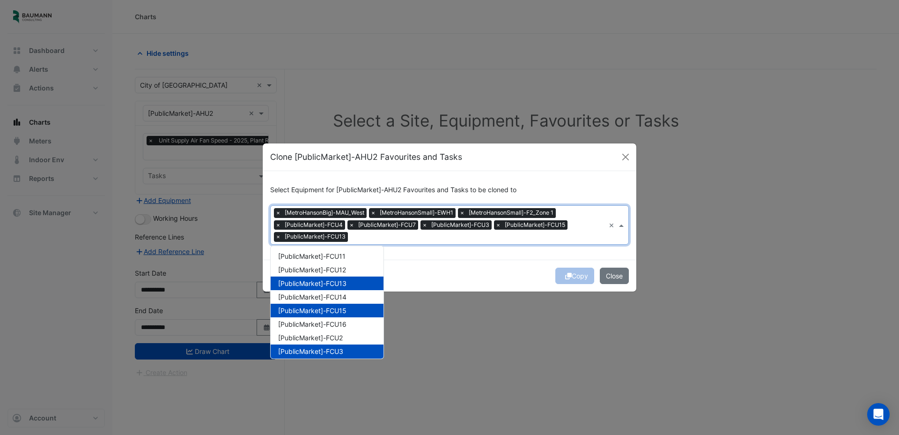
scroll to position [288, 0]
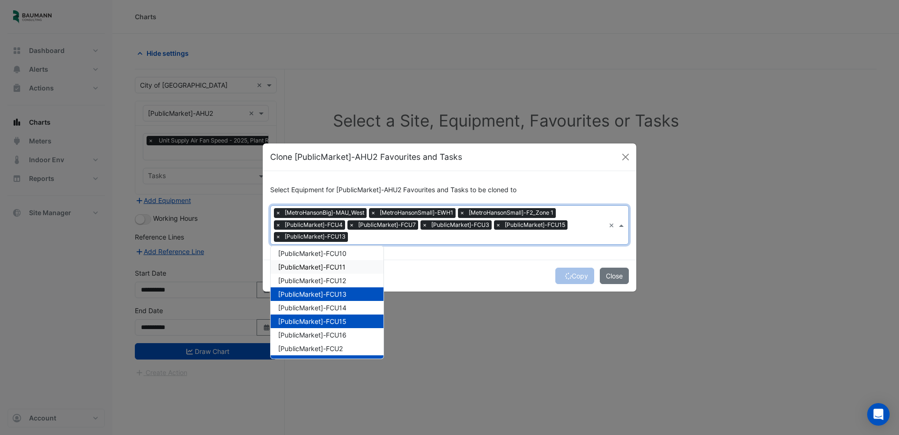
click at [326, 272] on div "[PublicMarket]-FCU11" at bounding box center [327, 267] width 113 height 14
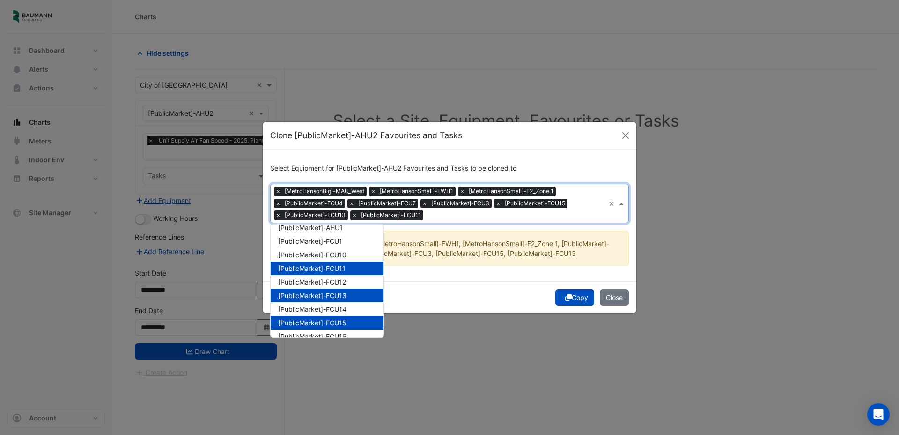
scroll to position [260, 0]
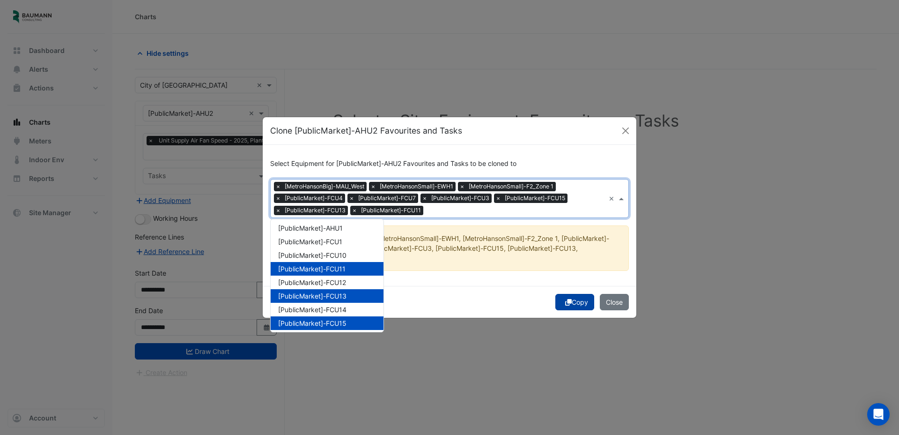
click at [576, 304] on button "Copy" at bounding box center [574, 302] width 39 height 16
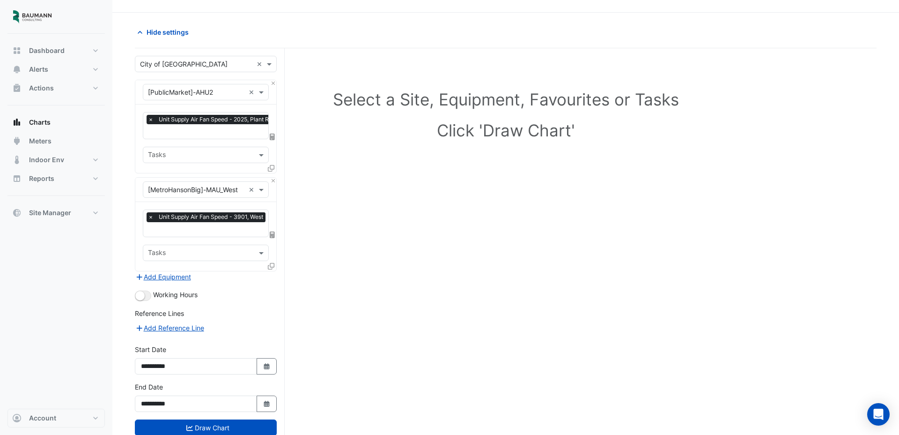
scroll to position [18, 0]
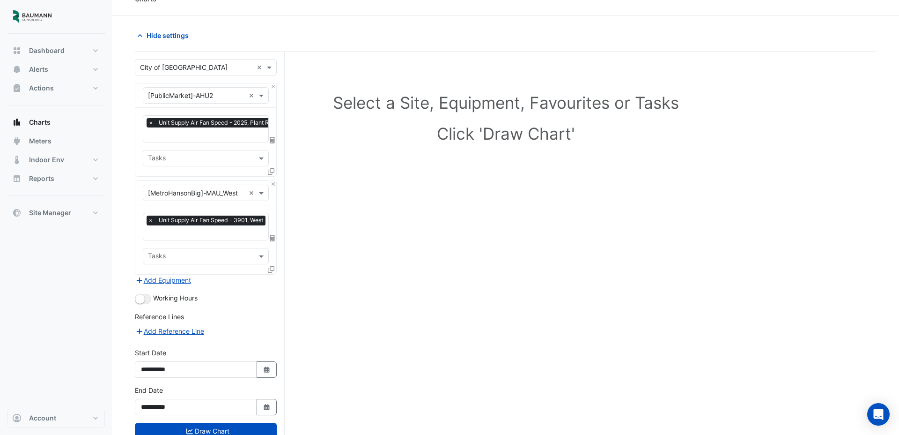
click at [181, 58] on div "× City of [GEOGRAPHIC_DATA] × × [PublicMarket]-AHU2 × × Unit Supply Air Fan Spe…" at bounding box center [210, 258] width 150 height 413
click at [181, 66] on input "text" at bounding box center [196, 68] width 113 height 10
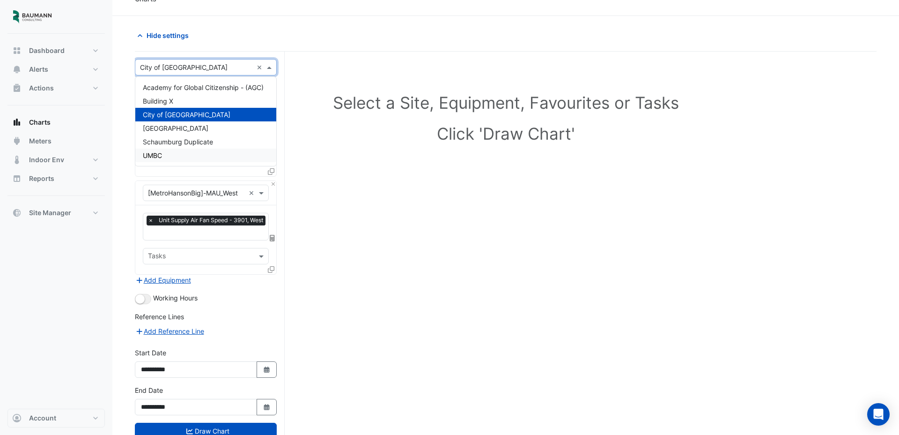
click at [170, 150] on div "UMBC" at bounding box center [205, 155] width 141 height 14
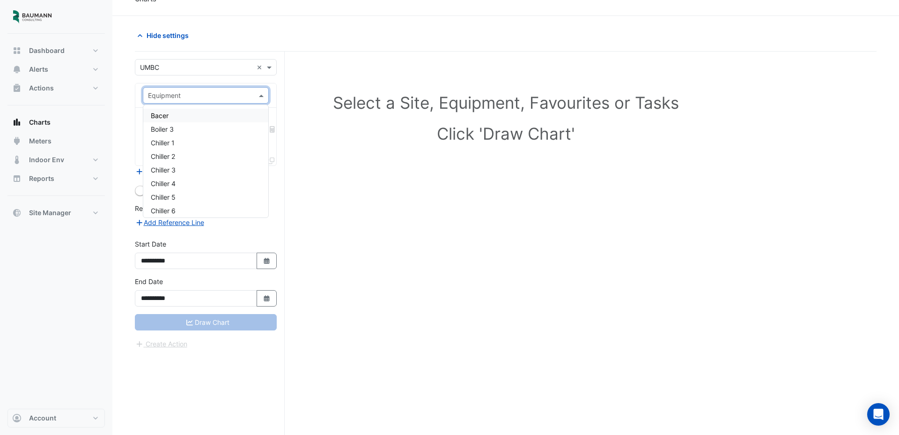
click at [173, 96] on input "text" at bounding box center [196, 96] width 97 height 10
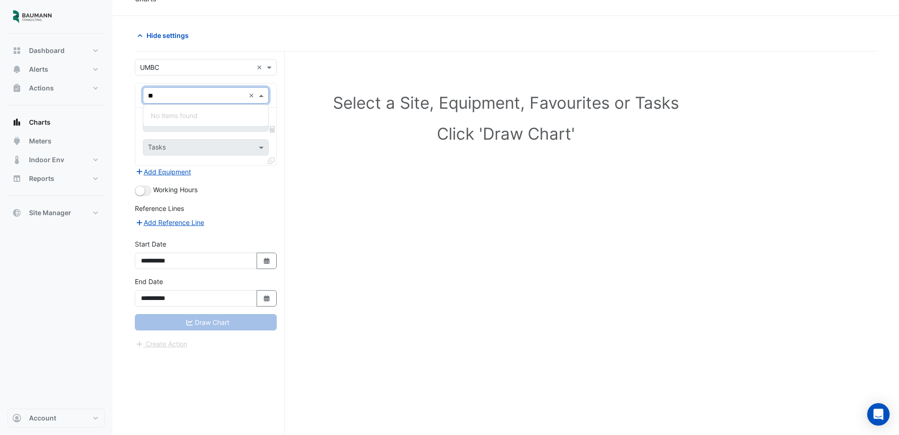
type input "*"
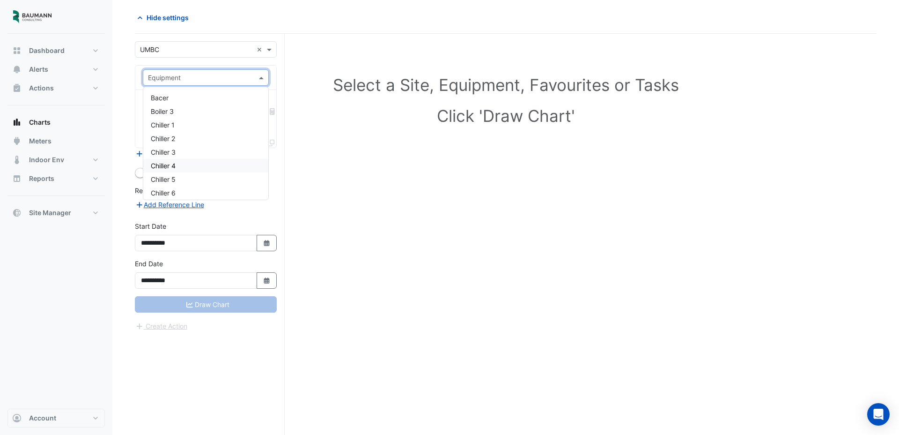
scroll to position [0, 0]
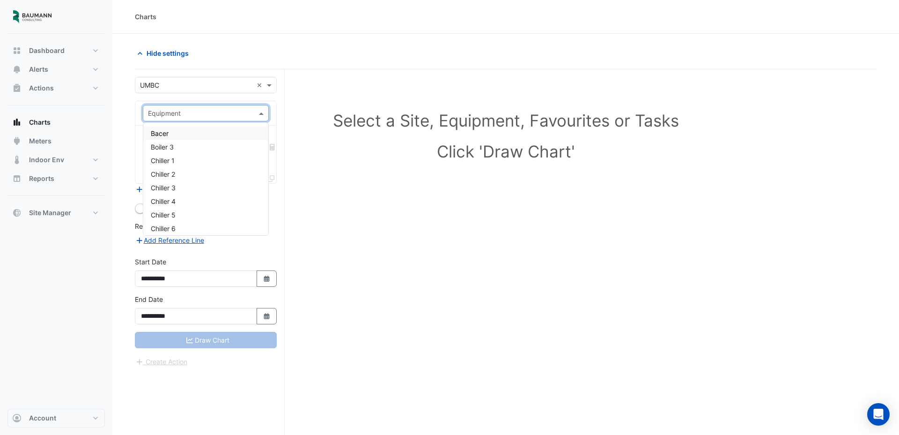
click at [166, 82] on input "text" at bounding box center [196, 86] width 113 height 10
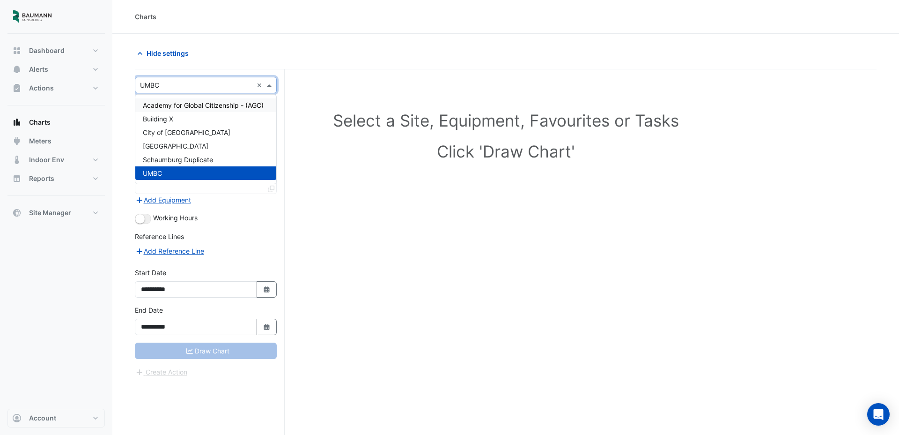
click at [177, 108] on span "Academy for Global Citizenship - (AGC)" at bounding box center [203, 105] width 121 height 8
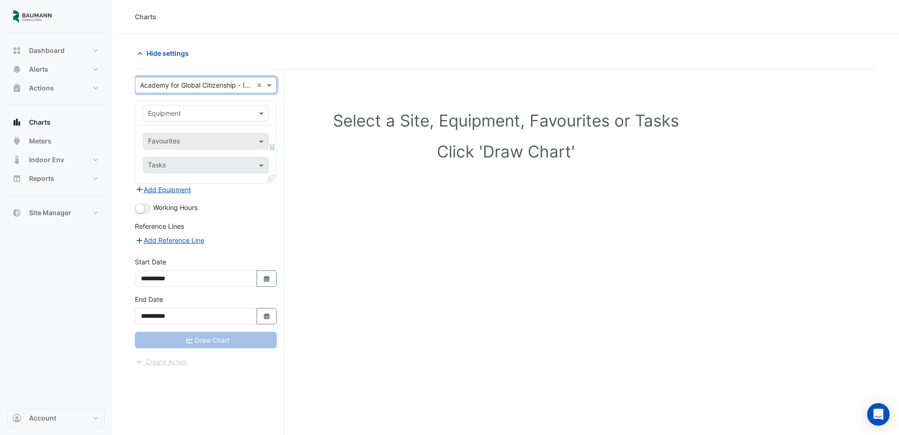
click at [178, 115] on input "text" at bounding box center [196, 114] width 97 height 10
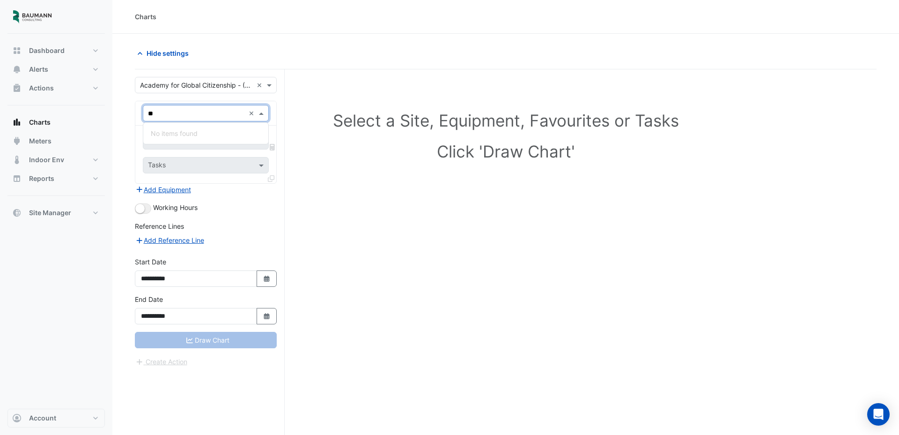
type input "*"
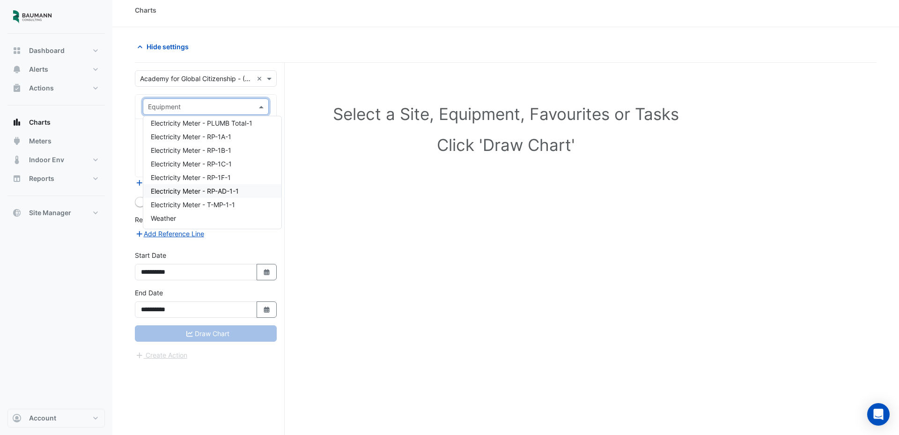
scroll to position [7, 0]
click at [173, 73] on input "text" at bounding box center [196, 78] width 113 height 10
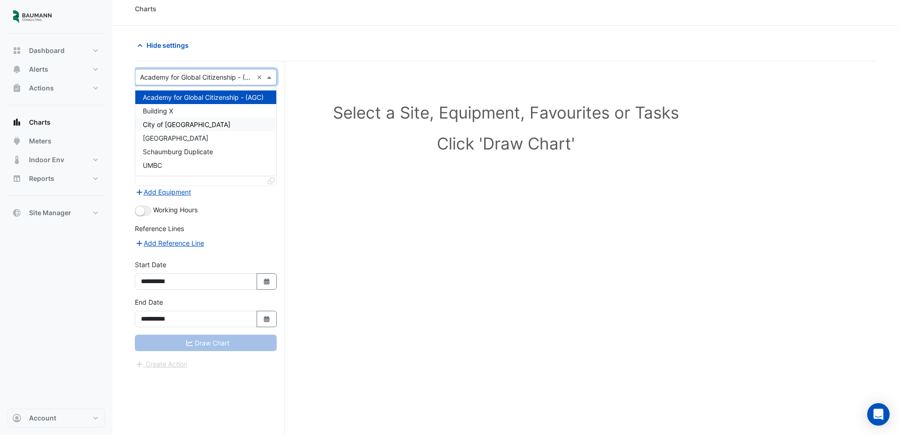
scroll to position [0, 0]
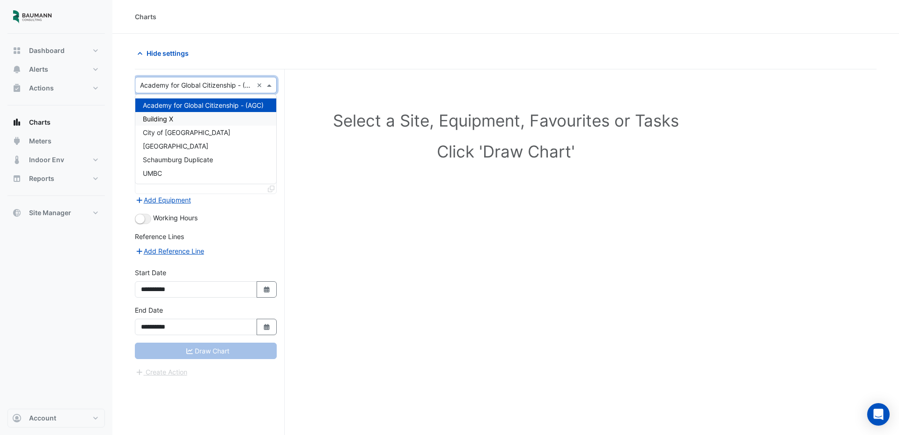
click at [327, 84] on div "Select a Site, Equipment, Favourites or Tasks Click 'Draw Chart'" at bounding box center [505, 138] width 731 height 114
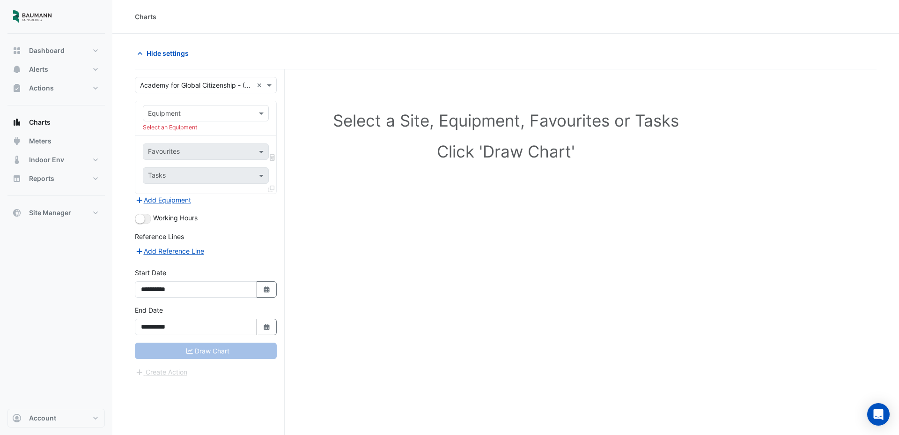
click at [41, 428] on nav "Dashboard Portfolio Ratings Performance Alerts Site Rules Templates Actions Sit…" at bounding box center [56, 217] width 112 height 435
click at [51, 417] on span "Account" at bounding box center [42, 417] width 27 height 9
click at [45, 389] on link "Sign Out" at bounding box center [56, 393] width 89 height 19
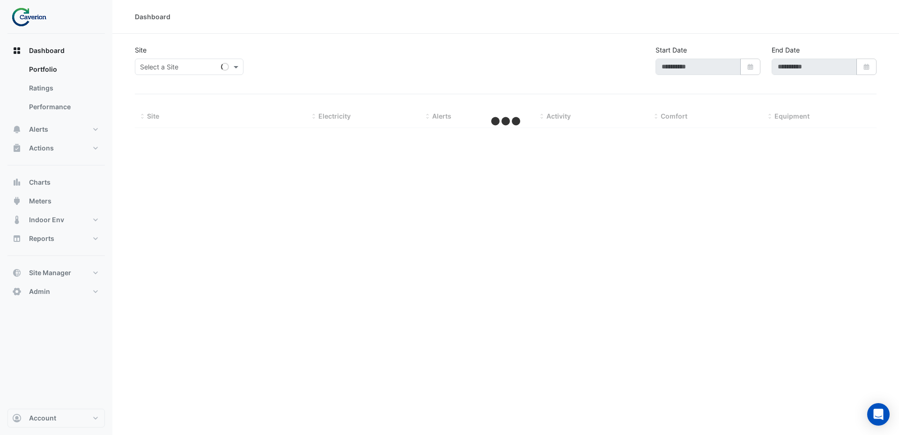
type input "**********"
select select "***"
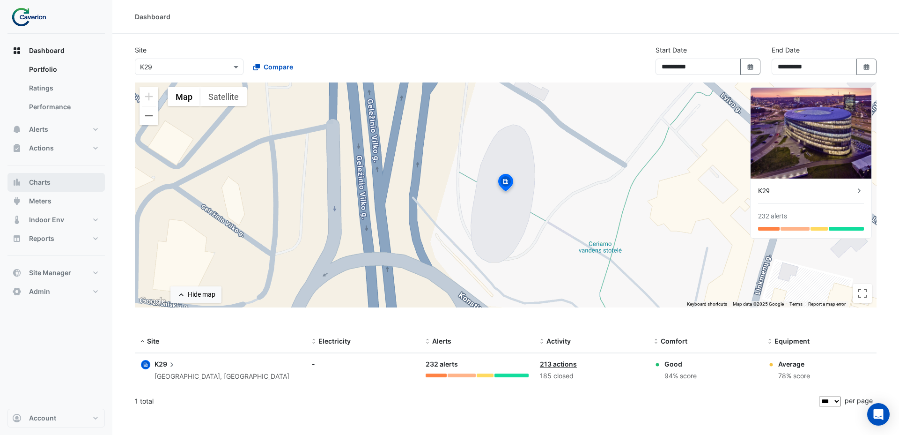
click at [59, 185] on button "Charts" at bounding box center [55, 182] width 97 height 19
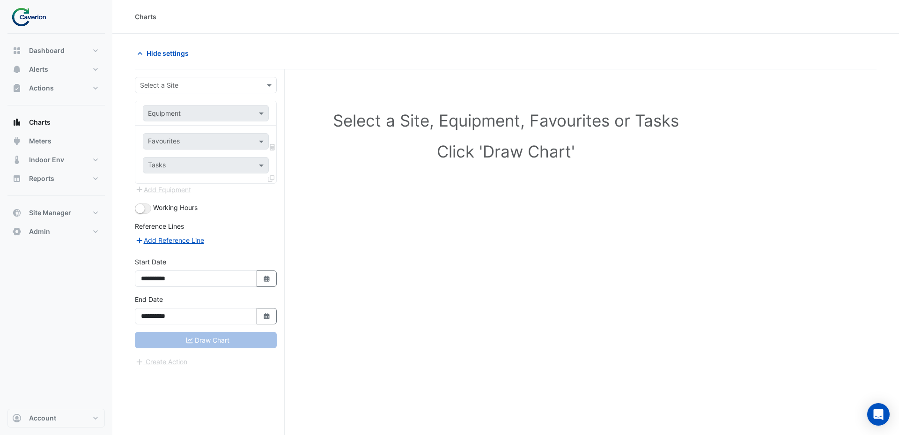
click at [164, 83] on input "text" at bounding box center [196, 86] width 113 height 10
click at [183, 107] on div "Cyber City B" at bounding box center [205, 105] width 141 height 14
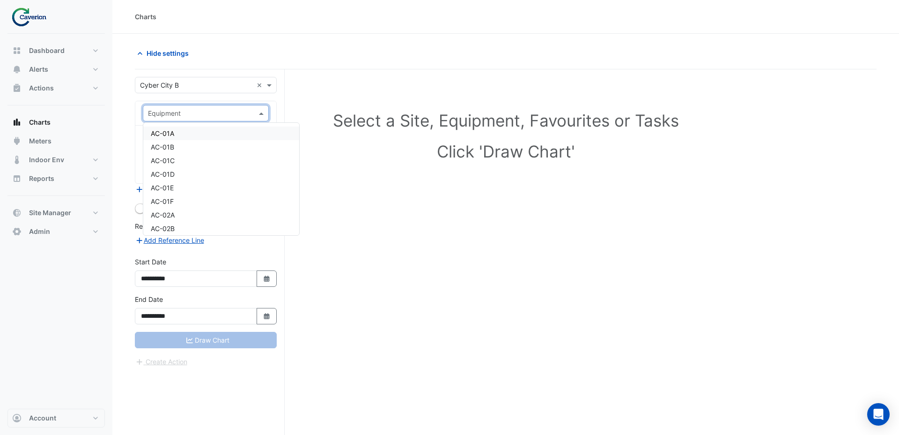
click at [186, 114] on input "text" at bounding box center [196, 114] width 97 height 10
type input "***"
click at [197, 133] on div "AHU-2.1" at bounding box center [205, 133] width 125 height 14
click at [200, 143] on input "text" at bounding box center [200, 142] width 105 height 10
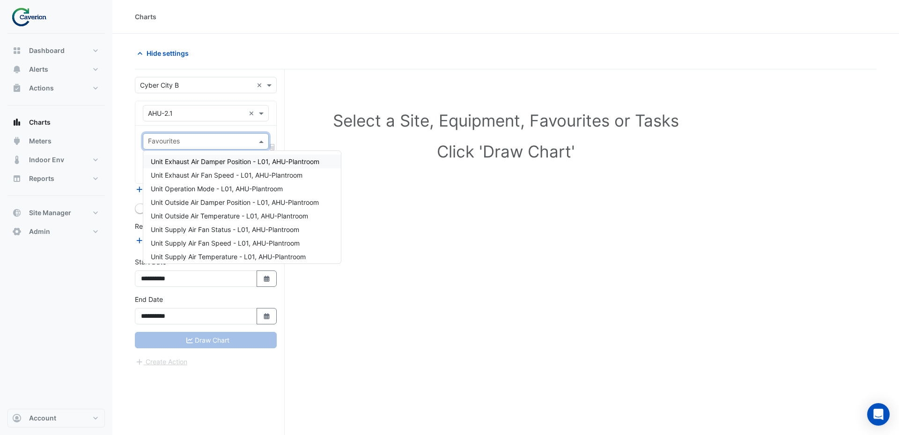
type input "*"
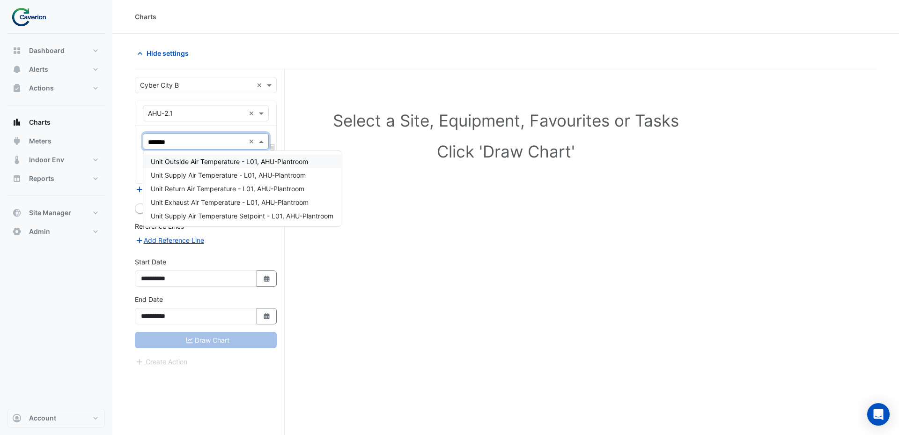
type input "********"
click at [220, 177] on span "Unit Supply Air Temperature - L01, AHU-Plantroom" at bounding box center [228, 175] width 155 height 8
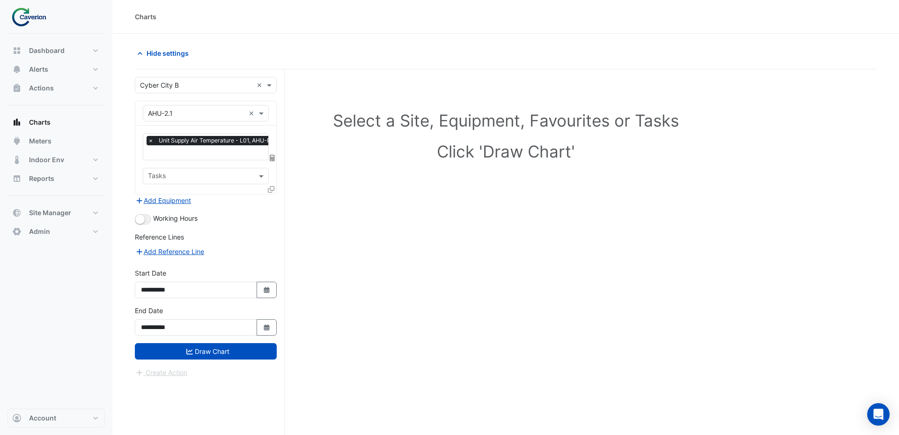
click at [271, 189] on icon at bounding box center [271, 189] width 7 height 7
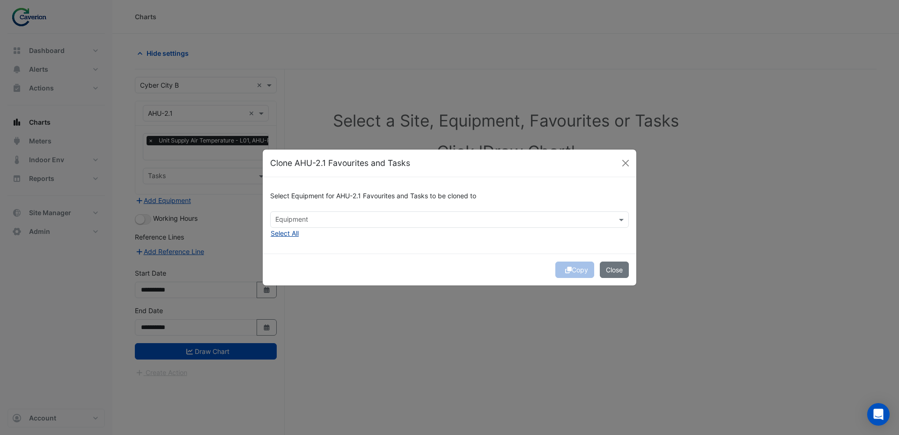
click at [295, 236] on button "Select All" at bounding box center [284, 233] width 29 height 11
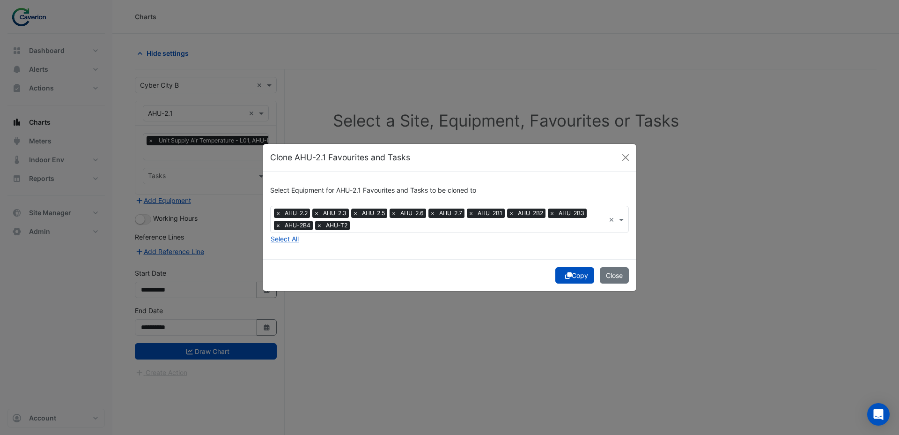
click at [567, 276] on icon "submit" at bounding box center [568, 275] width 7 height 7
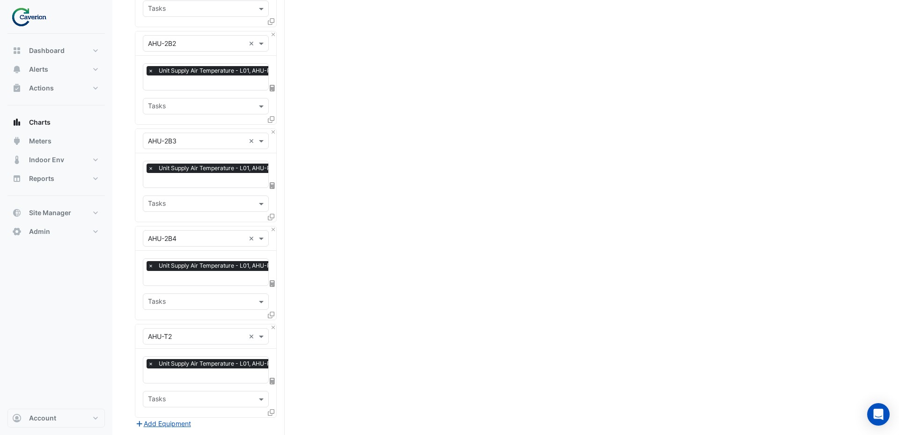
scroll to position [916, 0]
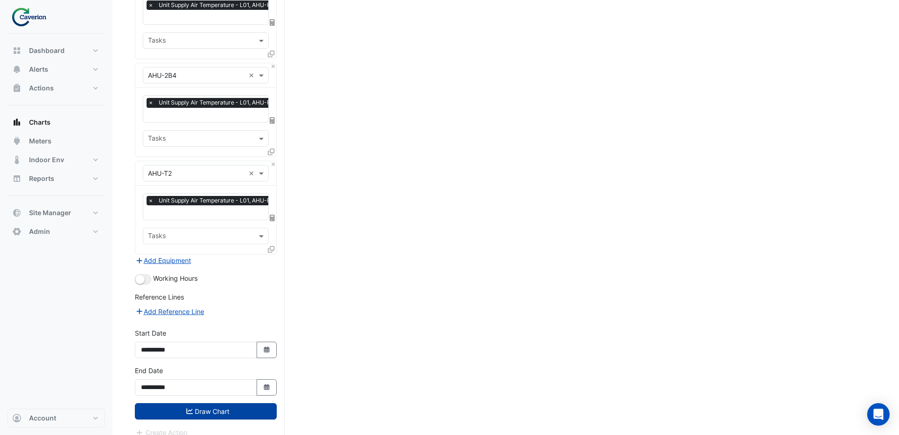
click at [215, 404] on button "Draw Chart" at bounding box center [206, 411] width 142 height 16
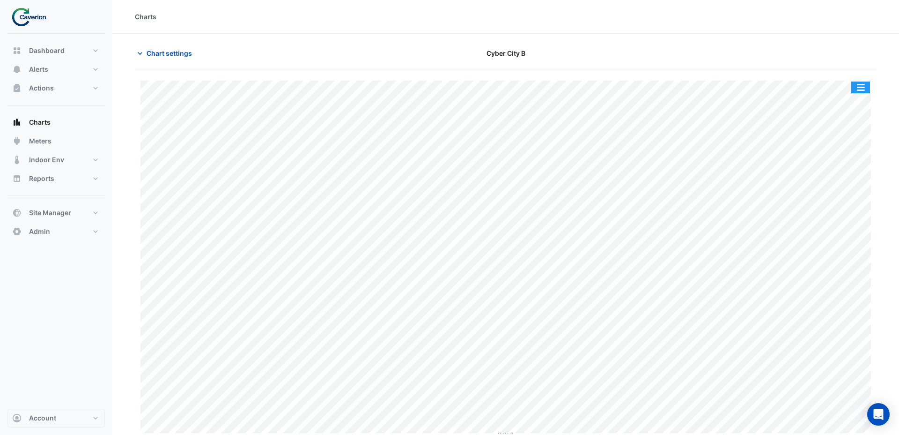
click at [855, 89] on button "button" at bounding box center [860, 87] width 19 height 12
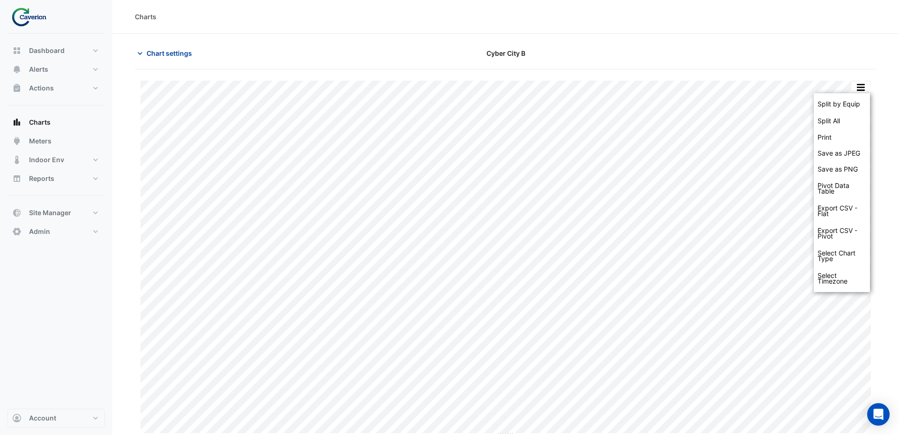
click at [162, 52] on span "Chart settings" at bounding box center [169, 53] width 45 height 10
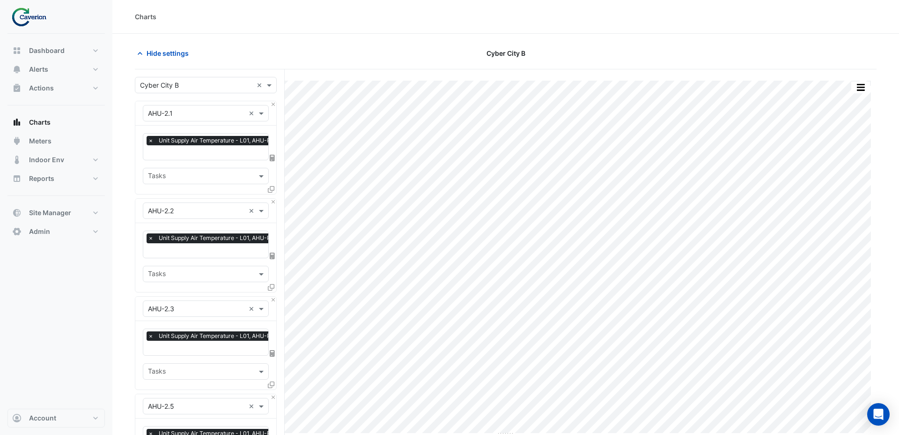
click at [191, 83] on input "text" at bounding box center [196, 86] width 113 height 10
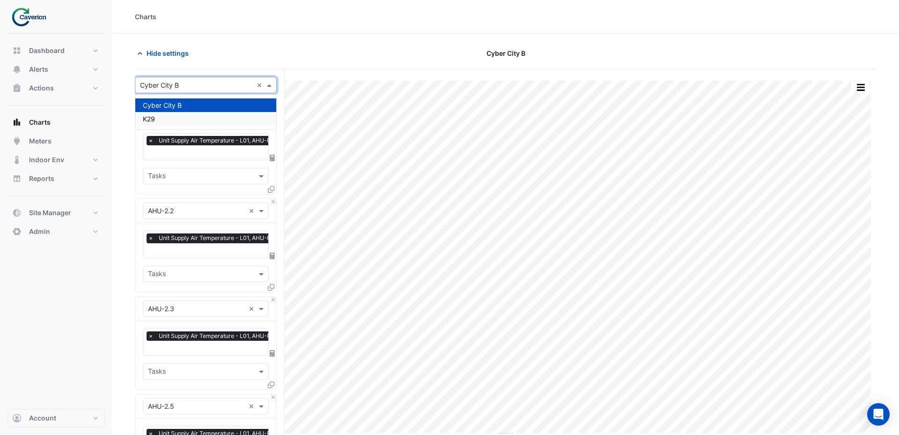
click at [188, 115] on div "K29" at bounding box center [205, 119] width 141 height 14
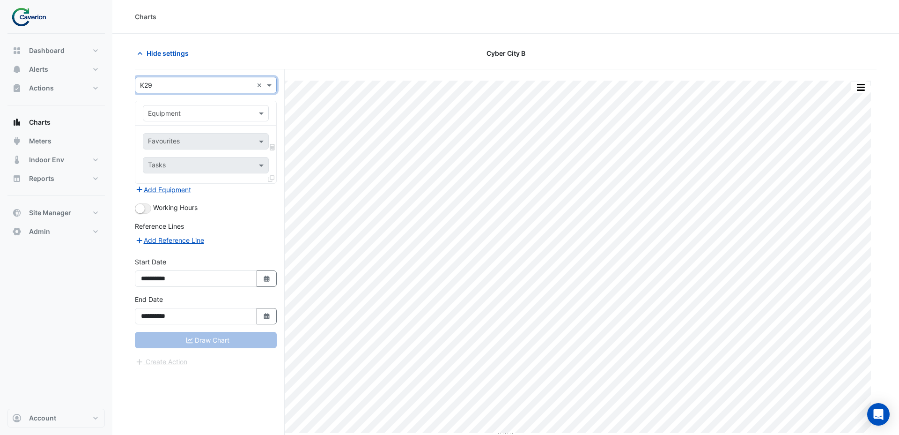
click at [194, 112] on input "text" at bounding box center [196, 114] width 97 height 10
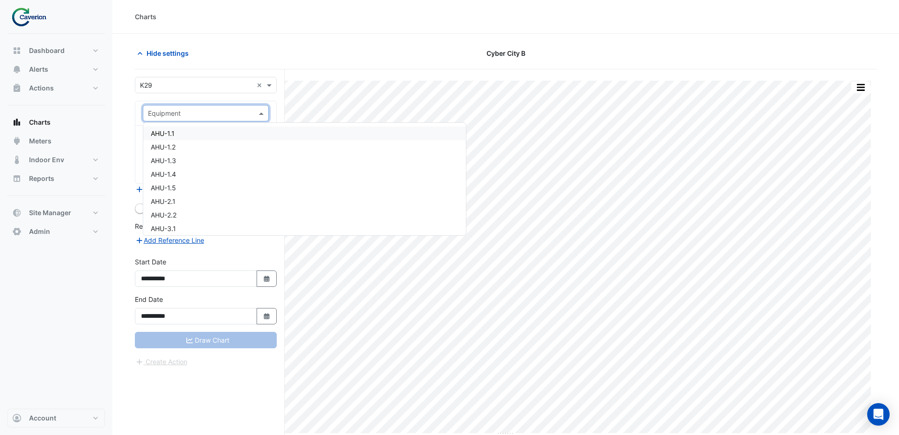
click at [186, 130] on div "AHU-1.1" at bounding box center [304, 133] width 323 height 14
click at [183, 142] on input "text" at bounding box center [200, 142] width 105 height 10
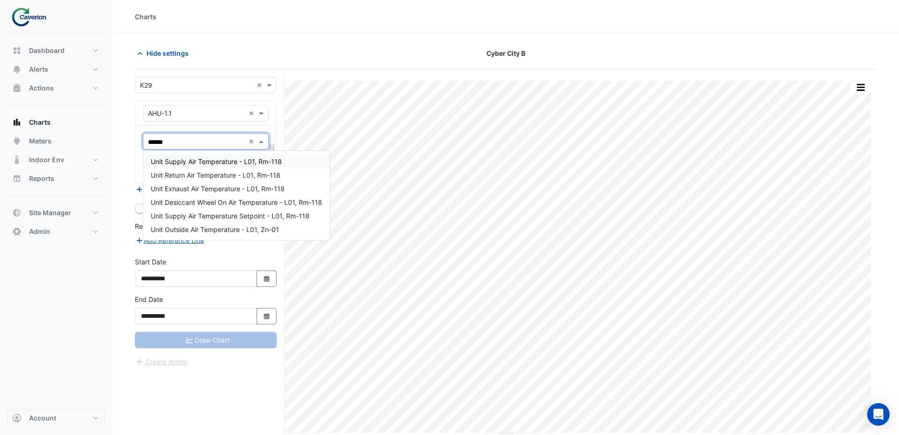
type input "*******"
click at [196, 164] on span "Unit Supply Air Temperature - L01, Rm-118" at bounding box center [216, 161] width 131 height 8
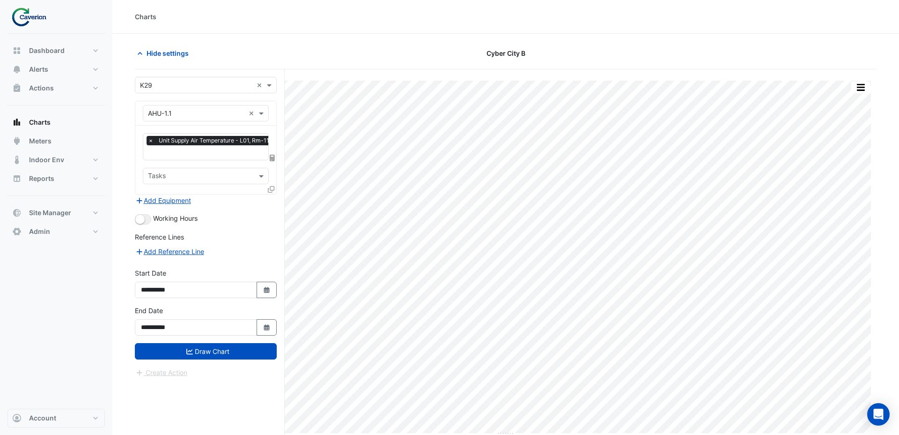
click at [269, 188] on icon at bounding box center [271, 189] width 7 height 7
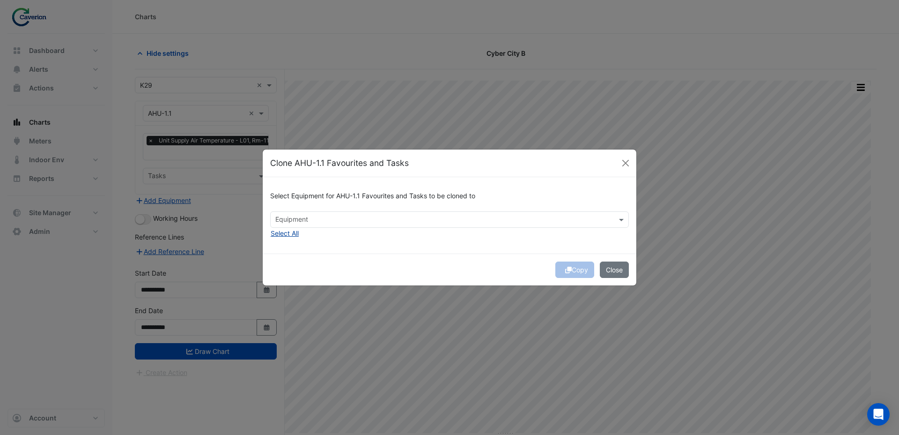
click at [290, 233] on button "Select All" at bounding box center [284, 233] width 29 height 11
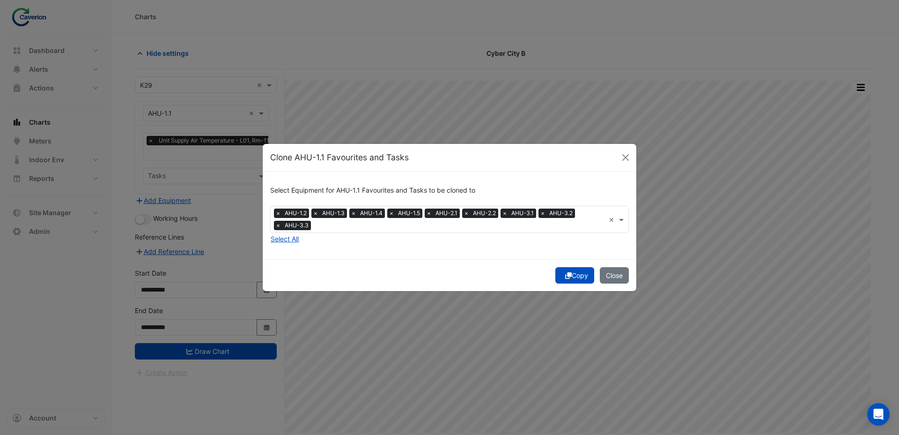
click at [579, 279] on button "Copy" at bounding box center [574, 275] width 39 height 16
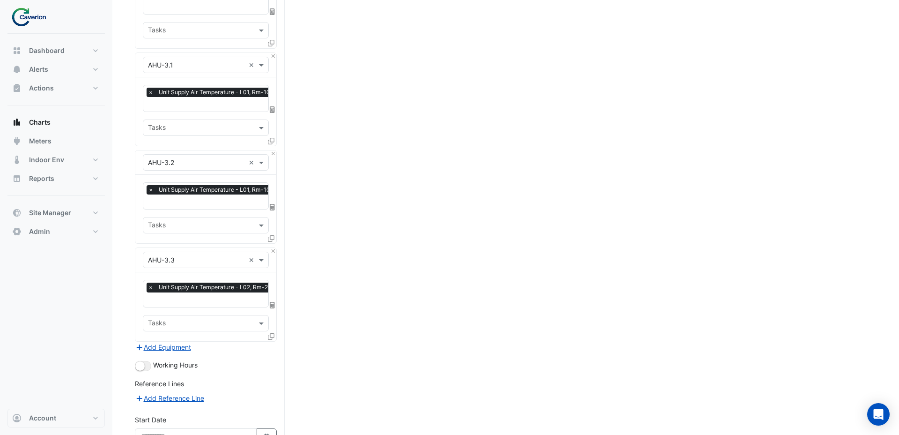
scroll to position [819, 0]
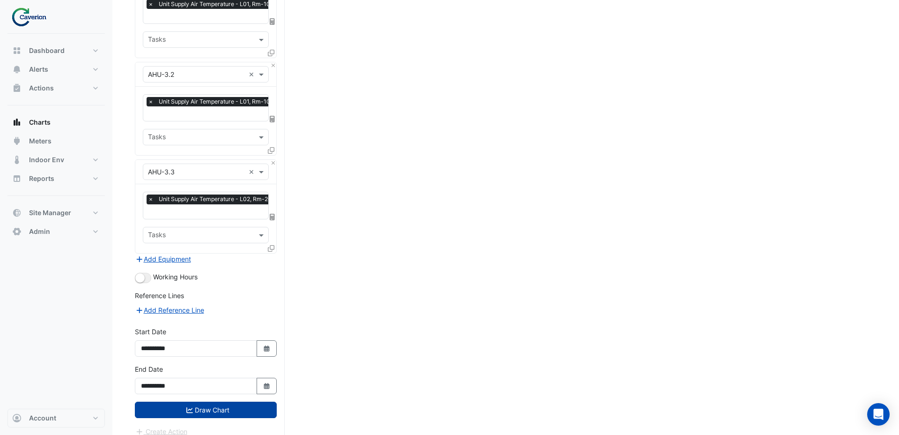
click at [204, 401] on button "Draw Chart" at bounding box center [206, 409] width 142 height 16
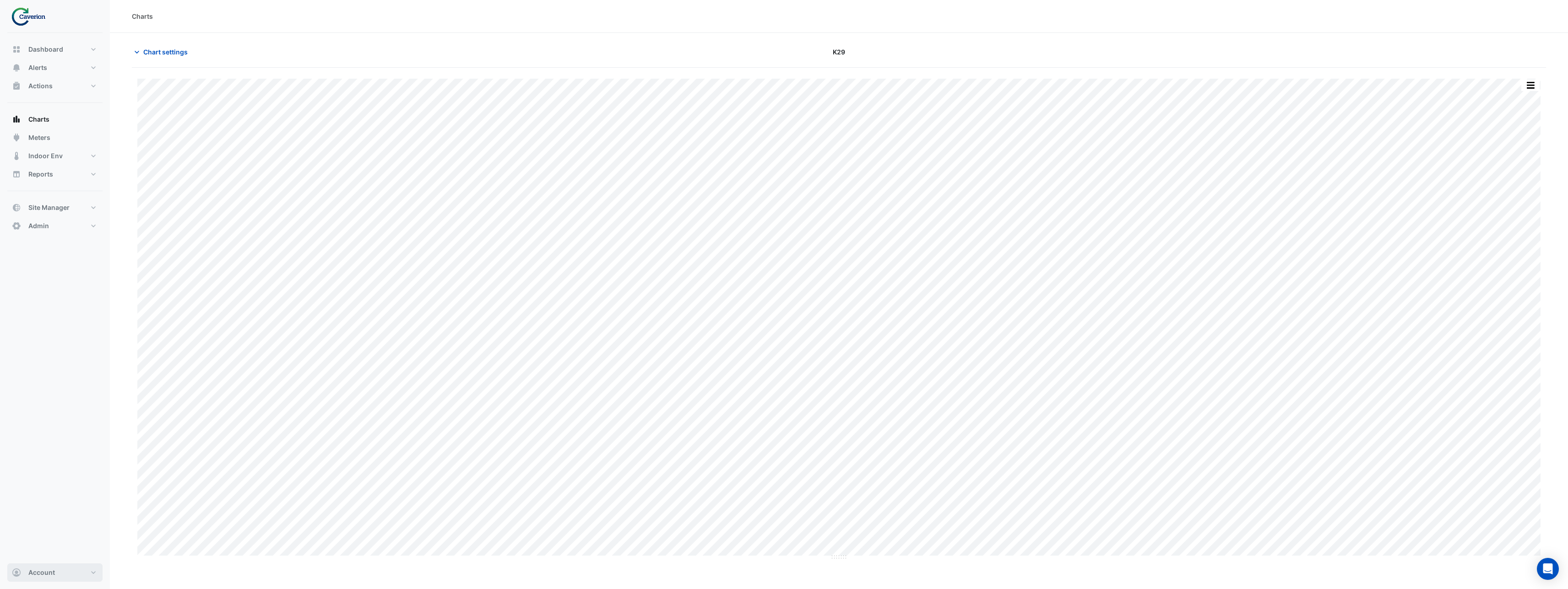
click at [67, 424] on button "Account" at bounding box center [54, 572] width 95 height 19
click at [61, 424] on link "Sign Out" at bounding box center [55, 549] width 87 height 19
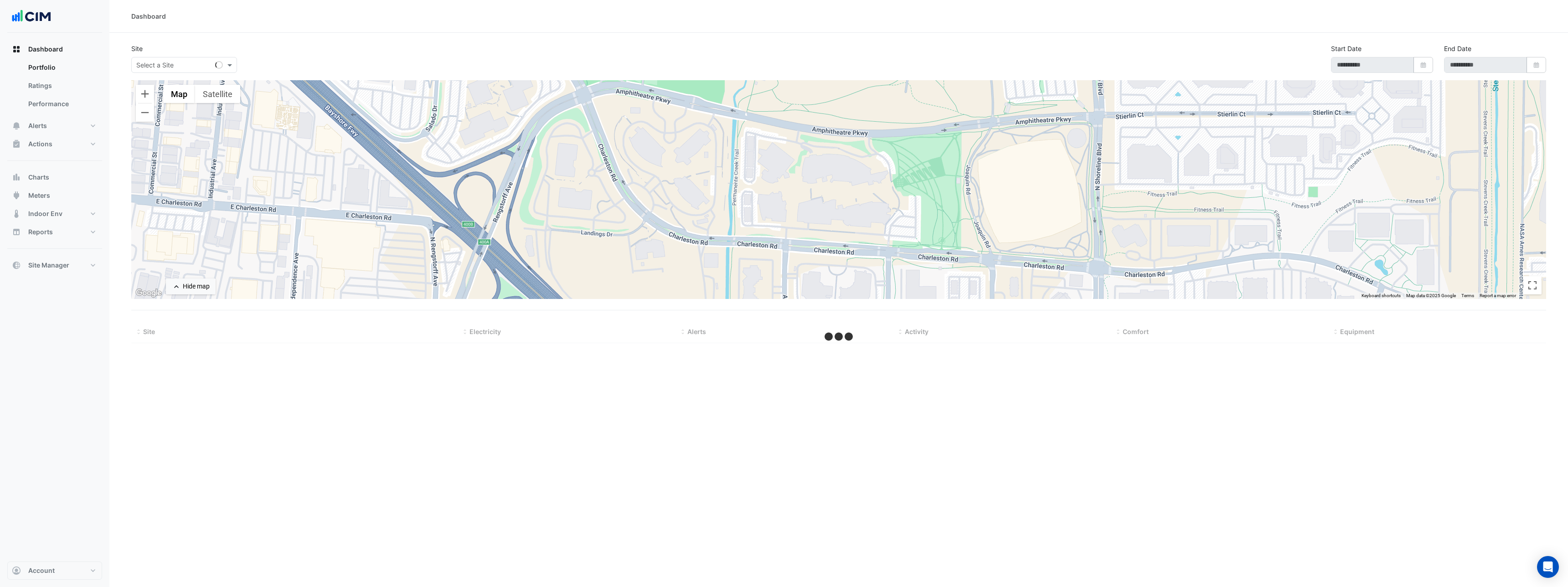
type input "**********"
select select "***"
